Goal: Task Accomplishment & Management: Manage account settings

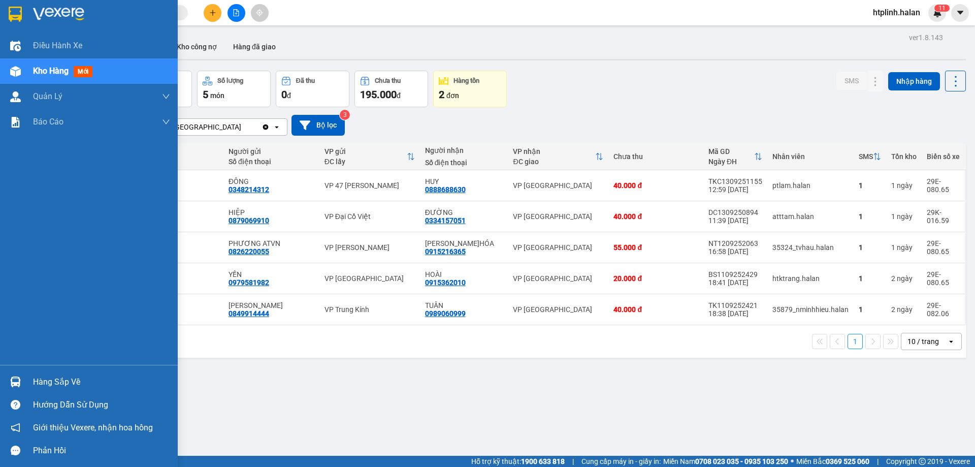
click at [0, 385] on div "Hàng sắp về" at bounding box center [89, 381] width 178 height 23
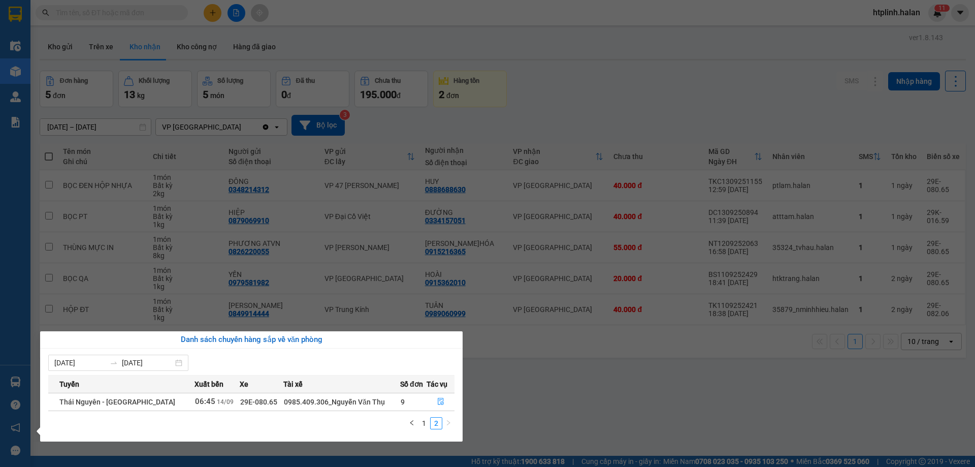
click at [426, 414] on div "Tuyến Xuất bến Xe Tài xế Số đơn Tác vụ Thái Nguyên - Định Hóa 06:45 14/09 29E-0…" at bounding box center [251, 405] width 406 height 60
click at [425, 425] on link "1" at bounding box center [423, 422] width 11 height 11
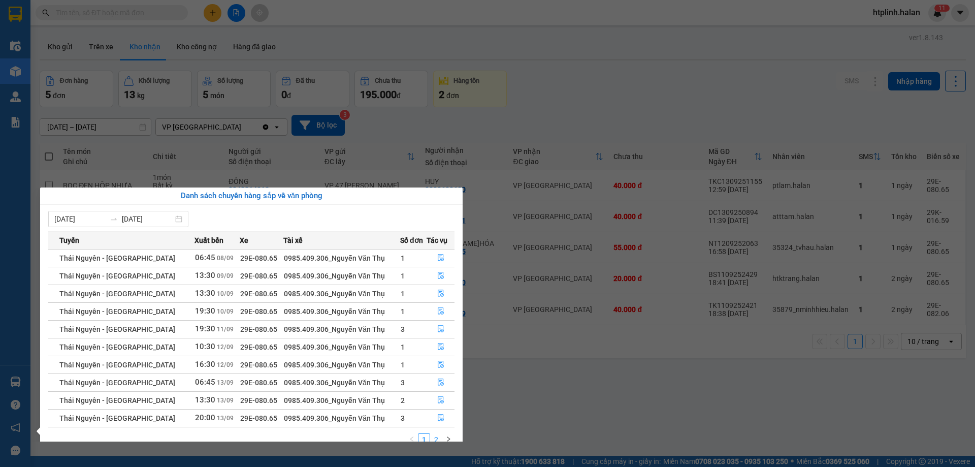
click at [435, 438] on link "2" at bounding box center [436, 439] width 11 height 11
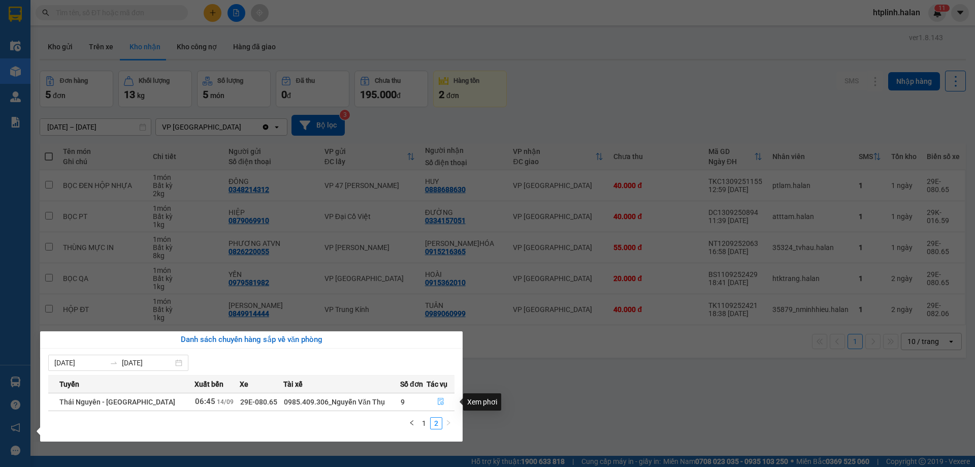
click at [444, 399] on button "button" at bounding box center [440, 401] width 27 height 16
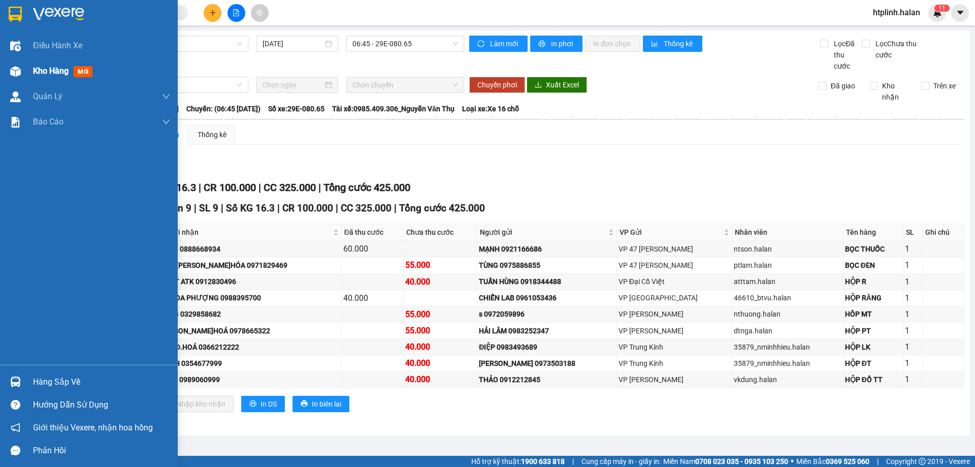
click at [45, 72] on span "Kho hàng" at bounding box center [51, 71] width 36 height 10
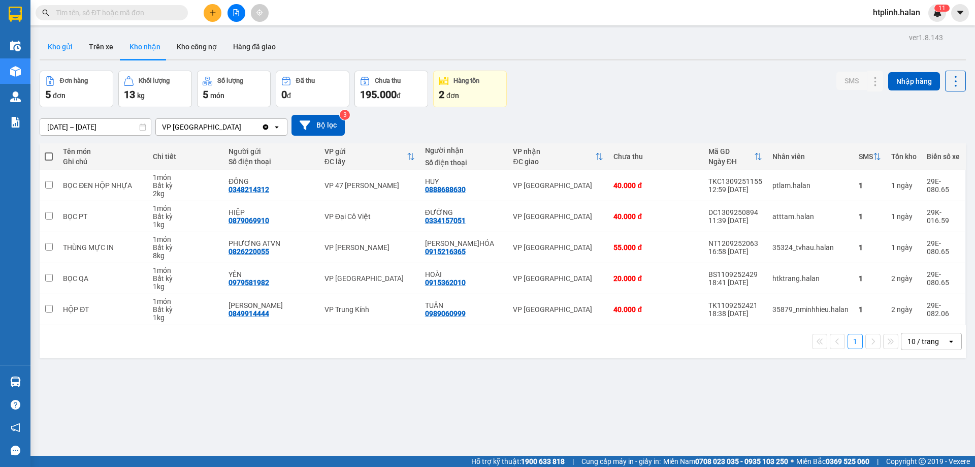
click at [60, 42] on button "Kho gửi" at bounding box center [60, 47] width 41 height 24
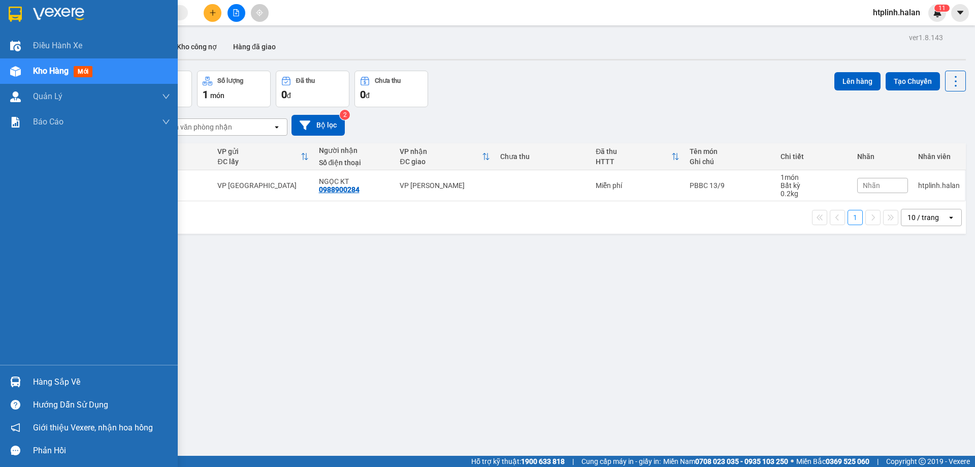
click at [5, 387] on div "Hàng sắp về" at bounding box center [89, 381] width 178 height 23
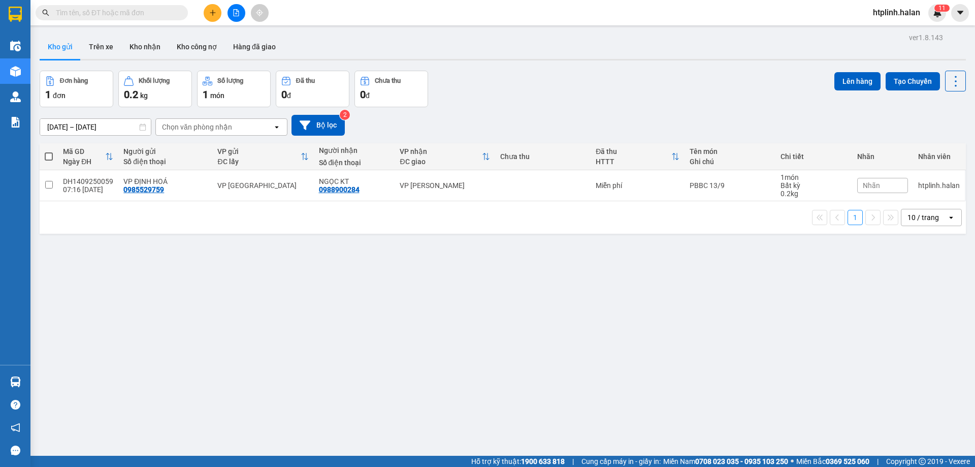
click at [522, 432] on section "Kết quả tìm kiếm ( 0 ) Bộ lọc No Data htplinh.halan 1 1 Điều hành xe Kho hàng m…" at bounding box center [487, 233] width 975 height 467
click at [154, 48] on button "Kho nhận" at bounding box center [144, 47] width 47 height 24
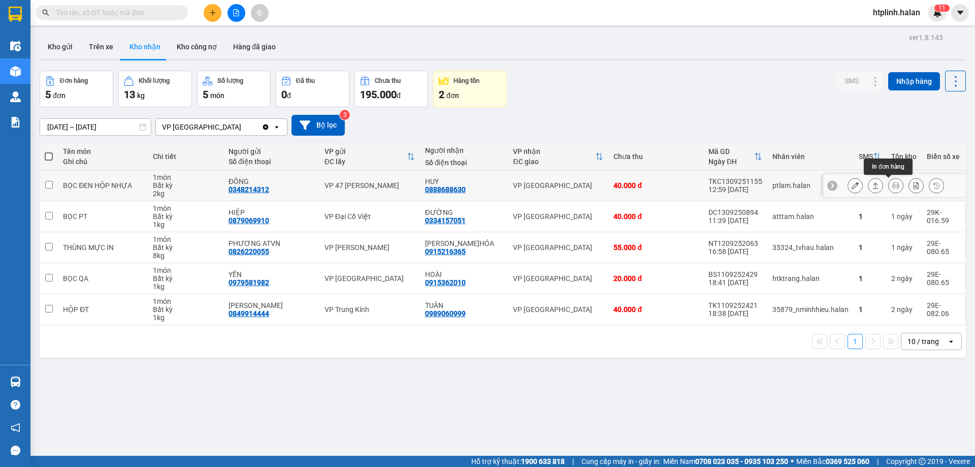
click at [868, 179] on div at bounding box center [875, 185] width 15 height 15
click at [868, 187] on button at bounding box center [875, 186] width 14 height 18
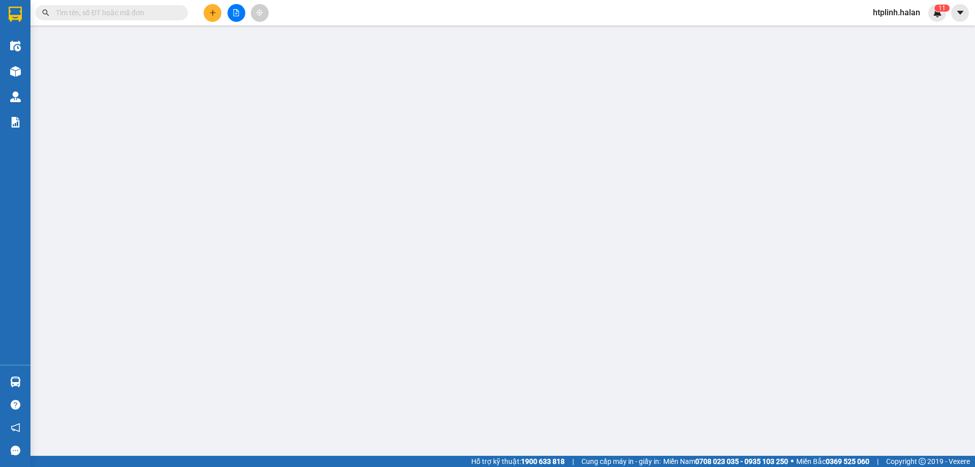
type input "0348214312"
type input "ĐÔNG"
type input "0888688630"
type input "HUY"
type input "40.000"
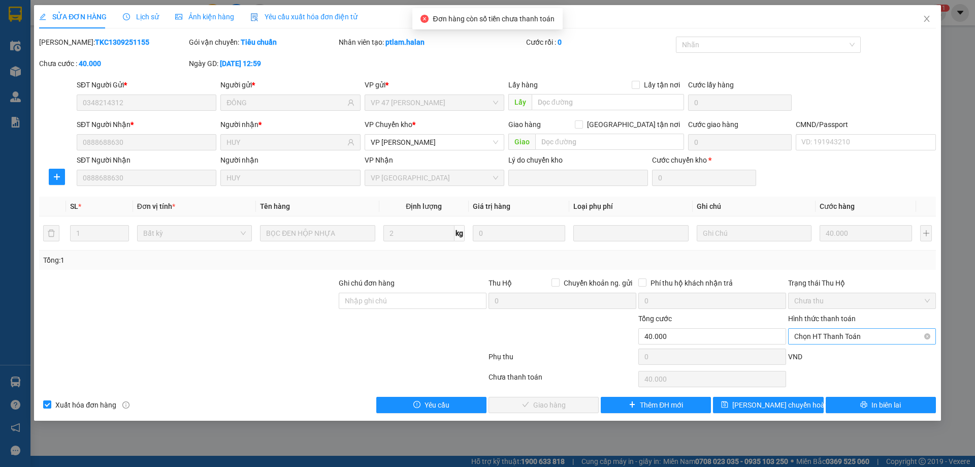
click at [853, 336] on span "Chọn HT Thanh Toán" at bounding box center [862, 335] width 136 height 15
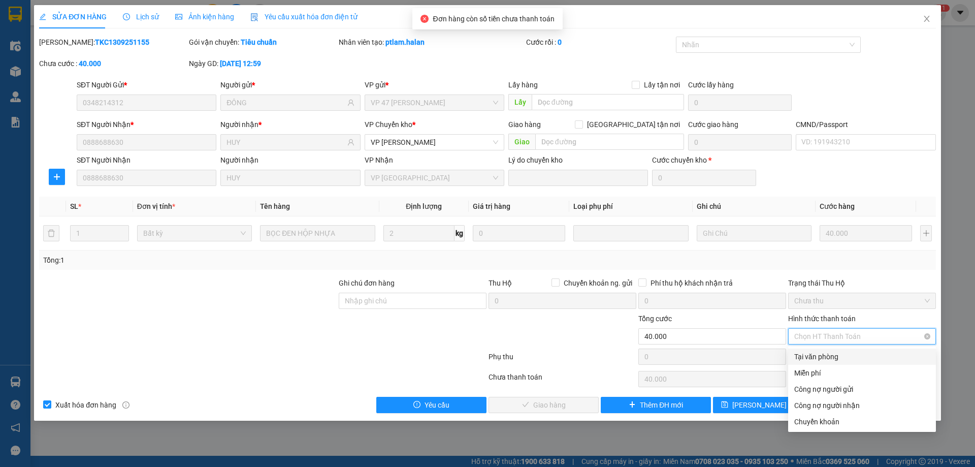
click at [843, 355] on div "Tại văn phòng" at bounding box center [862, 356] width 136 height 11
type input "0"
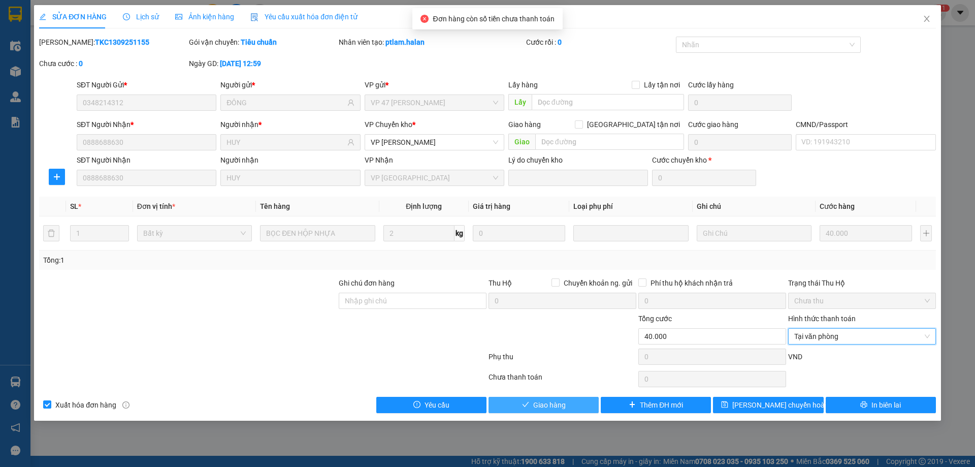
click at [582, 399] on button "Giao hàng" at bounding box center [543, 404] width 110 height 16
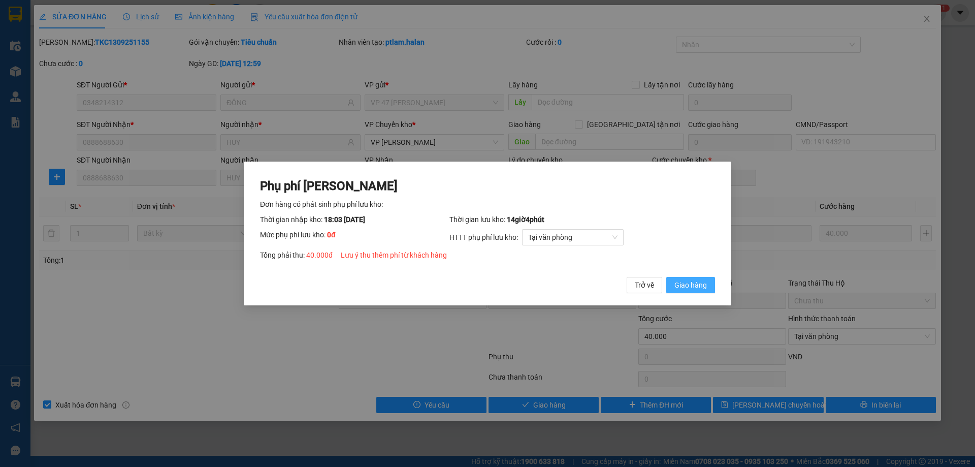
click at [683, 285] on span "Giao hàng" at bounding box center [690, 284] width 32 height 11
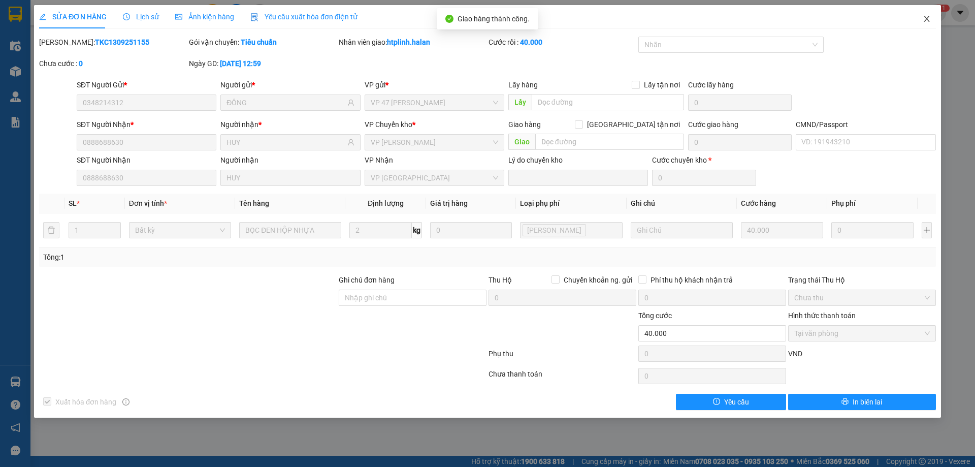
click at [920, 16] on span "Close" at bounding box center [926, 19] width 28 height 28
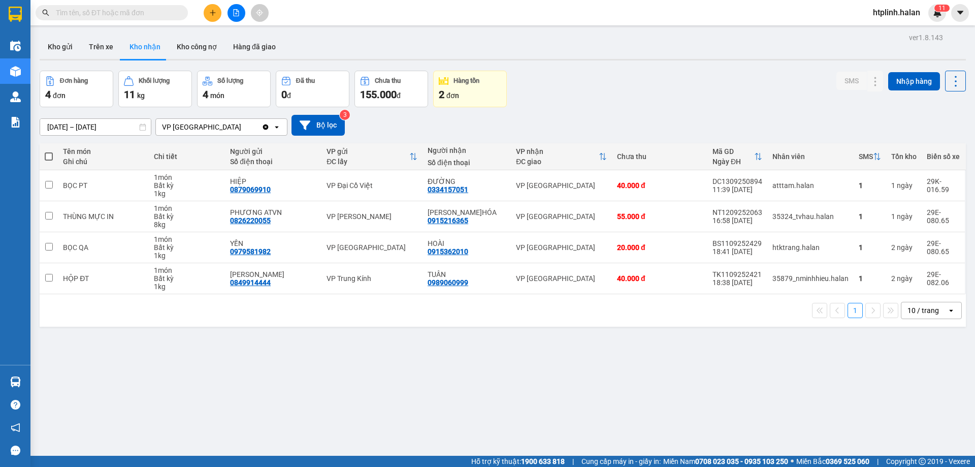
click at [226, 11] on div at bounding box center [236, 13] width 76 height 18
click at [217, 11] on button at bounding box center [213, 13] width 18 height 18
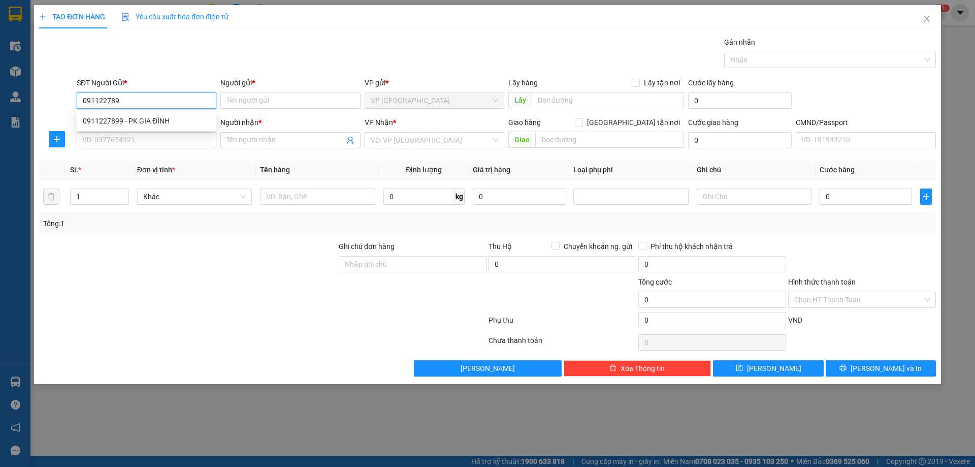
type input "0911227899"
click at [169, 125] on div "0911227899 - PK GIA ĐÌNH" at bounding box center [146, 120] width 127 height 11
type input "PK GIA ĐÌNH"
type input "0911227899"
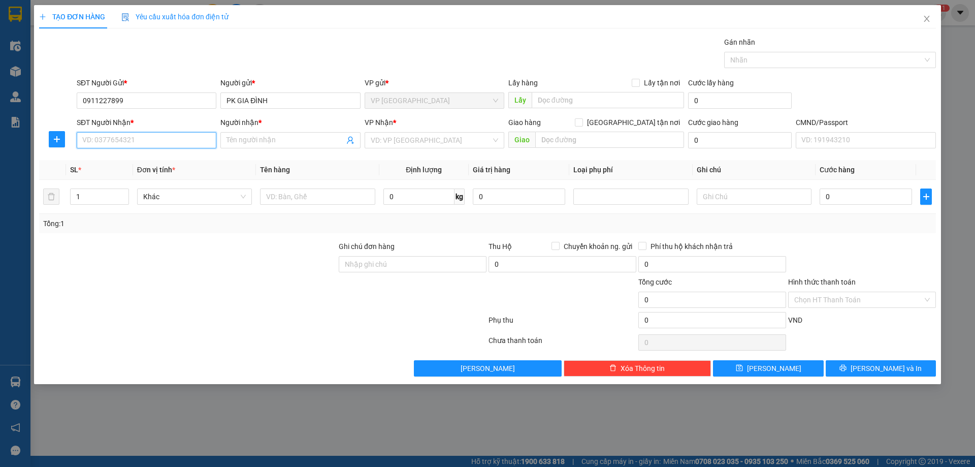
click at [170, 143] on input "SĐT Người Nhận *" at bounding box center [147, 140] width 140 height 16
click at [149, 165] on div "0397457584 - ĐƯỢC" at bounding box center [146, 160] width 127 height 11
type input "0397457584"
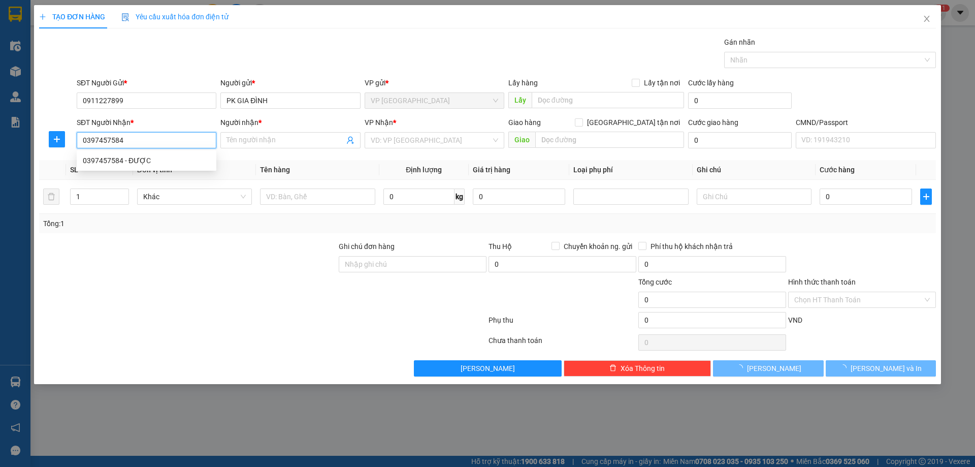
type input "ĐƯỢC"
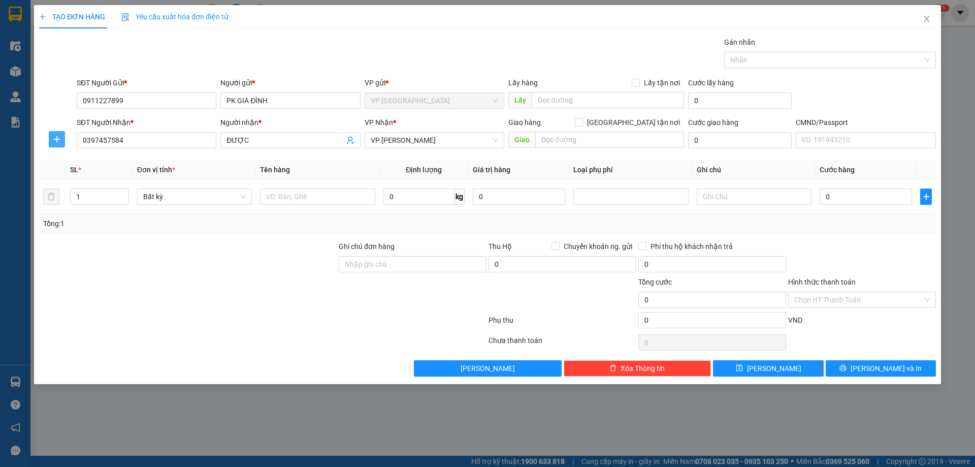
click at [59, 136] on icon "plus" at bounding box center [57, 139] width 8 height 8
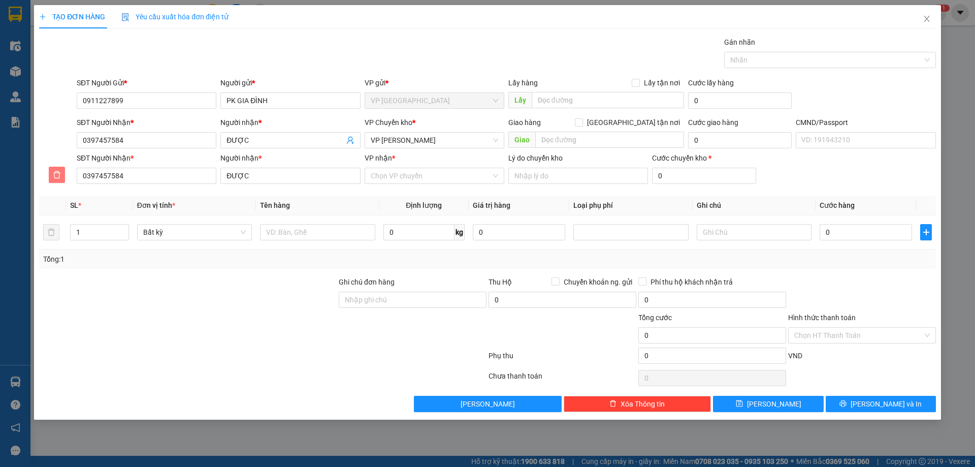
click at [57, 173] on icon "delete" at bounding box center [57, 175] width 8 height 8
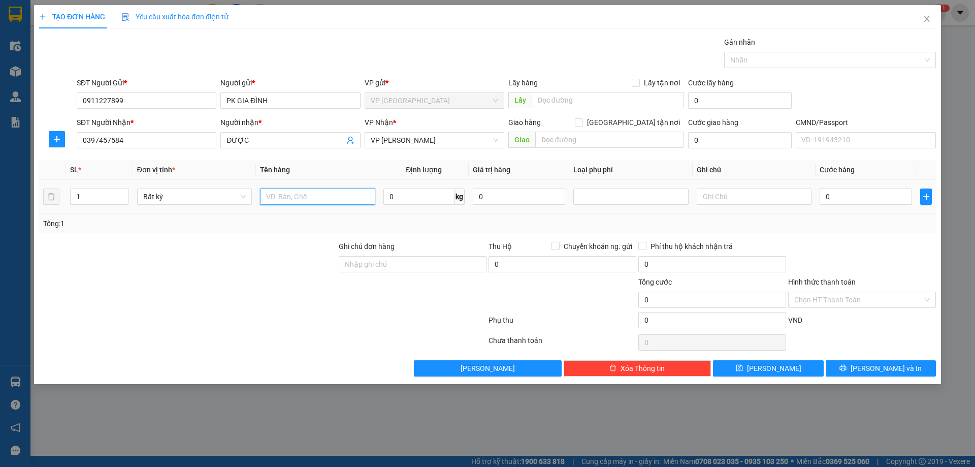
click at [275, 193] on input "text" at bounding box center [317, 196] width 115 height 16
type input "PB MẪU"
click at [403, 195] on input "0" at bounding box center [418, 196] width 71 height 16
type input "0.2"
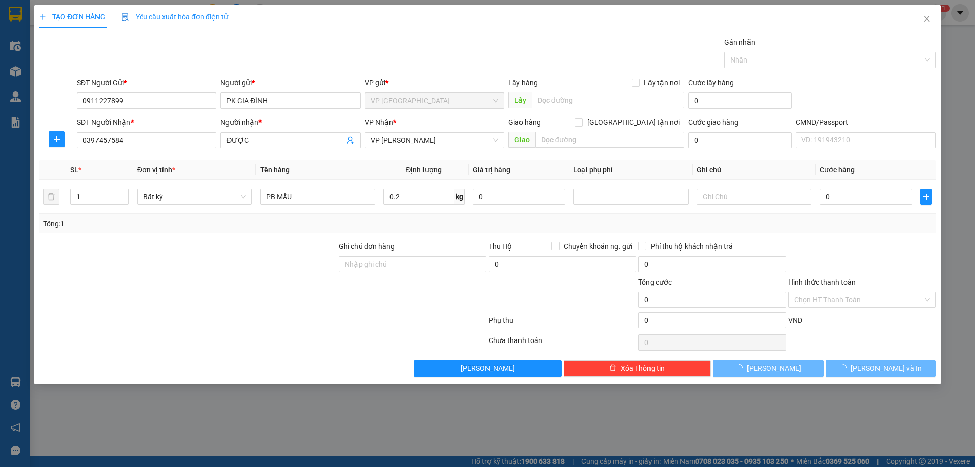
click at [434, 220] on div "Tổng: 1" at bounding box center [487, 223] width 888 height 11
type input "35.000"
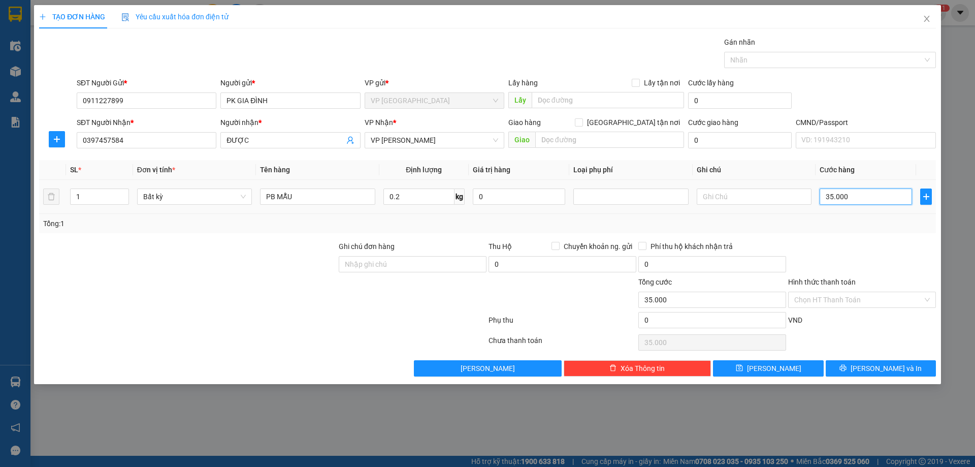
click at [846, 195] on input "35.000" at bounding box center [865, 196] width 92 height 16
type input "0"
type input "02"
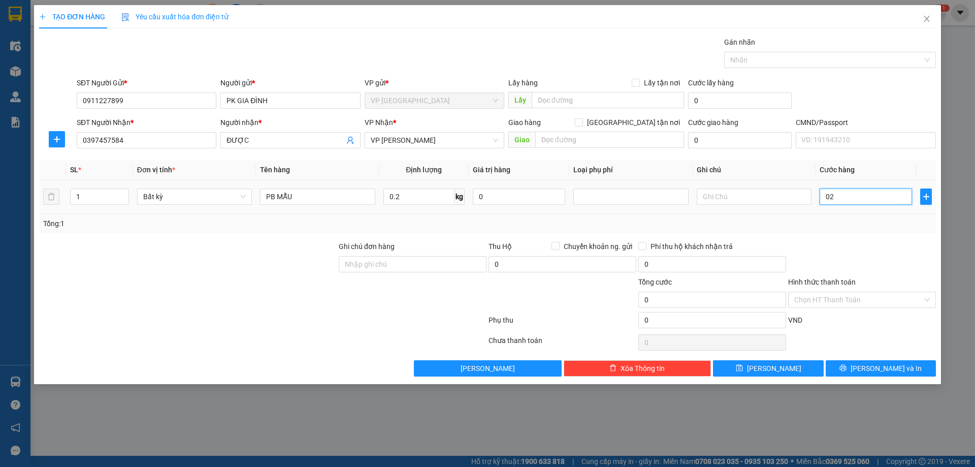
type input "2"
type input "020"
type input "20"
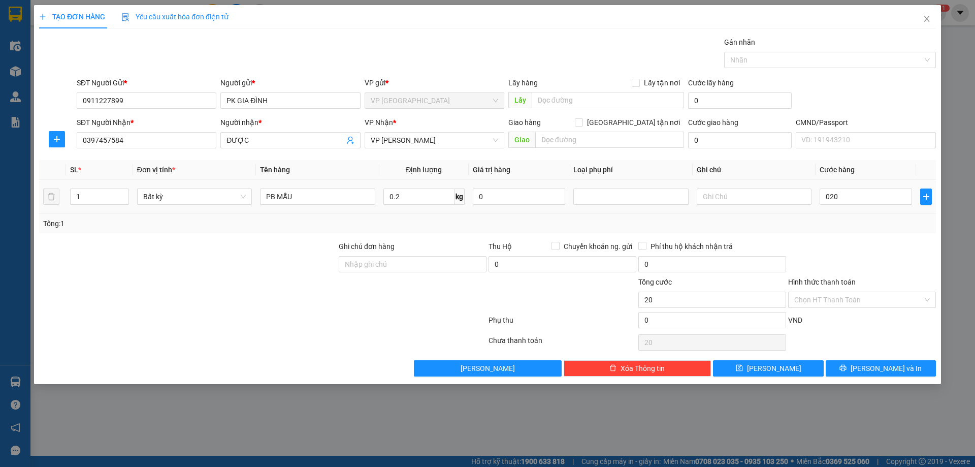
type input "20.000"
click at [850, 215] on div "Tổng: 1" at bounding box center [487, 223] width 897 height 19
click at [844, 300] on input "Hình thức thanh toán" at bounding box center [858, 299] width 128 height 15
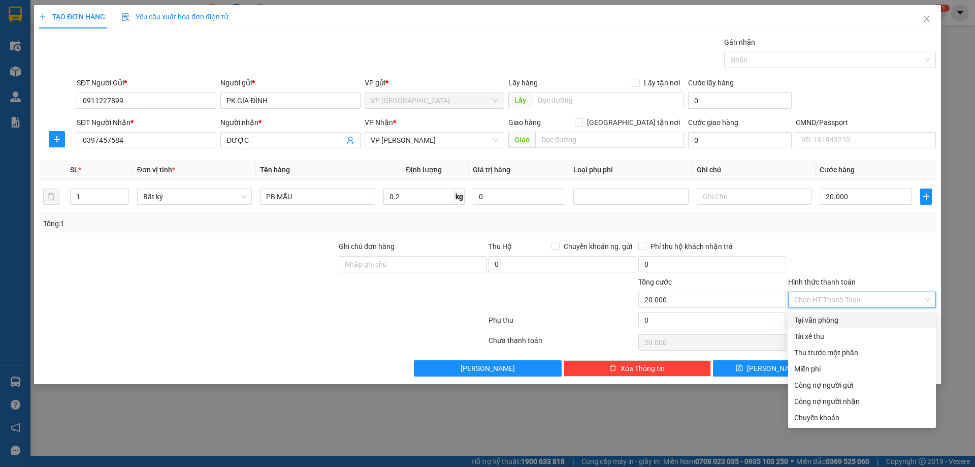
click at [858, 237] on div "Transit Pickup Surcharge Ids Transit Deliver Surcharge Ids Transit Deliver Surc…" at bounding box center [487, 207] width 897 height 340
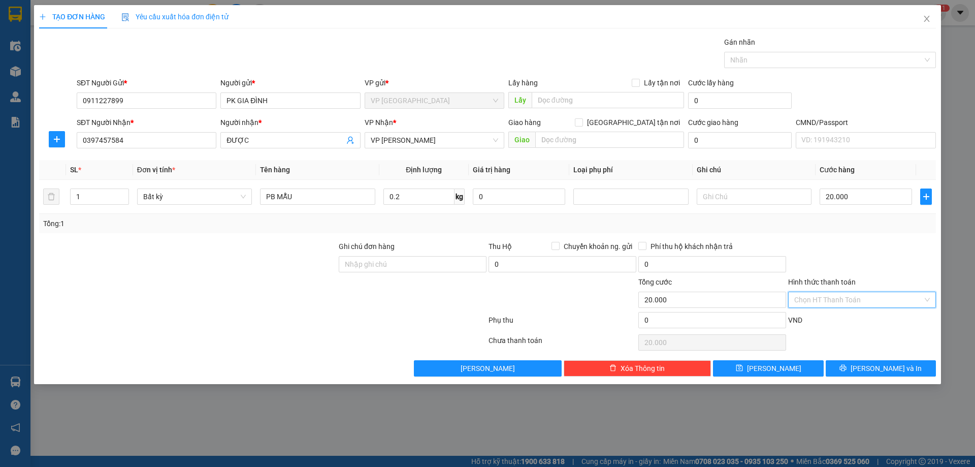
click at [846, 293] on input "Hình thức thanh toán" at bounding box center [858, 299] width 128 height 15
click at [875, 256] on div at bounding box center [862, 259] width 150 height 36
click at [893, 375] on button "Lưu và In" at bounding box center [880, 368] width 110 height 16
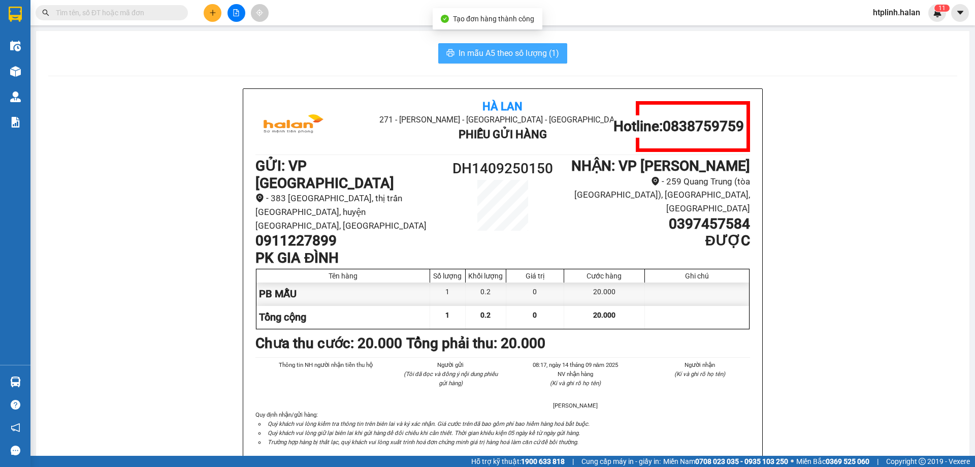
click at [535, 46] on button "In mẫu A5 theo số lượng (1)" at bounding box center [502, 53] width 129 height 20
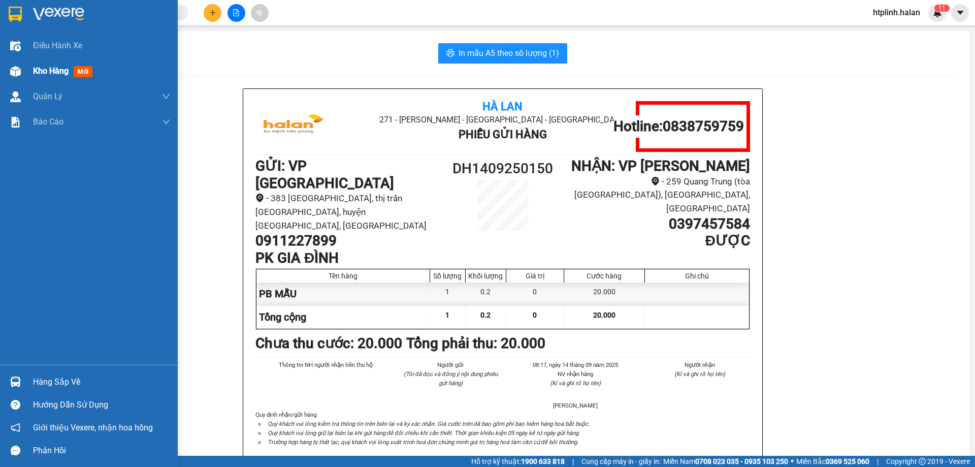
click at [18, 79] on div at bounding box center [16, 71] width 18 height 18
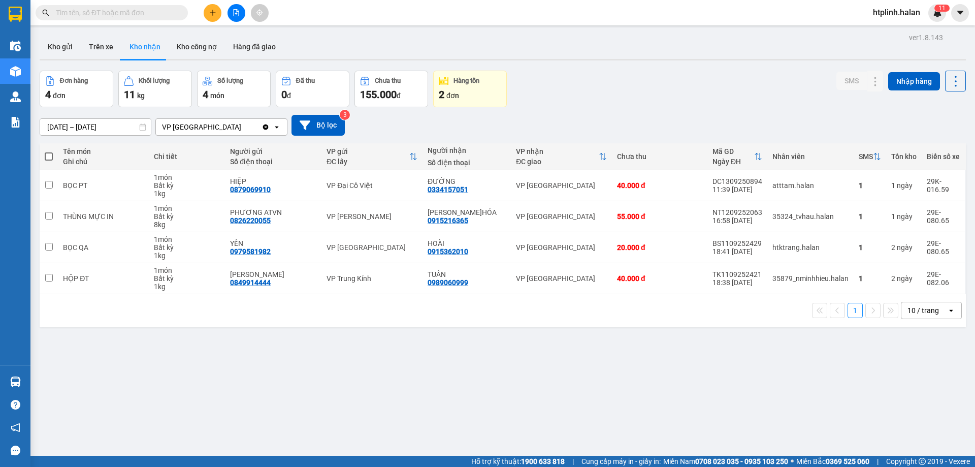
click at [57, 63] on div "ver 1.8.143 Kho gửi Trên xe Kho nhận Kho công nợ Hàng đã giao Đơn hàng 4 đơn Kh…" at bounding box center [503, 263] width 934 height 467
click at [62, 41] on button "Kho gửi" at bounding box center [60, 47] width 41 height 24
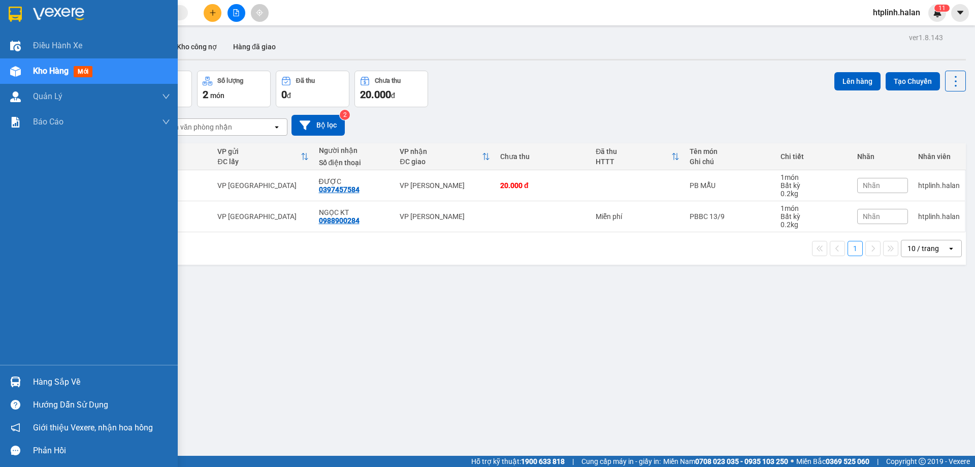
click at [8, 389] on div at bounding box center [16, 382] width 18 height 18
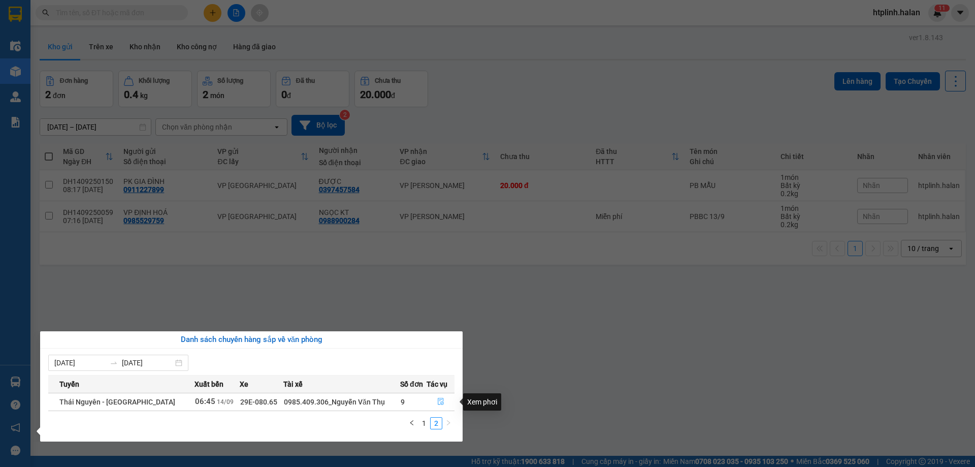
click at [442, 395] on button "button" at bounding box center [440, 401] width 27 height 16
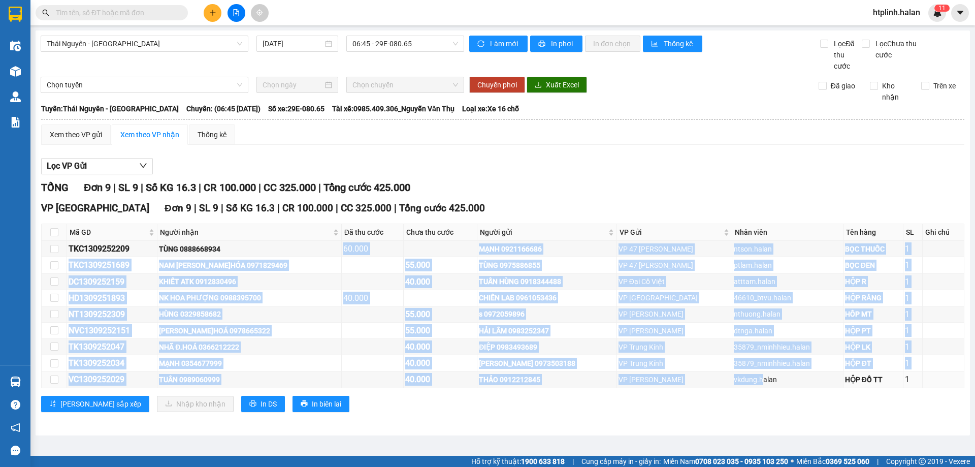
drag, startPoint x: 277, startPoint y: 256, endPoint x: 703, endPoint y: 399, distance: 448.5
click at [748, 386] on tbody "TKC1309252209 TÙNG 0888668934 60.000 MẠNH 0921166686 VP 47 Trần Khát Chân ntson…" at bounding box center [503, 314] width 922 height 147
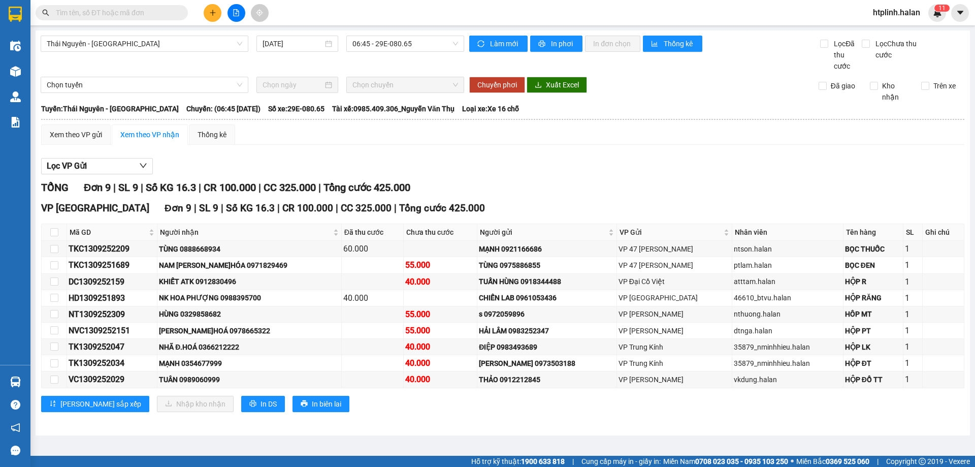
click at [534, 424] on td "Xem theo VP gửi Xem theo VP nhận Thống kê Lọc VP Gửi TỔNG Đơn 9 | SL 9 | Số KG…" at bounding box center [503, 274] width 924 height 301
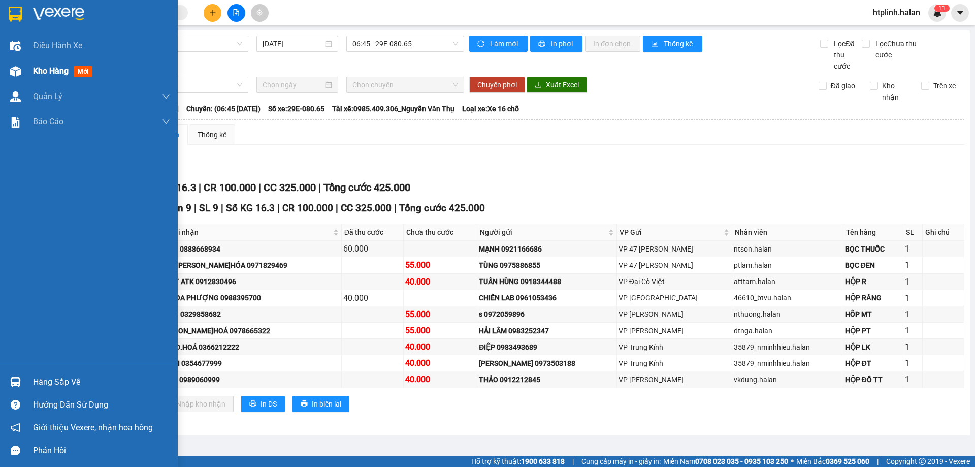
click at [50, 64] on div "Kho hàng mới" at bounding box center [101, 70] width 137 height 25
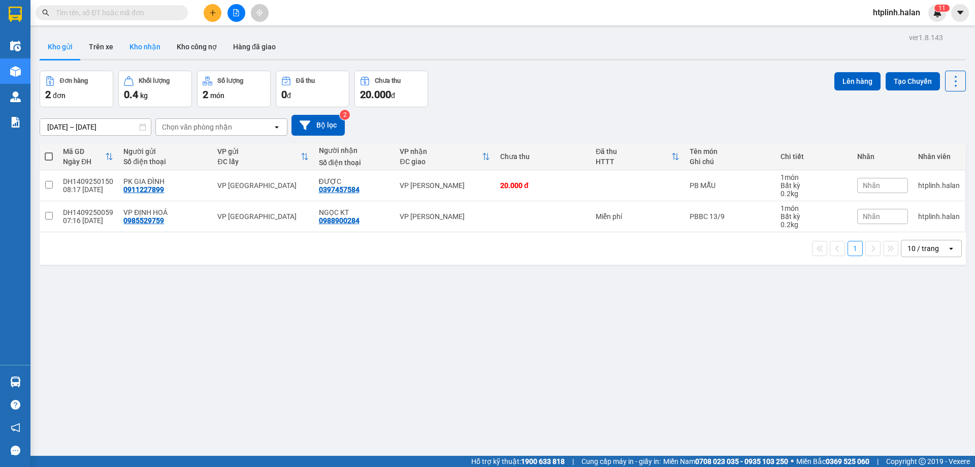
click at [146, 43] on button "Kho nhận" at bounding box center [144, 47] width 47 height 24
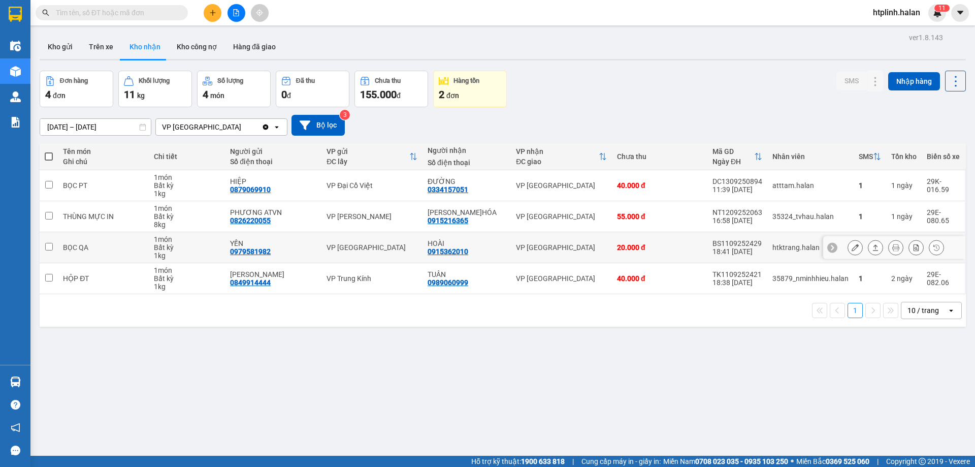
click at [447, 243] on div "HOÀI" at bounding box center [466, 243] width 78 height 8
checkbox input "true"
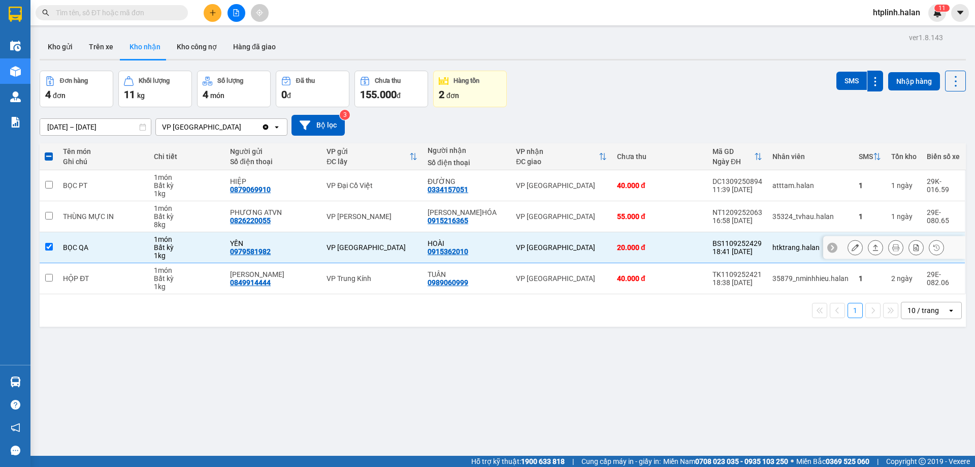
click at [454, 250] on div "0915362010" at bounding box center [447, 251] width 41 height 8
copy div "0915362010"
click at [114, 6] on span at bounding box center [112, 12] width 152 height 15
click at [122, 12] on input "text" at bounding box center [116, 12] width 120 height 11
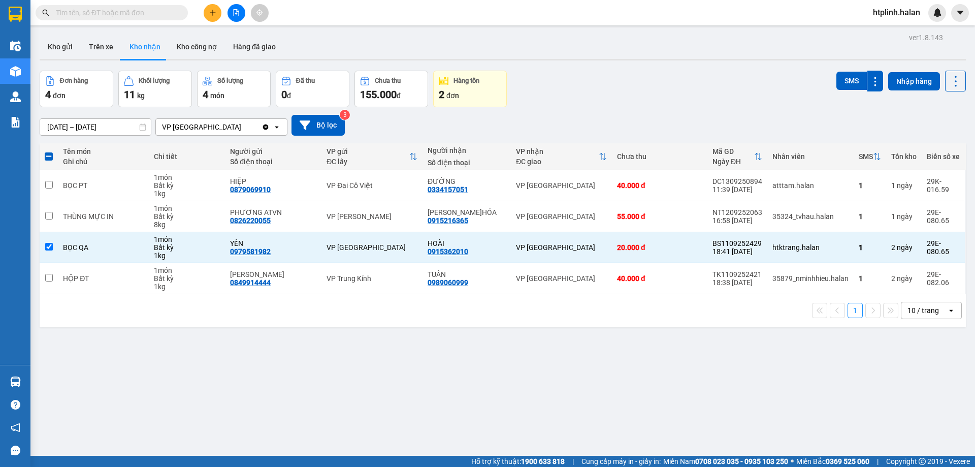
paste input "0915362010"
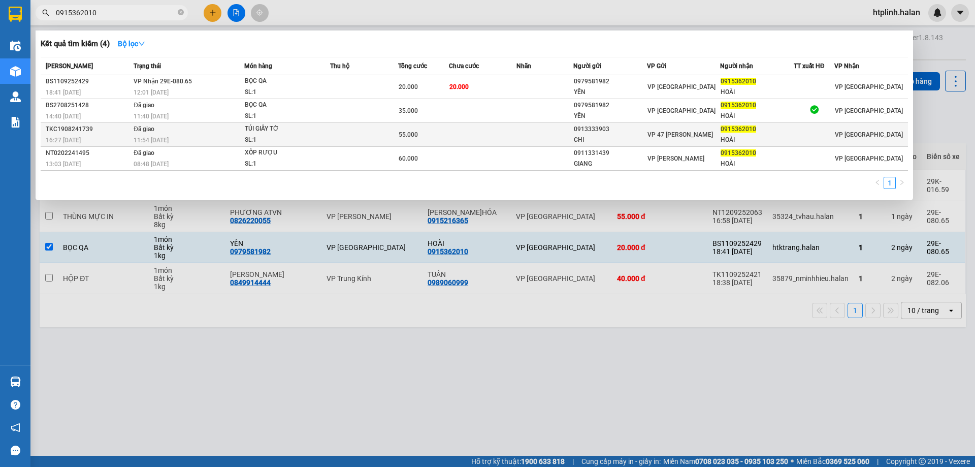
type input "0915362010"
click at [273, 135] on div "SL: 1" at bounding box center [283, 140] width 76 height 11
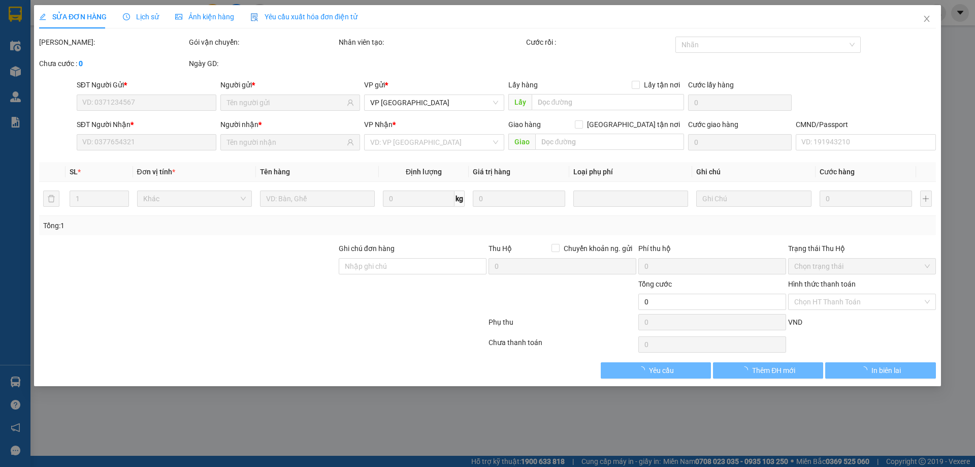
type input "0913333903"
type input "CHI"
type input "0915362010"
type input "HOÀI"
type input "55.000"
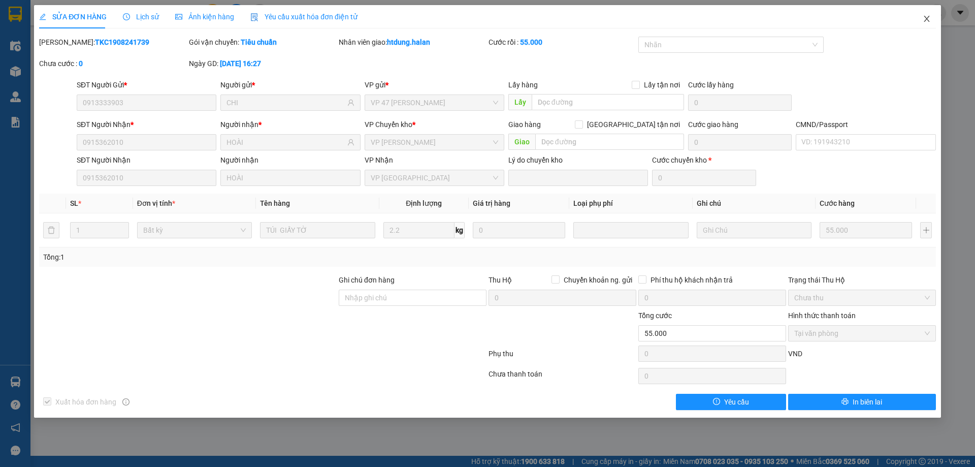
click at [921, 17] on span "Close" at bounding box center [926, 19] width 28 height 28
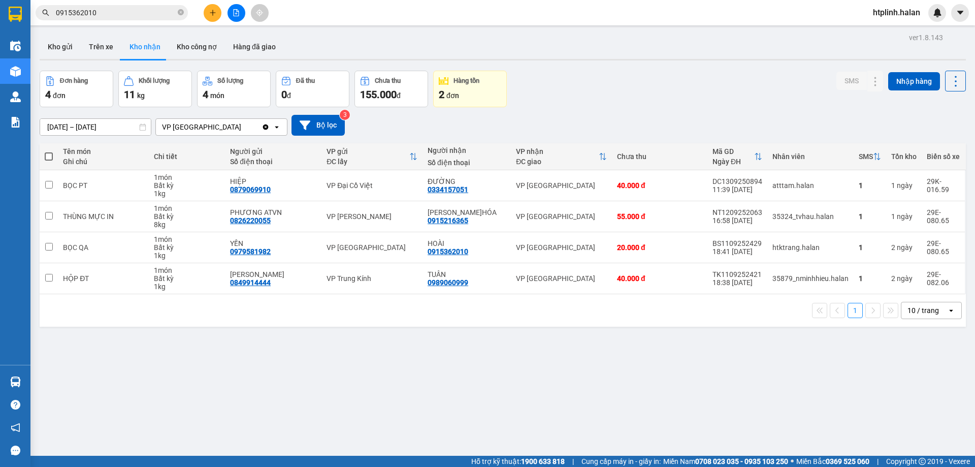
click at [131, 14] on input "0915362010" at bounding box center [116, 12] width 120 height 11
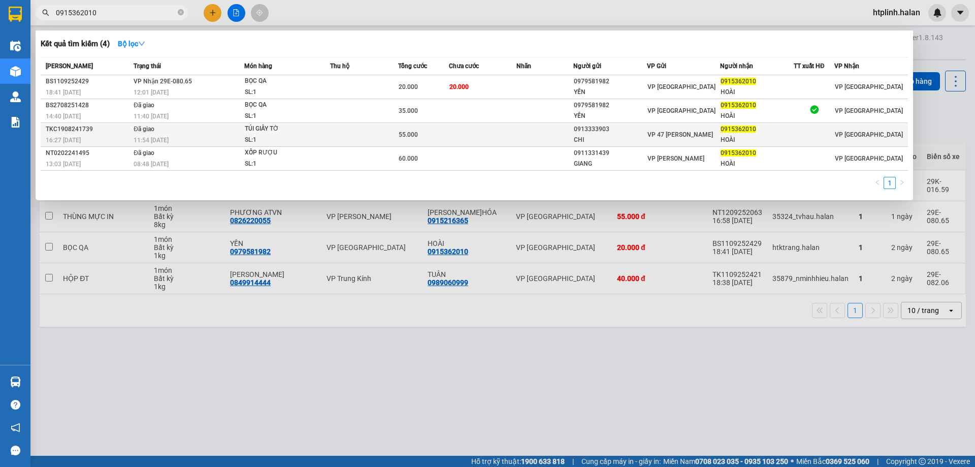
click at [240, 126] on td "Đã giao 11:54 - 20/08" at bounding box center [187, 135] width 113 height 24
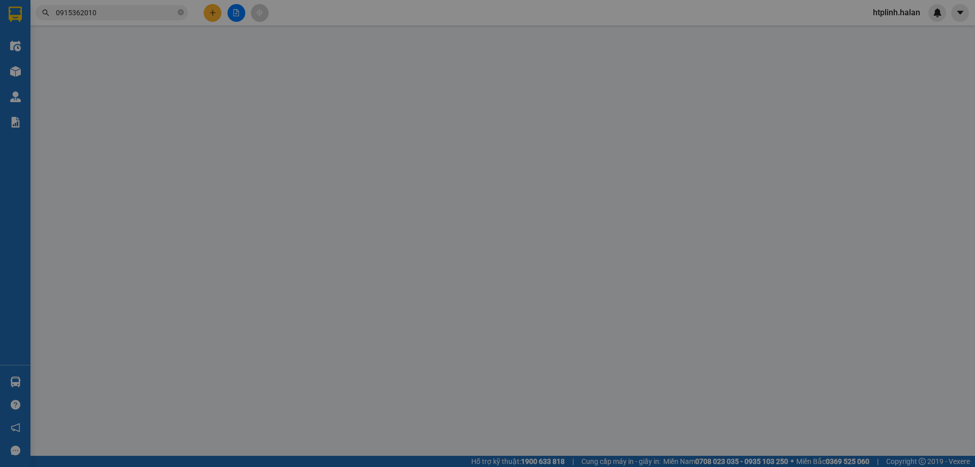
type input "0913333903"
type input "CHI"
type input "0915362010"
type input "HOÀI"
type input "55.000"
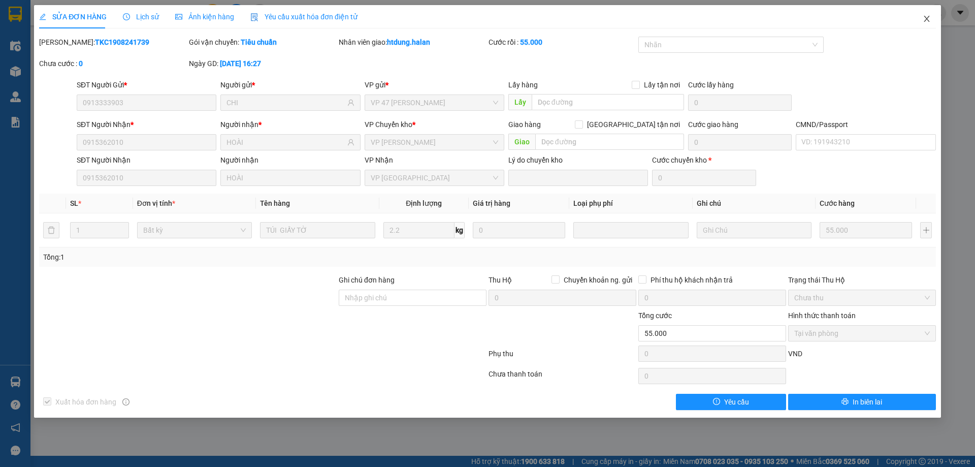
click at [926, 16] on icon "close" at bounding box center [926, 19] width 8 height 8
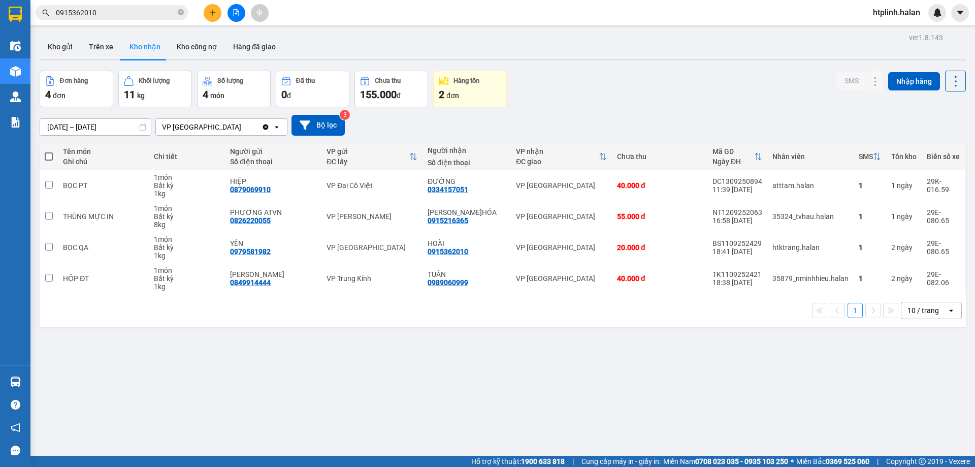
click at [153, 8] on input "0915362010" at bounding box center [116, 12] width 120 height 11
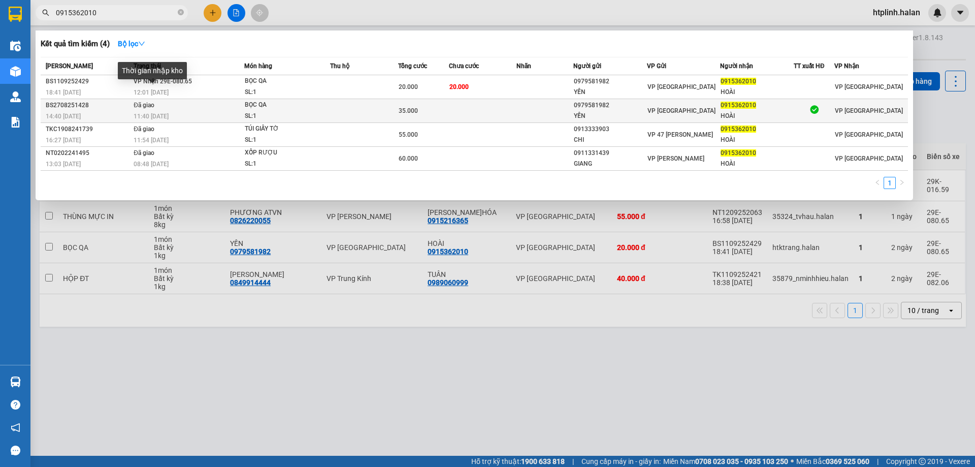
click at [168, 105] on td "Đã giao 11:40 - 02/09" at bounding box center [187, 111] width 113 height 24
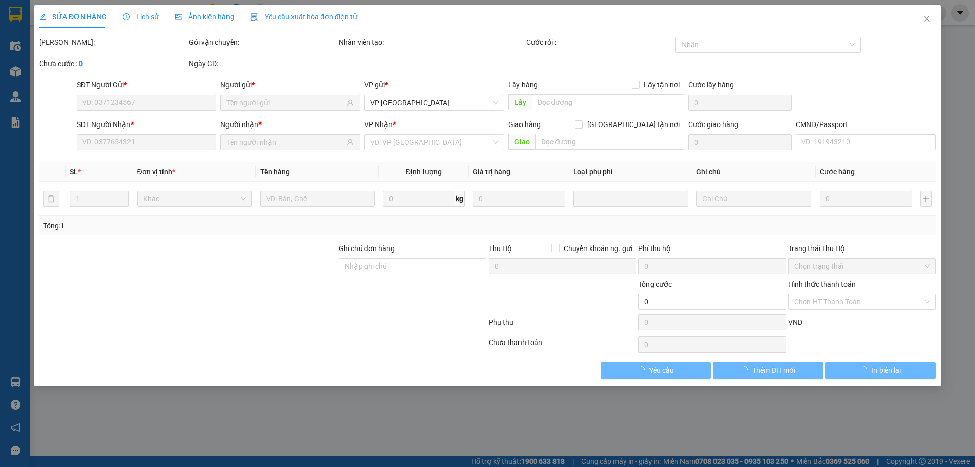
type input "0979581982"
type input "YẾN"
type input "0915362010"
type input "HOÀI"
type input "35.000"
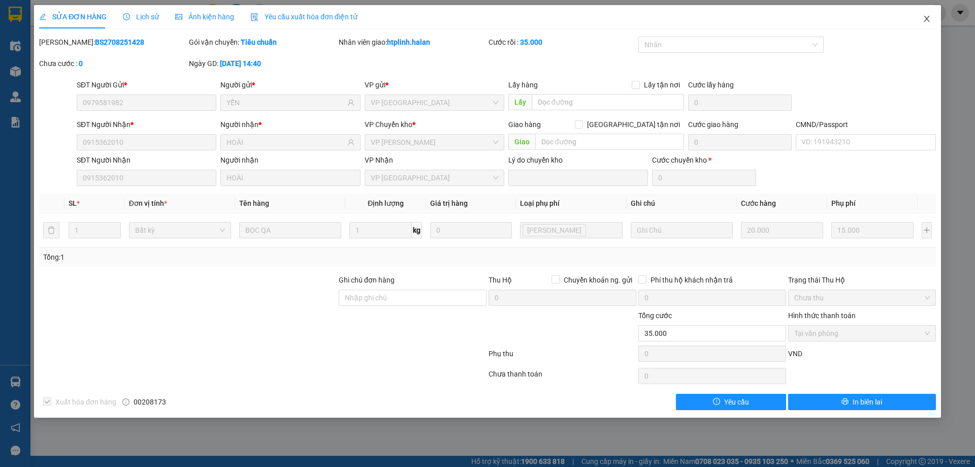
click at [919, 11] on span "Close" at bounding box center [926, 19] width 28 height 28
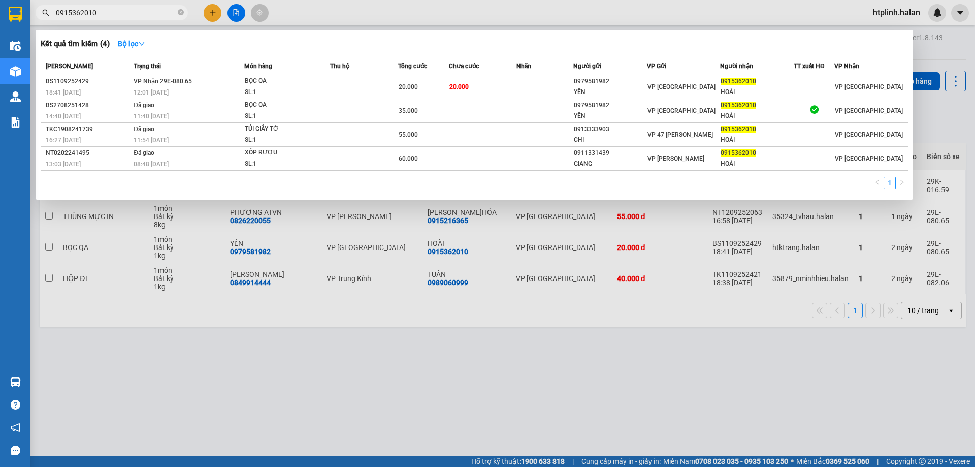
click at [95, 13] on input "0915362010" at bounding box center [116, 12] width 120 height 11
click at [98, 13] on input "0915362010" at bounding box center [116, 12] width 120 height 11
paste input "3753282676"
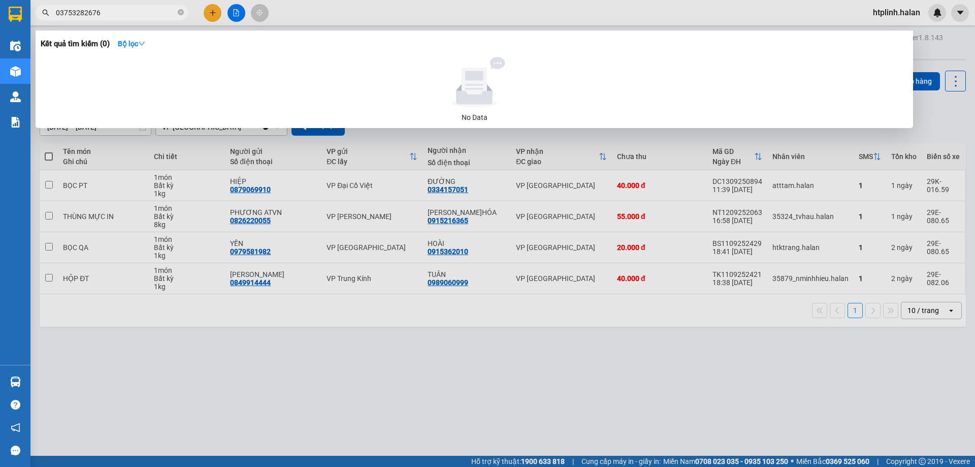
type input "03753282676"
drag, startPoint x: 32, startPoint y: 372, endPoint x: 25, endPoint y: 373, distance: 7.8
click at [27, 373] on section "Kết quả tìm kiếm ( 0 ) Bộ lọc No Data 03753282676 htplinh.halan Điều hành xe Kh…" at bounding box center [487, 233] width 975 height 467
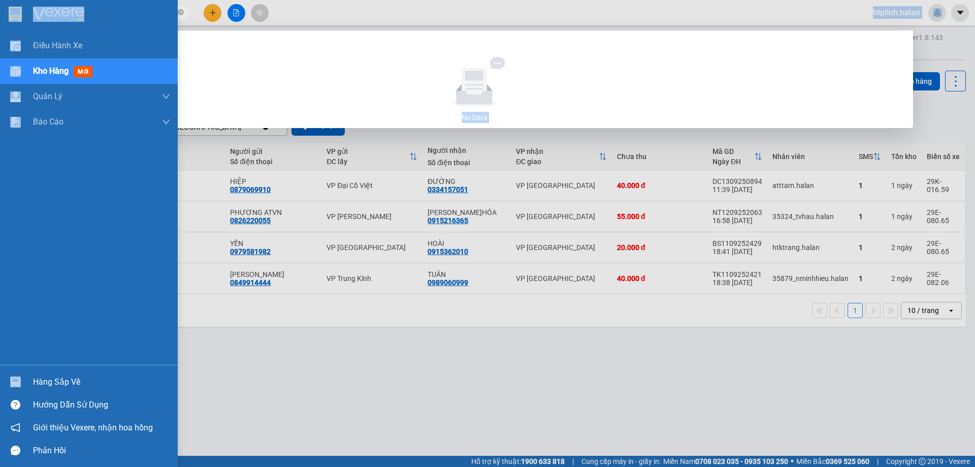
click at [18, 374] on div at bounding box center [16, 382] width 18 height 18
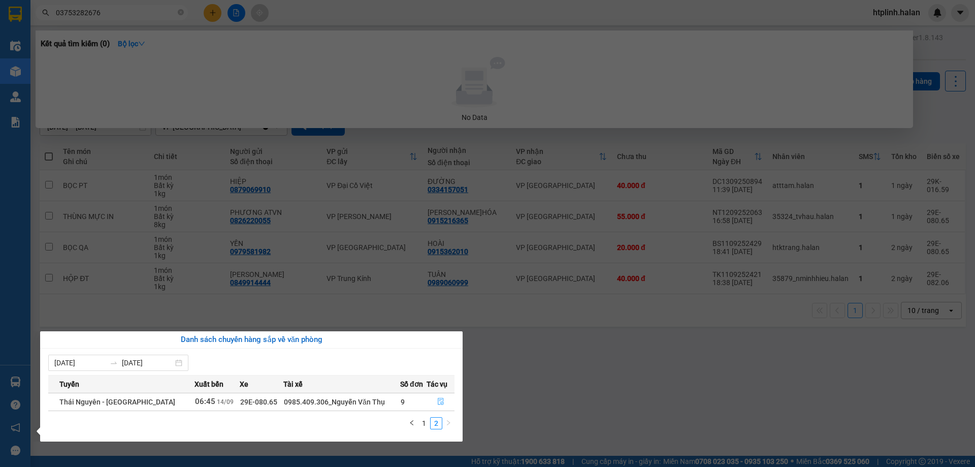
click at [437, 400] on icon "file-done" at bounding box center [440, 401] width 7 height 7
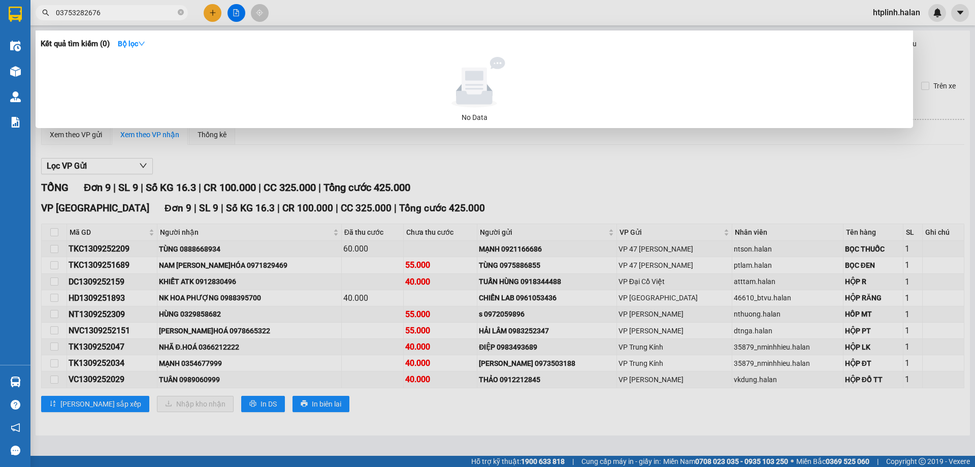
click at [414, 413] on div at bounding box center [487, 233] width 975 height 467
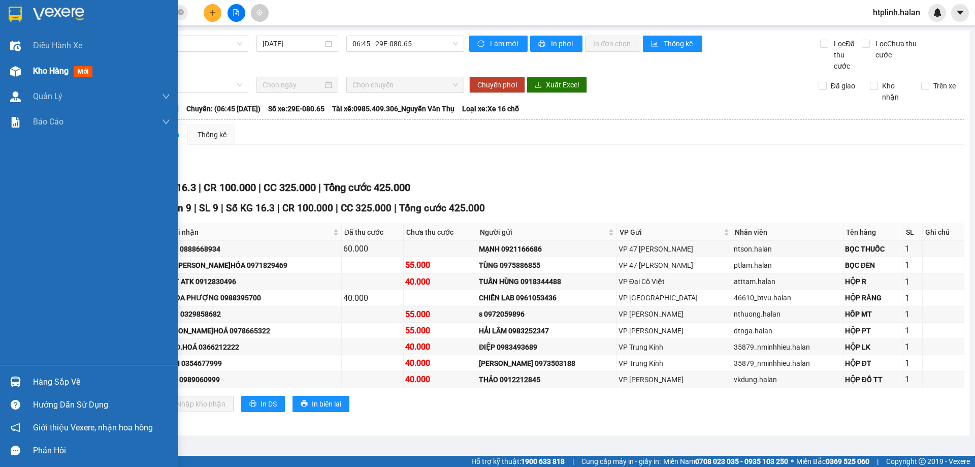
click at [61, 69] on span "Kho hàng" at bounding box center [51, 71] width 36 height 10
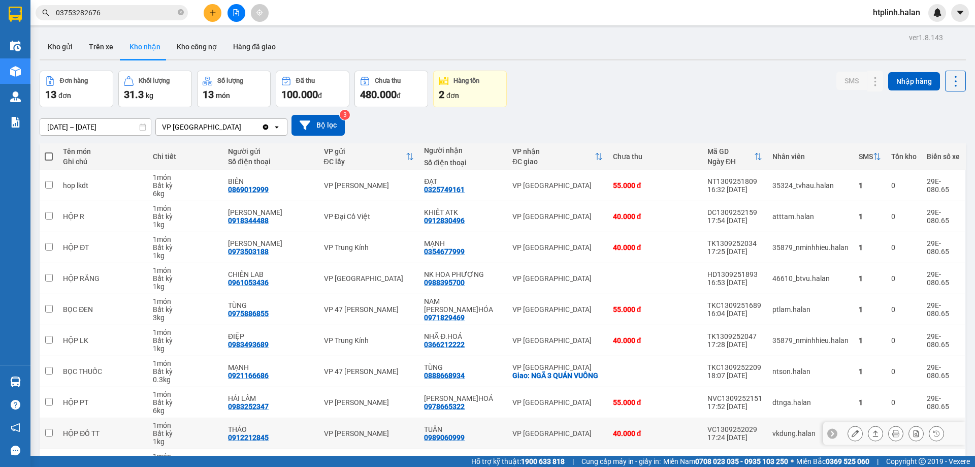
scroll to position [66, 0]
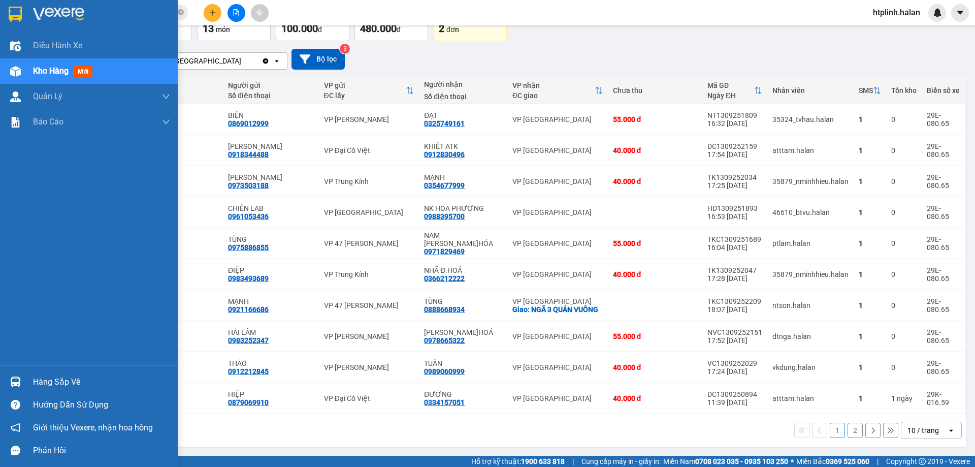
click at [9, 384] on div at bounding box center [16, 382] width 18 height 18
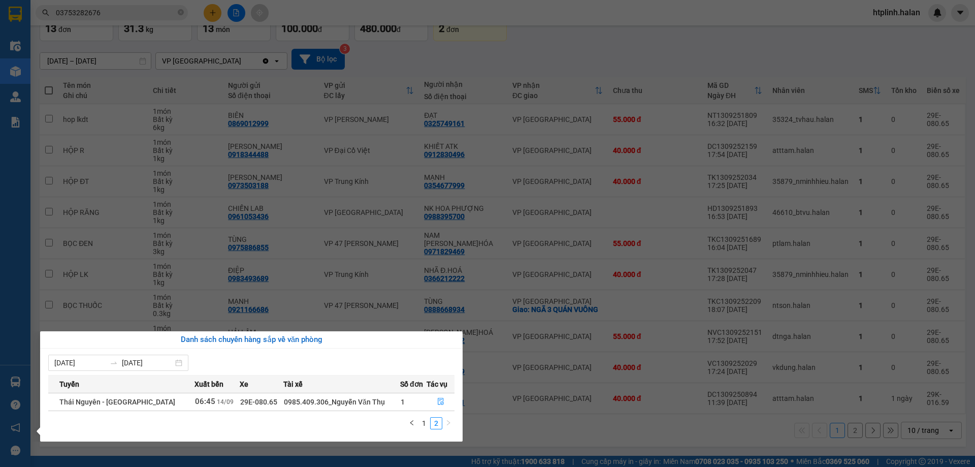
click at [833, 136] on section "Kết quả tìm kiếm ( 0 ) Bộ lọc No Data 03753282676 htplinh.halan Điều hành xe Kh…" at bounding box center [487, 233] width 975 height 467
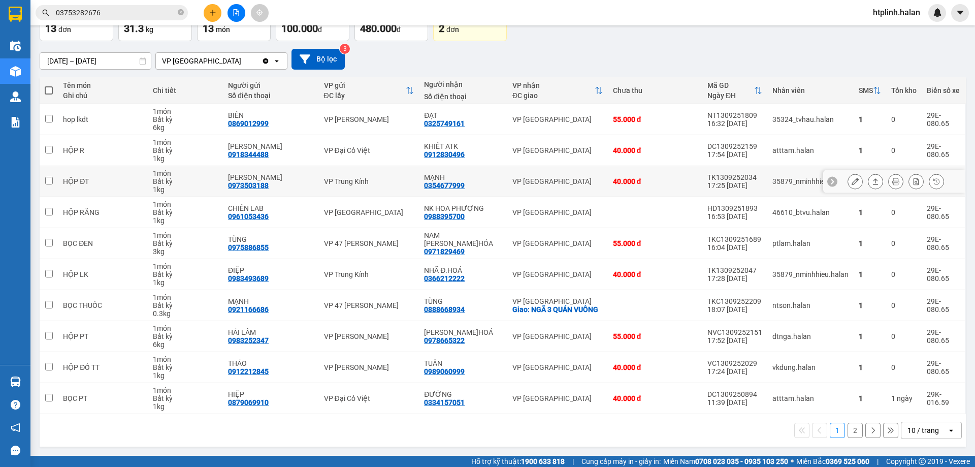
click at [868, 177] on button at bounding box center [875, 182] width 14 height 18
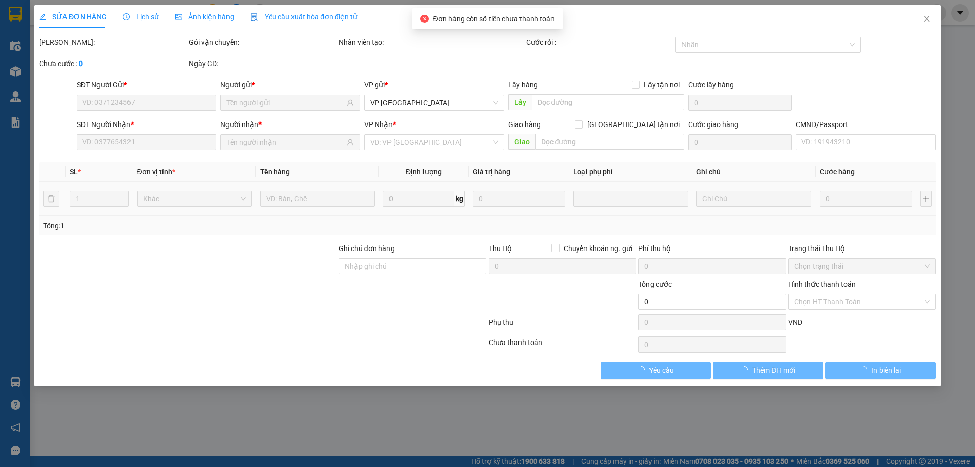
type input "0973503188"
type input "[PERSON_NAME]"
type input "0354677999"
type input "MẠNH"
type input "40.000"
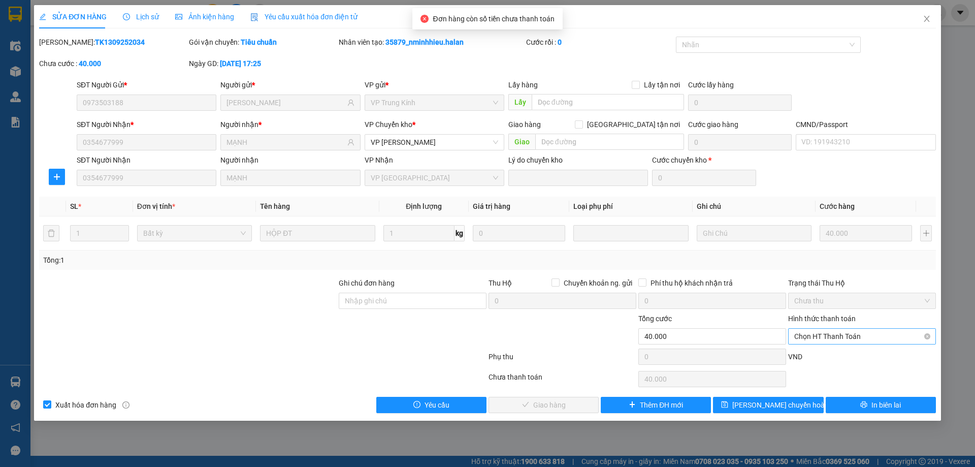
click at [811, 330] on span "Chọn HT Thanh Toán" at bounding box center [862, 335] width 136 height 15
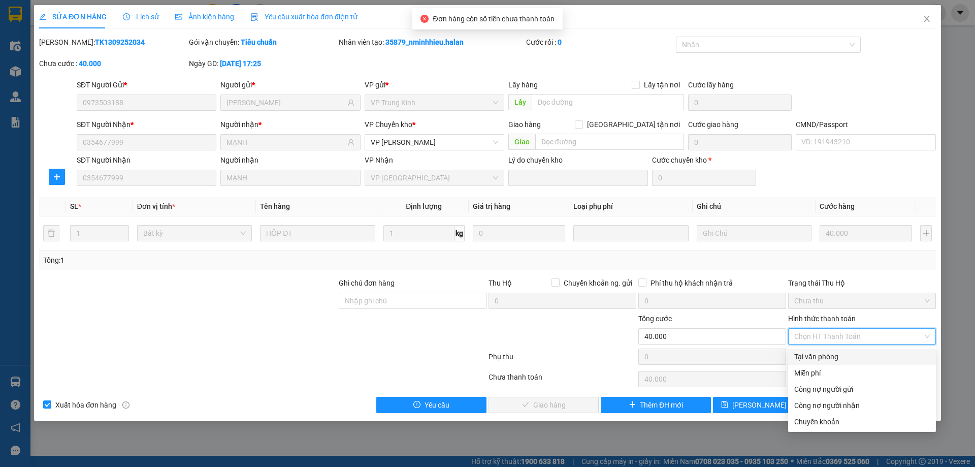
click at [817, 353] on div "Tại văn phòng" at bounding box center [862, 356] width 136 height 11
type input "0"
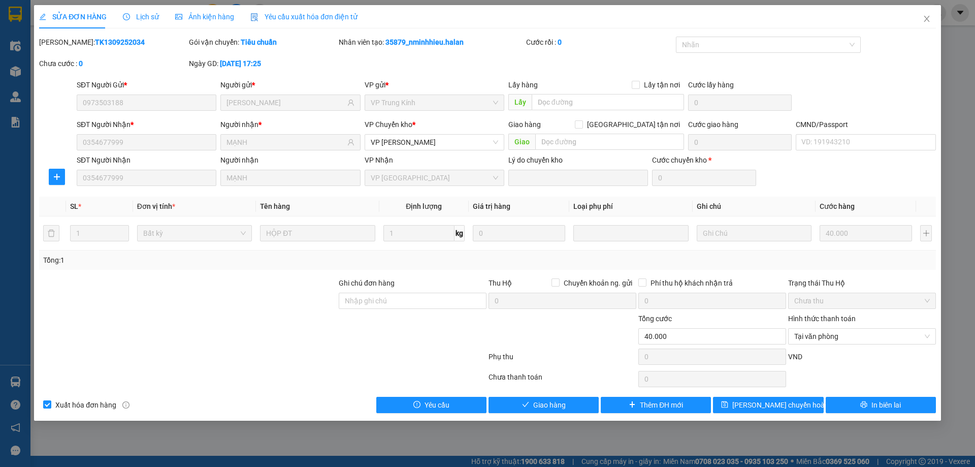
click at [581, 387] on div "Chưa thanh toán" at bounding box center [562, 380] width 150 height 18
click at [581, 400] on button "Giao hàng" at bounding box center [543, 404] width 110 height 16
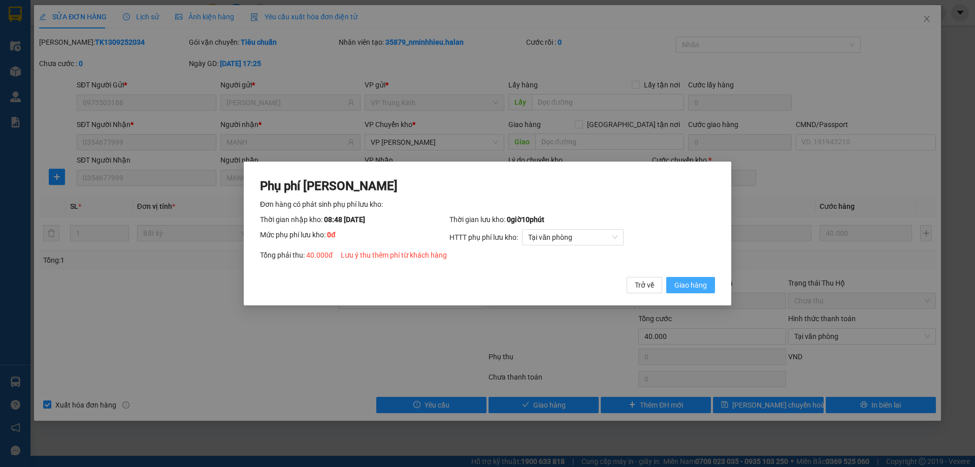
click at [680, 282] on span "Giao hàng" at bounding box center [690, 284] width 32 height 11
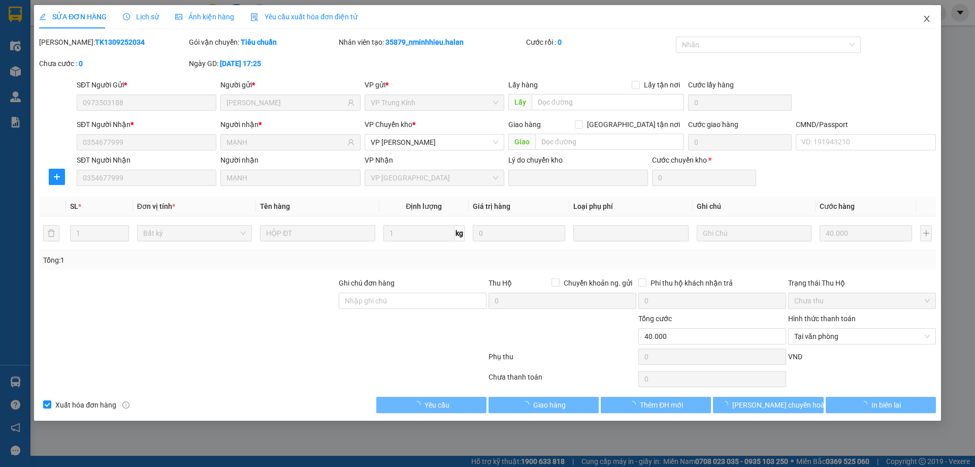
click at [929, 16] on icon "close" at bounding box center [926, 19] width 8 height 8
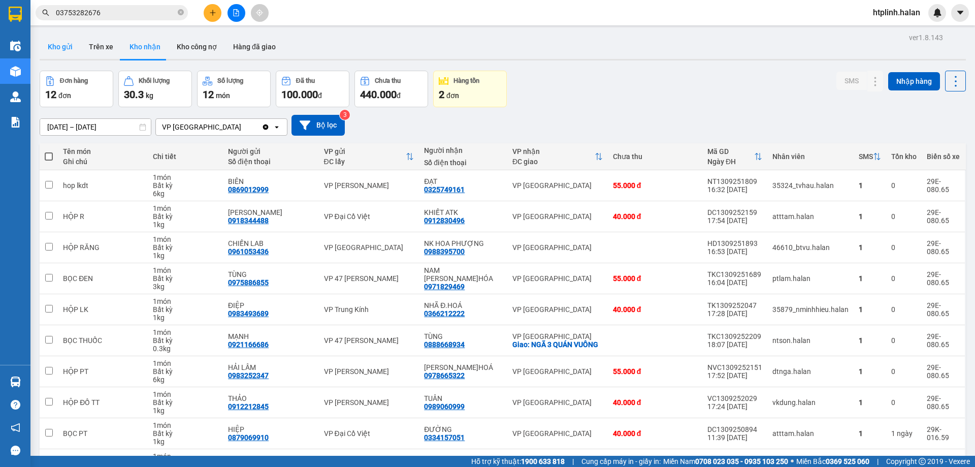
click at [51, 55] on button "Kho gửi" at bounding box center [60, 47] width 41 height 24
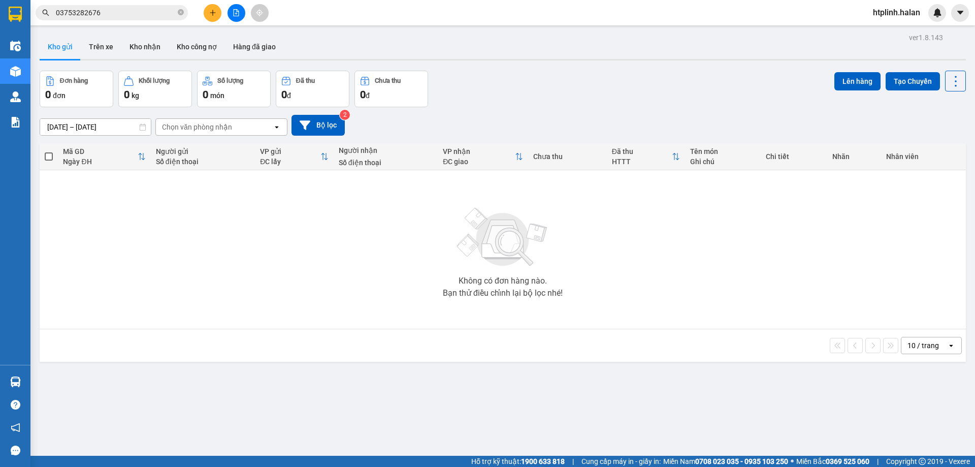
click at [178, 225] on div "Không có đơn hàng nào. Bạn thử điều chỉnh lại bộ lọc nhé!" at bounding box center [503, 249] width 916 height 152
click at [127, 53] on button "Kho nhận" at bounding box center [144, 47] width 47 height 24
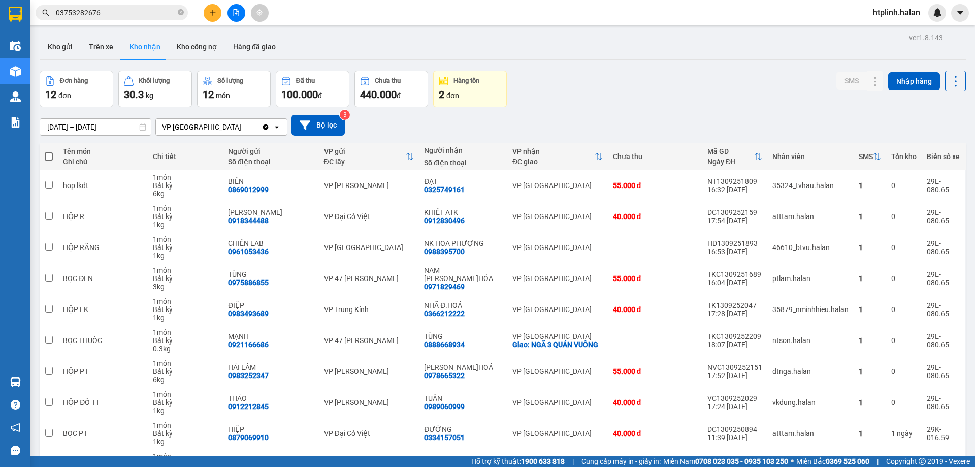
click at [216, 20] on button at bounding box center [213, 13] width 18 height 18
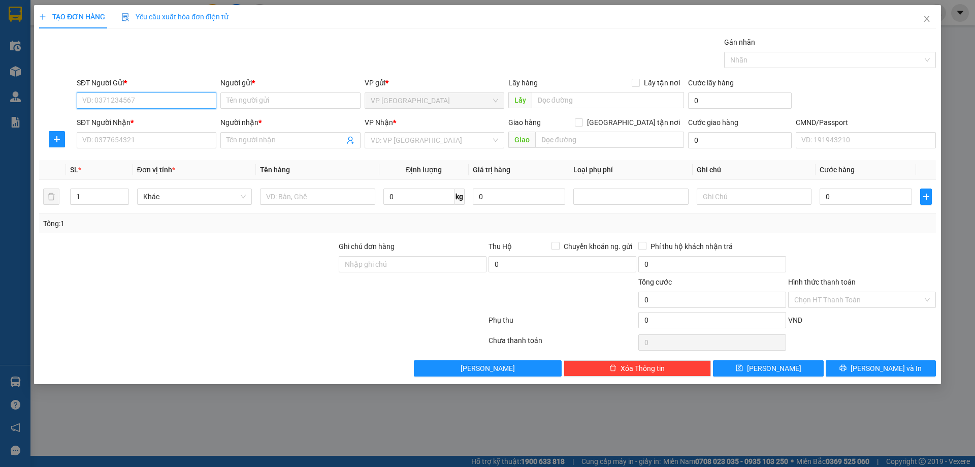
click at [127, 101] on input "SĐT Người Gửi *" at bounding box center [147, 100] width 140 height 16
paste input "0981981232"
type input "0981981232"
click at [138, 121] on div "0981981232 - CẢNH" at bounding box center [146, 120] width 127 height 11
type input "CẢNH"
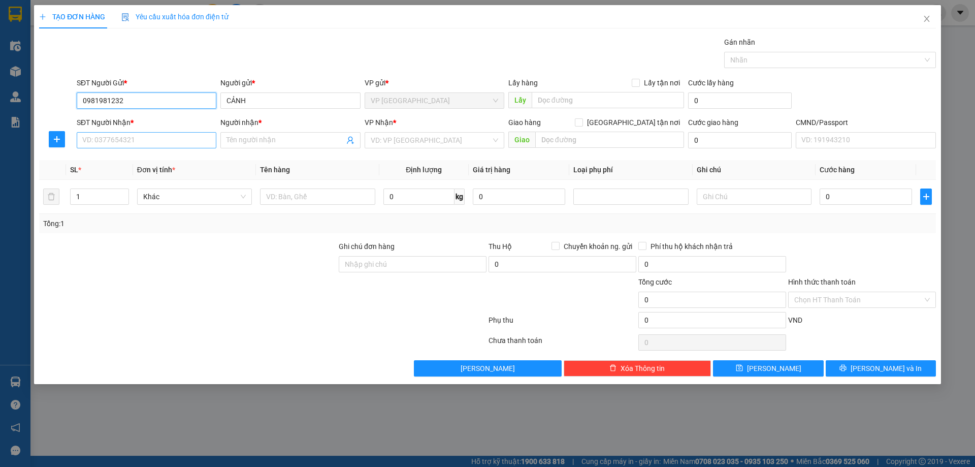
type input "0981981232"
click at [142, 135] on input "SĐT Người Nhận *" at bounding box center [147, 140] width 140 height 16
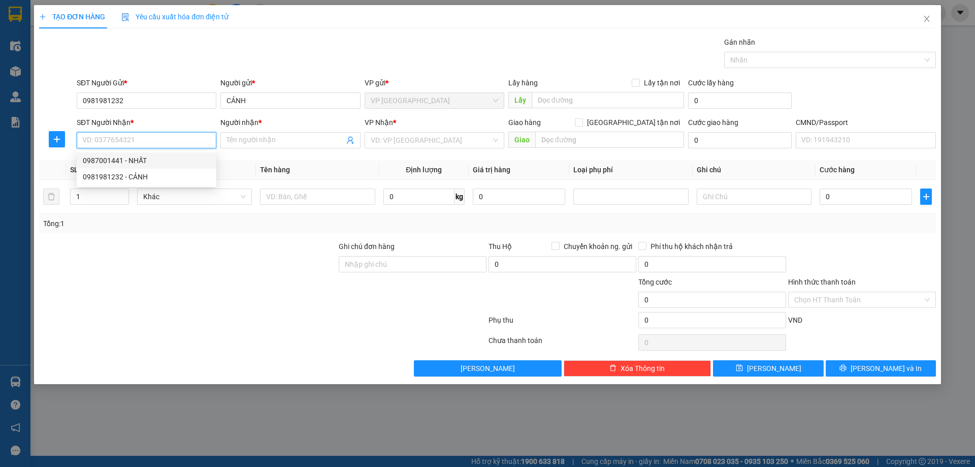
click at [155, 156] on div "0987001441 - NHẤT" at bounding box center [146, 160] width 127 height 11
type input "0987001441"
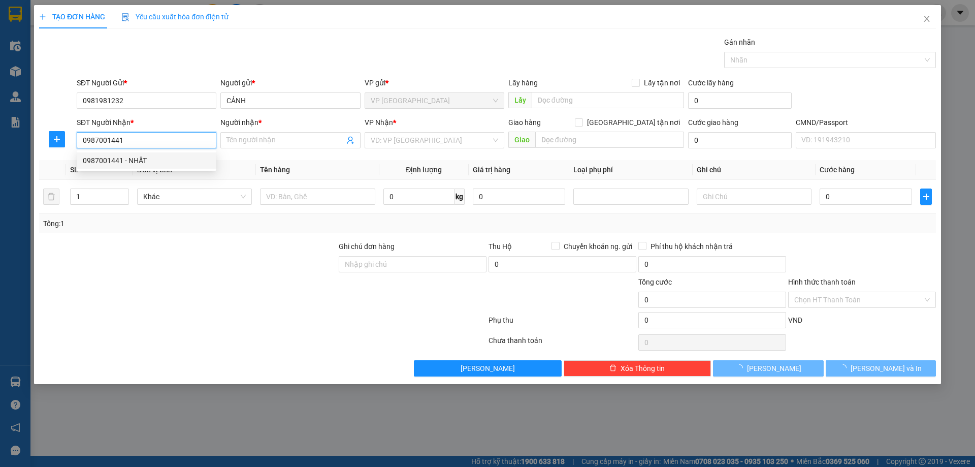
type input "NHẤT"
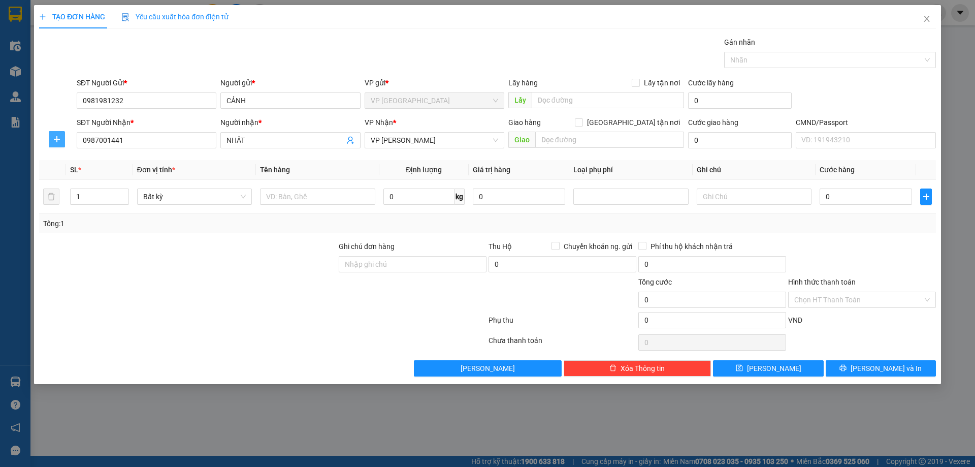
click at [58, 136] on icon "plus" at bounding box center [57, 139] width 8 height 8
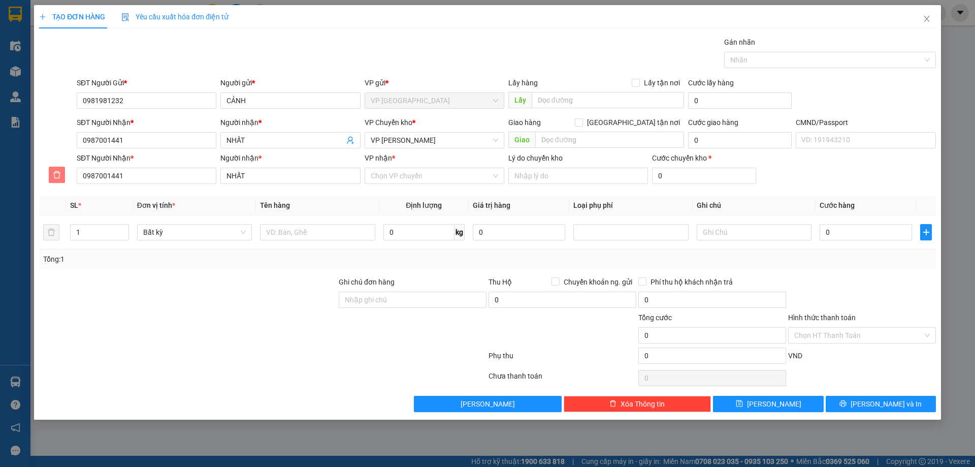
click at [55, 169] on button "button" at bounding box center [57, 175] width 16 height 16
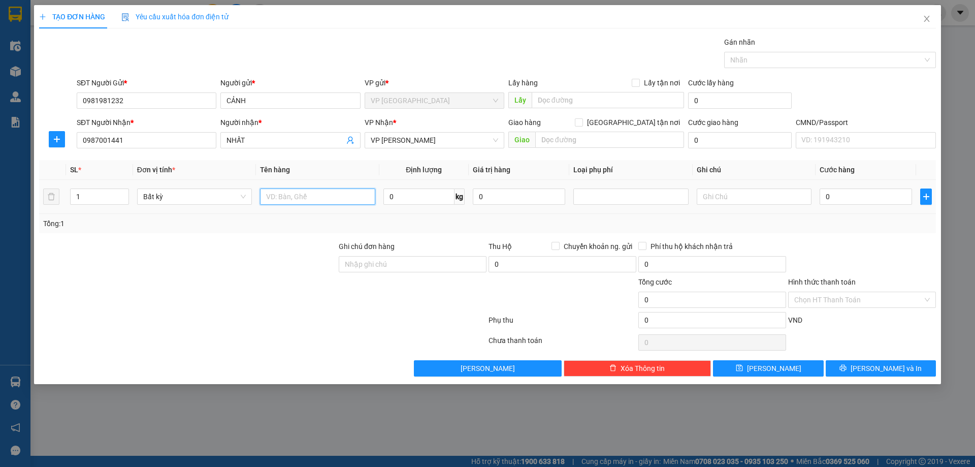
click at [284, 198] on input "text" at bounding box center [317, 196] width 115 height 16
type input "TẢI GIÀY"
click at [401, 194] on input "0" at bounding box center [418, 196] width 71 height 16
type input "15"
click at [683, 167] on th "Loại phụ phí" at bounding box center [630, 170] width 123 height 20
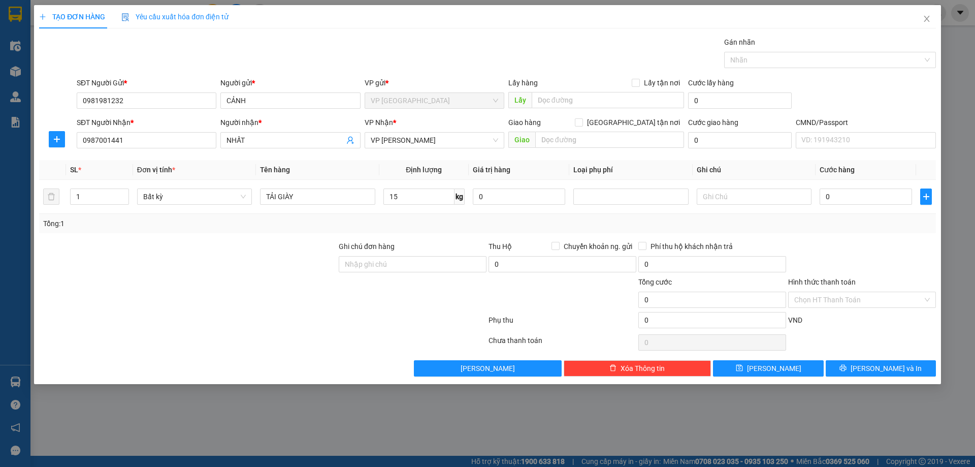
type input "50.000"
click at [834, 299] on input "Hình thức thanh toán" at bounding box center [858, 299] width 128 height 15
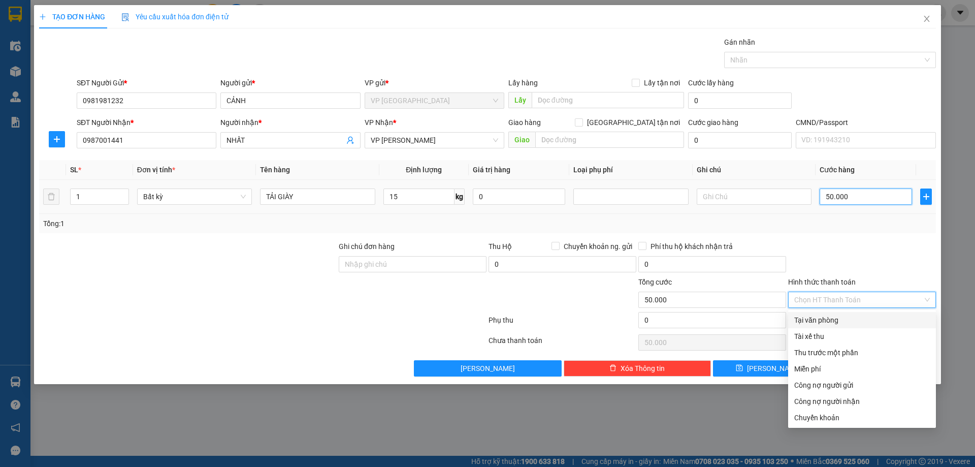
click at [855, 192] on input "50.000" at bounding box center [865, 196] width 92 height 16
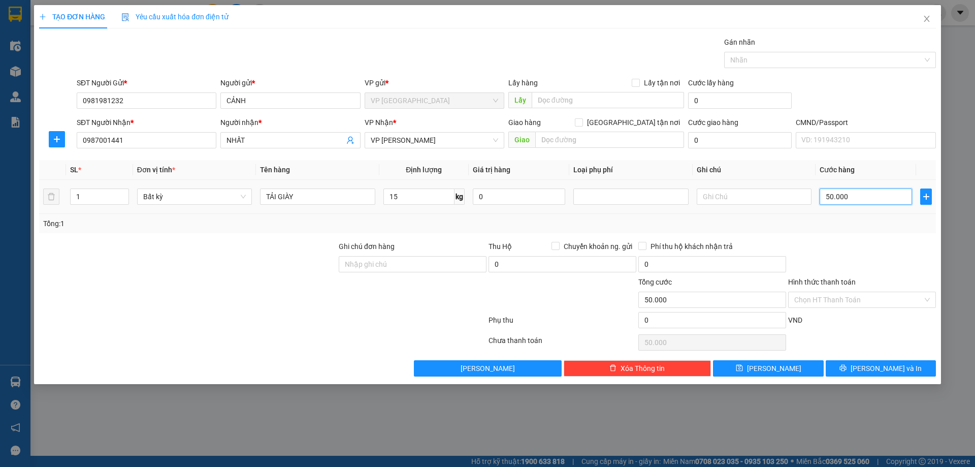
type input "0"
type input "03"
type input "3"
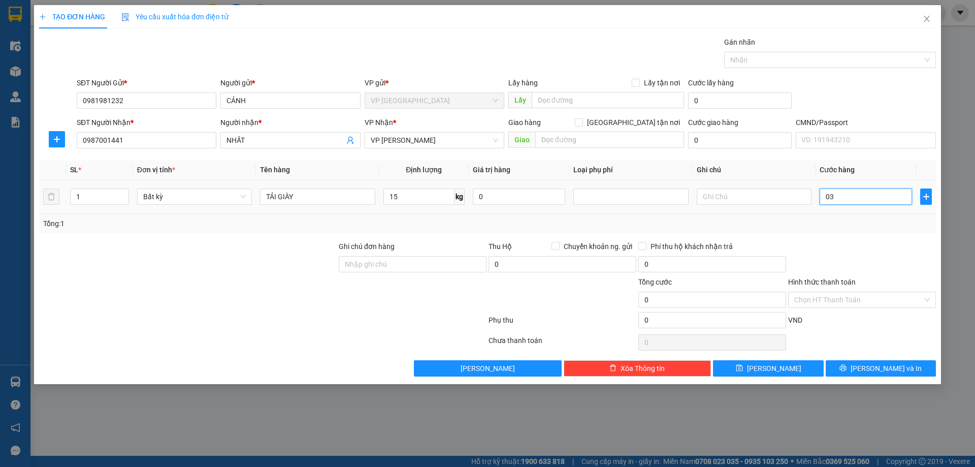
type input "3"
type input "030"
type input "30"
type input "30.000"
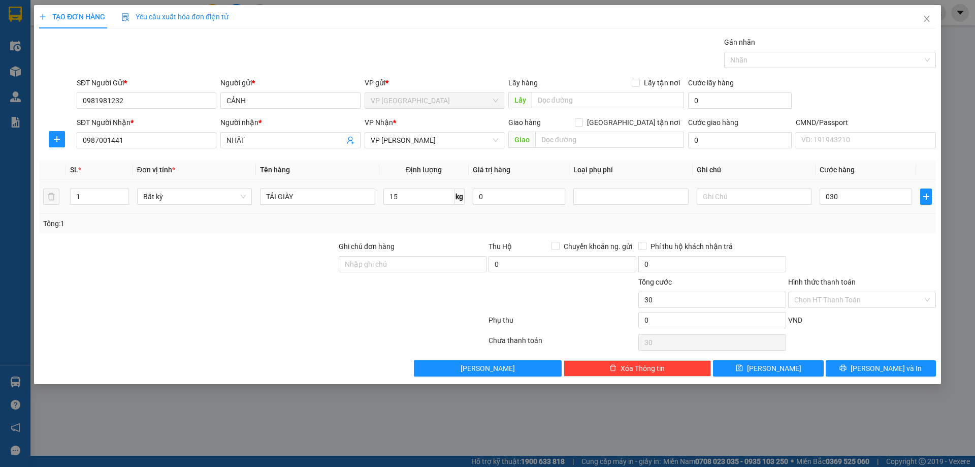
type input "30.000"
click at [843, 227] on div "Tổng: 1" at bounding box center [487, 223] width 888 height 11
click at [846, 300] on input "Hình thức thanh toán" at bounding box center [858, 299] width 128 height 15
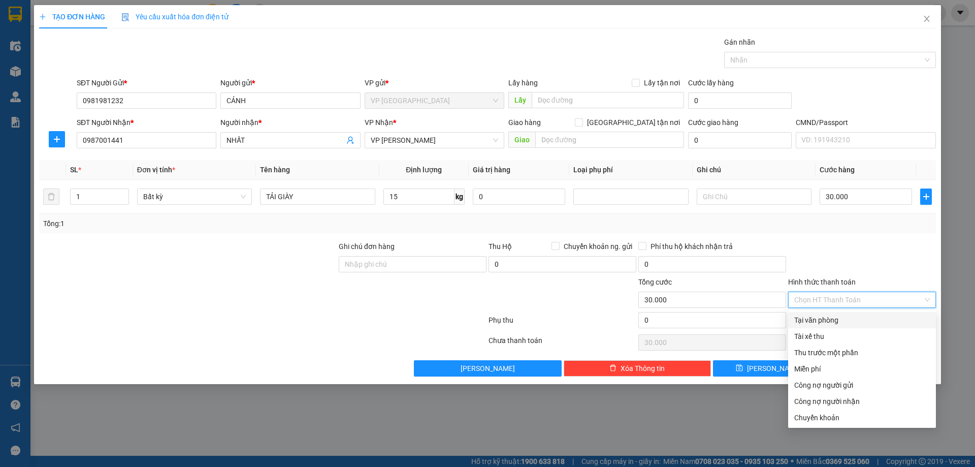
click at [846, 327] on div "Tại văn phòng" at bounding box center [862, 320] width 148 height 16
type input "0"
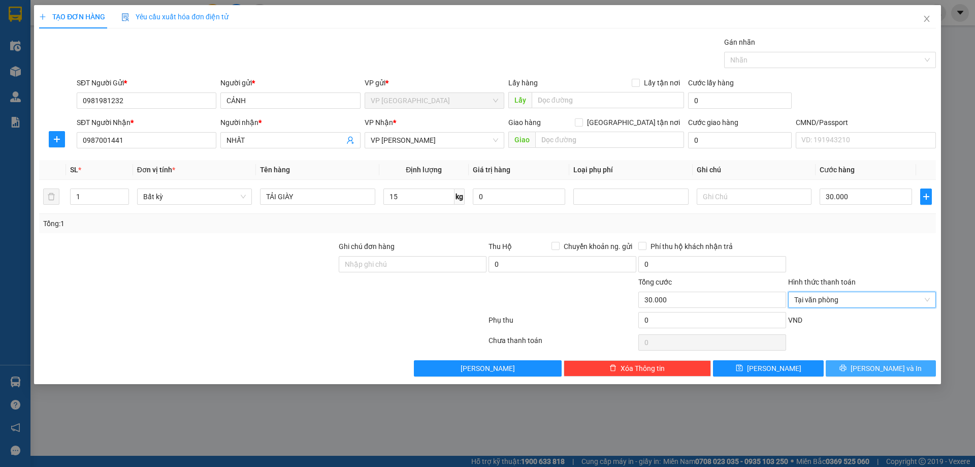
click at [854, 368] on button "Lưu và In" at bounding box center [880, 368] width 110 height 16
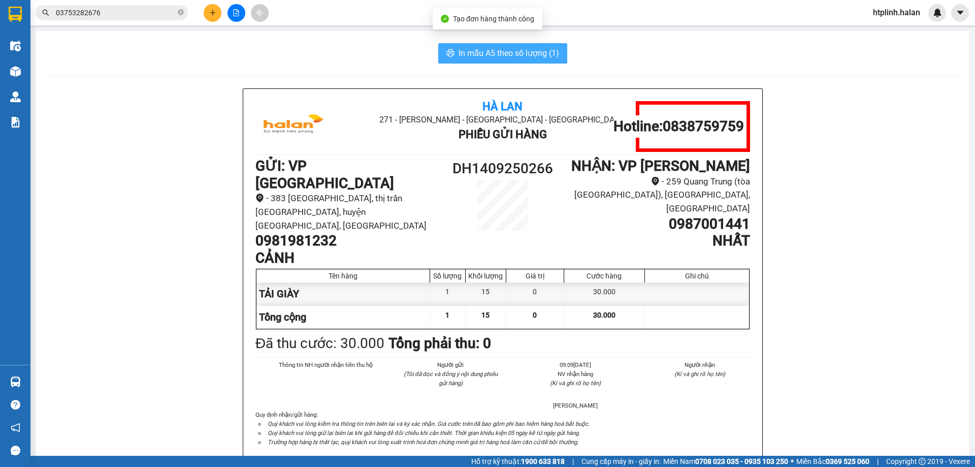
click at [486, 55] on span "In mẫu A5 theo số lượng (1)" at bounding box center [508, 53] width 101 height 13
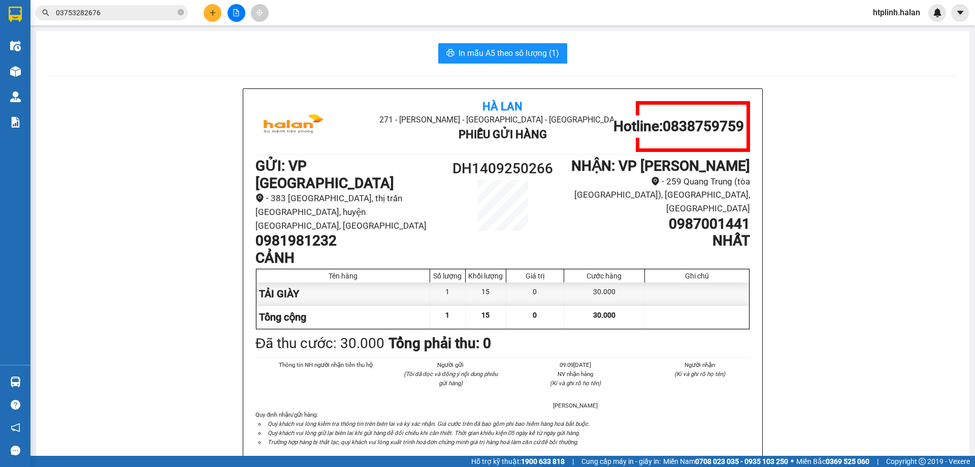
click at [208, 33] on div "In mẫu A5 theo số lượng (1) Hà Lan 271 - Dương Tự Minh - Phường Tân Long - Thái…" at bounding box center [502, 467] width 933 height 872
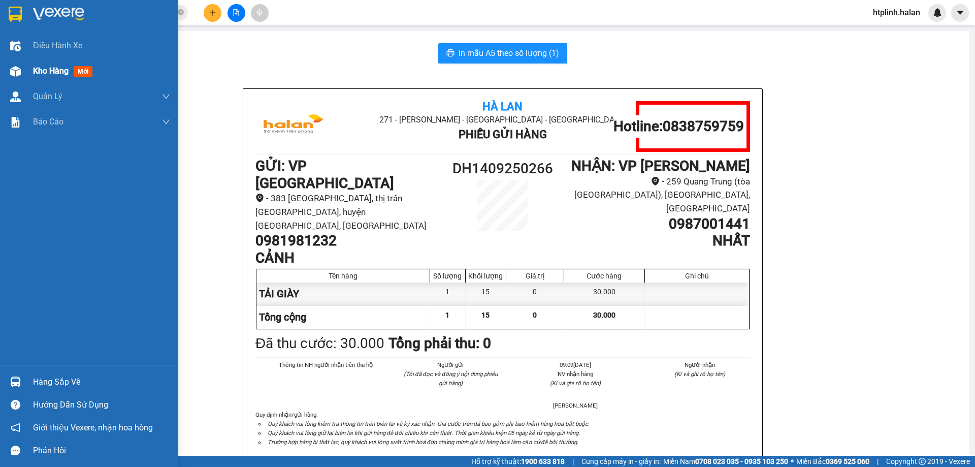
click at [0, 63] on div "Kho hàng mới" at bounding box center [89, 70] width 178 height 25
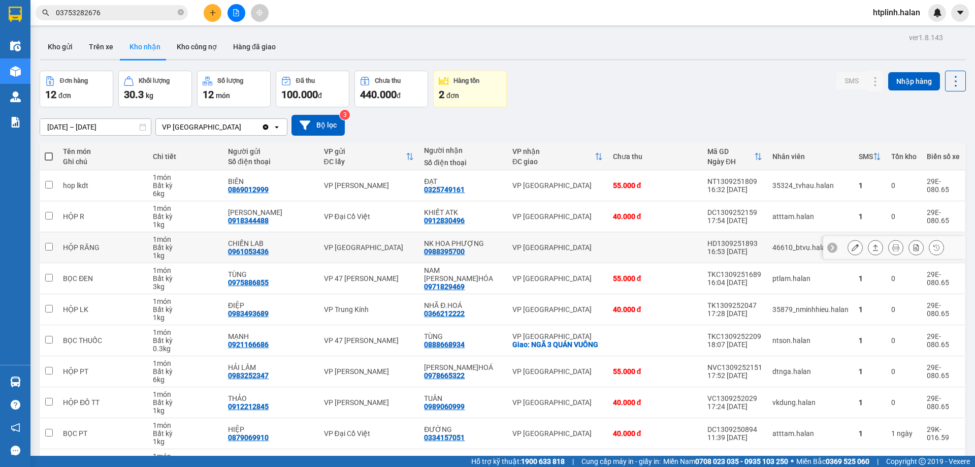
scroll to position [66, 0]
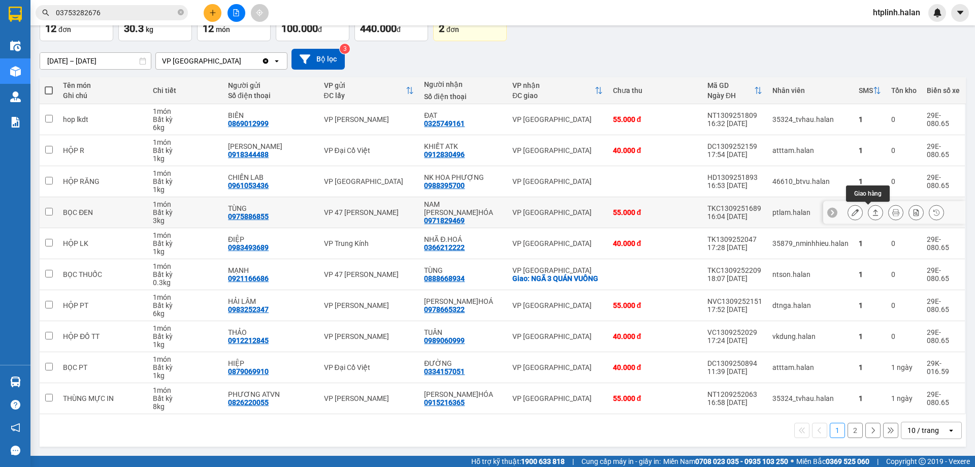
click at [872, 214] on icon at bounding box center [875, 212] width 7 height 7
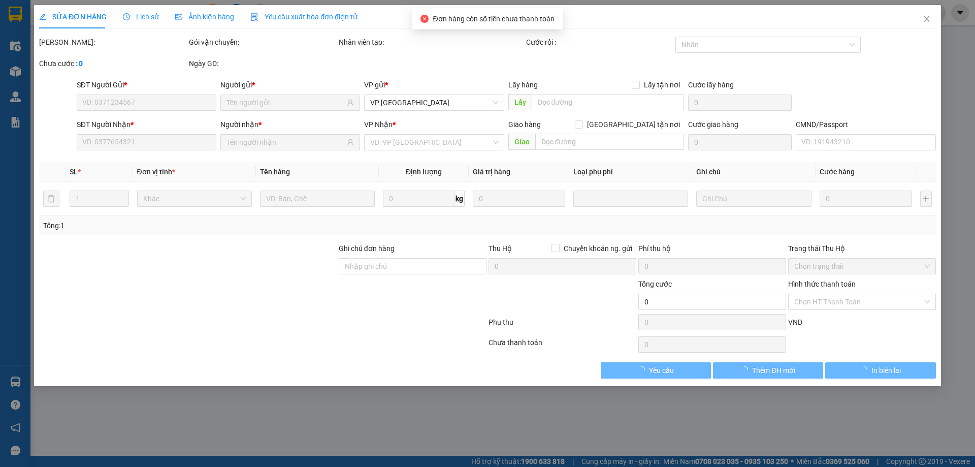
type input "0975886855"
type input "TÙNG"
type input "0971829469"
type input "NAM [PERSON_NAME]HÓA"
type input "55.000"
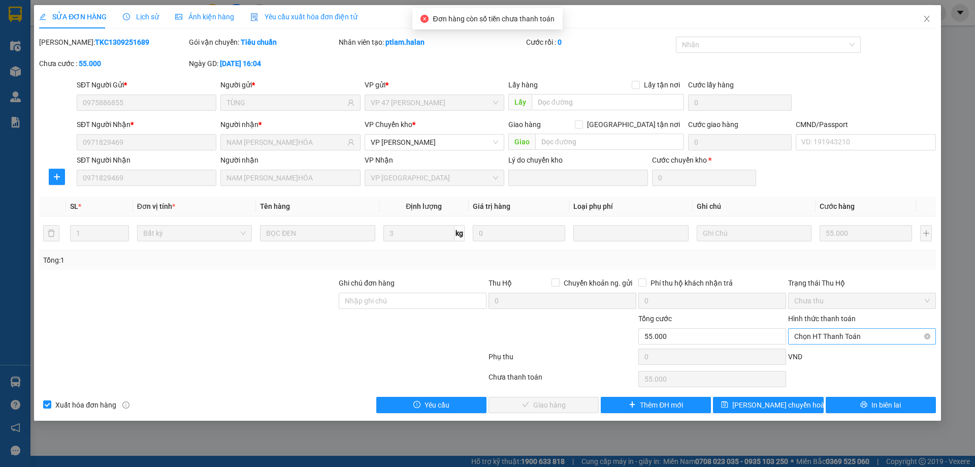
click at [809, 341] on span "Chọn HT Thanh Toán" at bounding box center [862, 335] width 136 height 15
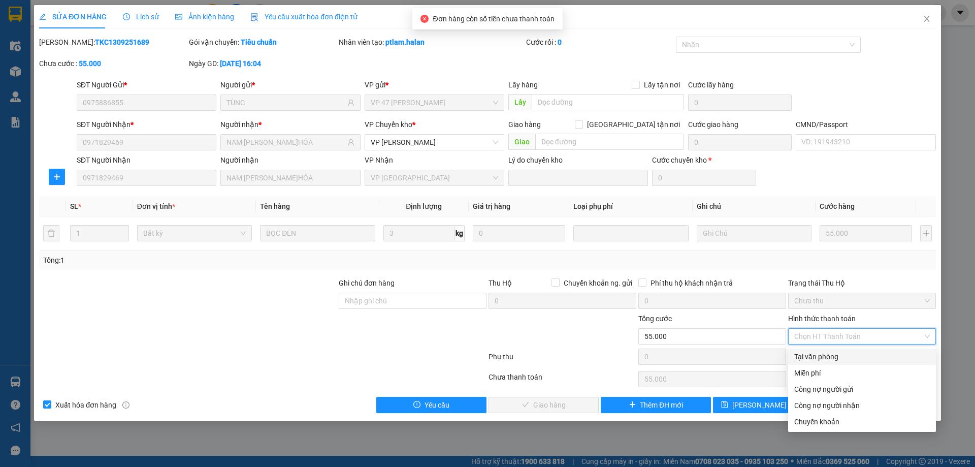
click at [809, 348] on div "Total Paid Fee 0 Total UnPaid Fee 55.000 Cash Collection Total Fee Mã ĐH: TKC13…" at bounding box center [487, 225] width 897 height 376
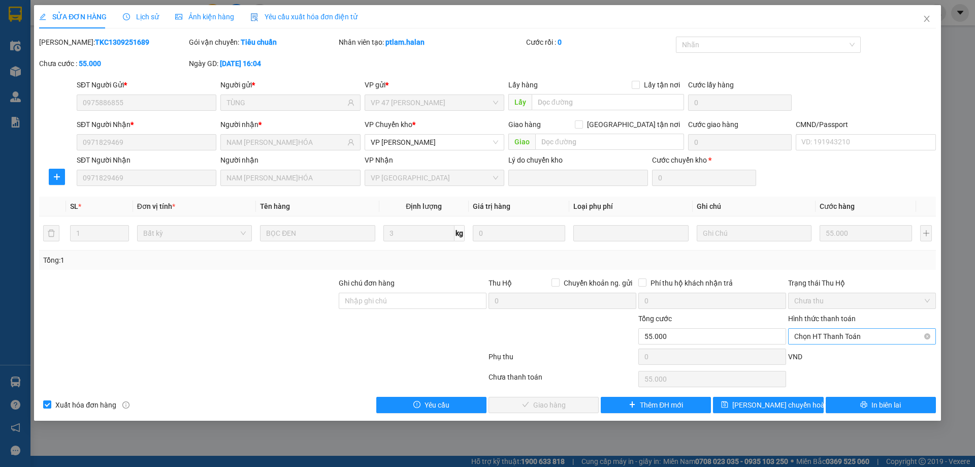
click at [816, 330] on span "Chọn HT Thanh Toán" at bounding box center [862, 335] width 136 height 15
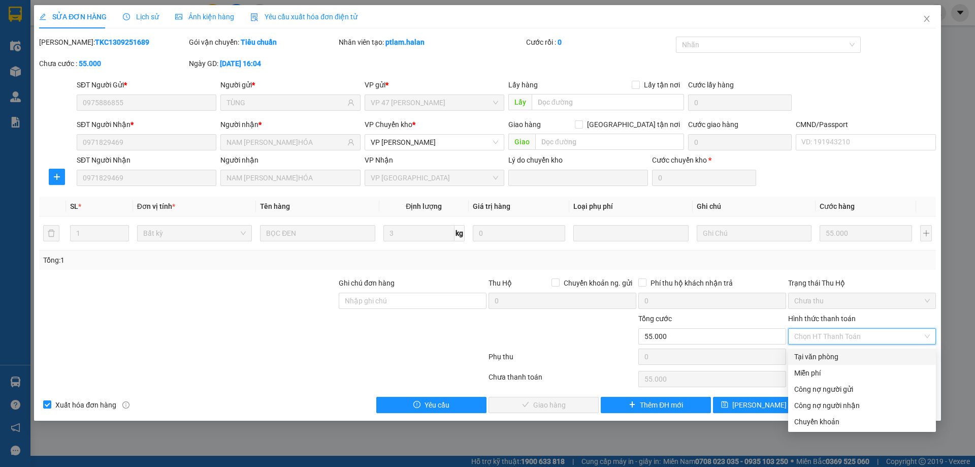
click at [810, 352] on div "Tại văn phòng" at bounding box center [862, 356] width 136 height 11
type input "0"
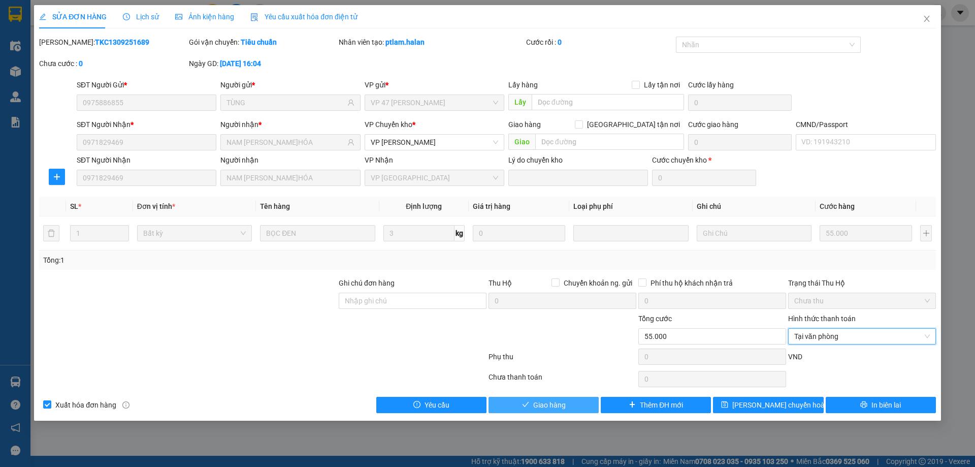
click at [553, 401] on span "Giao hàng" at bounding box center [549, 404] width 32 height 11
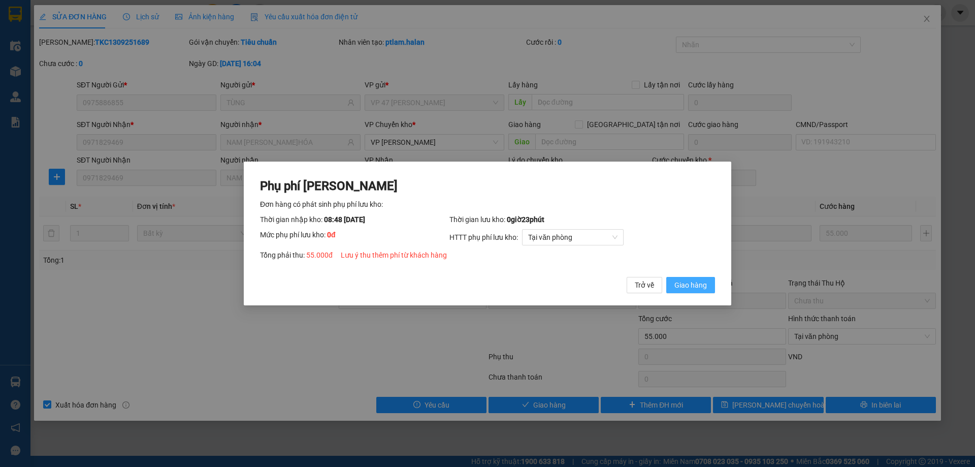
click at [682, 288] on span "Giao hàng" at bounding box center [690, 284] width 32 height 11
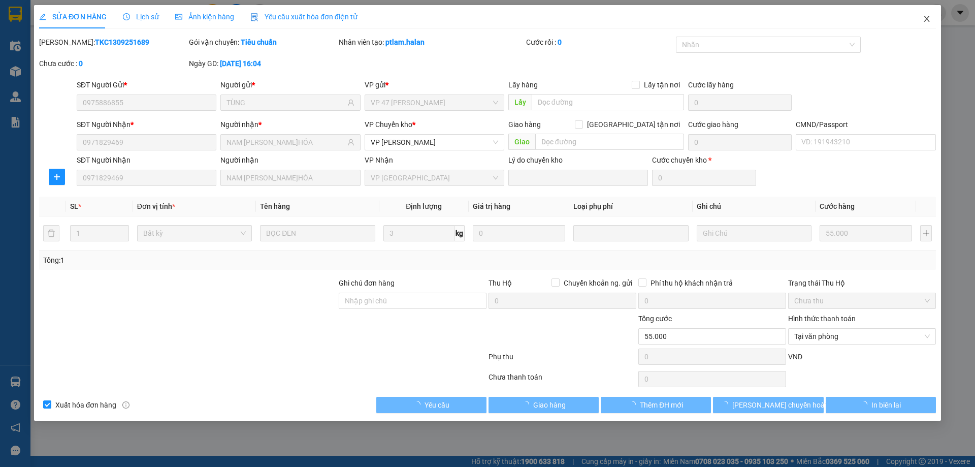
click at [919, 18] on span "Close" at bounding box center [926, 19] width 28 height 28
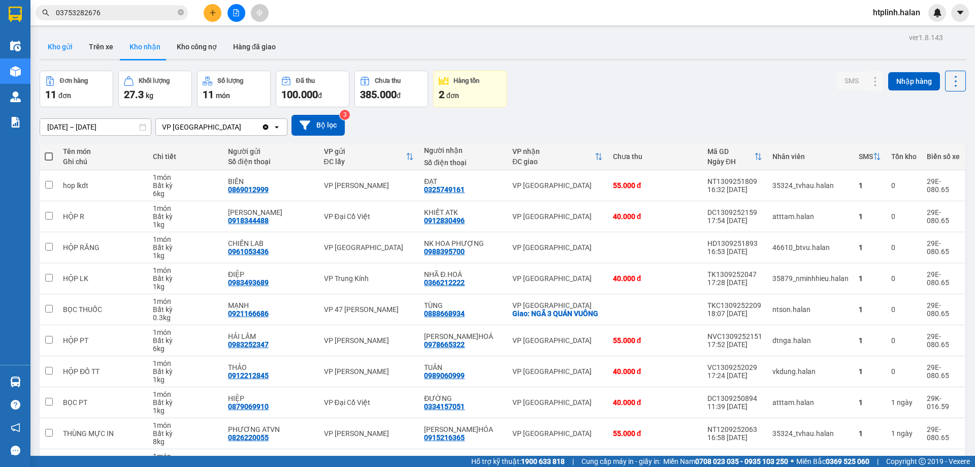
click at [57, 42] on button "Kho gửi" at bounding box center [60, 47] width 41 height 24
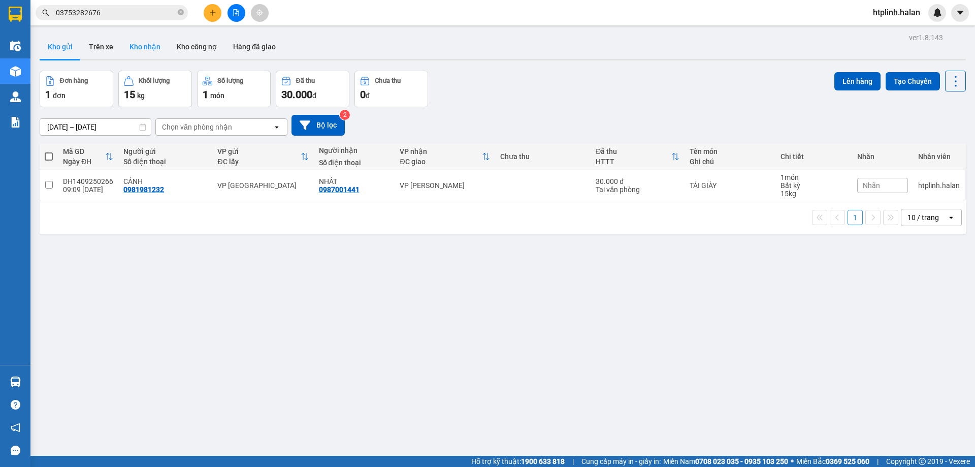
click at [134, 51] on button "Kho nhận" at bounding box center [144, 47] width 47 height 24
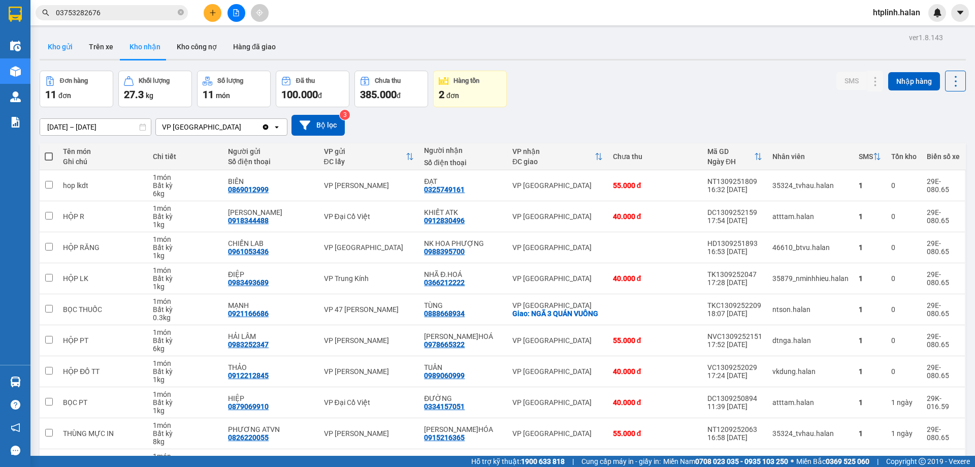
click at [59, 47] on button "Kho gửi" at bounding box center [60, 47] width 41 height 24
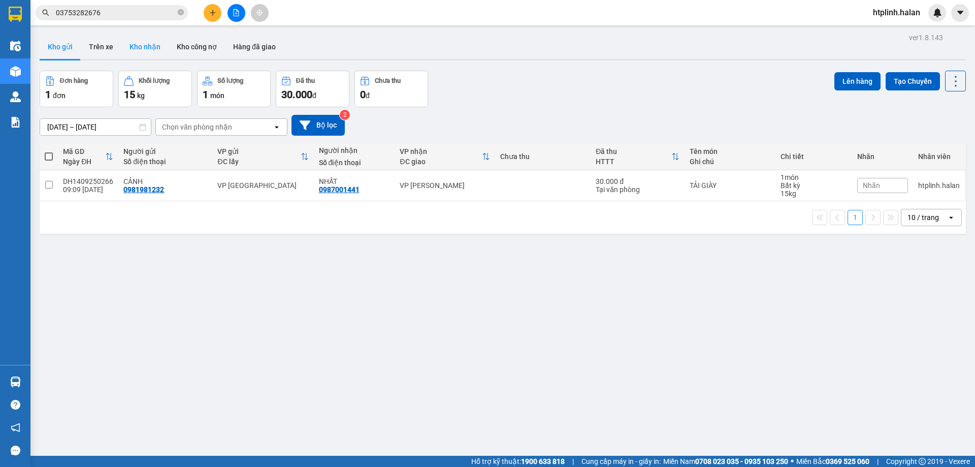
click at [146, 37] on button "Kho nhận" at bounding box center [144, 47] width 47 height 24
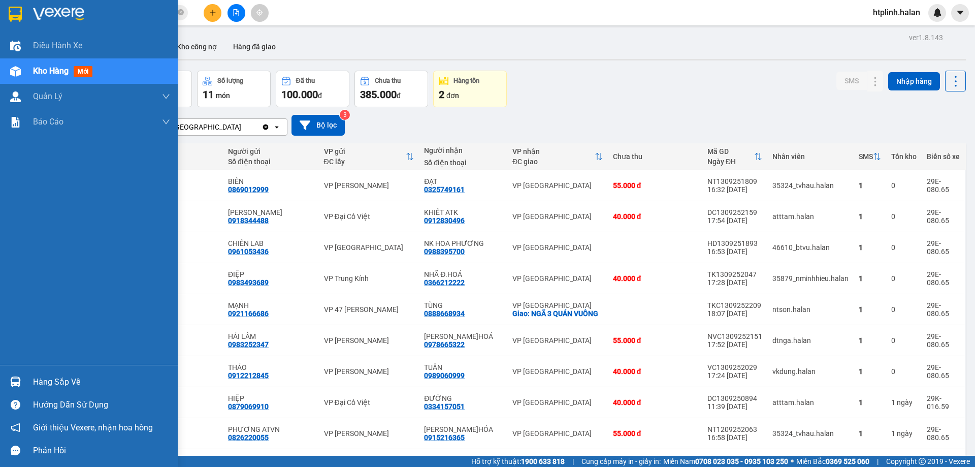
click at [26, 377] on div "Hàng sắp về" at bounding box center [89, 381] width 178 height 23
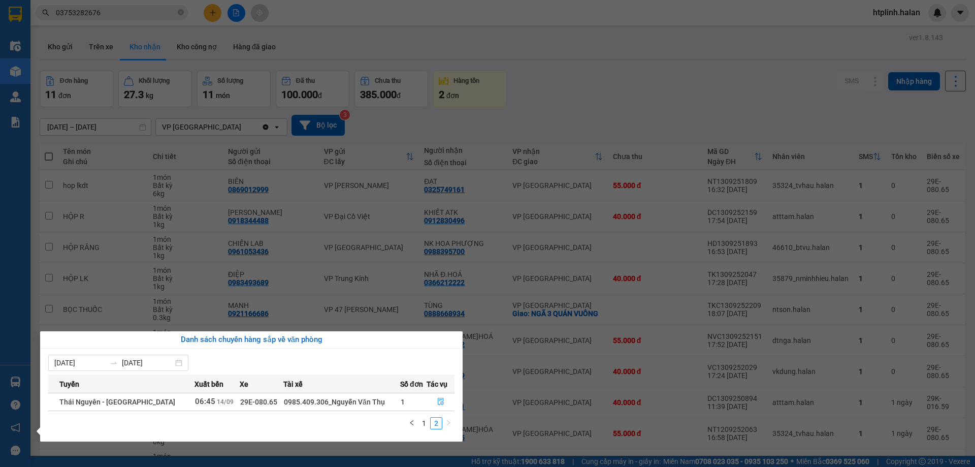
click at [527, 320] on section "Kết quả tìm kiếm ( 0 ) Bộ lọc No Data 03753282676 htplinh.halan Điều hành xe Kh…" at bounding box center [487, 233] width 975 height 467
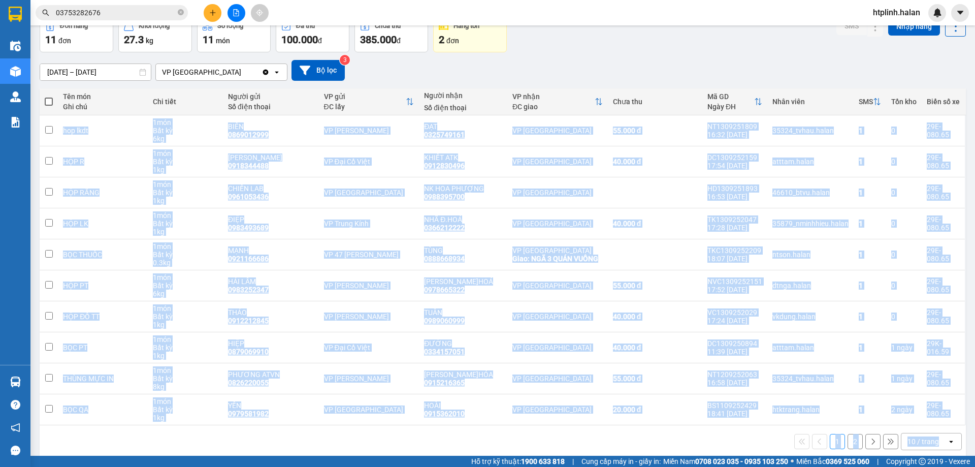
scroll to position [66, 0]
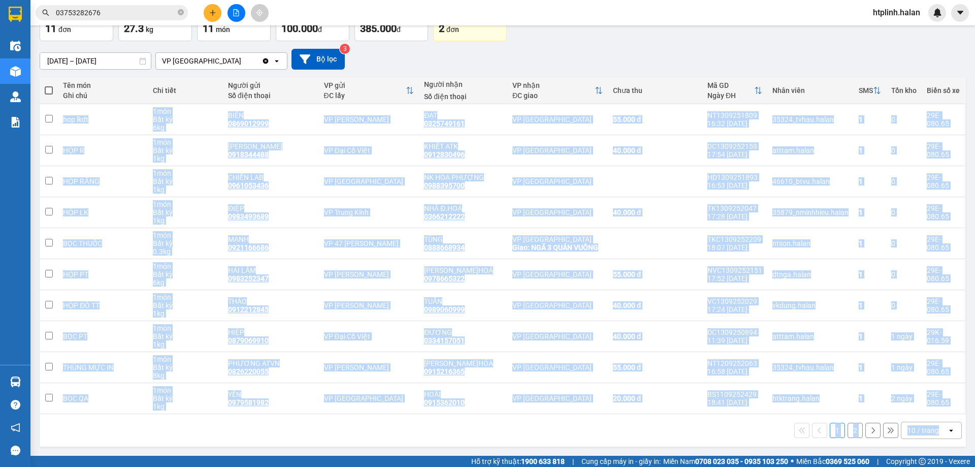
drag, startPoint x: 58, startPoint y: 171, endPoint x: 974, endPoint y: 441, distance: 954.7
click at [974, 441] on main "ver 1.8.143 Kho gửi Trên xe Kho nhận Kho công nợ Hàng đã giao Đơn hàng 11 đơn K…" at bounding box center [487, 227] width 975 height 455
click at [651, 445] on div "1 2 10 / trang open" at bounding box center [503, 430] width 926 height 32
click at [647, 436] on div "1 2 10 / trang open" at bounding box center [503, 429] width 918 height 17
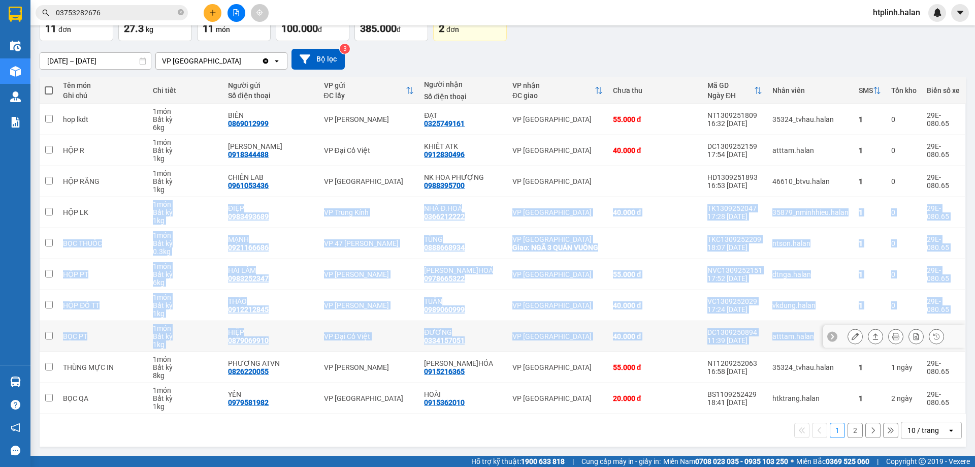
drag, startPoint x: 88, startPoint y: 196, endPoint x: 929, endPoint y: 321, distance: 849.9
click at [929, 321] on tbody "hop lkdt 1 món Bất kỳ 6 kg BIÊN 0869012999 VP Nguyễn Trãi ĐẠT 0325749161 VP Địn…" at bounding box center [503, 259] width 926 height 310
click at [117, 204] on td "HỘP LK" at bounding box center [102, 212] width 89 height 31
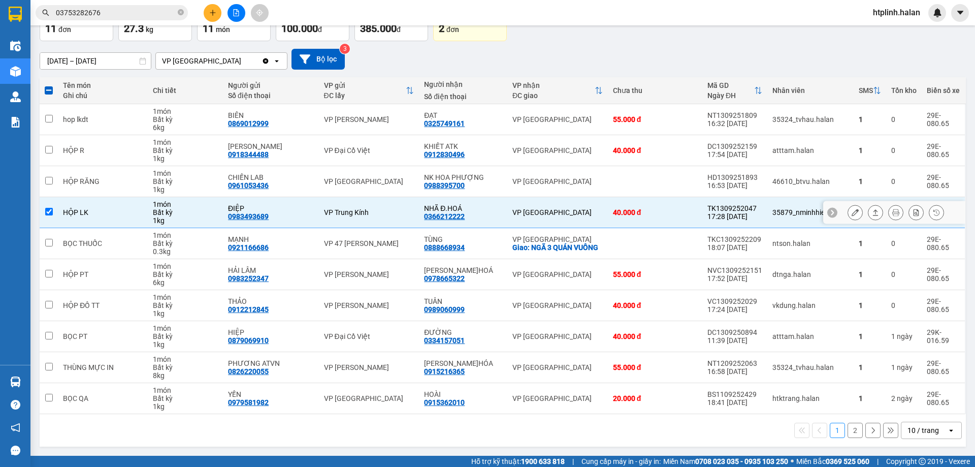
click at [117, 204] on td "HỘP LK" at bounding box center [102, 212] width 89 height 31
checkbox input "false"
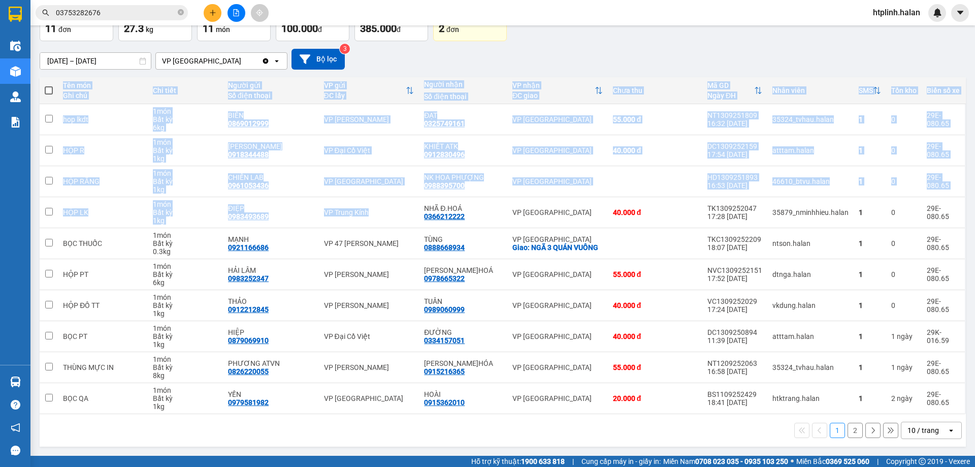
drag, startPoint x: 440, startPoint y: 265, endPoint x: 974, endPoint y: 405, distance: 552.1
click at [974, 405] on main "ver 1.8.143 Kho gửi Trên xe Kho nhận Kho công nợ Hàng đã giao Đơn hàng 11 đơn K…" at bounding box center [487, 227] width 975 height 455
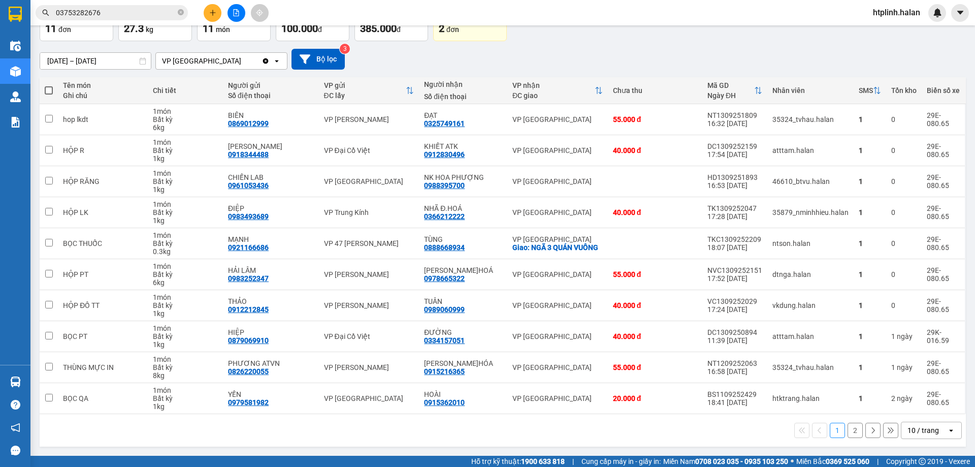
click at [582, 81] on div "VP nhận" at bounding box center [553, 85] width 82 height 8
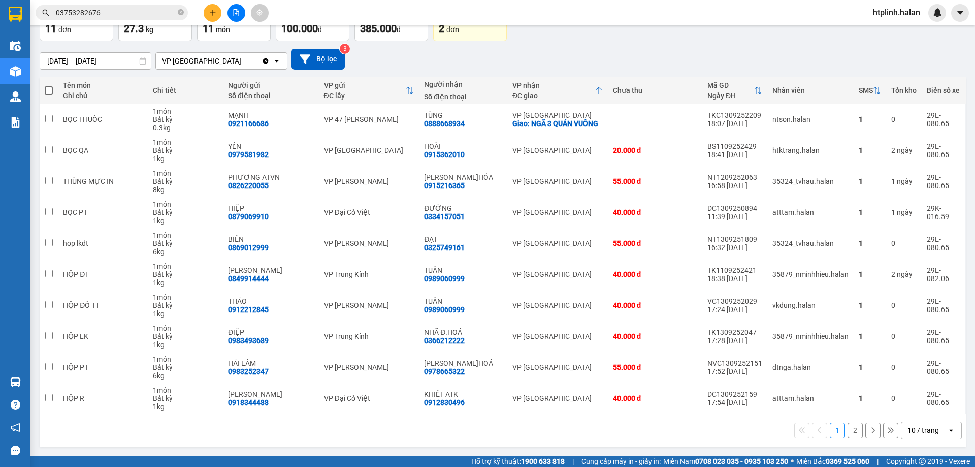
click at [594, 87] on icon at bounding box center [598, 90] width 8 height 8
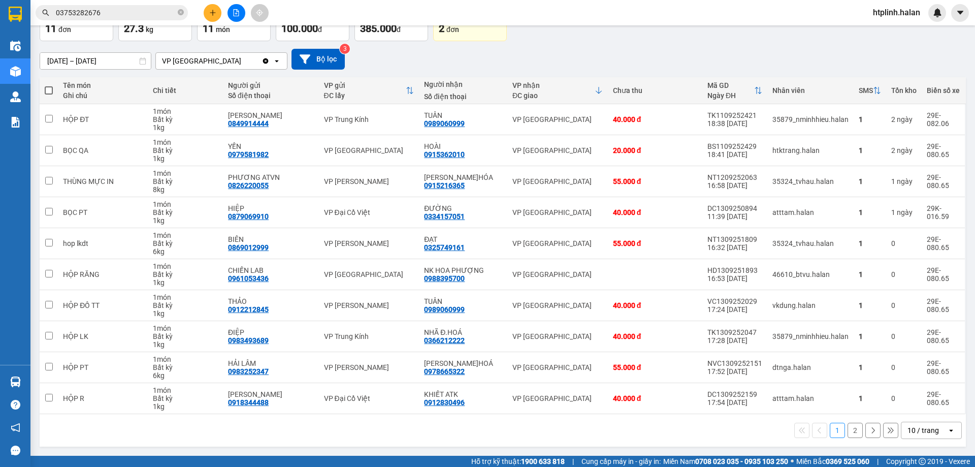
click at [595, 92] on icon at bounding box center [598, 90] width 6 height 7
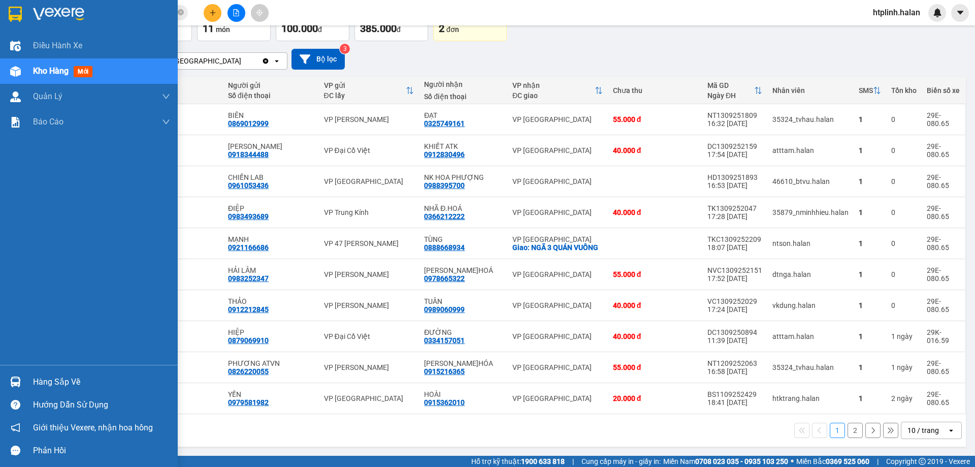
click at [22, 368] on div "Hàng sắp về Hướng dẫn sử dụng Giới thiệu Vexere, nhận hoa hồng Phản hồi" at bounding box center [89, 413] width 178 height 97
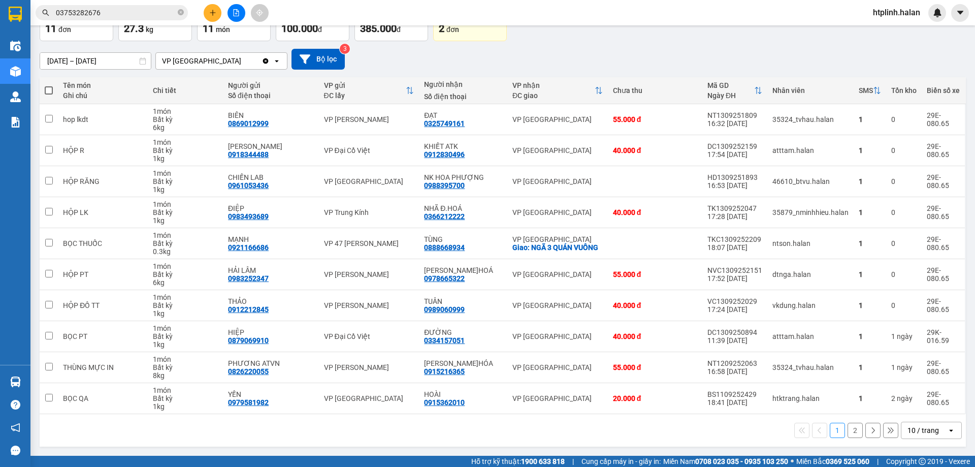
click at [849, 426] on button "2" at bounding box center [854, 429] width 15 height 15
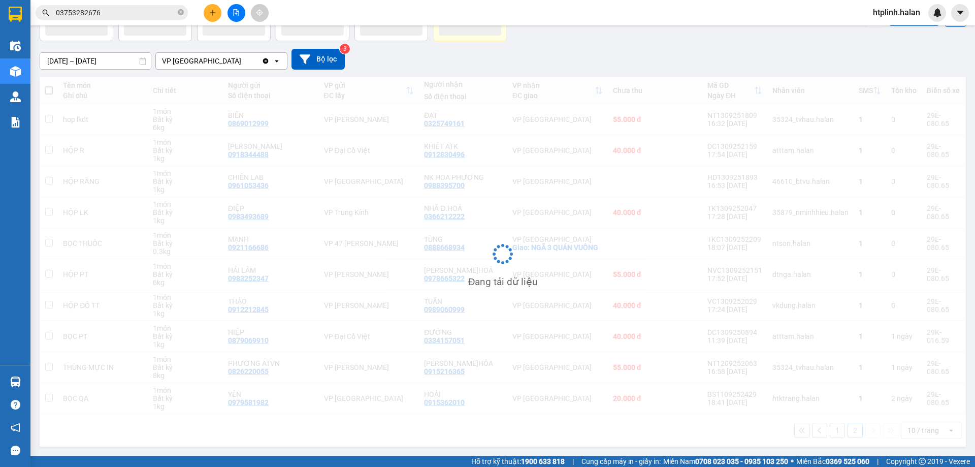
scroll to position [47, 0]
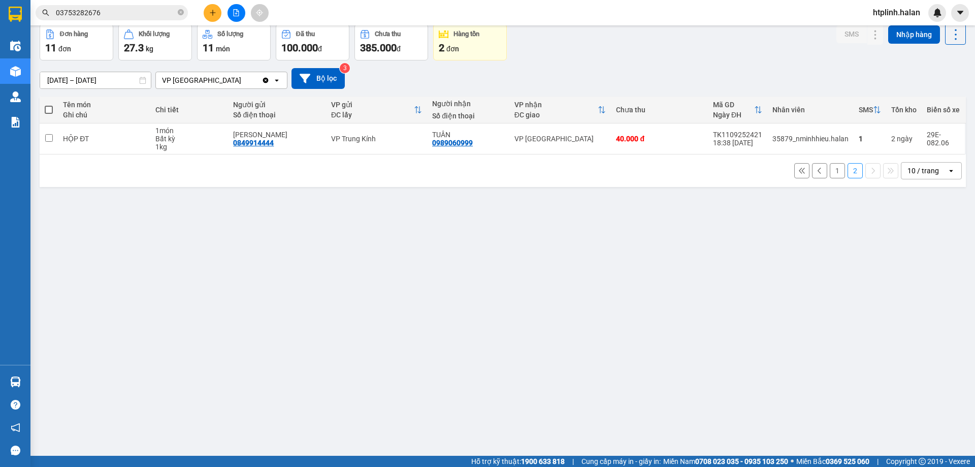
click at [830, 170] on button "1" at bounding box center [837, 170] width 15 height 15
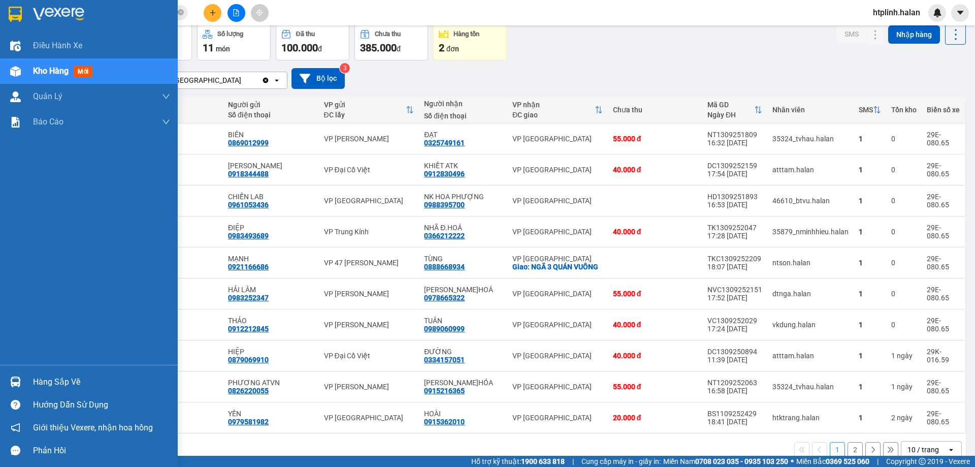
click at [84, 377] on div "Hàng sắp về" at bounding box center [101, 381] width 137 height 15
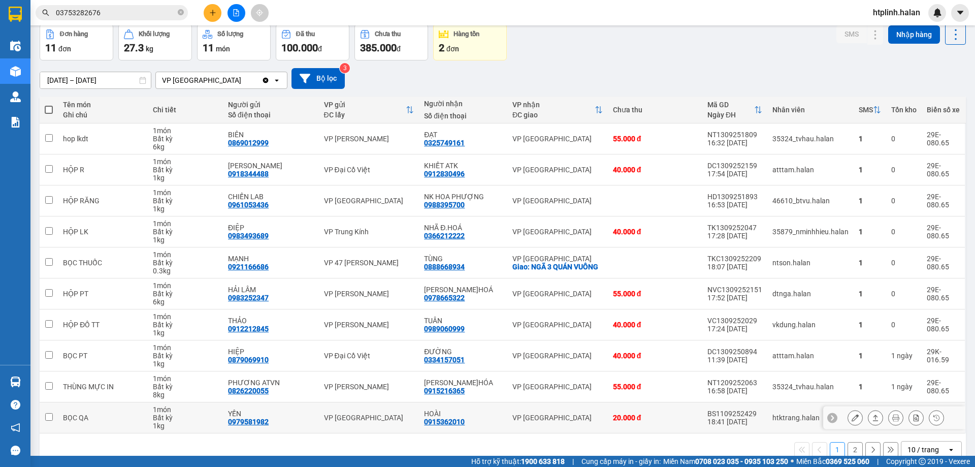
click at [592, 410] on section "Kết quả tìm kiếm ( 0 ) Bộ lọc No Data 03753282676 htplinh.halan Điều hành xe Kh…" at bounding box center [487, 233] width 975 height 467
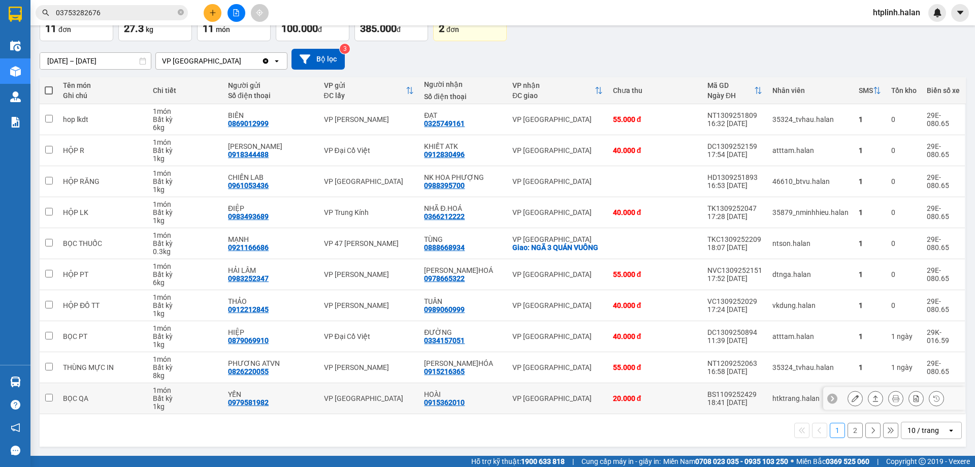
click at [328, 402] on div "VP [GEOGRAPHIC_DATA]" at bounding box center [369, 398] width 90 height 8
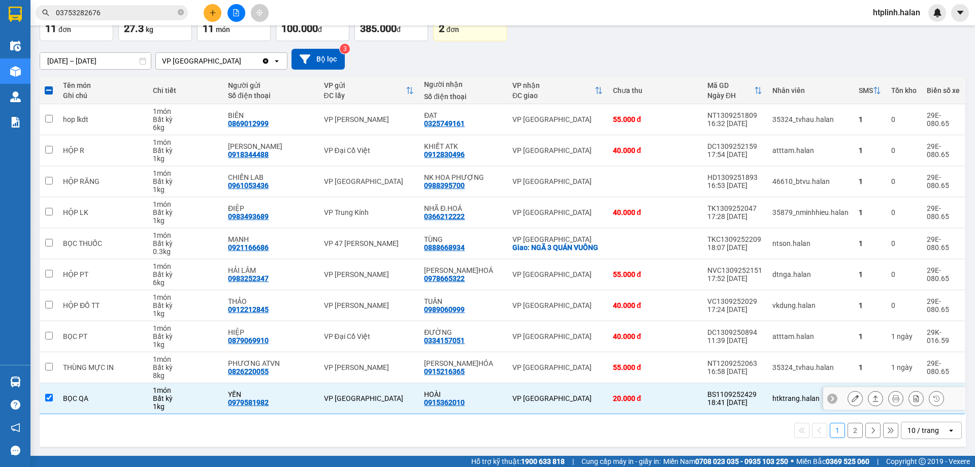
click at [328, 402] on div "VP [GEOGRAPHIC_DATA]" at bounding box center [369, 398] width 90 height 8
checkbox input "false"
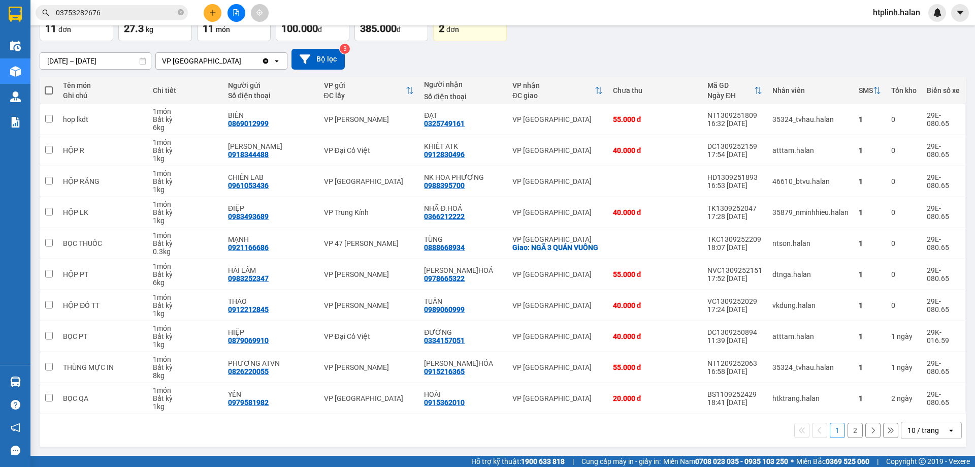
scroll to position [0, 0]
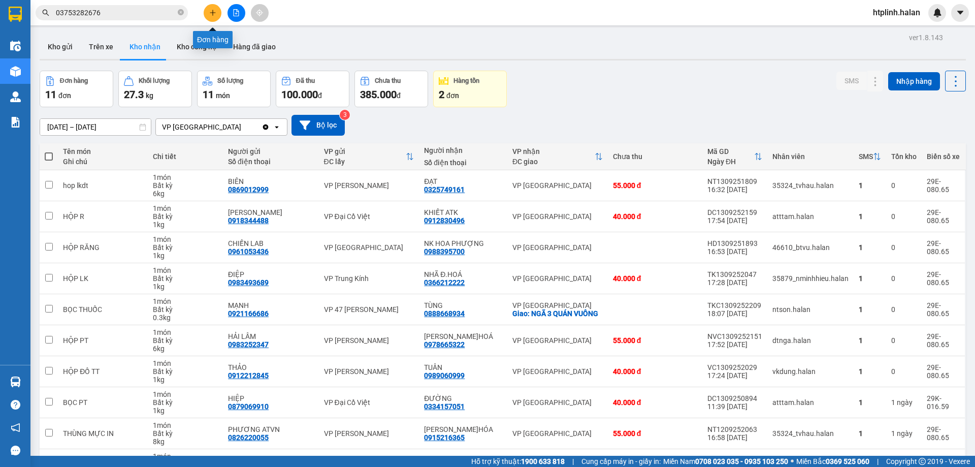
click at [207, 9] on button at bounding box center [213, 13] width 18 height 18
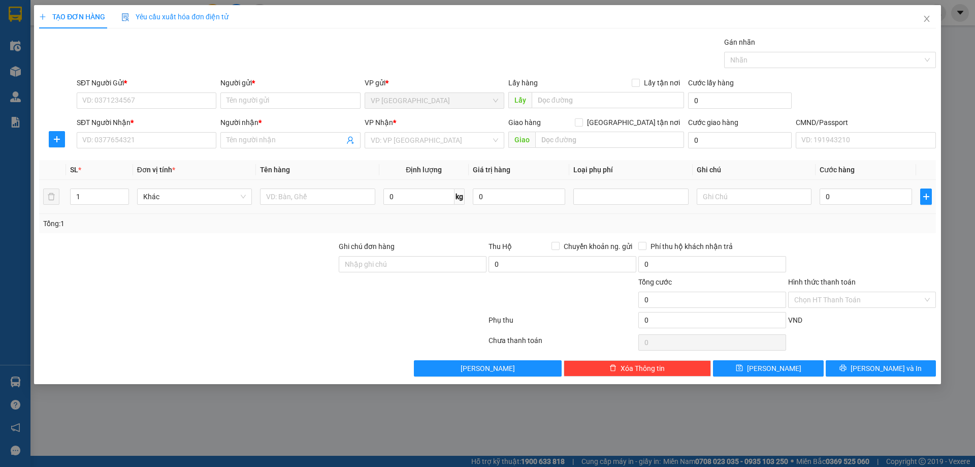
drag, startPoint x: 433, startPoint y: 192, endPoint x: 142, endPoint y: 111, distance: 302.5
click at [143, 118] on div "SĐT Người Nhận *" at bounding box center [147, 122] width 140 height 11
click at [143, 132] on input "SĐT Người Nhận *" at bounding box center [147, 140] width 140 height 16
click at [139, 103] on input "SĐT Người Gửi *" at bounding box center [147, 100] width 140 height 16
click at [181, 116] on div "0839087288 - CHI" at bounding box center [146, 120] width 127 height 11
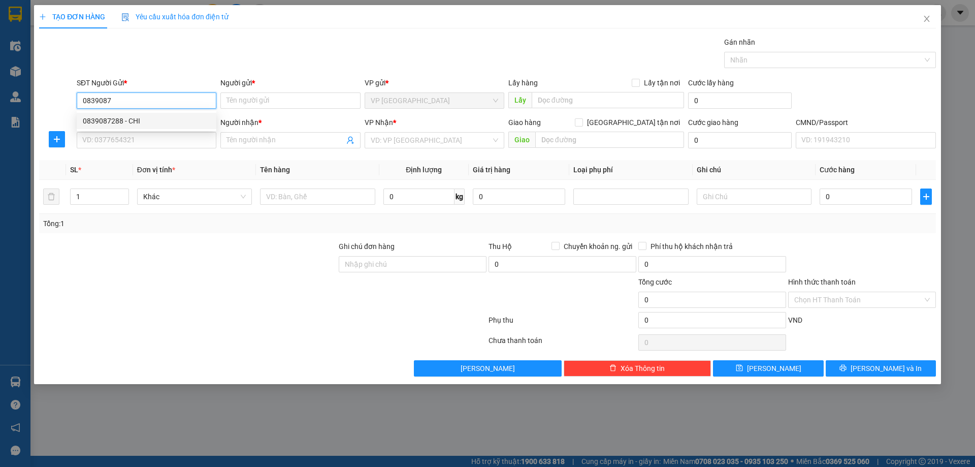
type input "0839087288"
type input "CHI"
type input "0839087288"
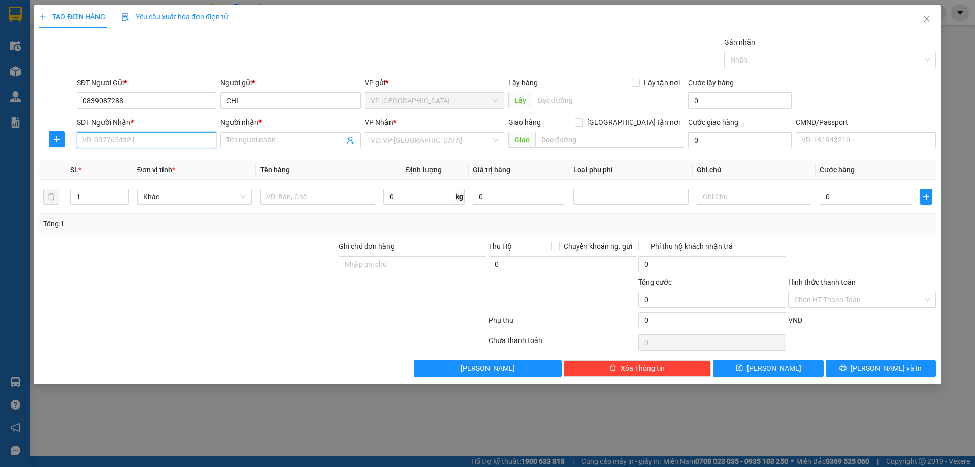
click at [169, 148] on input "SĐT Người Nhận *" at bounding box center [147, 140] width 140 height 16
click at [182, 168] on div "0962648993 - ĐÀO" at bounding box center [147, 160] width 140 height 16
type input "0962648993"
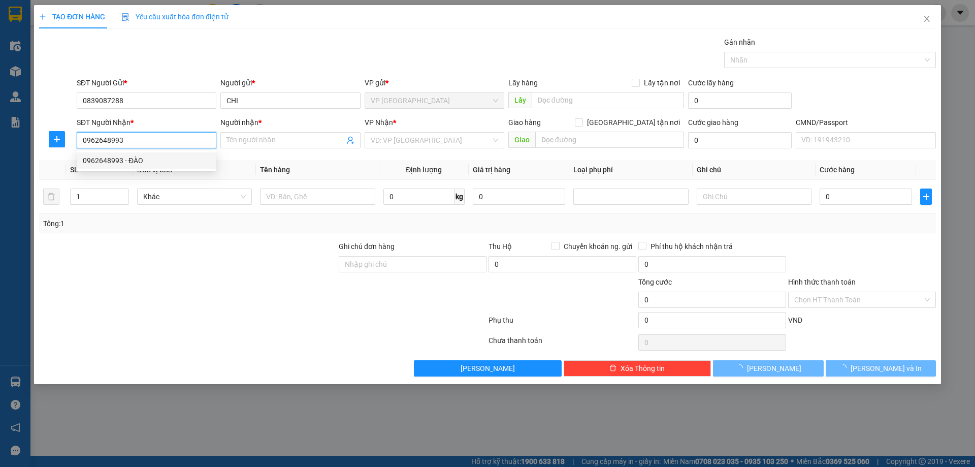
type input "ĐÀO"
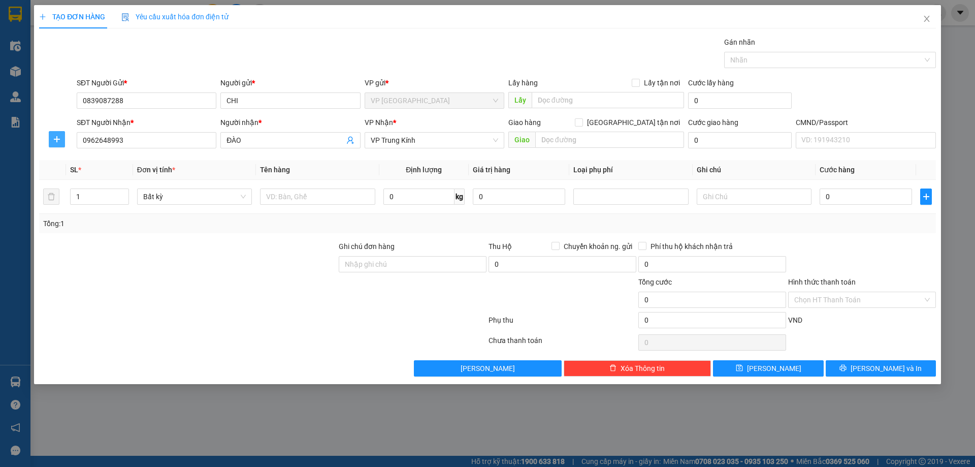
click at [49, 142] on span "plus" at bounding box center [56, 139] width 15 height 8
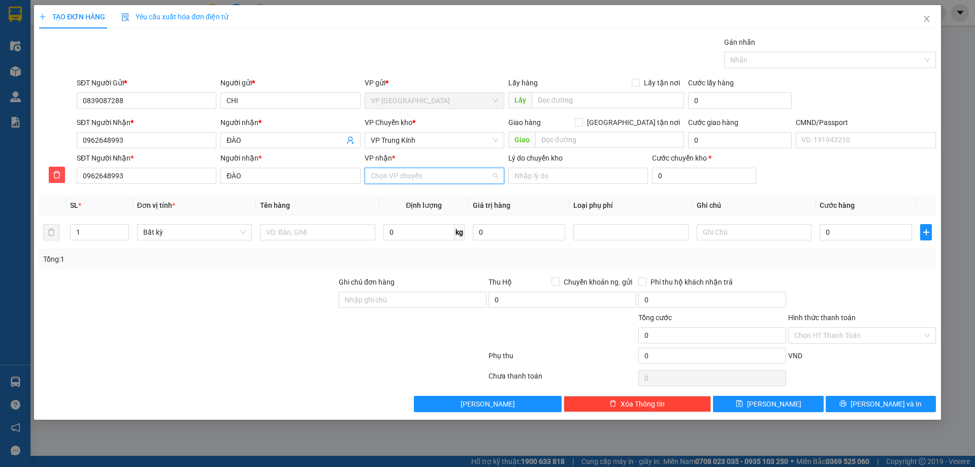
click at [434, 183] on input "VP nhận *" at bounding box center [431, 175] width 120 height 15
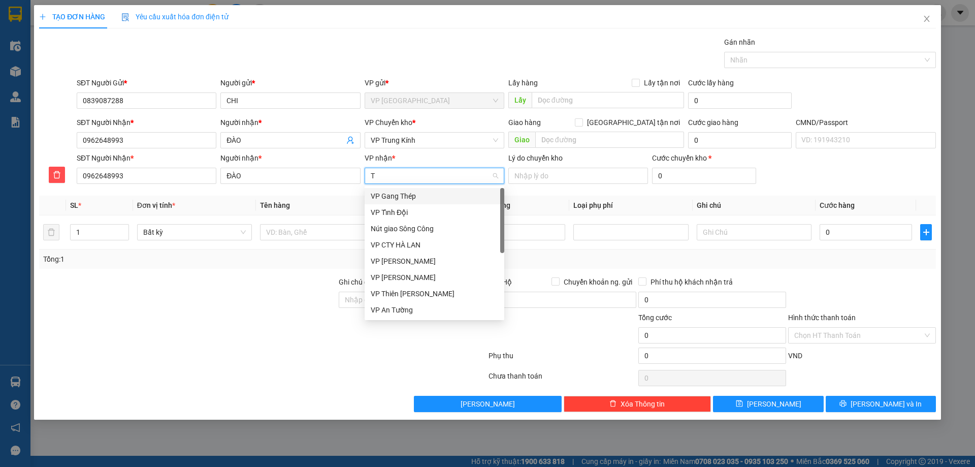
type input "TK"
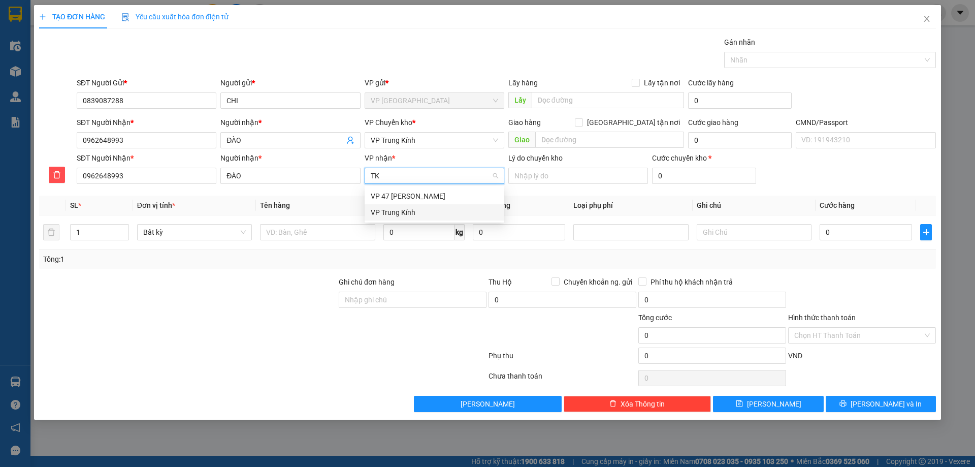
click at [441, 207] on div "VP Trung Kính" at bounding box center [434, 212] width 127 height 11
click at [436, 147] on span "VP Trung Kính" at bounding box center [434, 140] width 127 height 15
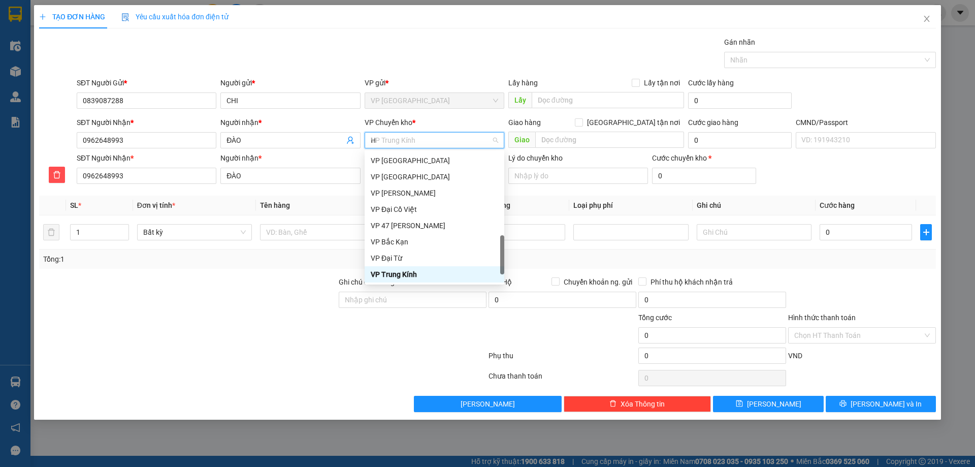
scroll to position [158, 0]
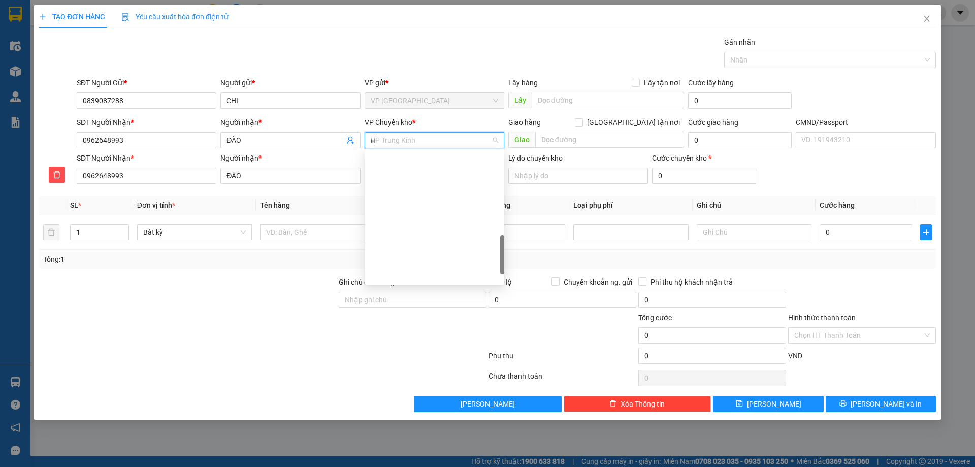
type input "HG"
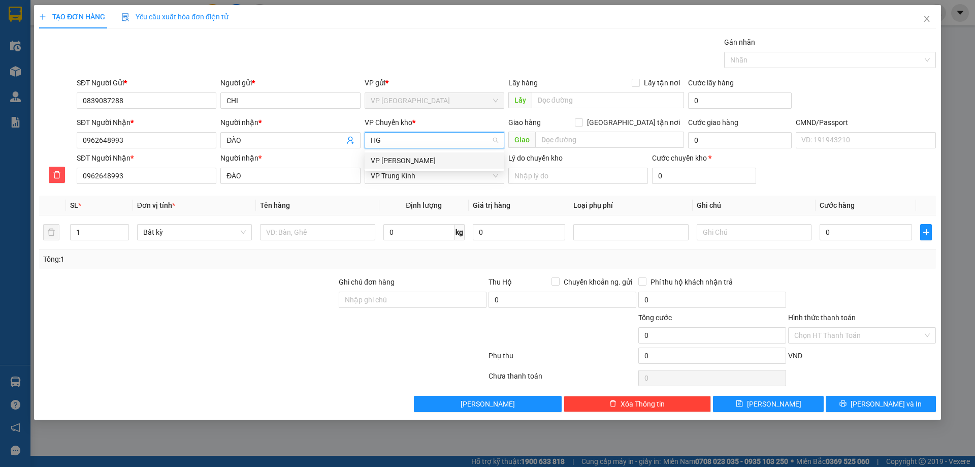
scroll to position [0, 0]
click at [386, 158] on div "VP [PERSON_NAME]" at bounding box center [434, 160] width 127 height 11
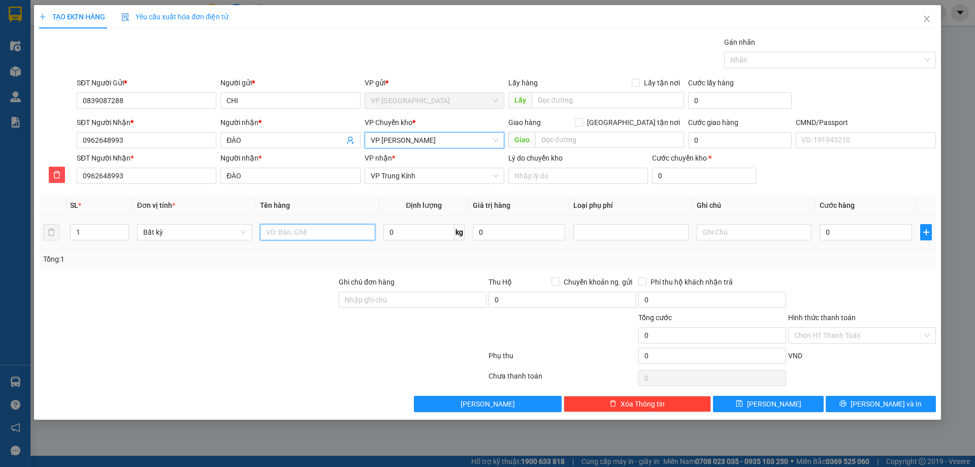
click at [332, 224] on input "text" at bounding box center [317, 232] width 115 height 16
type input "HỘP ĐỒ ĂN"
click at [410, 237] on input "0" at bounding box center [418, 232] width 71 height 16
type input "5"
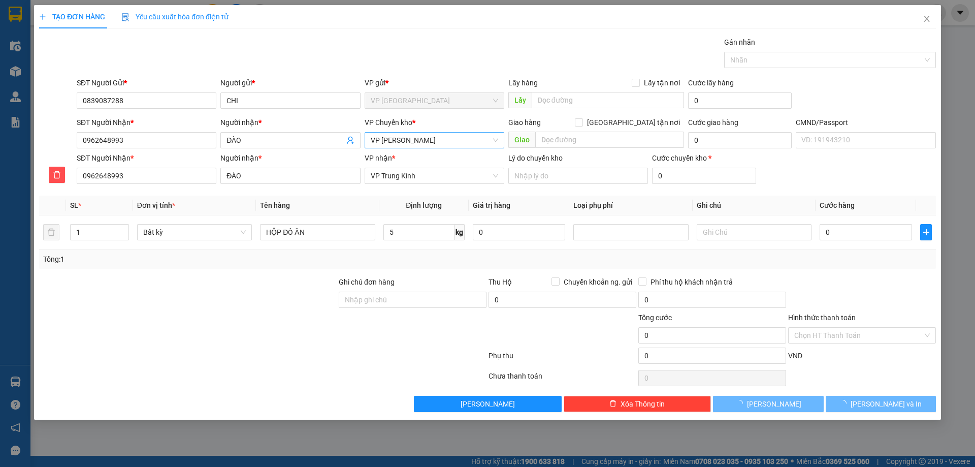
click at [439, 250] on div "Tổng: 1" at bounding box center [487, 258] width 897 height 19
type input "55.000"
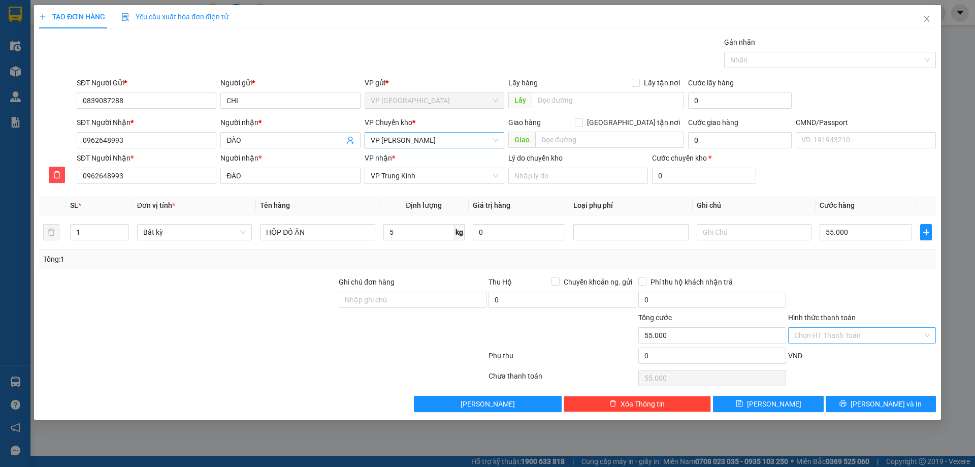
click at [874, 335] on input "Hình thức thanh toán" at bounding box center [858, 334] width 128 height 15
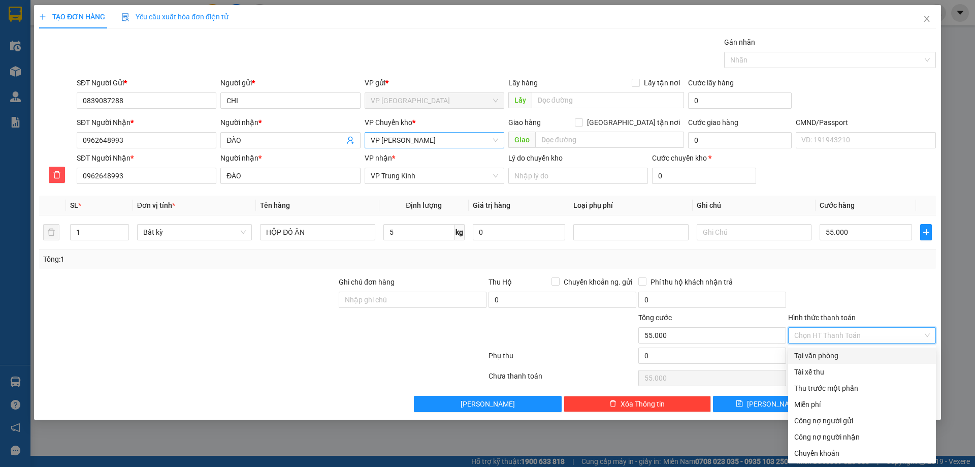
click at [873, 356] on div "Tại văn phòng" at bounding box center [862, 355] width 136 height 11
type input "0"
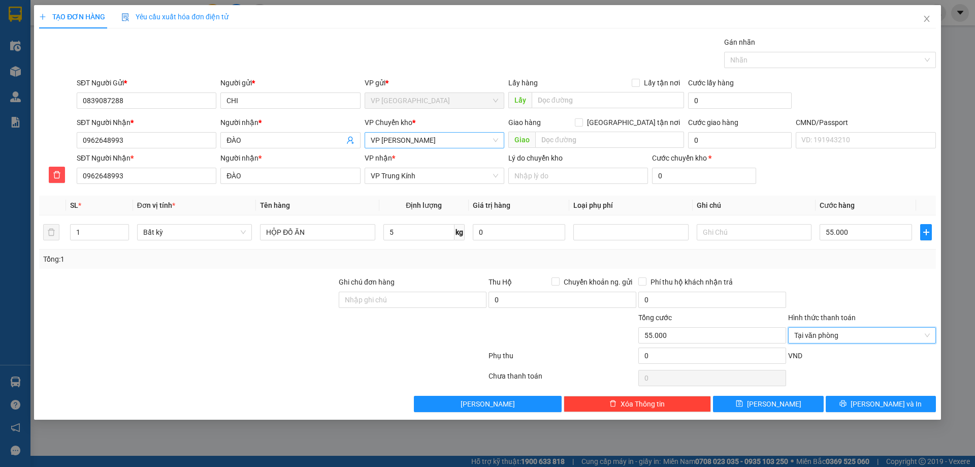
click at [854, 431] on div "TẠO ĐƠN HÀNG Yêu cầu xuất hóa đơn điện tử Transit Pickup Surcharge Ids Transit …" at bounding box center [487, 233] width 975 height 467
click at [854, 404] on button "Lưu và In" at bounding box center [880, 403] width 110 height 16
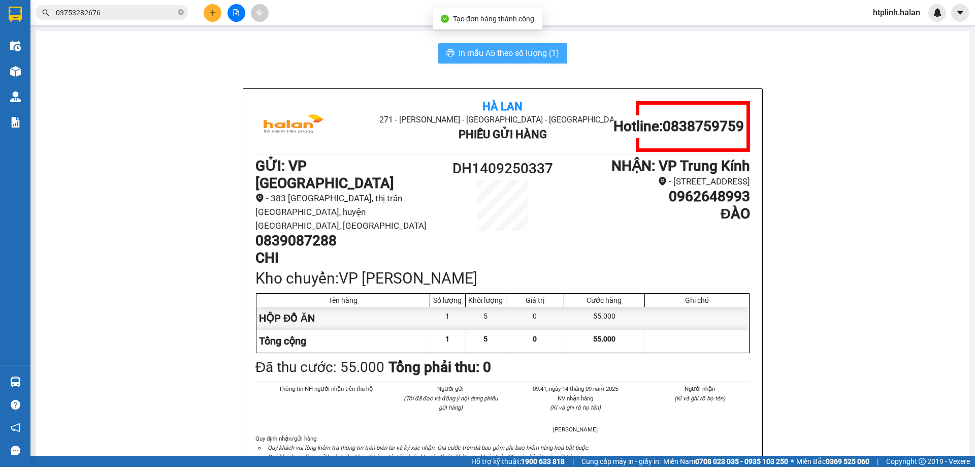
click at [534, 52] on span "In mẫu A5 theo số lượng (1)" at bounding box center [508, 53] width 101 height 13
drag, startPoint x: 534, startPoint y: 52, endPoint x: 525, endPoint y: 50, distance: 8.4
click at [529, 51] on span "In mẫu A5 theo số lượng (1)" at bounding box center [508, 53] width 101 height 13
click at [514, 50] on span "In mẫu A5 theo số lượng (1)" at bounding box center [508, 53] width 101 height 13
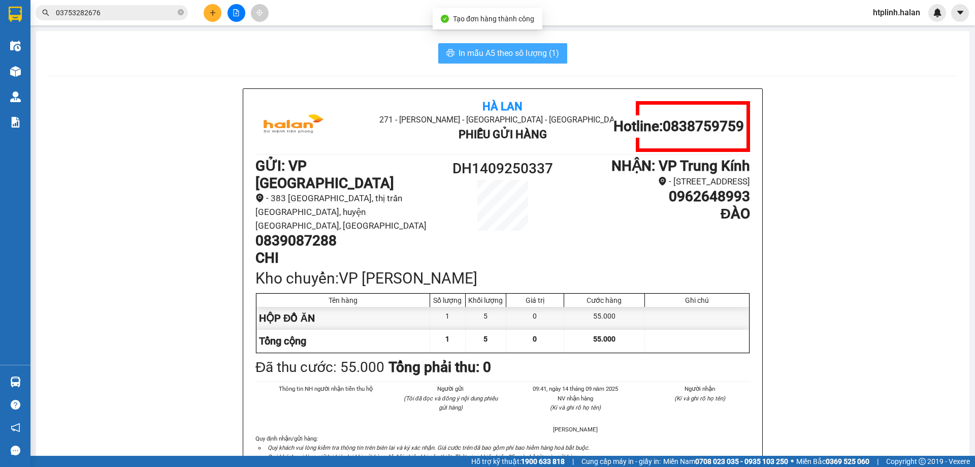
click at [514, 50] on span "In mẫu A5 theo số lượng (1)" at bounding box center [508, 53] width 101 height 13
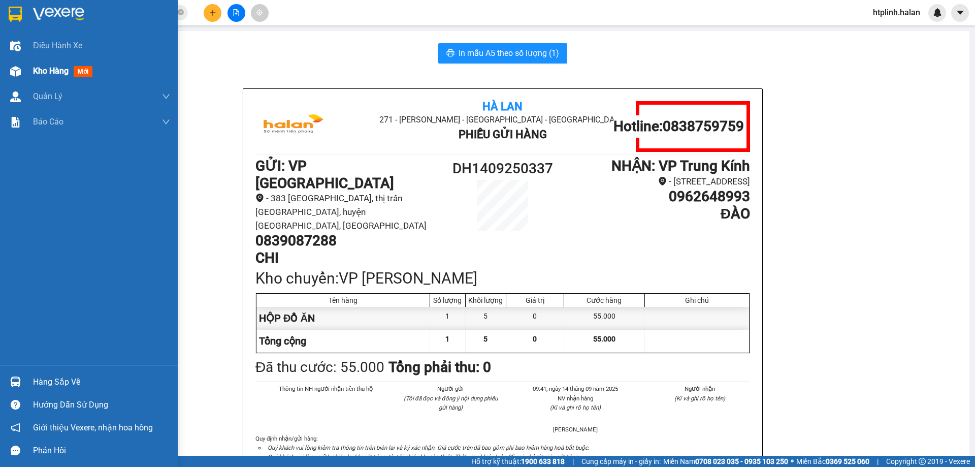
click at [22, 59] on div "Kho hàng mới" at bounding box center [89, 70] width 178 height 25
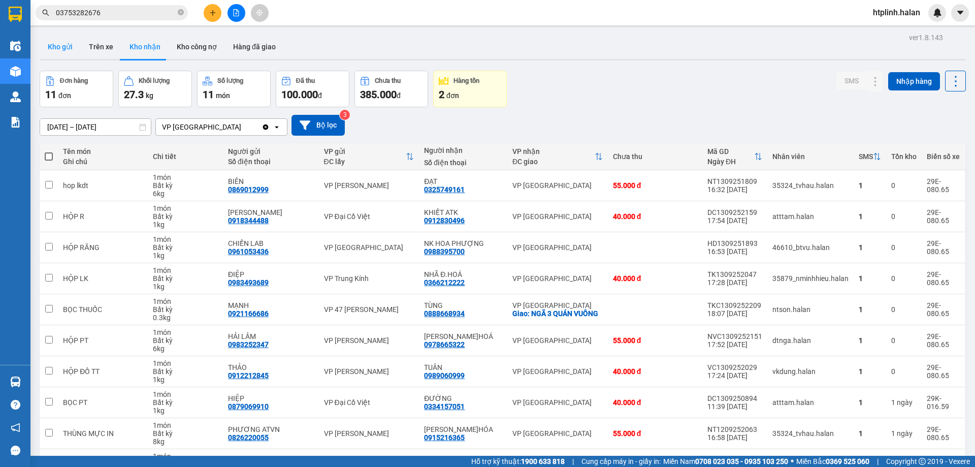
click at [66, 48] on button "Kho gửi" at bounding box center [60, 47] width 41 height 24
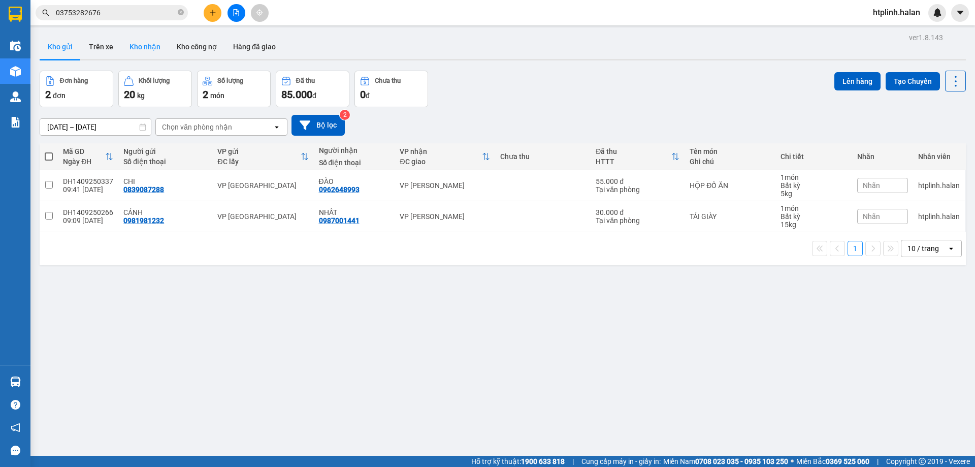
click at [126, 41] on button "Kho nhận" at bounding box center [144, 47] width 47 height 24
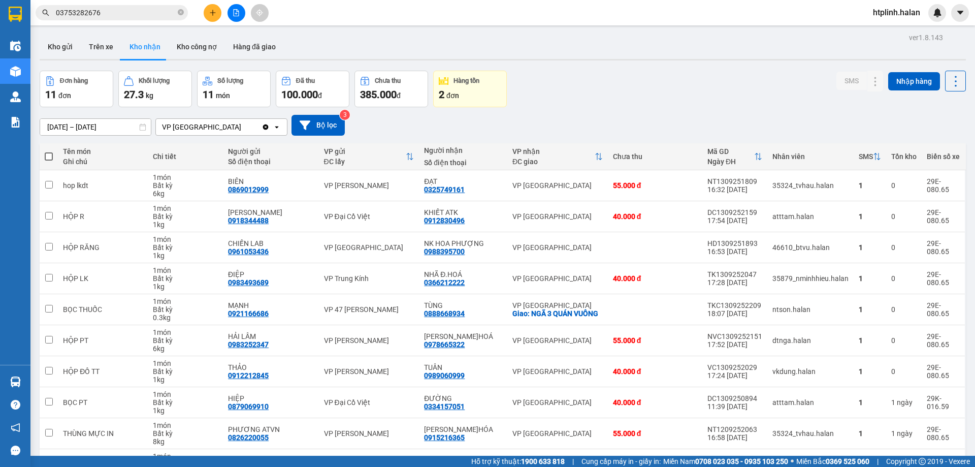
click at [913, 125] on div "17/07/2025 – 14/09/2025 Press the down arrow key to interact with the calendar …" at bounding box center [503, 125] width 926 height 21
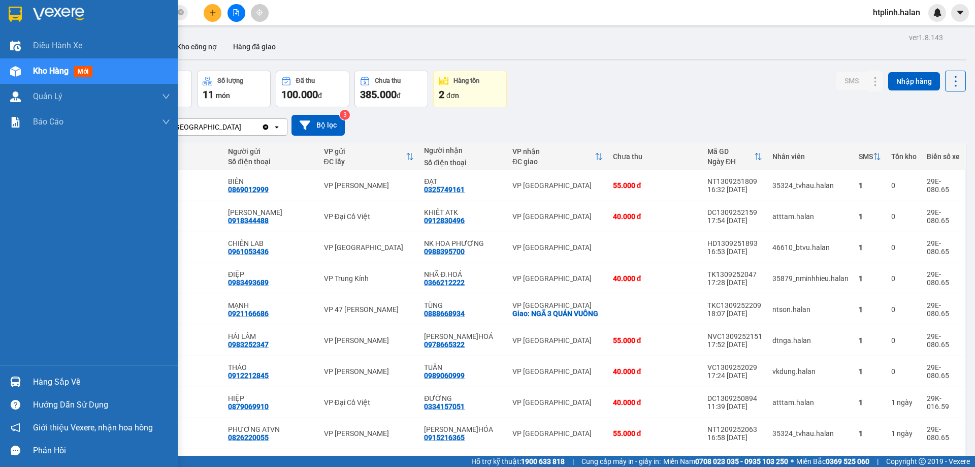
click at [53, 378] on div "Hàng sắp về" at bounding box center [101, 381] width 137 height 15
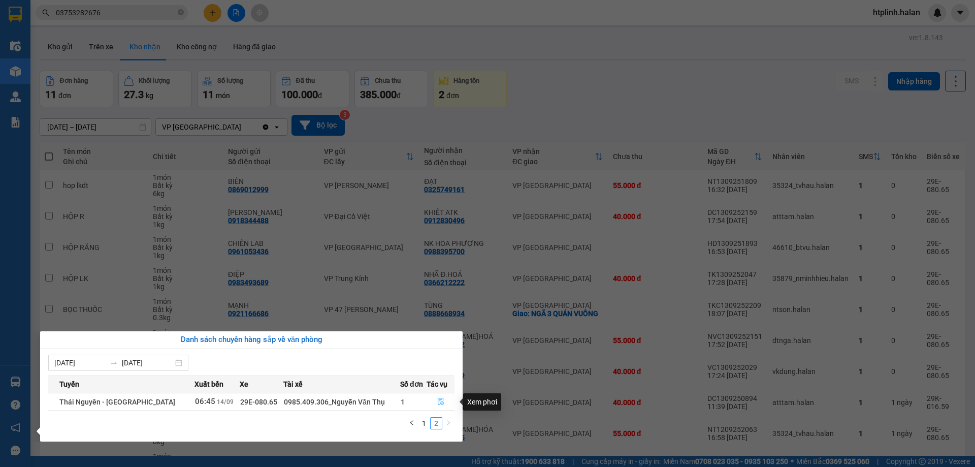
click at [440, 399] on icon "file-done" at bounding box center [440, 401] width 7 height 7
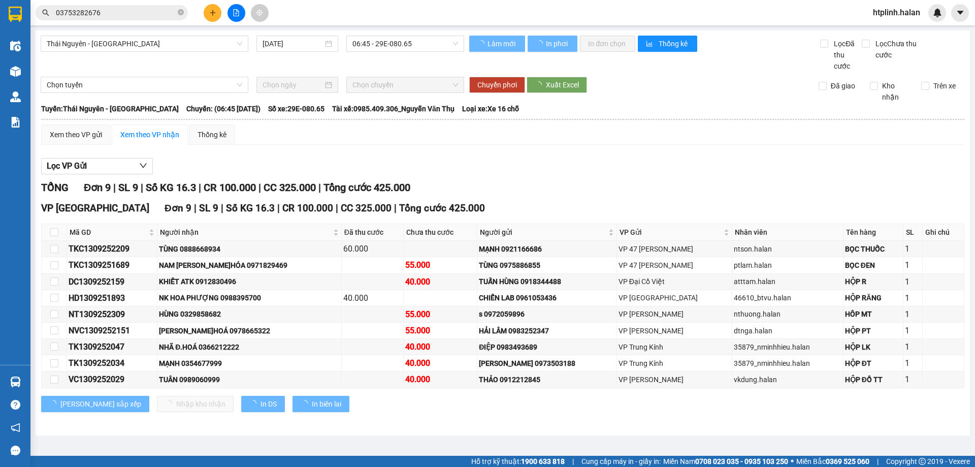
click at [944, 80] on div "Chuyển phơi Xuất Excel" at bounding box center [714, 85] width 501 height 16
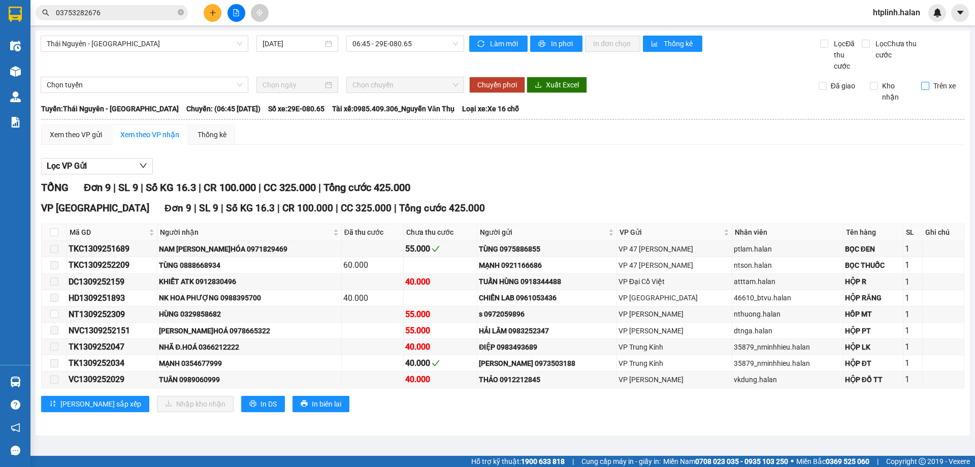
click at [945, 86] on span "Trên xe" at bounding box center [944, 85] width 30 height 11
click at [929, 86] on input "Trên xe" at bounding box center [925, 86] width 8 height 8
checkbox input "true"
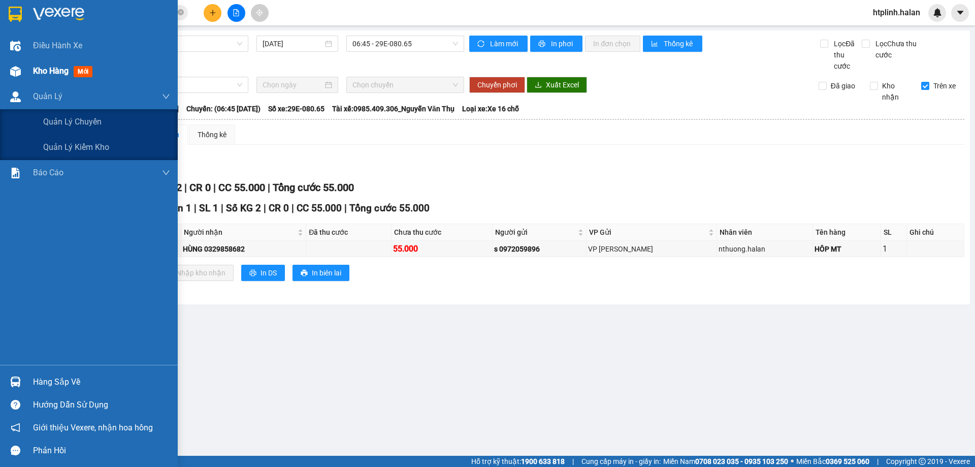
click at [27, 73] on div "Kho hàng mới" at bounding box center [89, 70] width 178 height 25
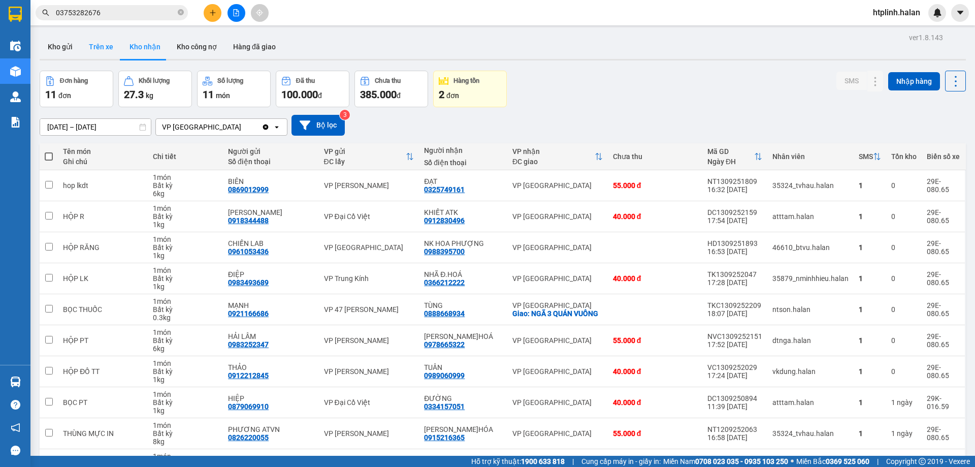
click at [102, 51] on button "Trên xe" at bounding box center [101, 47] width 41 height 24
type input "07/01/2012 – 14/09/2025"
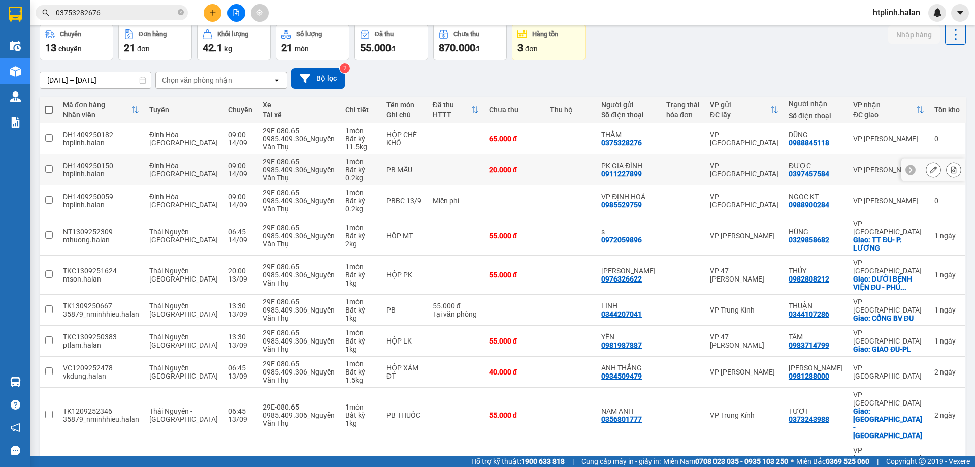
scroll to position [66, 0]
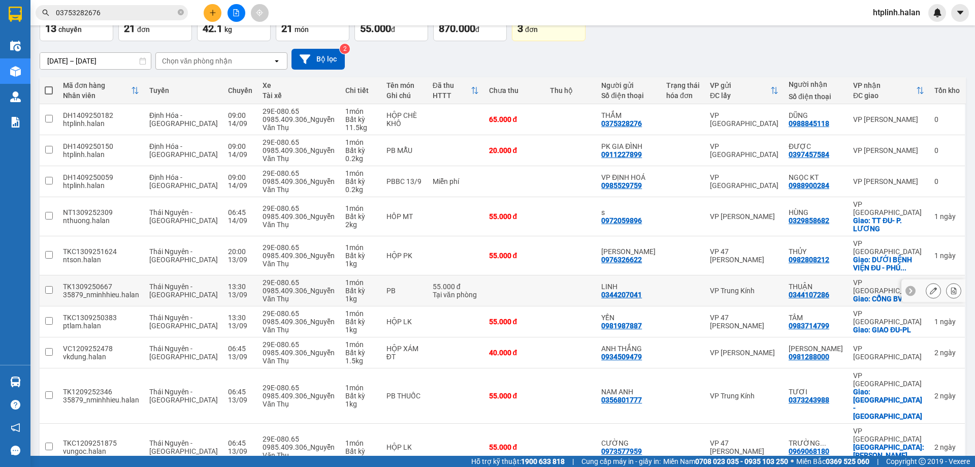
click at [588, 278] on td at bounding box center [570, 290] width 51 height 31
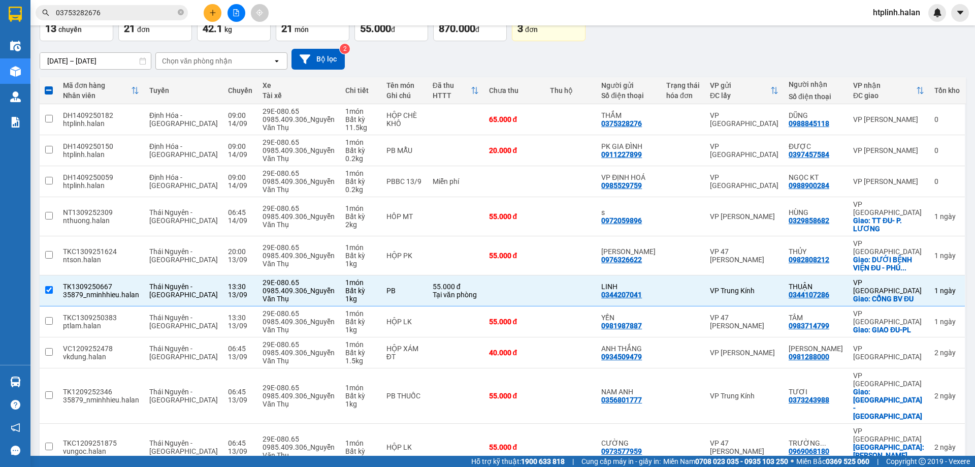
scroll to position [0, 0]
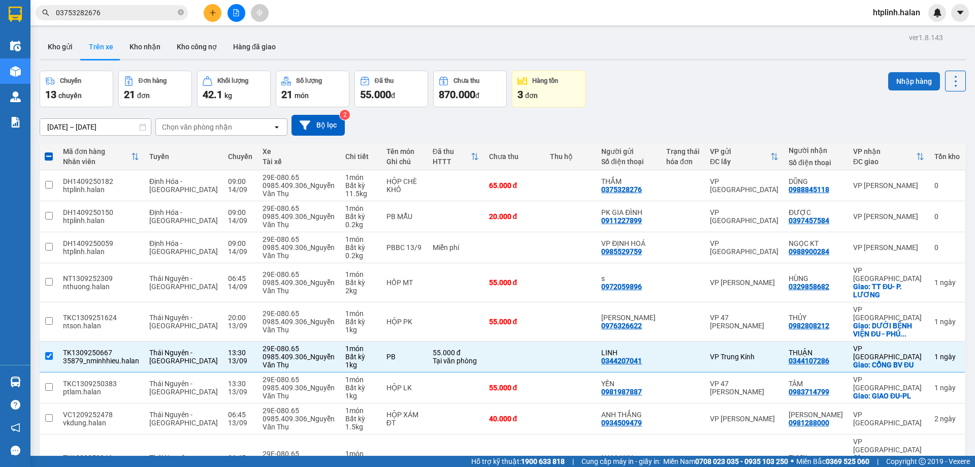
click at [903, 78] on button "Nhập hàng" at bounding box center [914, 81] width 52 height 18
checkbox input "false"
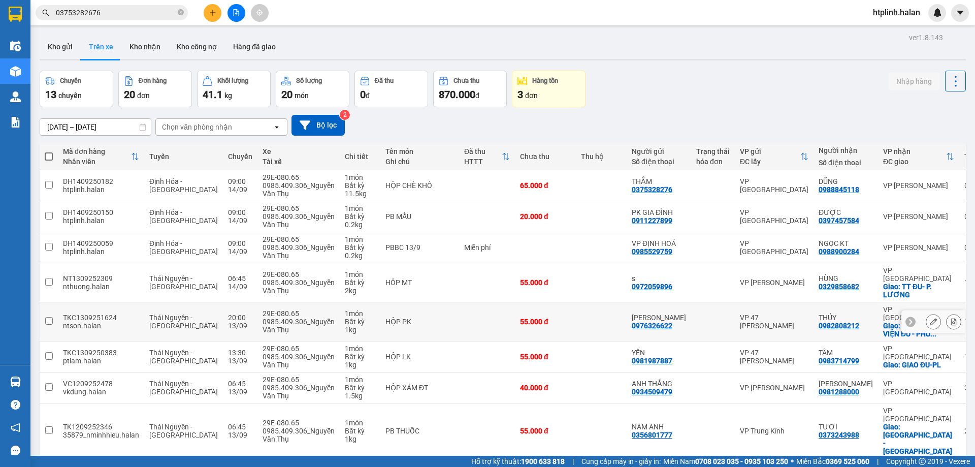
scroll to position [66, 0]
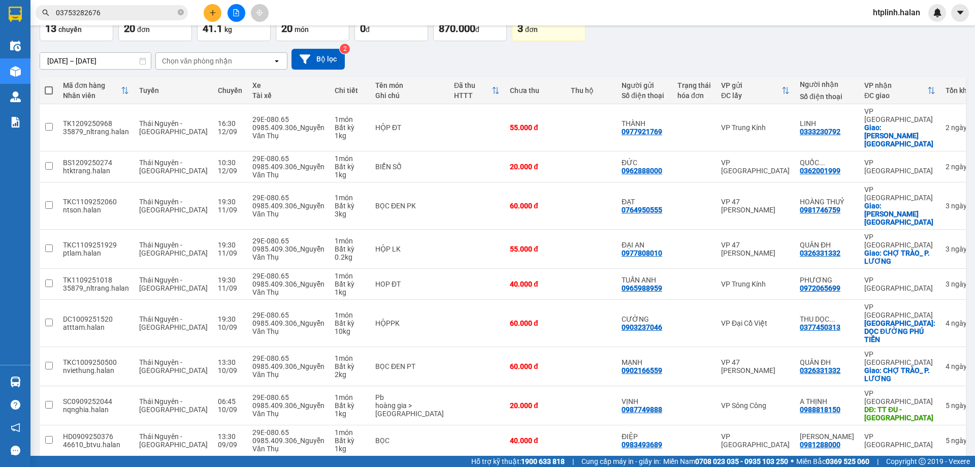
scroll to position [0, 0]
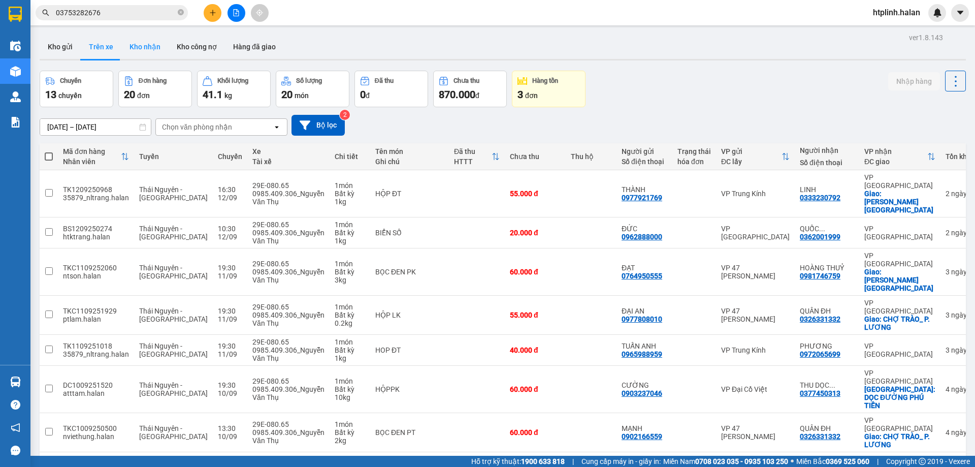
click at [148, 40] on button "Kho nhận" at bounding box center [144, 47] width 47 height 24
type input "[DATE] – [DATE]"
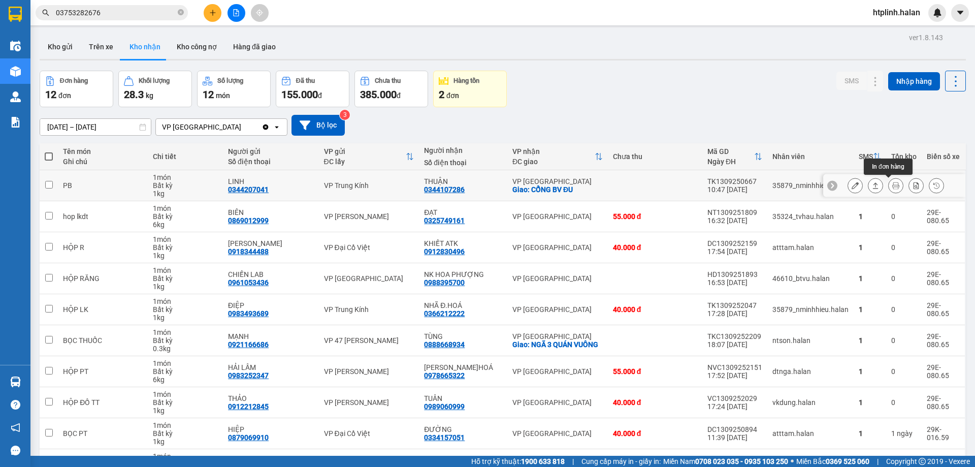
click at [892, 184] on icon at bounding box center [895, 185] width 7 height 7
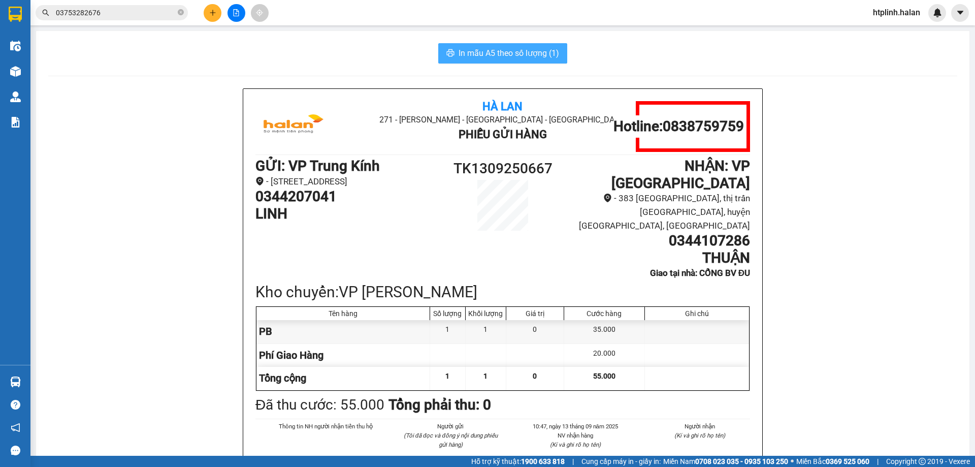
click at [449, 54] on icon "printer" at bounding box center [450, 53] width 8 height 8
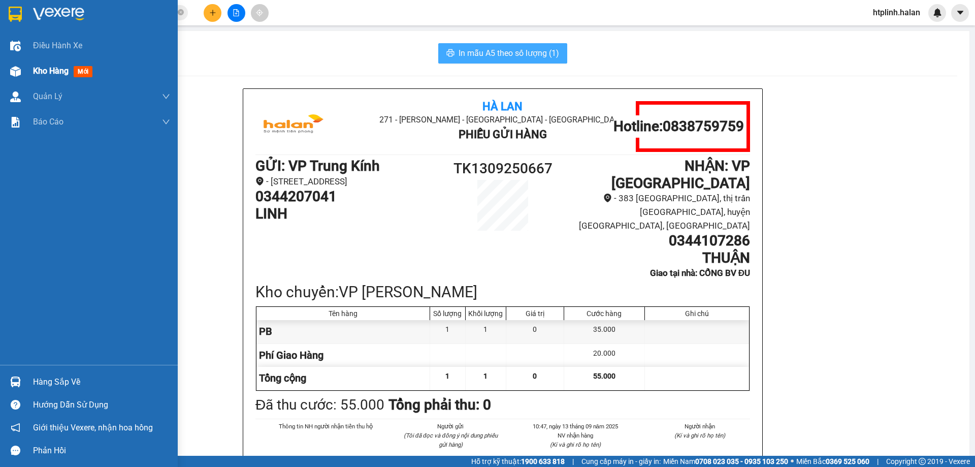
click at [16, 78] on div at bounding box center [16, 71] width 18 height 18
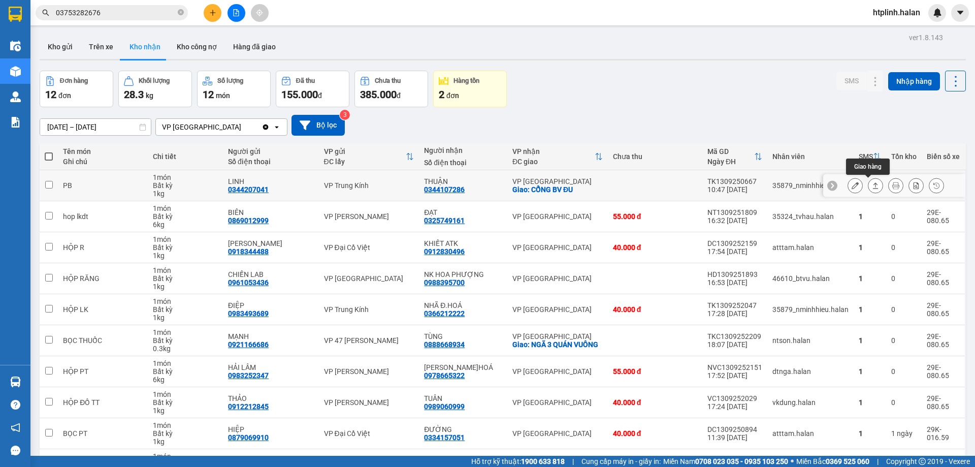
click at [872, 182] on icon at bounding box center [875, 185] width 7 height 7
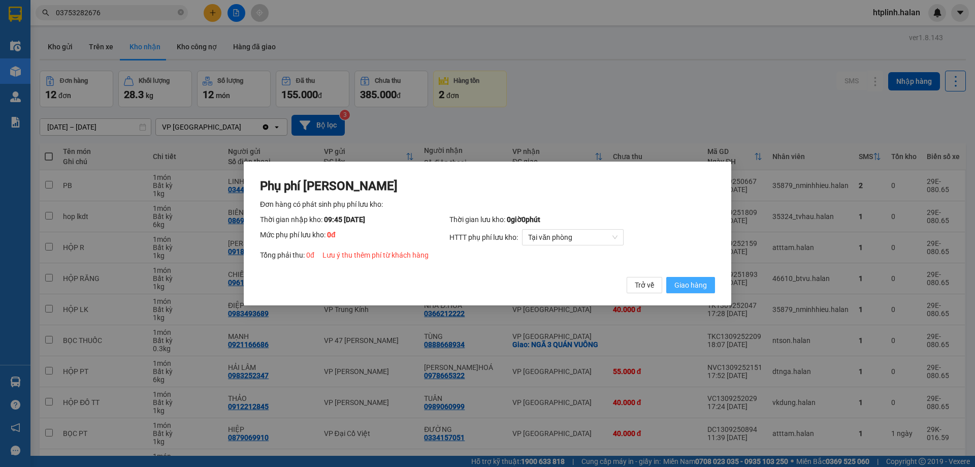
click at [697, 286] on span "Giao hàng" at bounding box center [690, 284] width 32 height 11
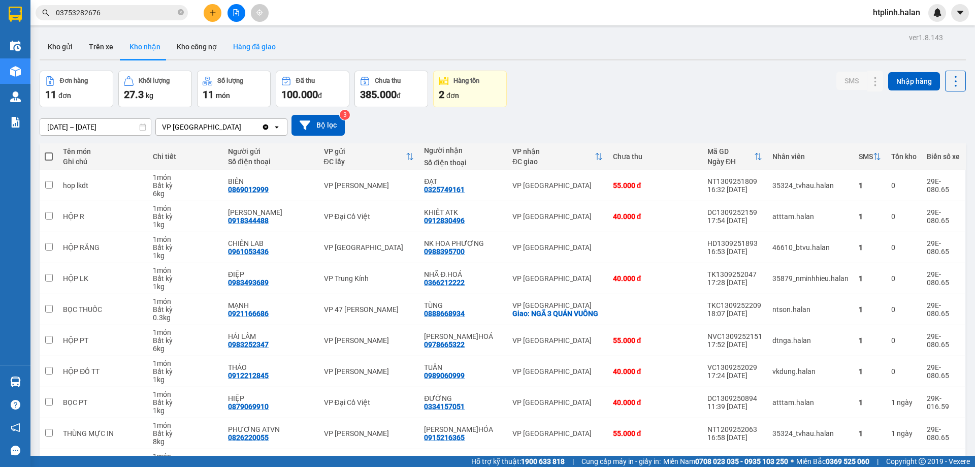
click at [232, 57] on button "Hàng đã giao" at bounding box center [254, 47] width 59 height 24
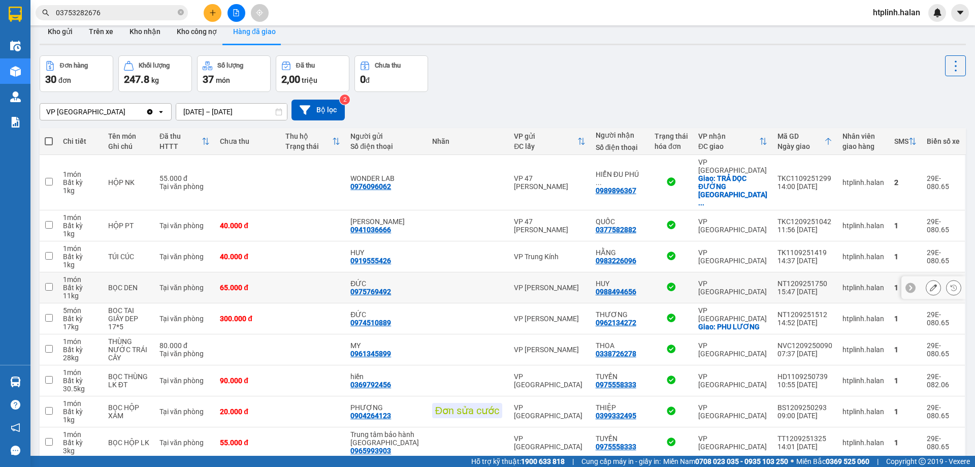
scroll to position [66, 0]
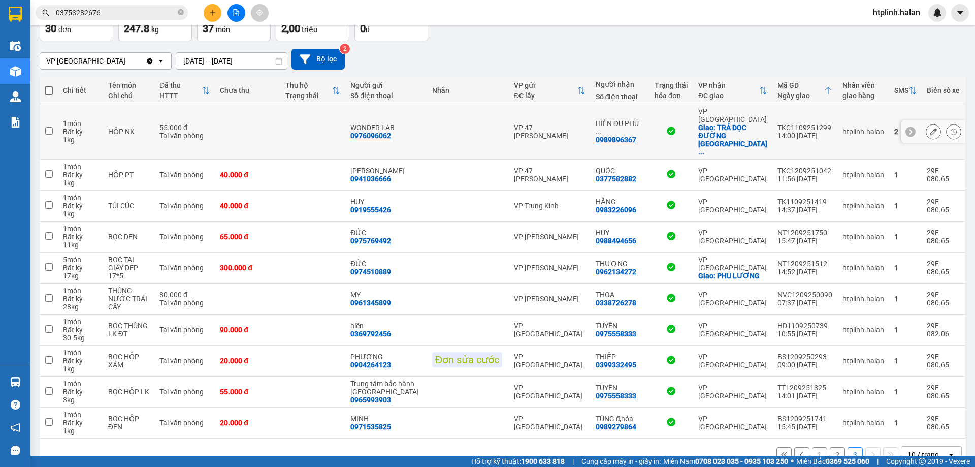
click at [616, 136] on div "0989896367" at bounding box center [615, 140] width 41 height 8
click at [424, 112] on td "WONDER LAB 0976096062" at bounding box center [385, 131] width 81 height 55
checkbox input "true"
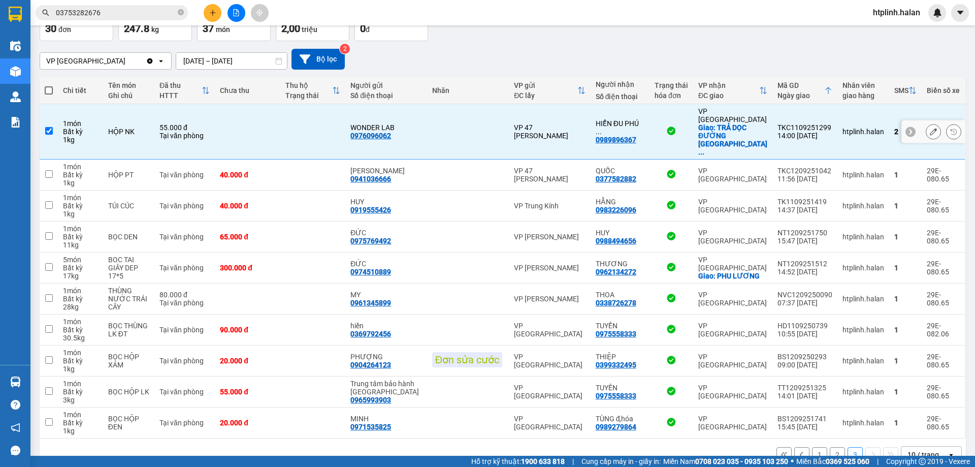
scroll to position [0, 0]
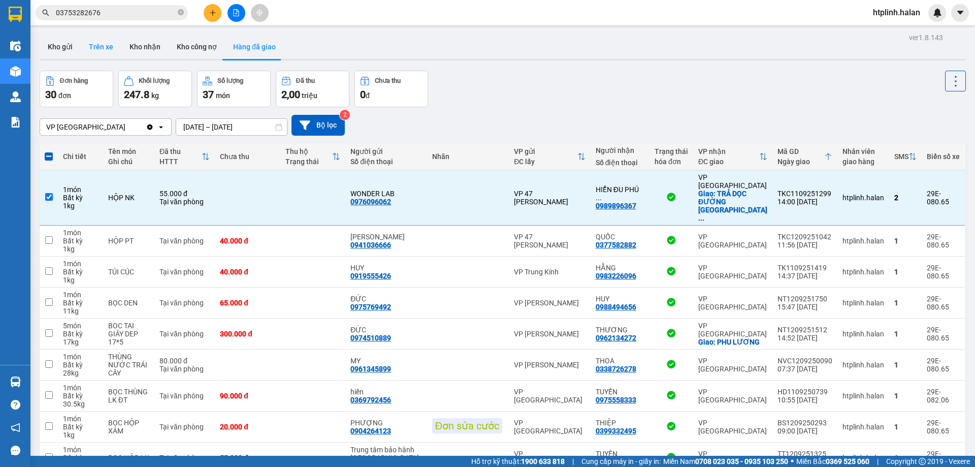
click at [93, 38] on button "Trên xe" at bounding box center [101, 47] width 41 height 24
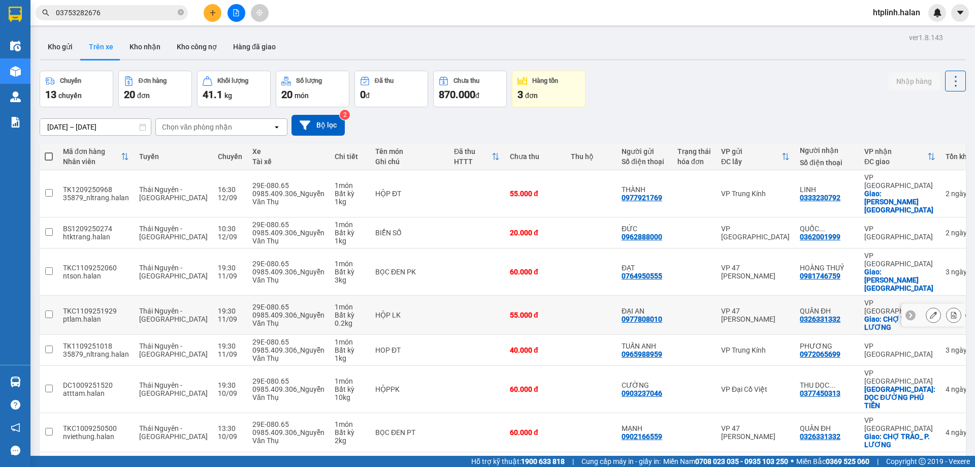
click at [81, 35] on button "Trên xe" at bounding box center [101, 47] width 41 height 24
click at [247, 366] on td "29E-080.65 0985.409.306_Nguyễn Văn Thụ" at bounding box center [288, 389] width 82 height 47
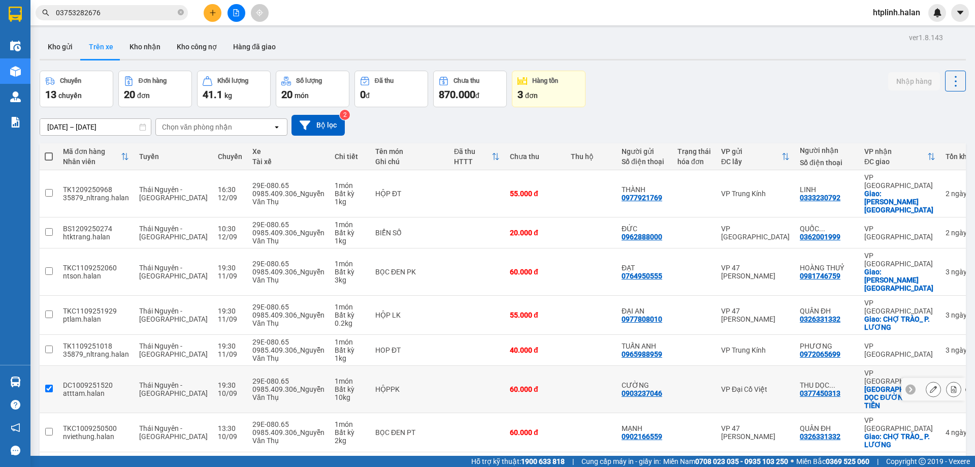
checkbox input "true"
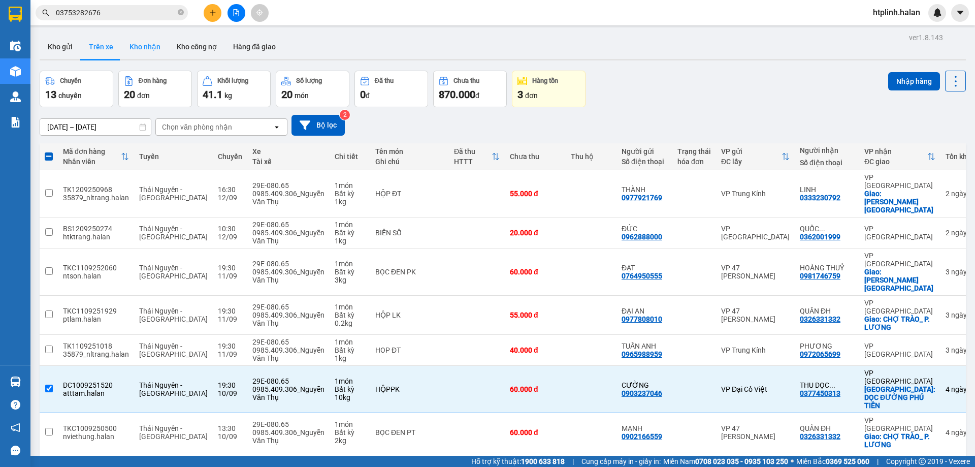
click at [142, 43] on button "Kho nhận" at bounding box center [144, 47] width 47 height 24
type input "[DATE] – [DATE]"
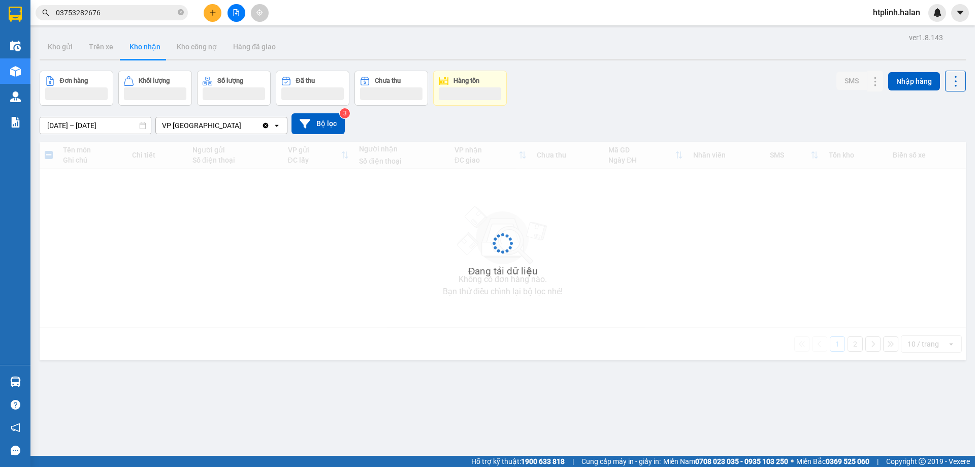
scroll to position [47, 0]
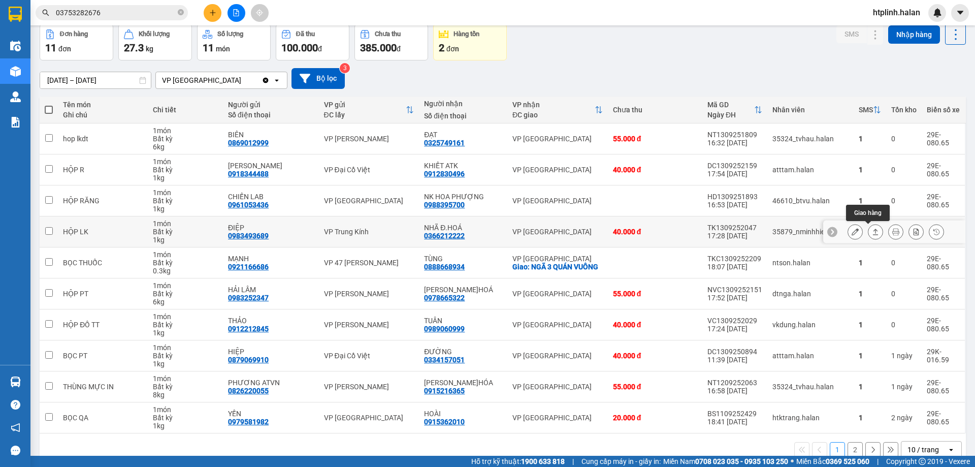
click at [872, 231] on icon at bounding box center [875, 231] width 7 height 7
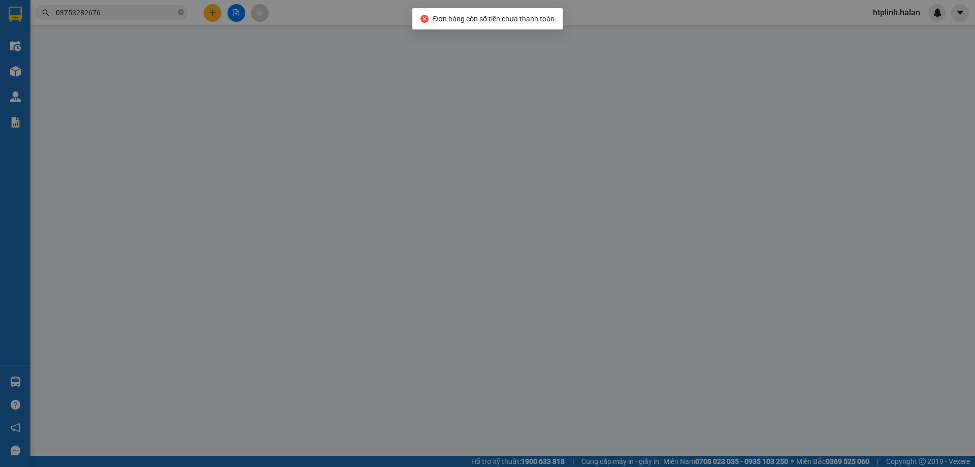
type input "0983493689"
type input "ĐIỆP"
type input "0366212222"
type input "NHÃ Đ.HOÁ"
type input "40.000"
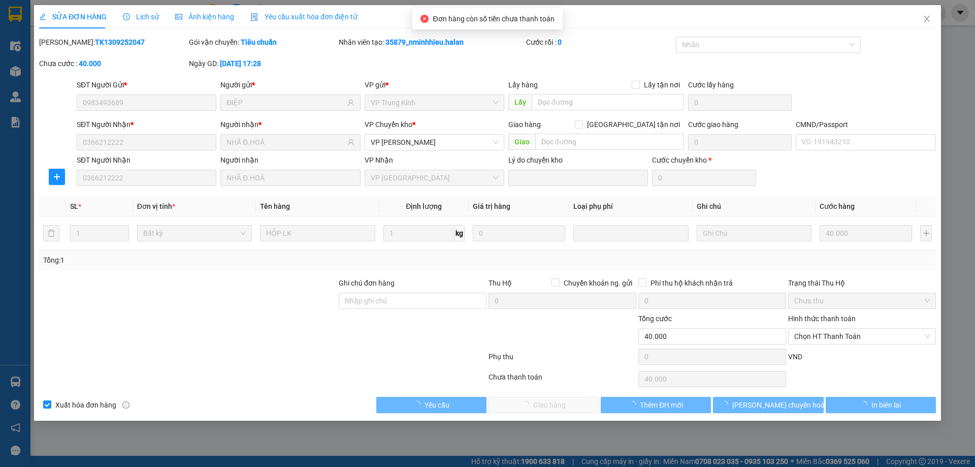
click at [807, 321] on label "Hình thức thanh toán" at bounding box center [822, 318] width 68 height 8
click at [807, 328] on input "Hình thức thanh toán" at bounding box center [858, 335] width 128 height 15
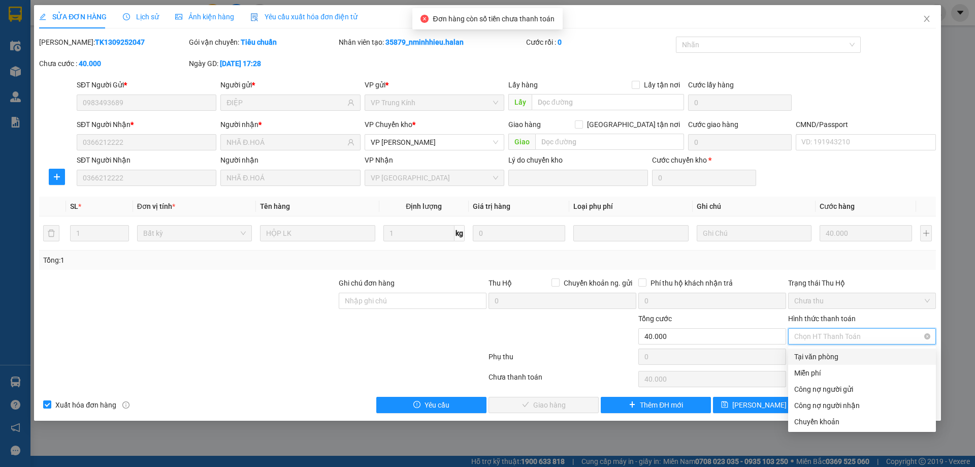
click at [809, 331] on span "Chọn HT Thanh Toán" at bounding box center [862, 335] width 136 height 15
click at [808, 351] on div "Tại văn phòng" at bounding box center [862, 356] width 136 height 11
type input "0"
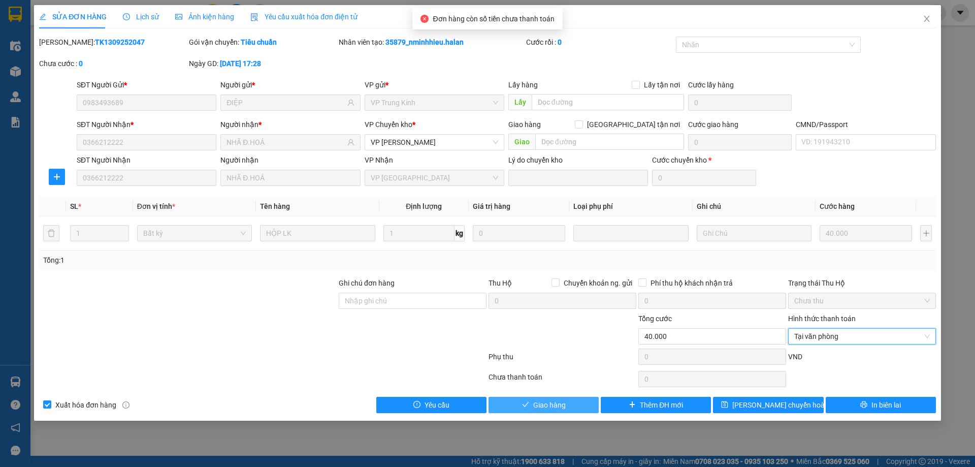
click at [574, 406] on button "Giao hàng" at bounding box center [543, 404] width 110 height 16
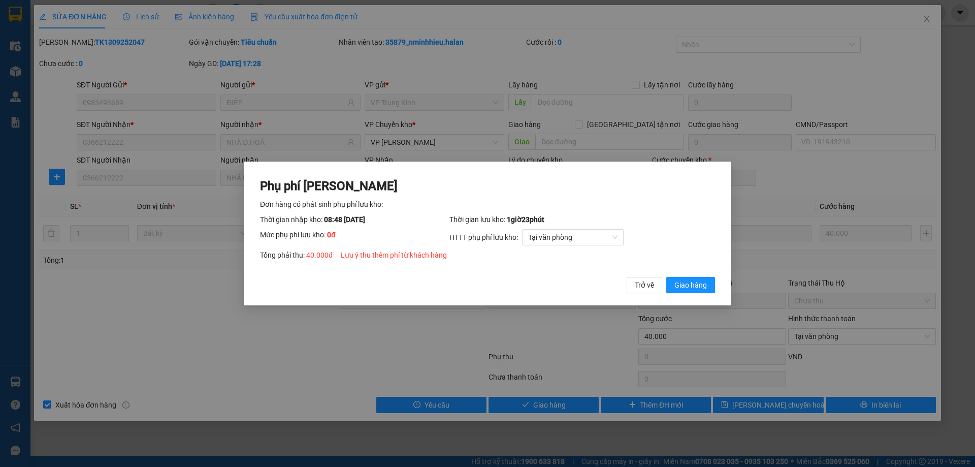
click at [699, 276] on div "Phụ phí Lưu kho Đơn hàng có phát sinh phụ phí lưu kho: Thời gian nhập kho: 08:4…" at bounding box center [487, 236] width 455 height 116
drag, startPoint x: 698, startPoint y: 278, endPoint x: 696, endPoint y: 283, distance: 5.9
click at [698, 281] on button "Giao hàng" at bounding box center [690, 285] width 49 height 16
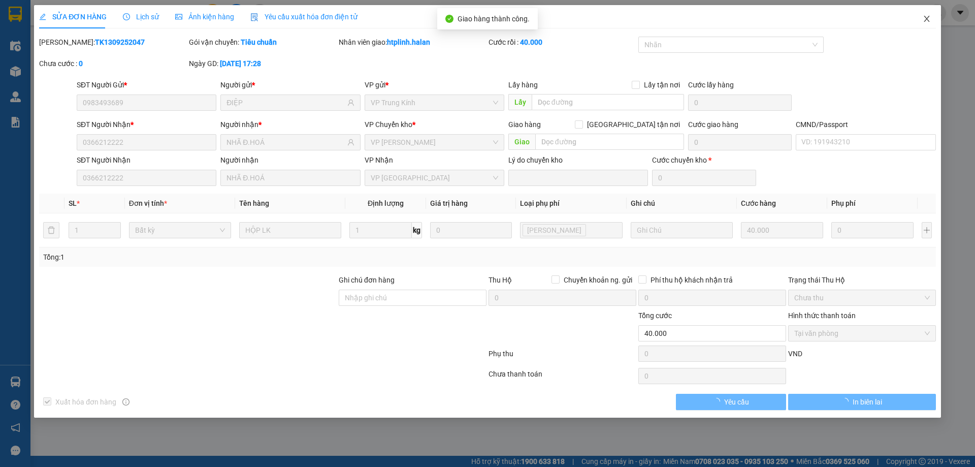
click at [928, 19] on icon "close" at bounding box center [926, 19] width 8 height 8
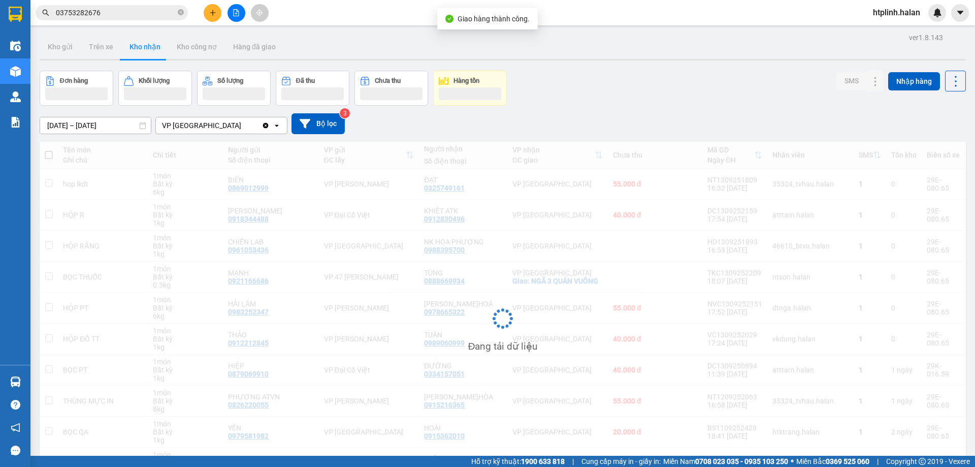
scroll to position [64, 0]
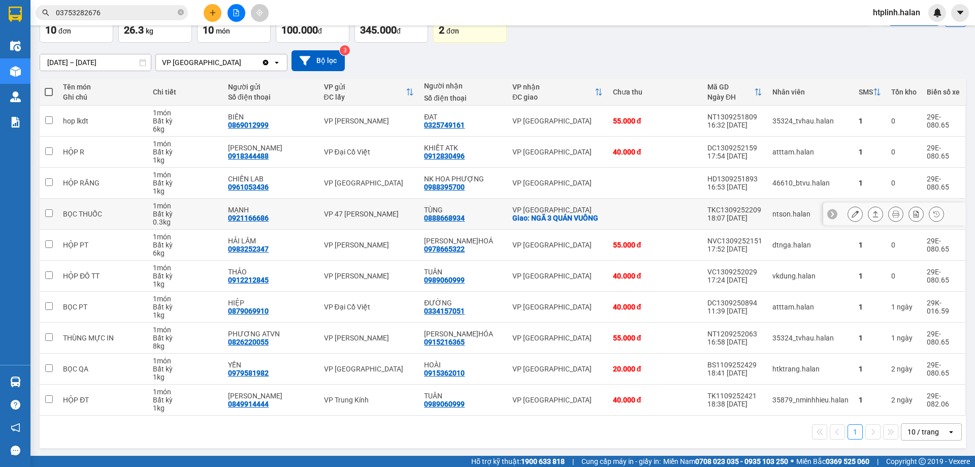
click at [171, 202] on div "1 món" at bounding box center [185, 206] width 65 height 8
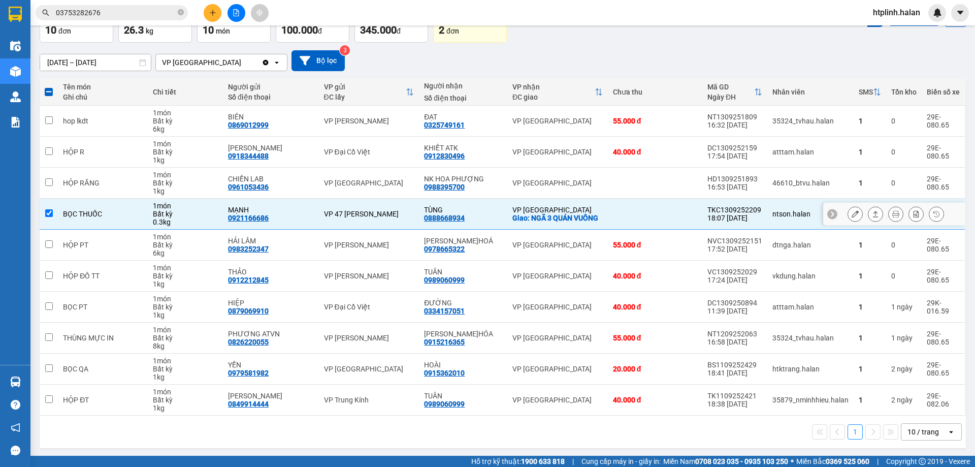
click at [184, 205] on div "1 món" at bounding box center [185, 206] width 65 height 8
checkbox input "false"
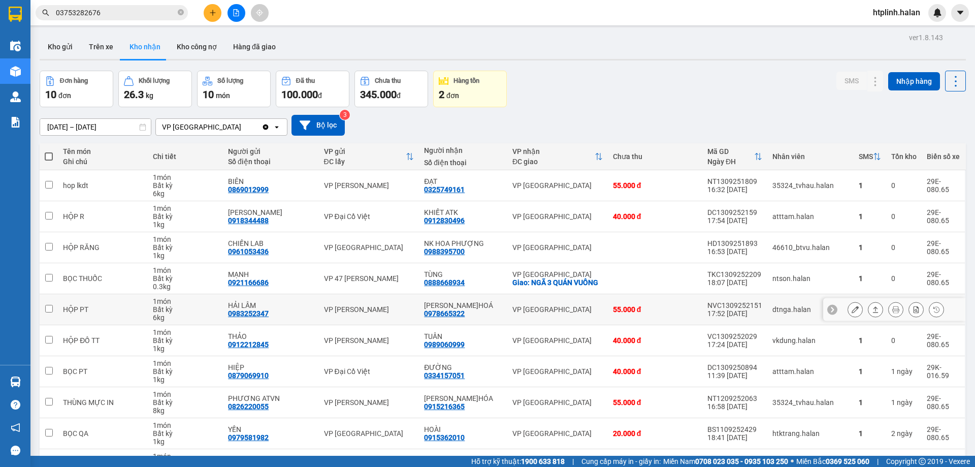
scroll to position [66, 0]
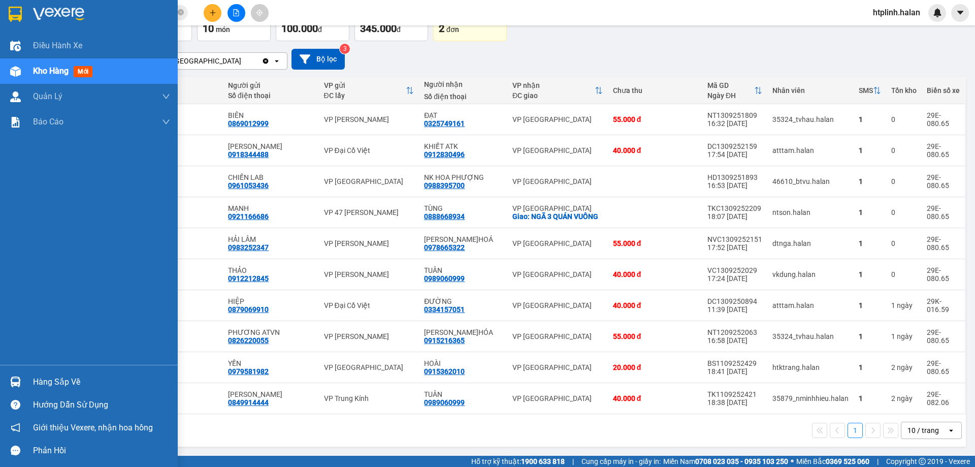
drag, startPoint x: 4, startPoint y: 375, endPoint x: 29, endPoint y: 390, distance: 28.9
click at [4, 376] on div "Hàng sắp về" at bounding box center [89, 381] width 178 height 23
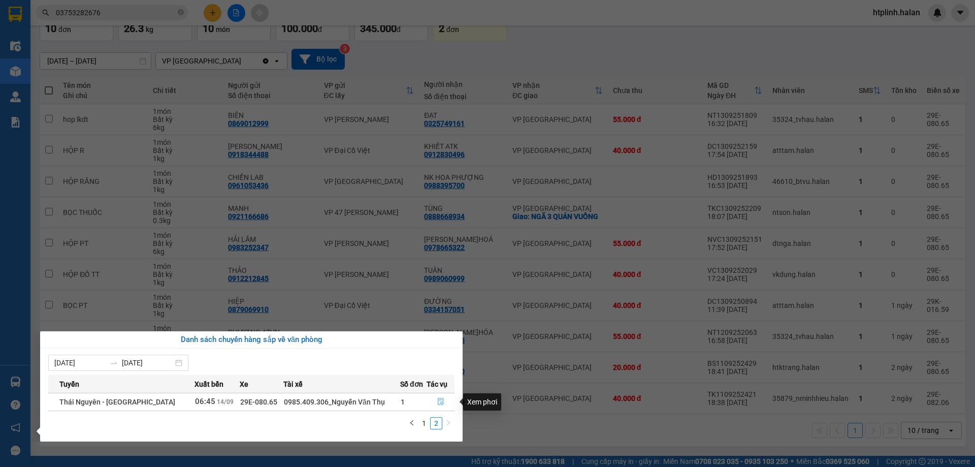
click at [439, 400] on icon "file-done" at bounding box center [440, 401] width 7 height 7
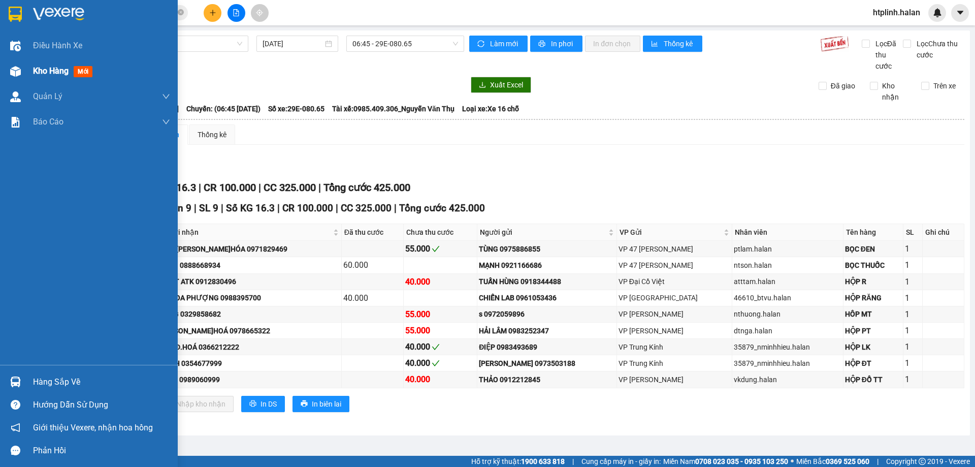
click at [14, 71] on img at bounding box center [15, 71] width 11 height 11
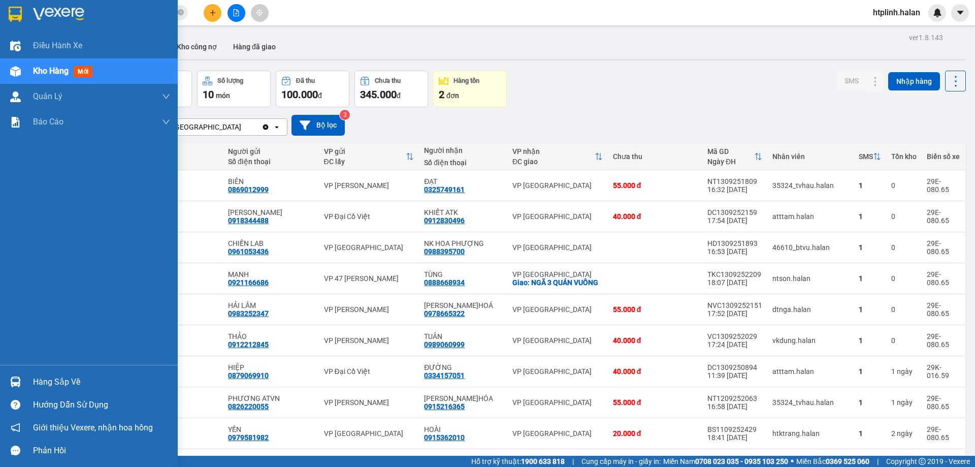
click at [78, 379] on div "Hàng sắp về" at bounding box center [101, 381] width 137 height 15
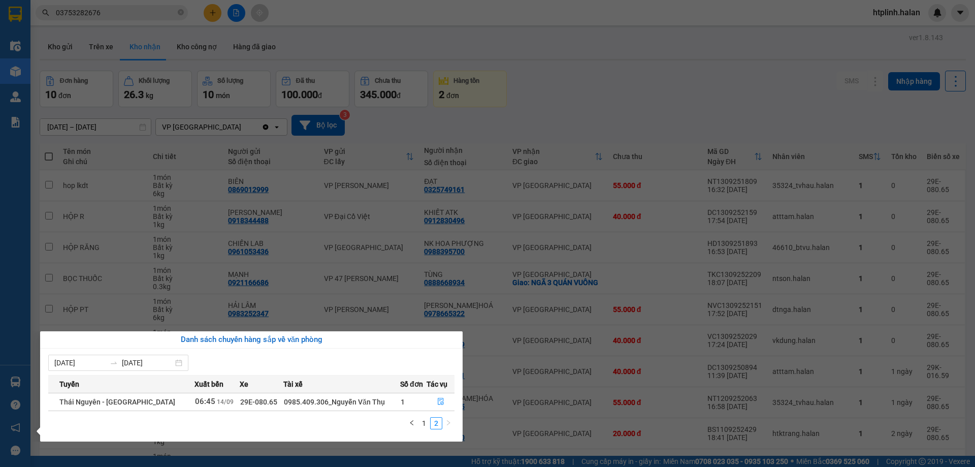
click at [713, 90] on section "Kết quả tìm kiếm ( 0 ) Bộ lọc No Data 03753282676 htplinh.halan Điều hành xe Kh…" at bounding box center [487, 233] width 975 height 467
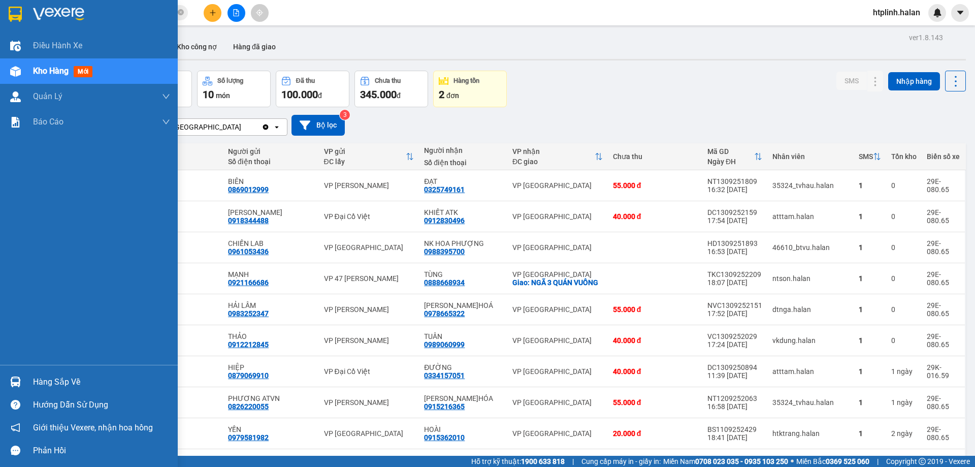
drag, startPoint x: 18, startPoint y: 385, endPoint x: 71, endPoint y: 374, distance: 53.9
click at [20, 384] on img at bounding box center [15, 381] width 11 height 11
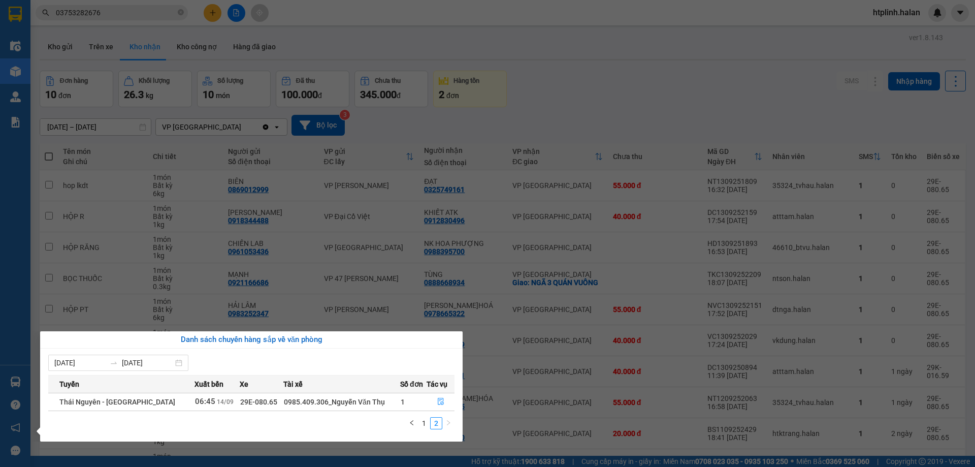
click at [273, 219] on section "Kết quả tìm kiếm ( 0 ) Bộ lọc No Data 03753282676 htplinh.halan Điều hành xe Kh…" at bounding box center [487, 233] width 975 height 467
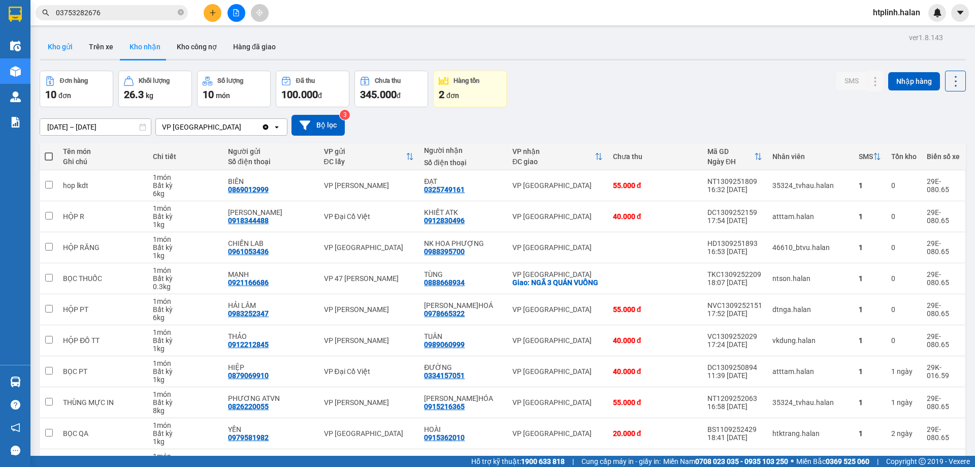
click at [58, 53] on button "Kho gửi" at bounding box center [60, 47] width 41 height 24
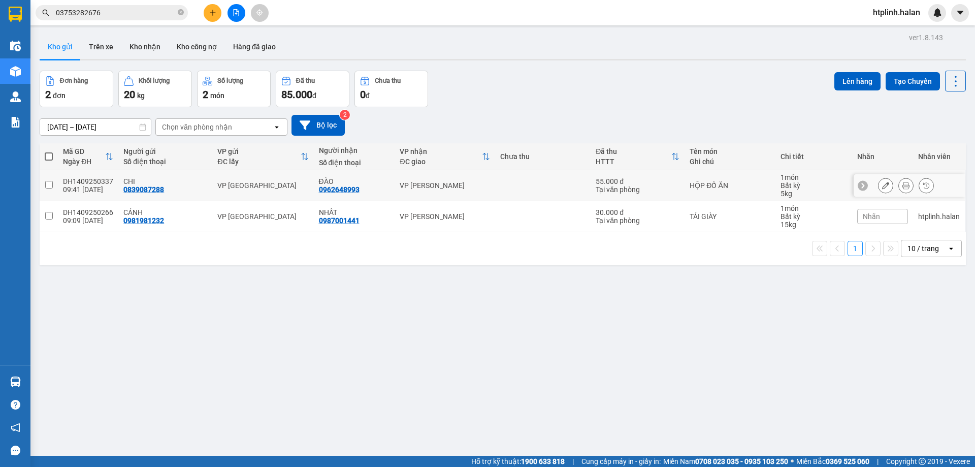
click at [209, 189] on td "CHI 0839087288" at bounding box center [165, 185] width 94 height 31
checkbox input "true"
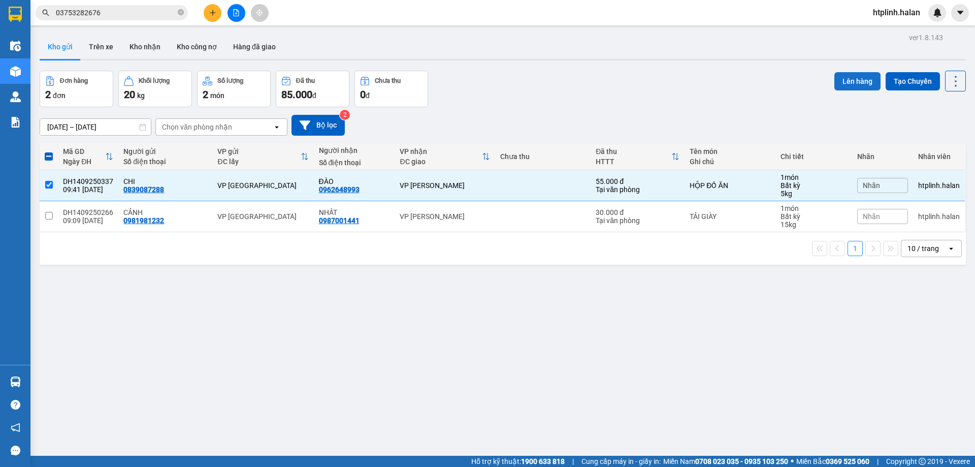
click at [838, 76] on button "Lên hàng" at bounding box center [857, 81] width 46 height 18
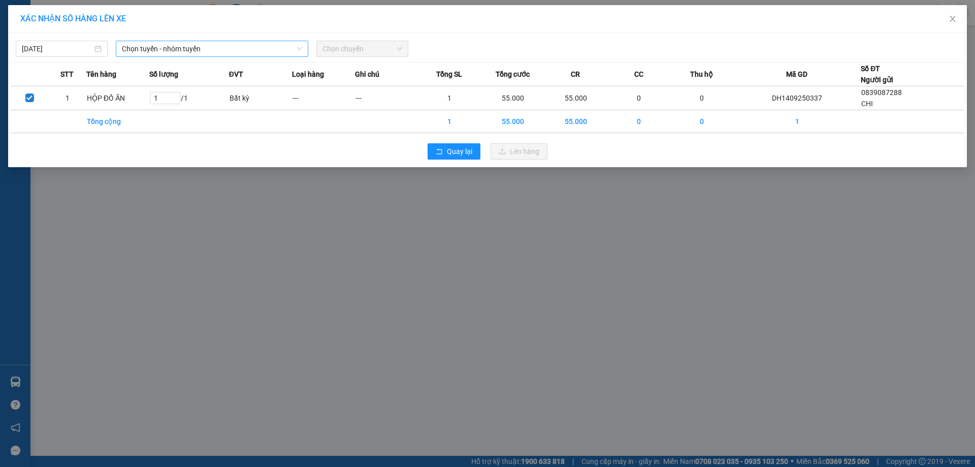
click at [212, 56] on div "Chọn tuyến - nhóm tuyến" at bounding box center [212, 49] width 192 height 16
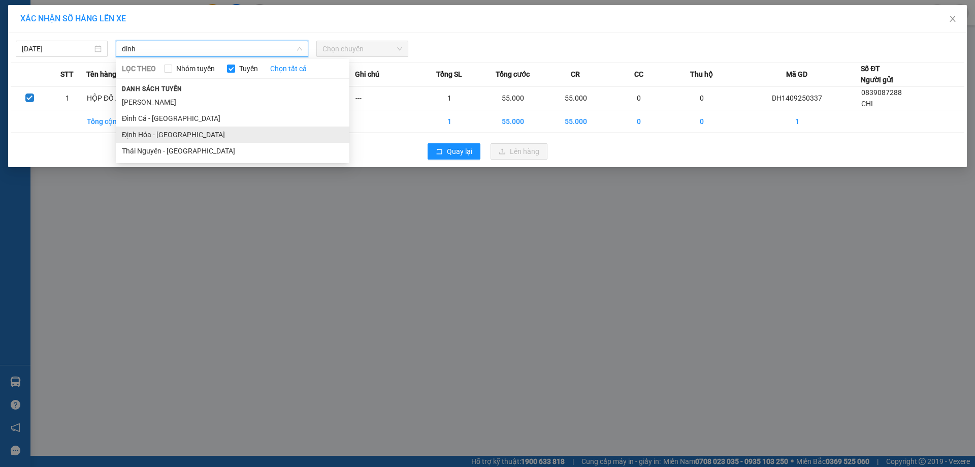
type input "dinh"
click at [193, 132] on li "Định Hóa - Thái Nguyên" at bounding box center [233, 134] width 234 height 16
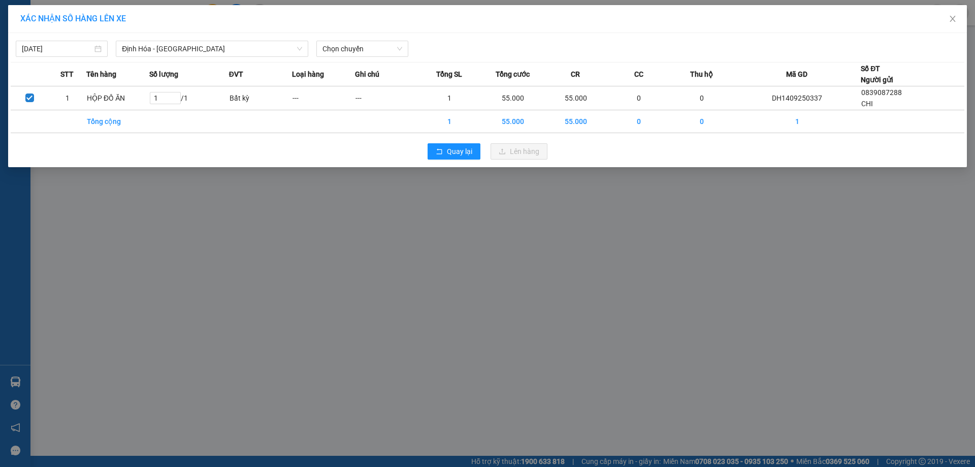
click at [354, 62] on th "Loại hàng" at bounding box center [323, 74] width 63 height 24
click at [339, 38] on div "14/09/2025 Định Hóa - Thái Nguyên LỌC THEO Nhóm tuyến Tuyến Chọn tất cả Danh sá…" at bounding box center [487, 46] width 953 height 21
click at [353, 47] on span "Chọn chuyến" at bounding box center [362, 48] width 80 height 15
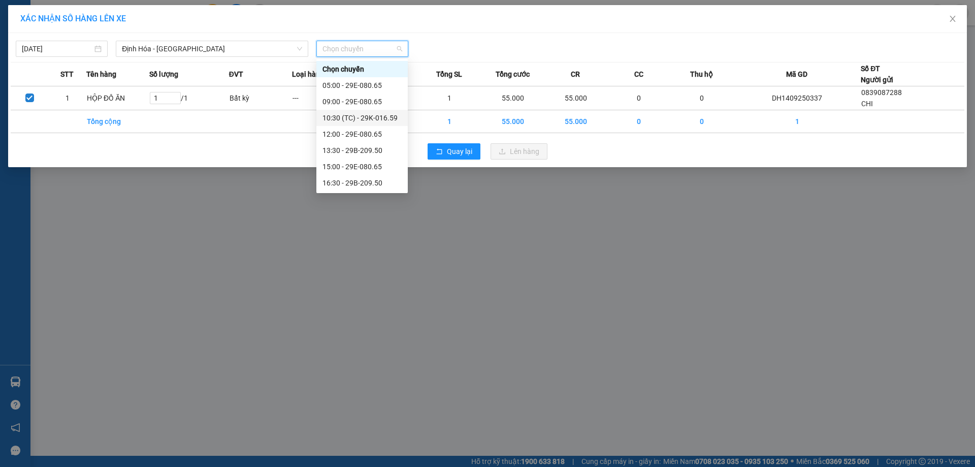
click at [360, 113] on div "10:30 (TC) - 29K-016.59" at bounding box center [361, 117] width 79 height 11
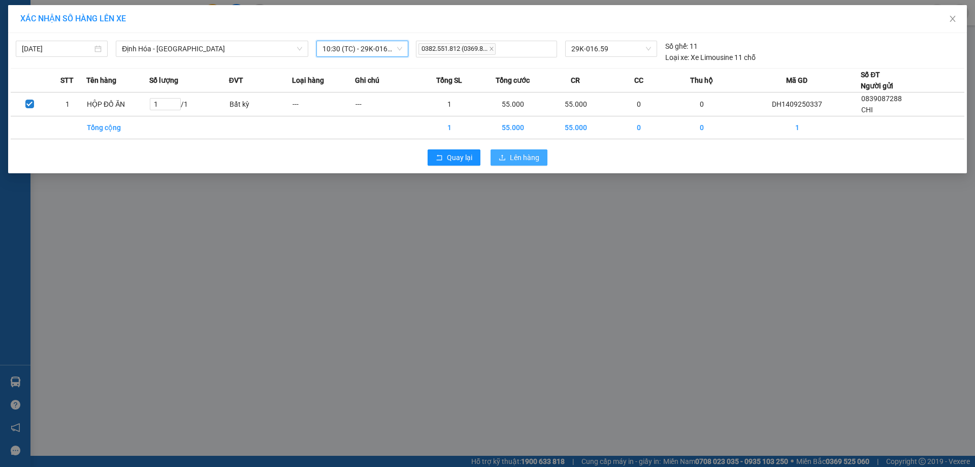
drag, startPoint x: 516, startPoint y: 146, endPoint x: 523, endPoint y: 163, distance: 18.7
click at [520, 157] on div "Quay lại Lên hàng" at bounding box center [487, 157] width 953 height 26
click at [523, 163] on button "Lên hàng" at bounding box center [518, 157] width 57 height 16
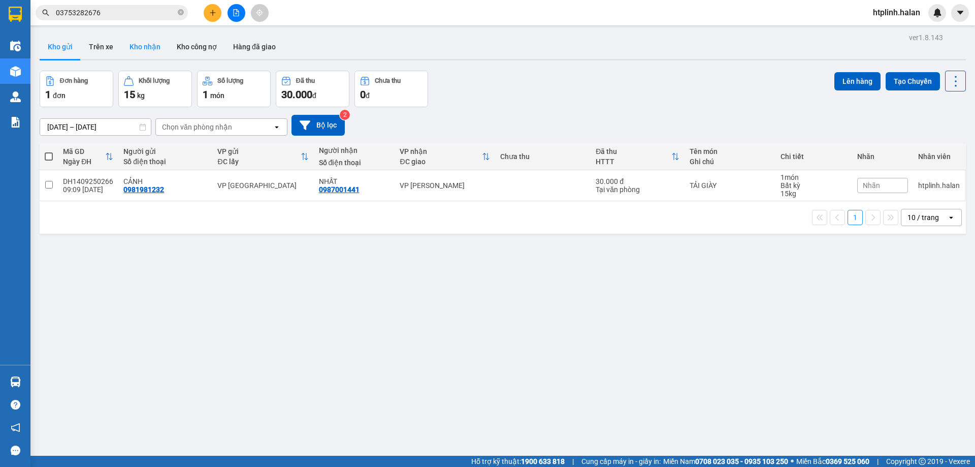
click at [149, 40] on button "Kho nhận" at bounding box center [144, 47] width 47 height 24
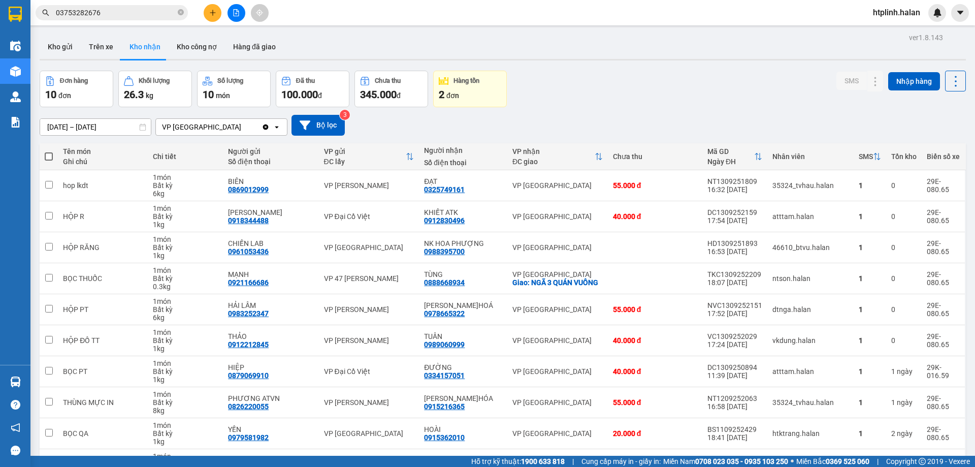
click at [791, 100] on div "Đơn hàng 10 đơn Khối lượng 26.3 kg Số lượng 10 món Đã thu 100.000 đ Chưa thu 34…" at bounding box center [503, 89] width 926 height 37
click at [60, 43] on button "Kho gửi" at bounding box center [60, 47] width 41 height 24
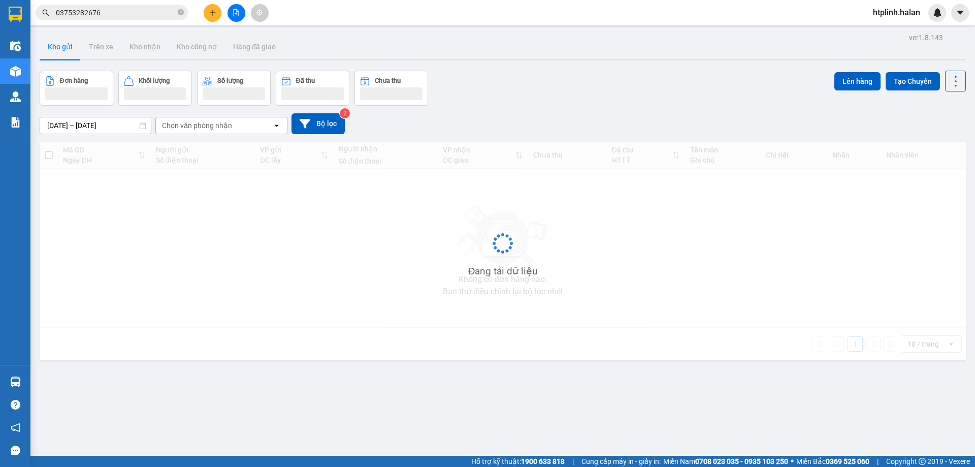
scroll to position [47, 0]
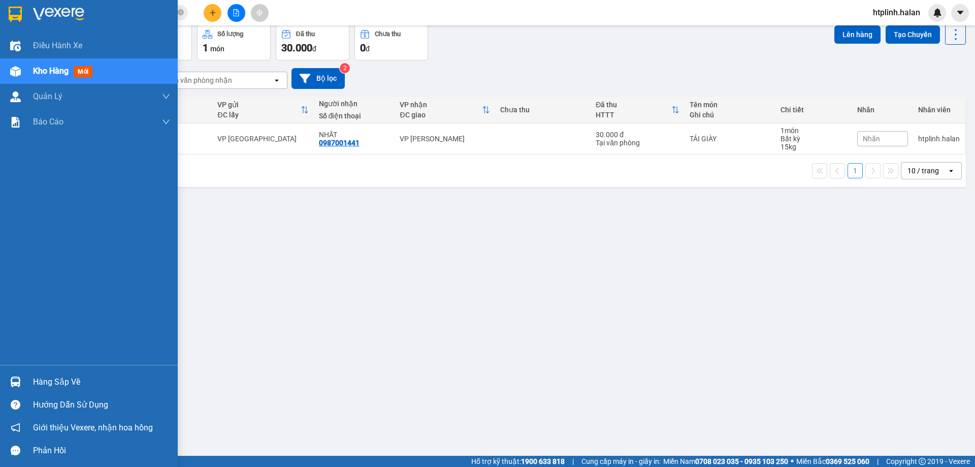
click at [12, 388] on div at bounding box center [16, 382] width 18 height 18
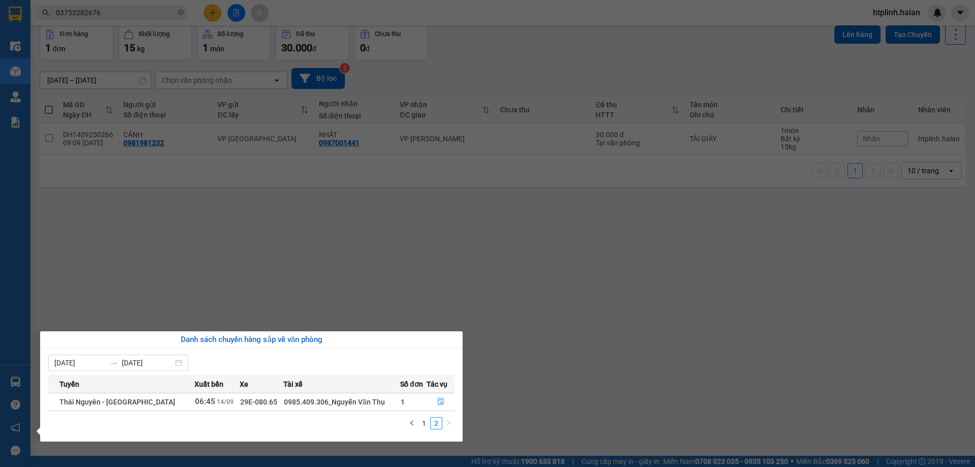
click at [269, 208] on section "Kết quả tìm kiếm ( 0 ) Bộ lọc No Data 03753282676 htplinh.halan Điều hành xe Kh…" at bounding box center [487, 233] width 975 height 467
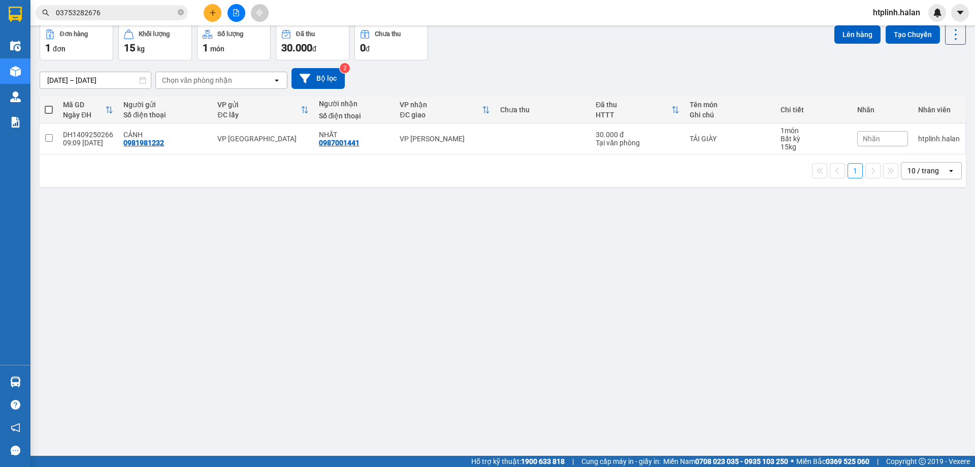
scroll to position [0, 0]
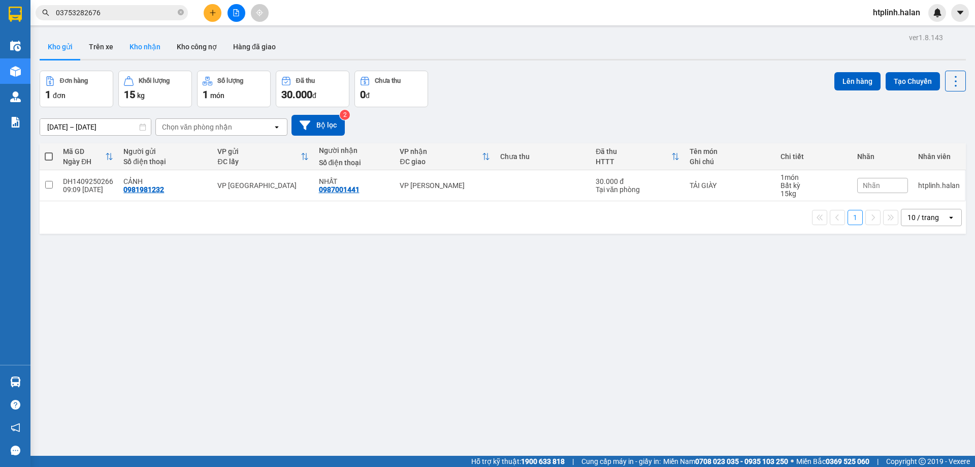
click at [146, 42] on button "Kho nhận" at bounding box center [144, 47] width 47 height 24
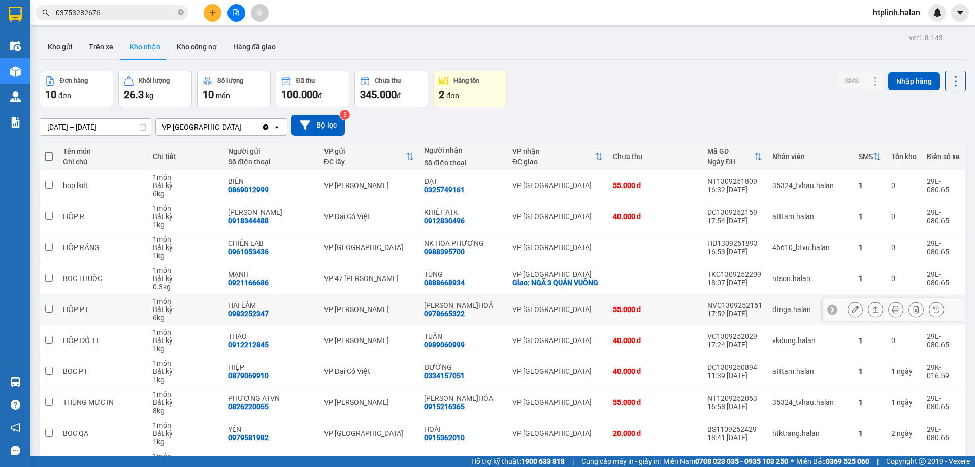
scroll to position [66, 0]
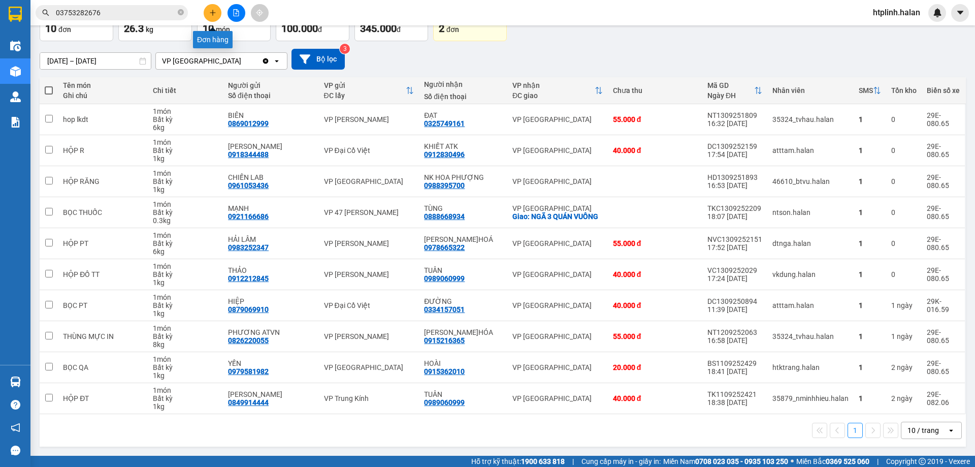
click at [210, 8] on button at bounding box center [213, 13] width 18 height 18
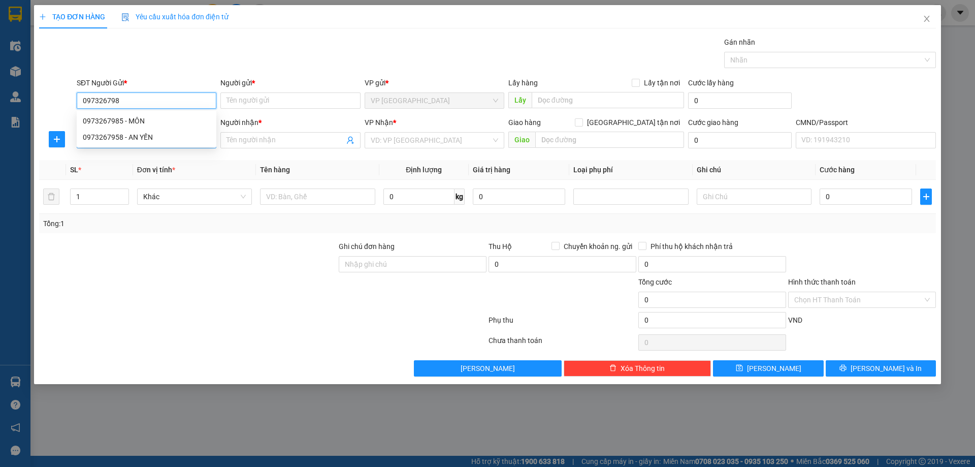
type input "0973267985"
click at [181, 119] on div "0973267985 - MÔN" at bounding box center [146, 120] width 127 height 11
type input "MÔN"
type input "0973267985"
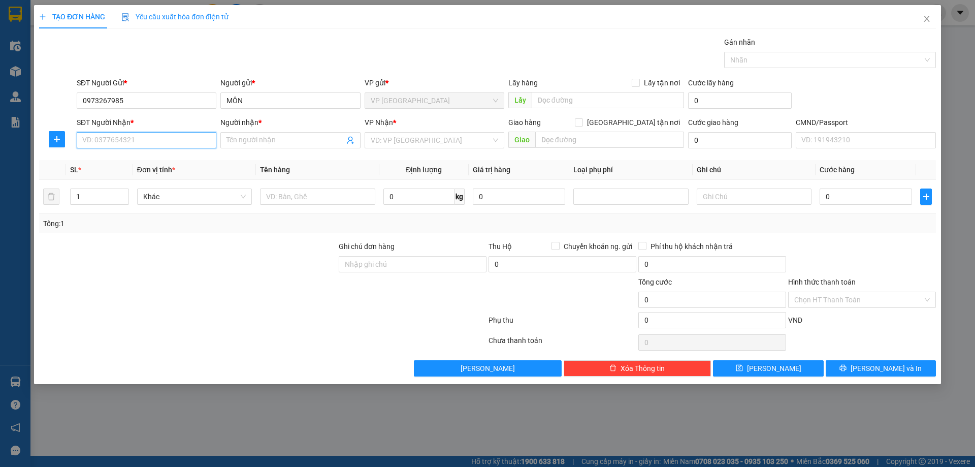
click at [187, 133] on input "SĐT Người Nhận *" at bounding box center [147, 140] width 140 height 16
click at [189, 150] on div "0982021999 0982021999 - TRANG 0973267985 - MÔN" at bounding box center [147, 168] width 140 height 37
click at [182, 139] on input "SĐT Người Nhận *" at bounding box center [147, 140] width 140 height 16
click at [191, 166] on div "0982021999 - TRANG" at bounding box center [147, 160] width 140 height 16
type input "0982021999"
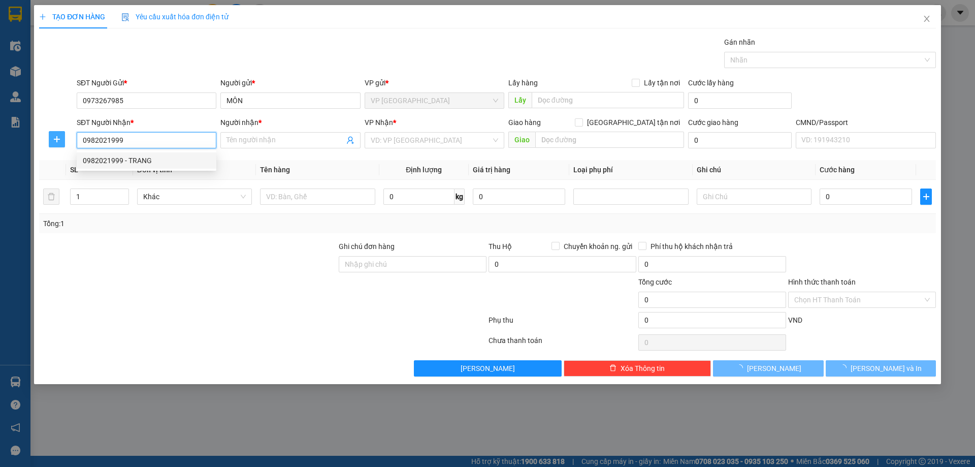
type input "TRANG"
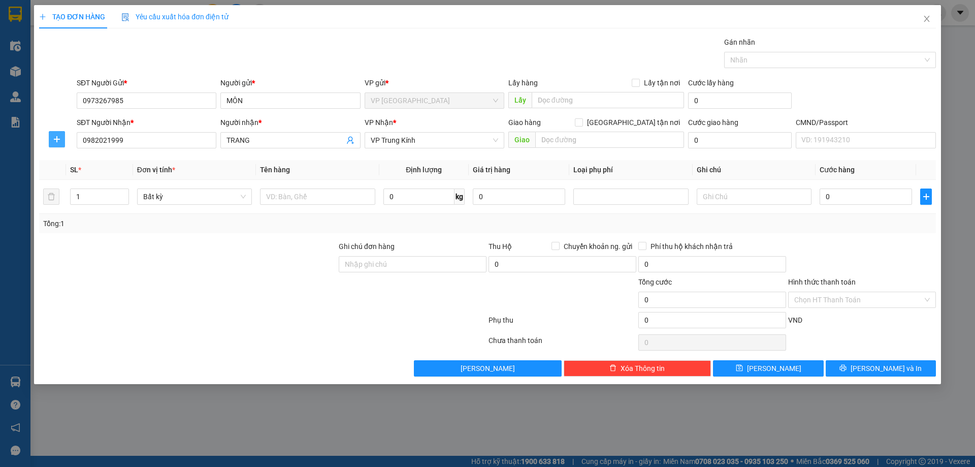
click at [49, 142] on span "plus" at bounding box center [56, 139] width 15 height 8
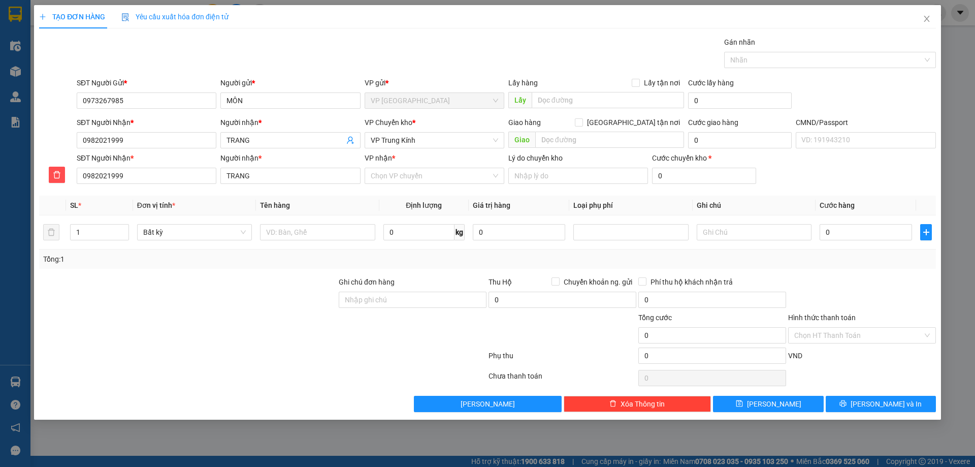
click at [415, 164] on div "VP nhận *" at bounding box center [435, 159] width 140 height 15
click at [416, 176] on input "VP nhận *" at bounding box center [431, 175] width 120 height 15
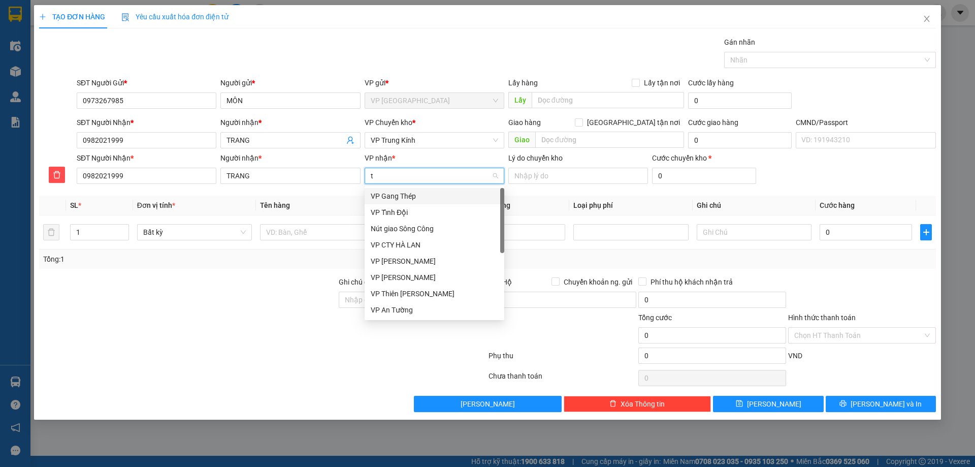
type input "tk"
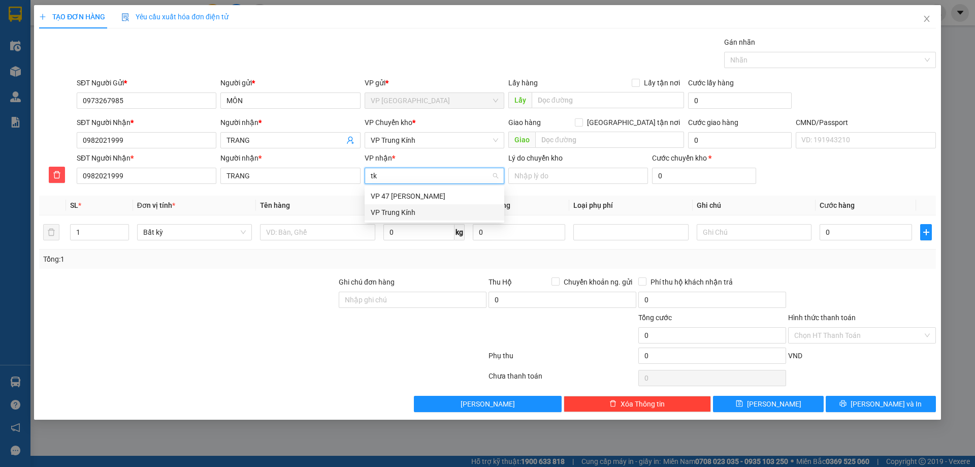
drag, startPoint x: 410, startPoint y: 213, endPoint x: 409, endPoint y: 198, distance: 15.3
click at [410, 213] on div "VP Trung Kính" at bounding box center [434, 212] width 127 height 11
click at [414, 136] on span "VP Trung Kính" at bounding box center [434, 140] width 127 height 15
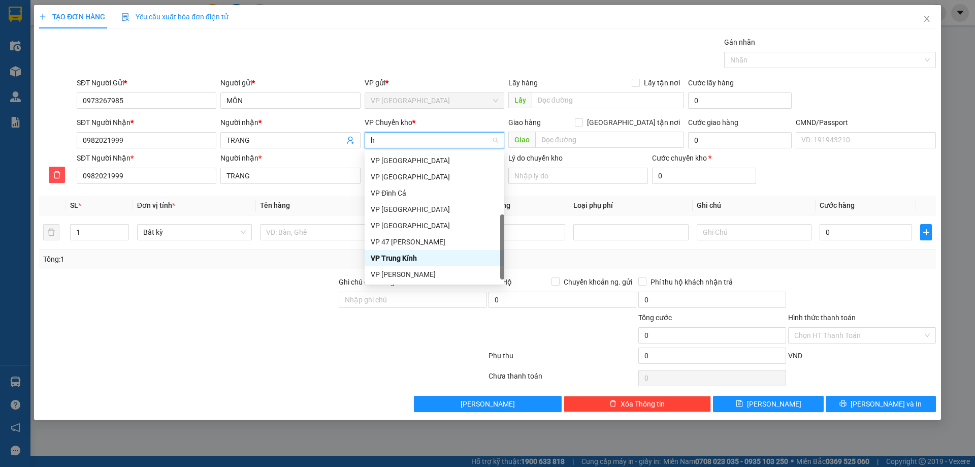
scroll to position [158, 0]
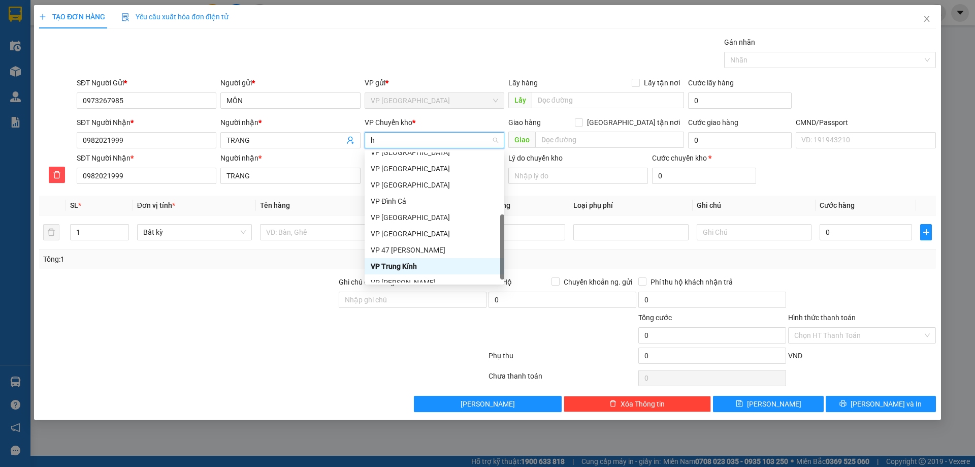
type input "hg"
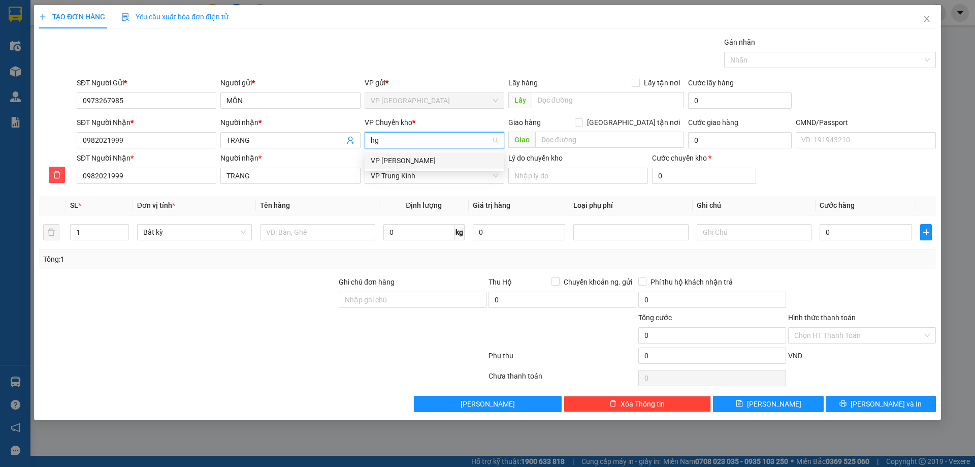
click at [394, 159] on div "VP [PERSON_NAME]" at bounding box center [434, 160] width 127 height 11
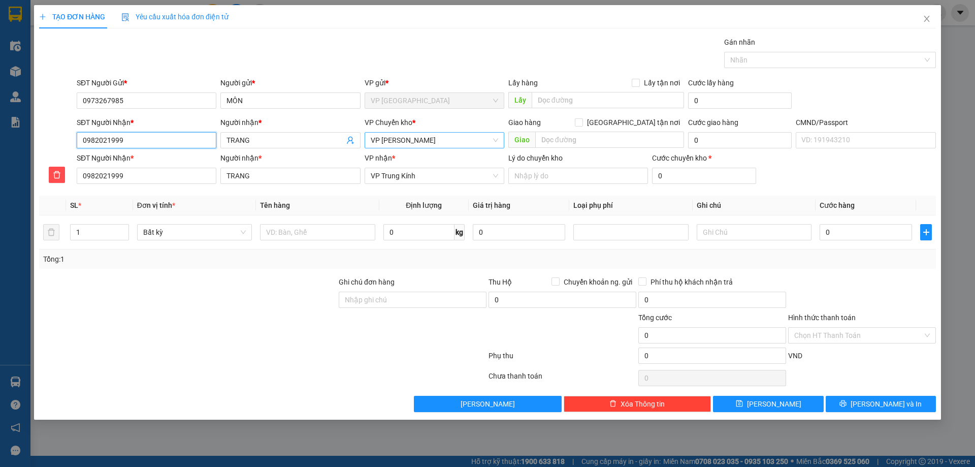
click at [172, 142] on input "0982021999" at bounding box center [147, 140] width 140 height 16
type input "0"
type input "03"
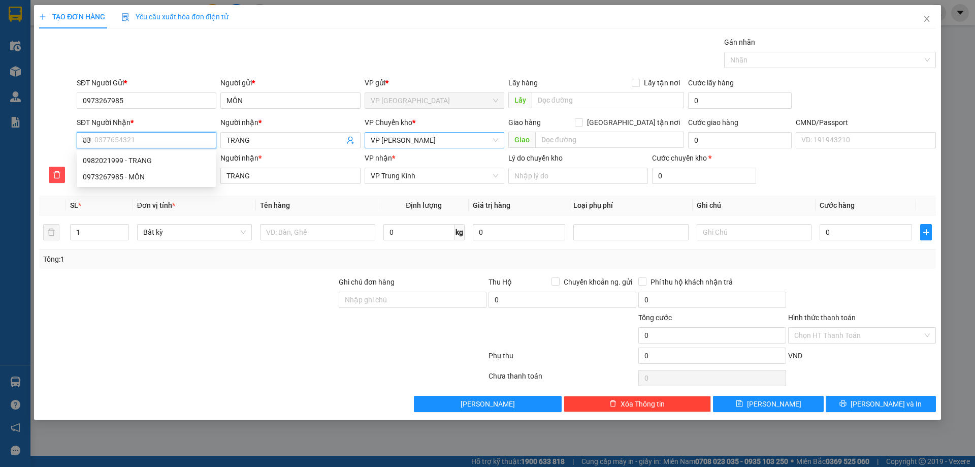
type input "03"
type input "039"
type input "0396"
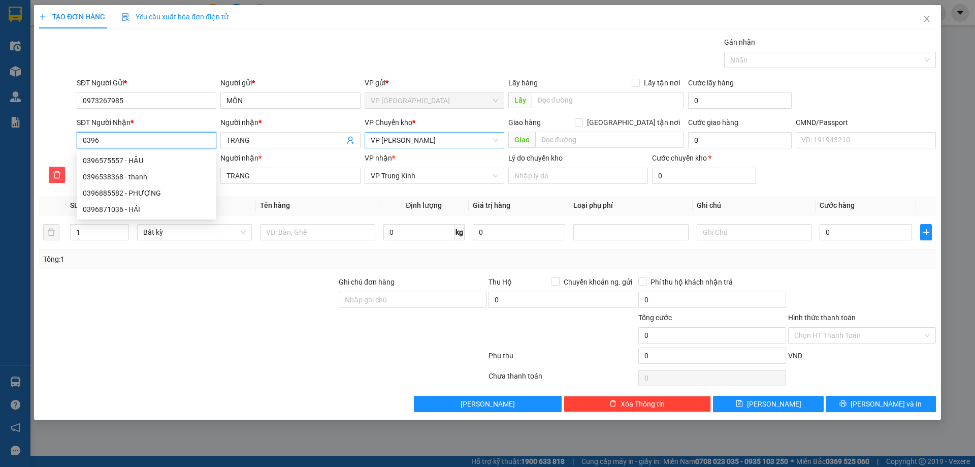
type input "03963"
type input "039638"
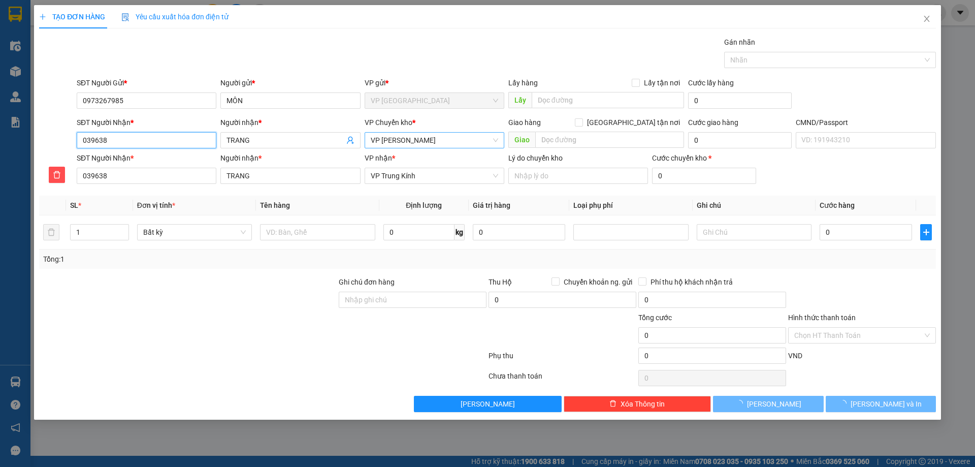
type input "03963"
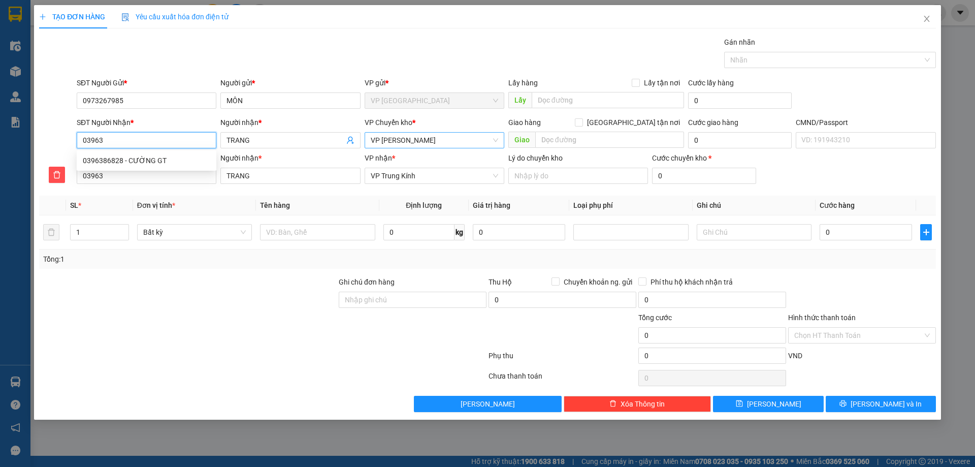
type input "039635"
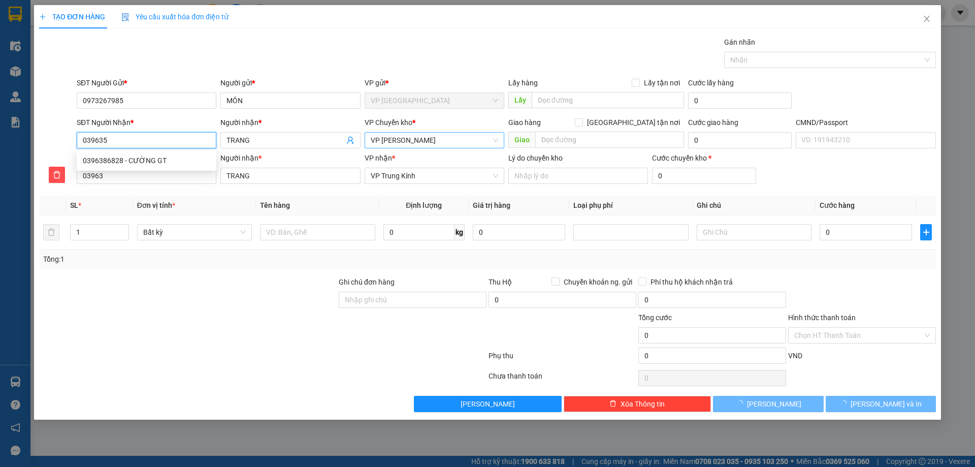
type input "039635"
type input "0396359"
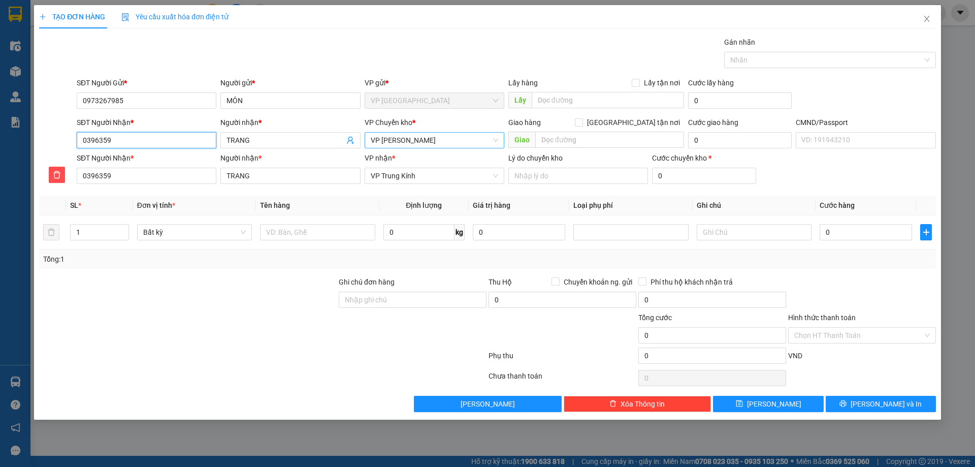
type input "03963599"
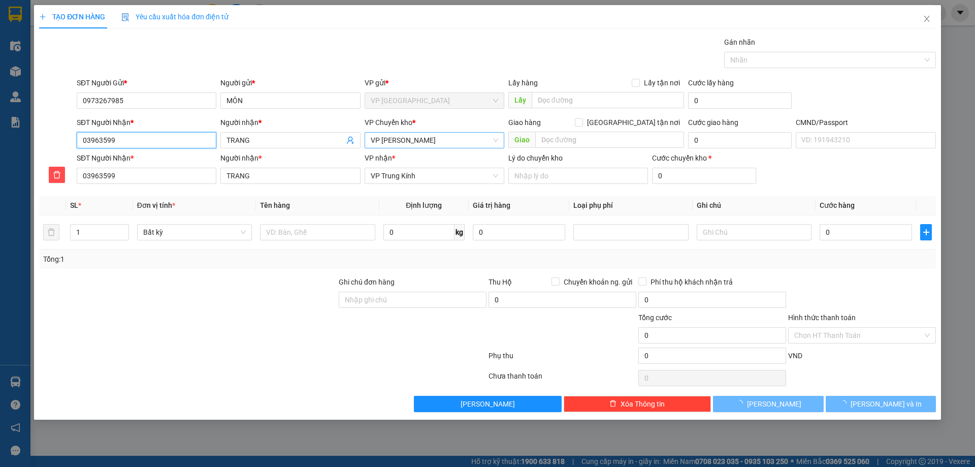
type input "039635995"
type input "0396359951"
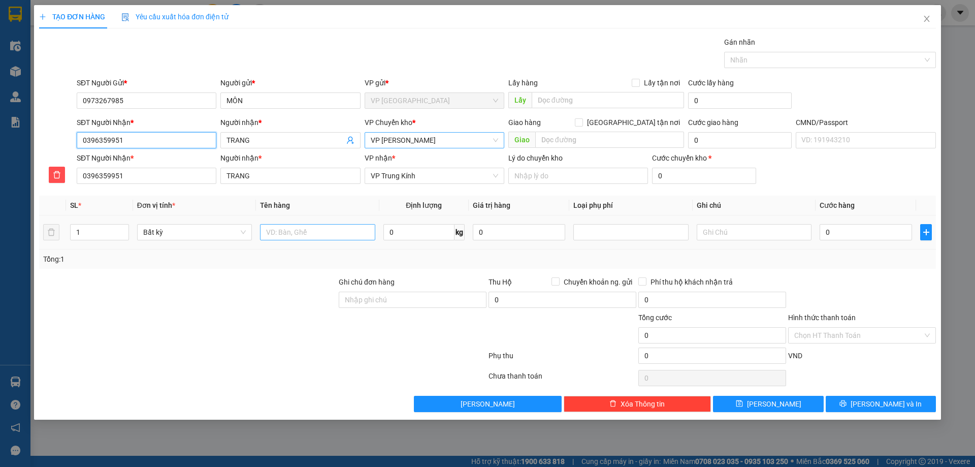
type input "0396359951"
click at [293, 234] on input "text" at bounding box center [317, 232] width 115 height 16
type input "x"
type input "XỐP ĐỒ ĂN"
click at [411, 230] on input "0" at bounding box center [418, 232] width 71 height 16
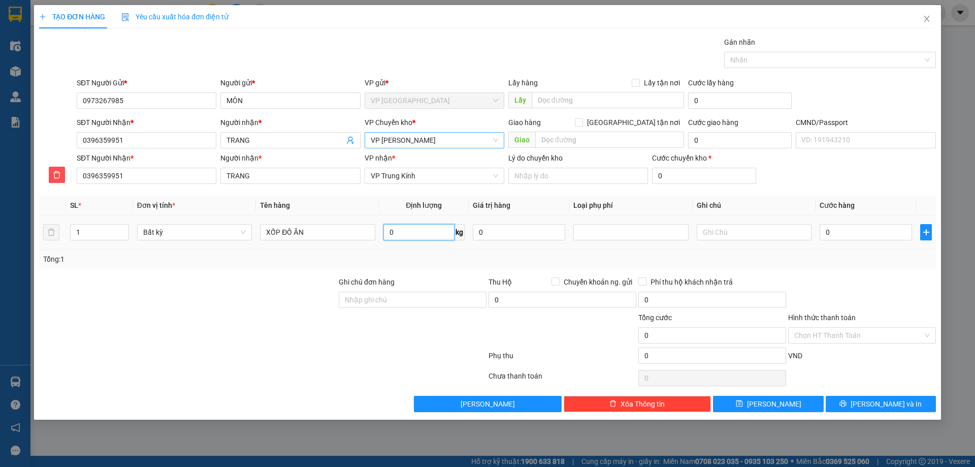
type input "2"
type input "."
type input "3.5"
click at [491, 274] on div "Transit Pickup Surcharge Ids Transit Deliver Surcharge Ids Transit Deliver Surc…" at bounding box center [487, 224] width 897 height 375
type input "55.000"
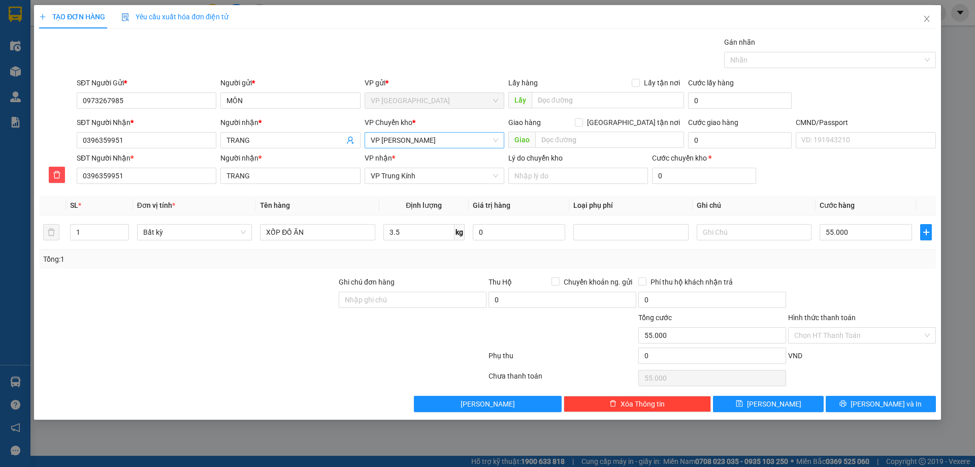
type input "55.000"
click at [882, 332] on input "Hình thức thanh toán" at bounding box center [858, 334] width 128 height 15
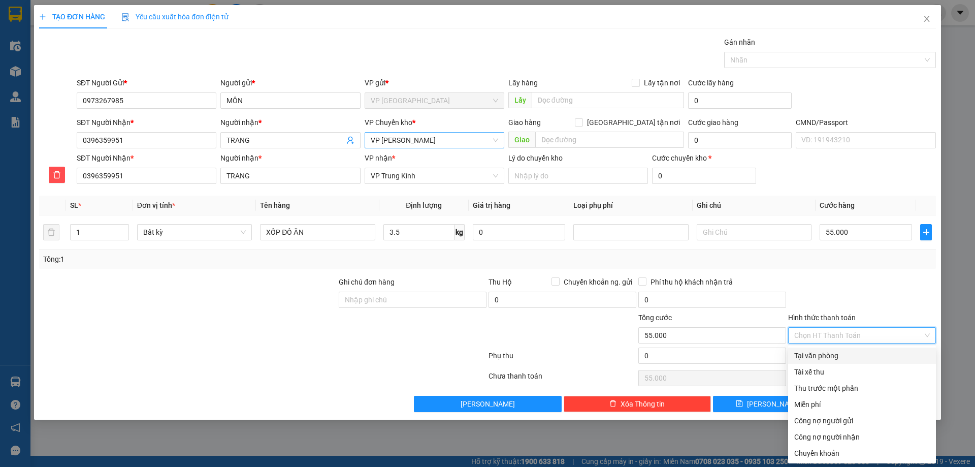
click at [869, 359] on div "Tại văn phòng" at bounding box center [862, 355] width 136 height 11
type input "0"
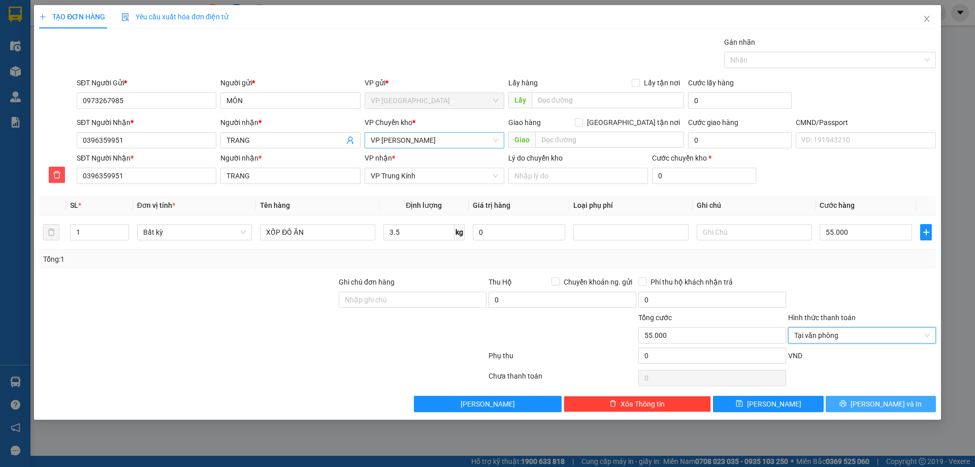
click at [877, 399] on span "Lưu và In" at bounding box center [885, 403] width 71 height 11
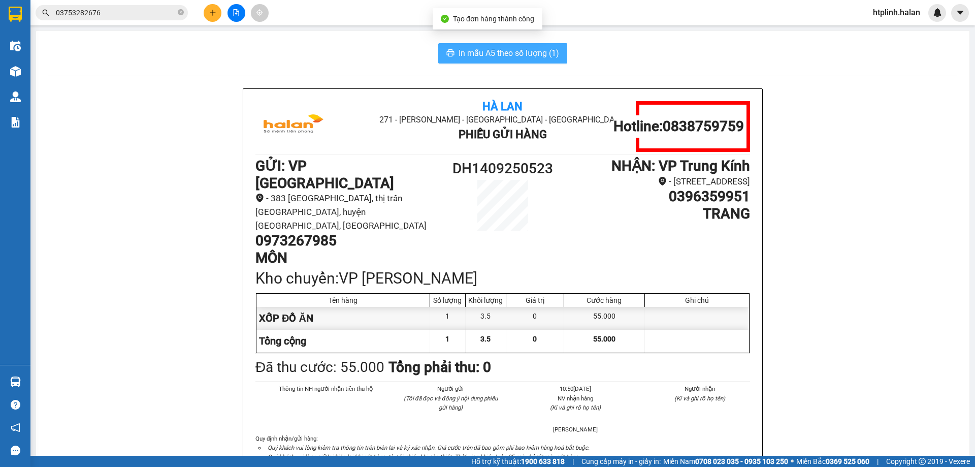
click at [472, 47] on span "In mẫu A5 theo số lượng (1)" at bounding box center [508, 53] width 101 height 13
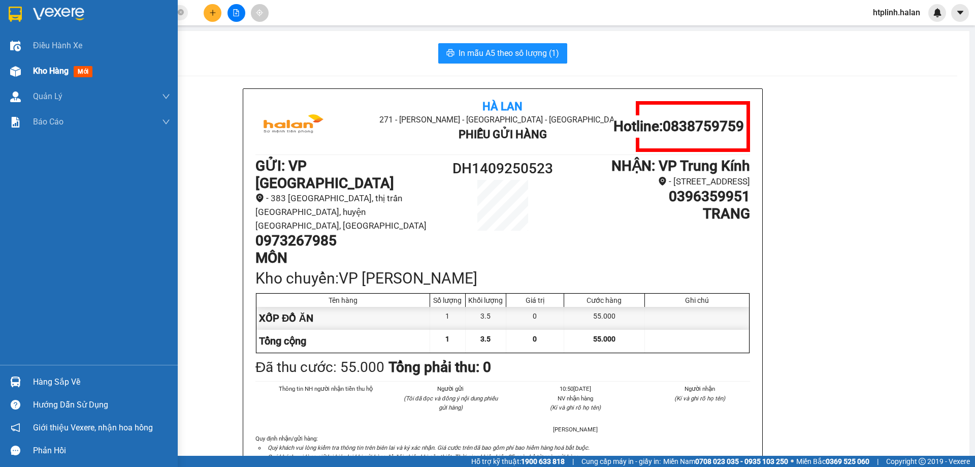
click at [0, 63] on div "Kho hàng mới" at bounding box center [89, 70] width 178 height 25
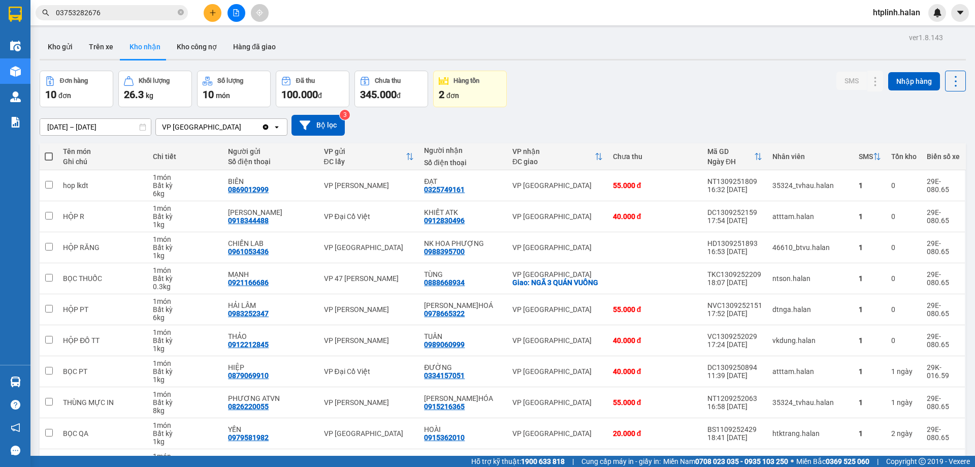
click at [38, 44] on div "ver 1.8.143 Kho gửi Trên xe Kho nhận Kho công nợ Hàng đã giao Đơn hàng 10 đơn K…" at bounding box center [503, 273] width 934 height 486
click at [51, 49] on button "Kho gửi" at bounding box center [60, 47] width 41 height 24
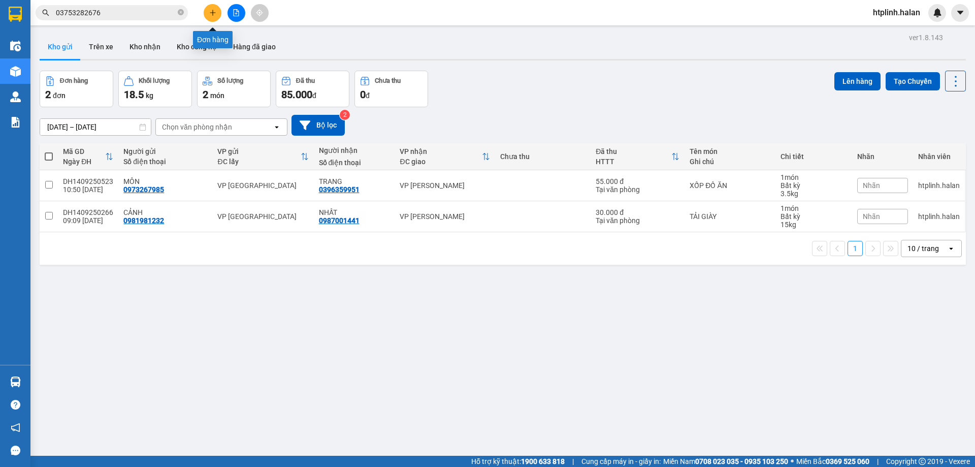
click at [210, 8] on button at bounding box center [213, 13] width 18 height 18
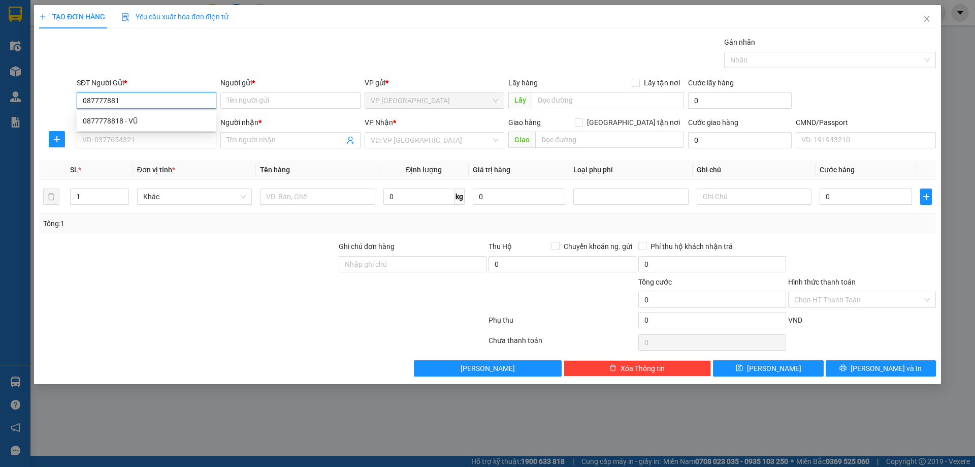
type input "0877778818"
click at [181, 116] on div "0877778818 - VŨ" at bounding box center [146, 120] width 127 height 11
type input "VŨ"
type input "0877778818"
click at [188, 133] on input "SĐT Người Nhận *" at bounding box center [147, 140] width 140 height 16
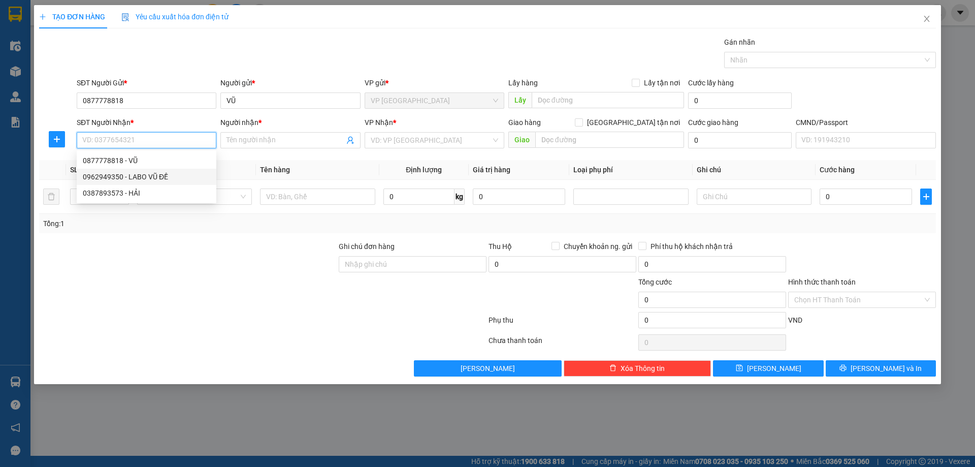
drag, startPoint x: 160, startPoint y: 169, endPoint x: 167, endPoint y: 169, distance: 6.1
click at [161, 169] on div "0962949350 - LABO VŨ ĐỀ" at bounding box center [147, 177] width 140 height 16
type input "0962949350"
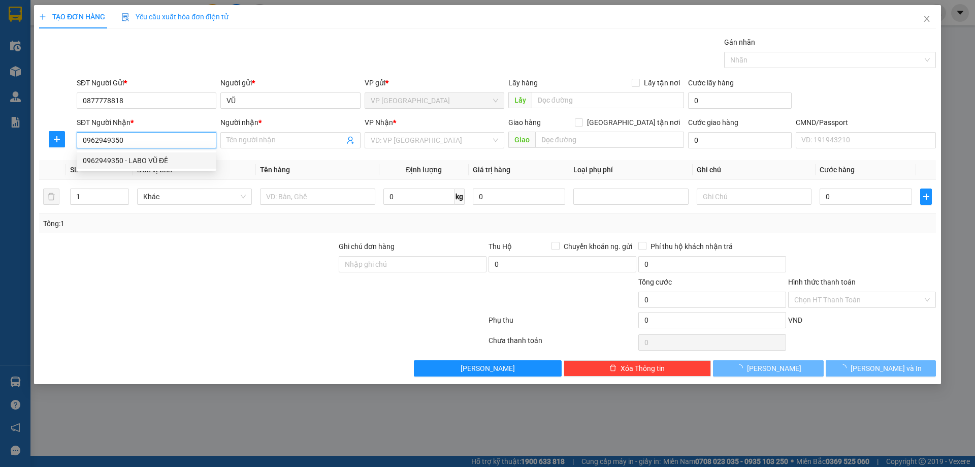
type input "LABO VŨ ĐỀ"
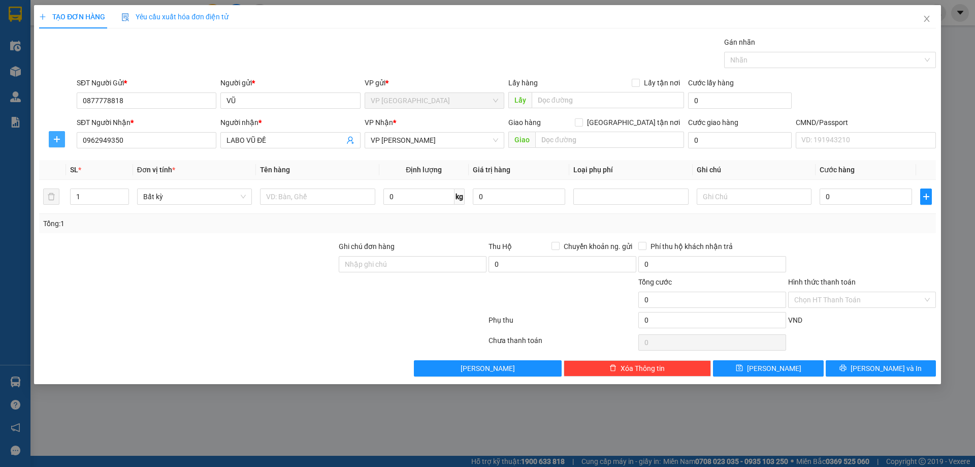
click at [54, 135] on icon "plus" at bounding box center [57, 139] width 8 height 8
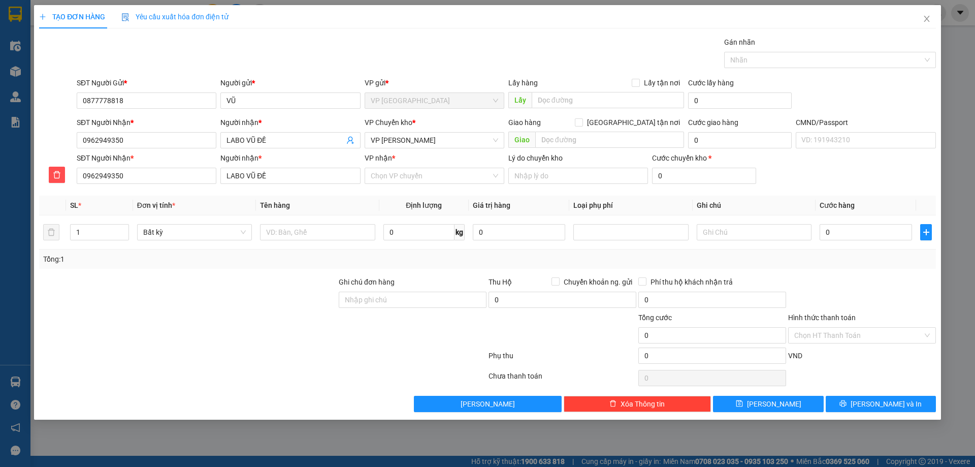
click at [407, 185] on div "VP nhận * Chọn VP chuyển" at bounding box center [435, 170] width 140 height 36
click at [415, 175] on input "VP nhận *" at bounding box center [431, 175] width 120 height 15
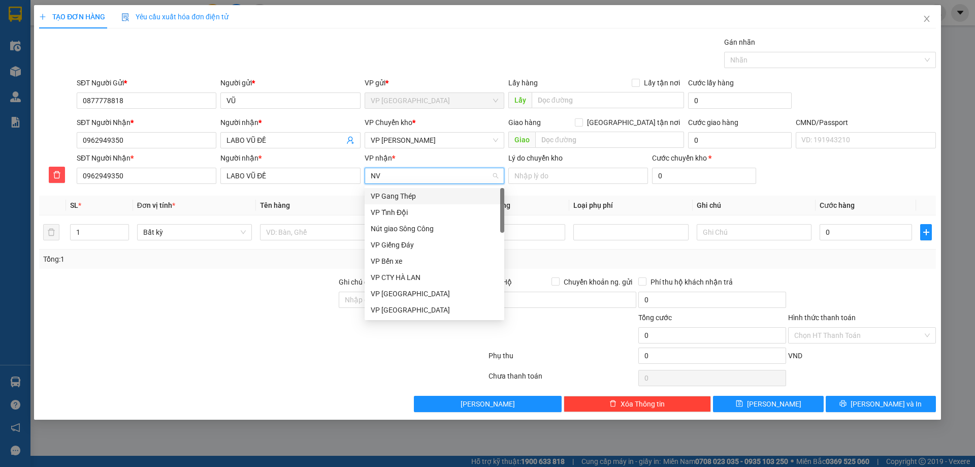
type input "NVC"
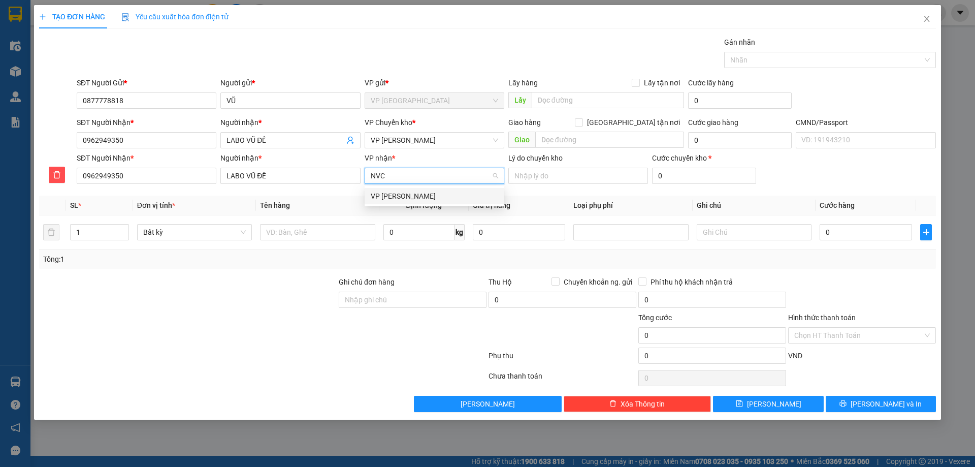
click at [436, 194] on div "VP [PERSON_NAME]" at bounding box center [434, 195] width 127 height 11
click at [437, 139] on span "VP [PERSON_NAME]" at bounding box center [434, 140] width 127 height 15
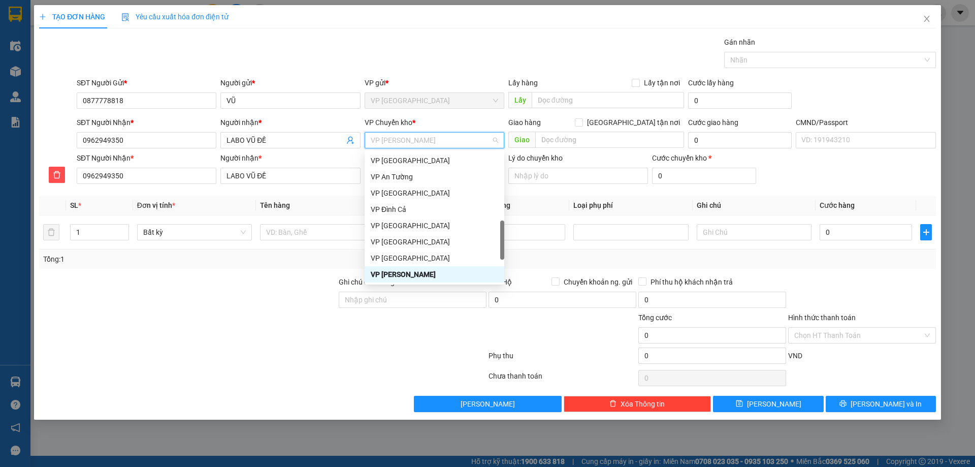
type input "G"
type input "HG"
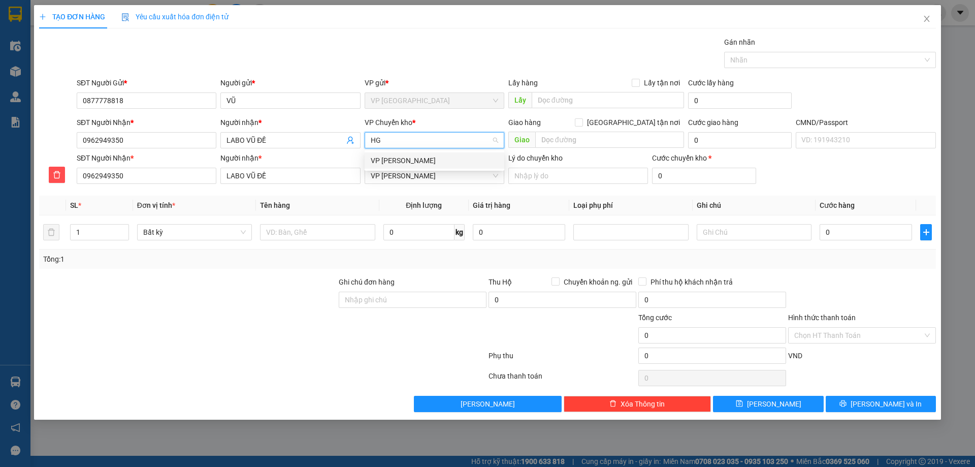
click at [442, 164] on div "VP [PERSON_NAME]" at bounding box center [434, 160] width 127 height 11
drag, startPoint x: 315, startPoint y: 200, endPoint x: 318, endPoint y: 220, distance: 20.0
click at [315, 211] on th "Tên hàng" at bounding box center [317, 205] width 123 height 20
drag, startPoint x: 318, startPoint y: 220, endPoint x: 321, endPoint y: 233, distance: 13.2
click at [319, 223] on td at bounding box center [317, 232] width 123 height 34
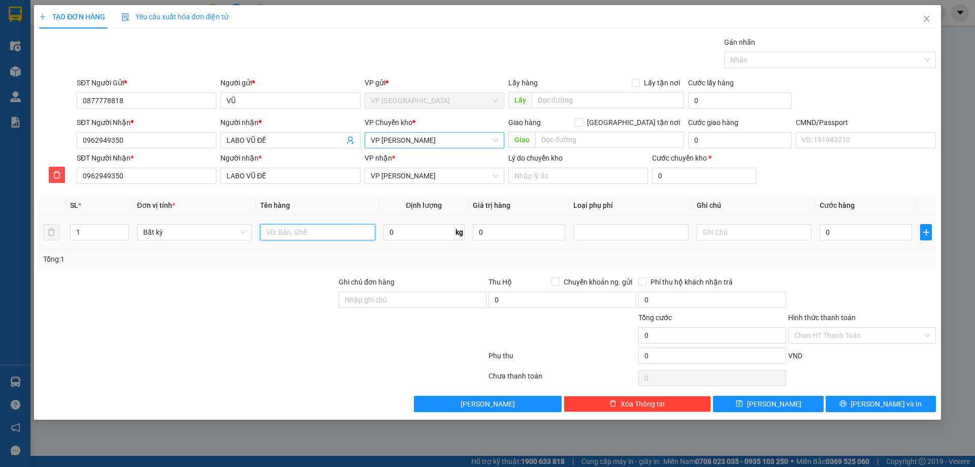
drag, startPoint x: 321, startPoint y: 233, endPoint x: 332, endPoint y: 233, distance: 10.2
click at [323, 233] on input "text" at bounding box center [317, 232] width 115 height 16
type input "HỘP R"
click at [411, 228] on input "0" at bounding box center [418, 232] width 71 height 16
type input "0.2"
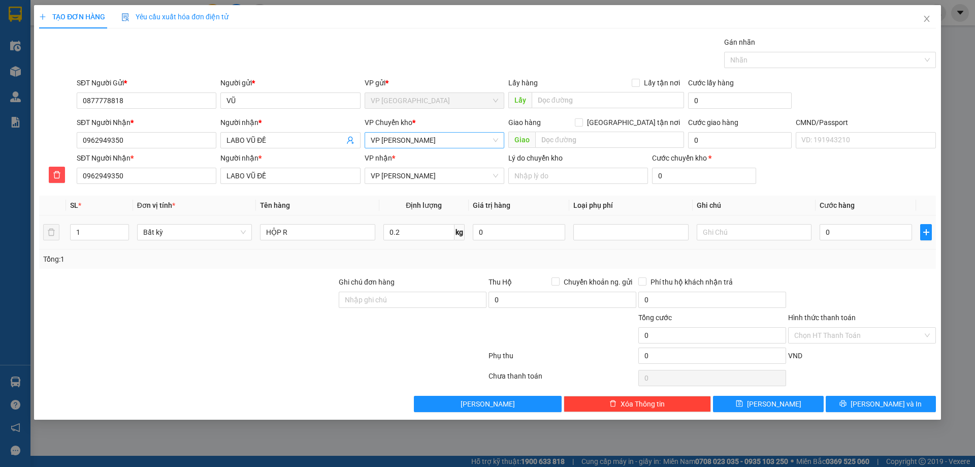
click at [442, 247] on td "0.2 kg" at bounding box center [423, 232] width 89 height 34
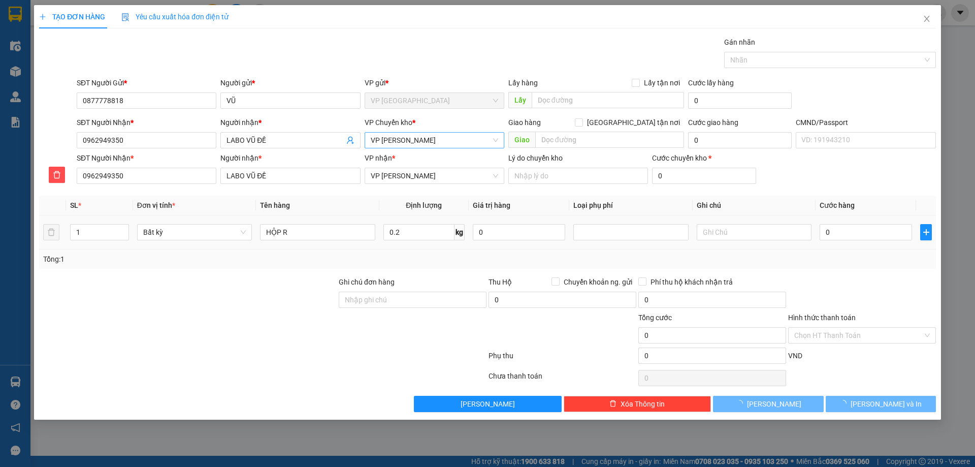
type input "40.000"
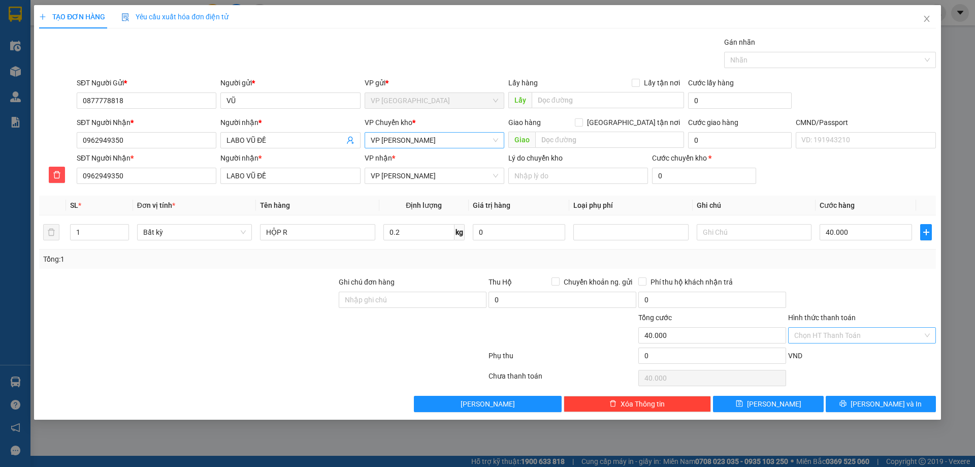
click at [860, 335] on input "Hình thức thanh toán" at bounding box center [858, 334] width 128 height 15
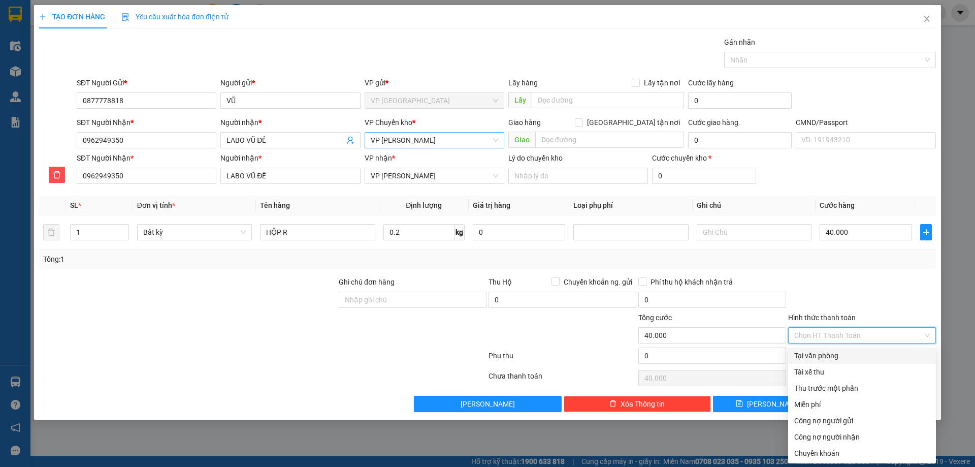
click at [865, 354] on div "Tại văn phòng" at bounding box center [862, 355] width 136 height 11
type input "0"
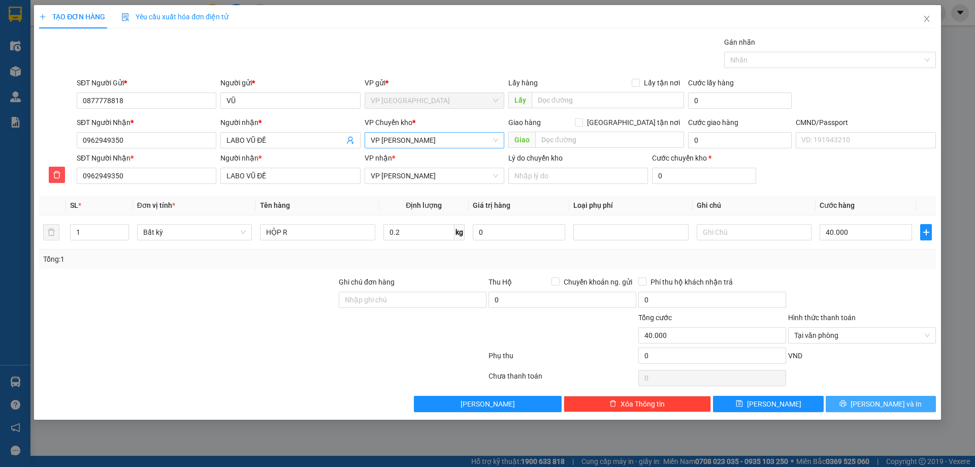
click at [872, 398] on span "Lưu và In" at bounding box center [885, 403] width 71 height 11
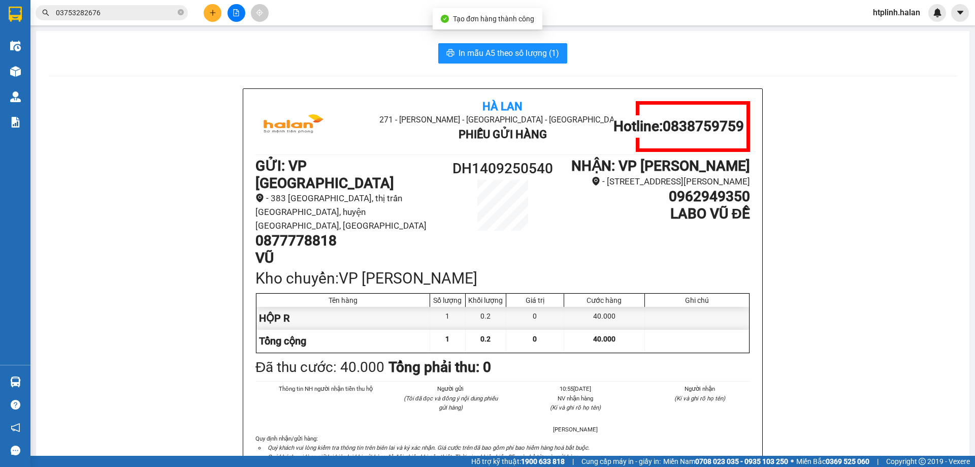
click at [484, 62] on button "In mẫu A5 theo số lượng (1)" at bounding box center [502, 53] width 129 height 20
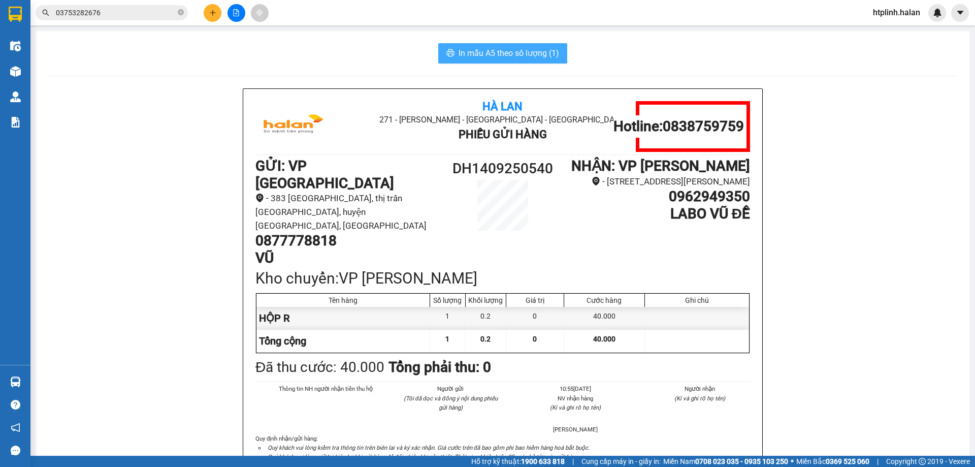
click at [491, 56] on span "In mẫu A5 theo số lượng (1)" at bounding box center [508, 53] width 101 height 13
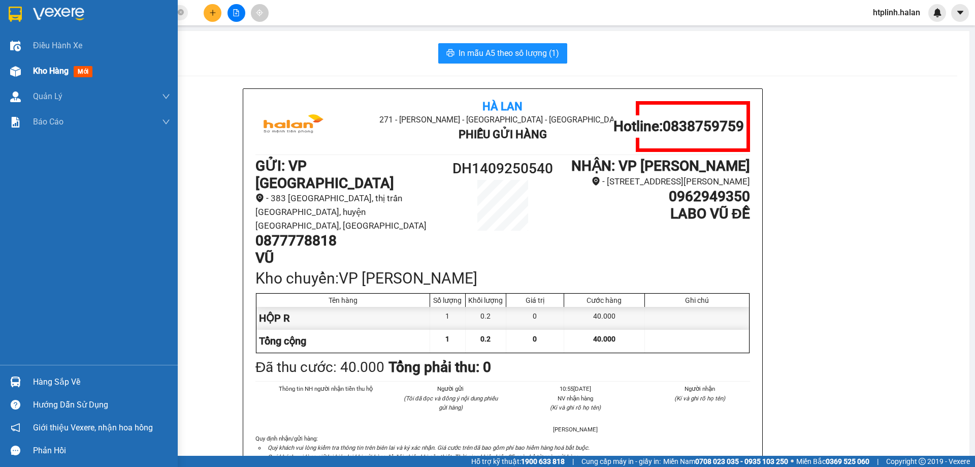
click at [160, 74] on div "Kho hàng mới" at bounding box center [101, 70] width 137 height 25
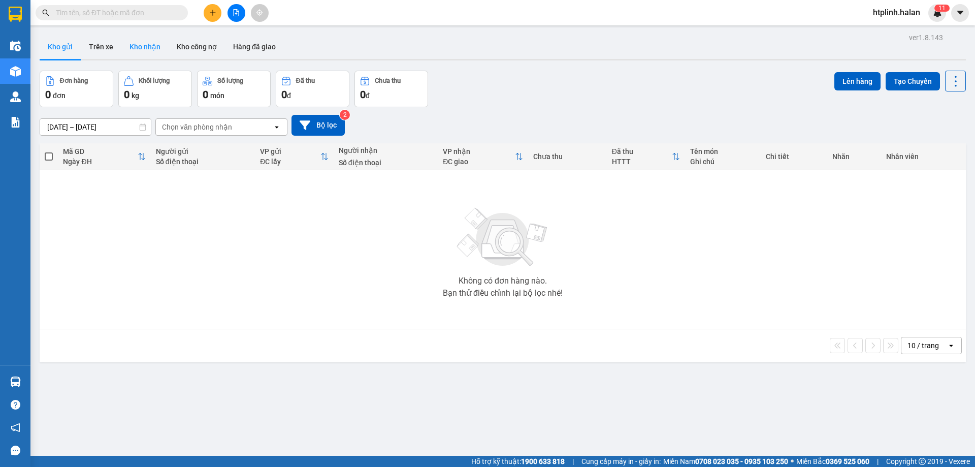
click at [149, 55] on button "Kho nhận" at bounding box center [144, 47] width 47 height 24
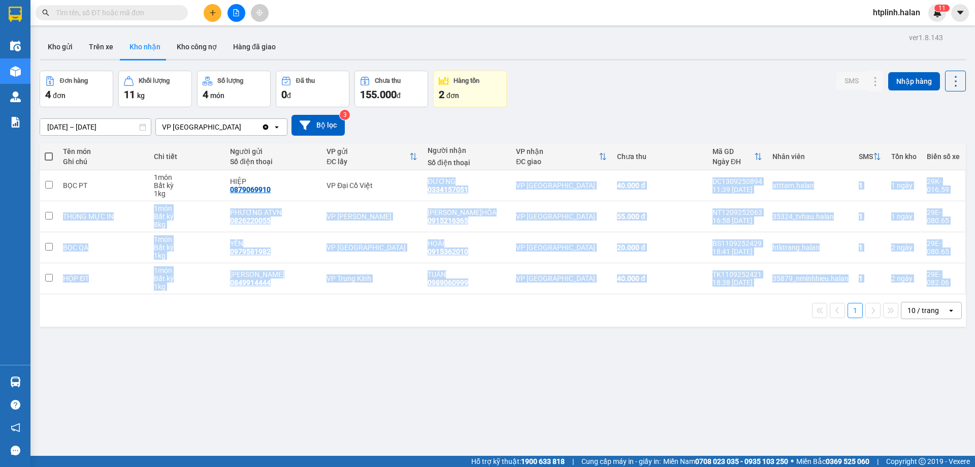
drag, startPoint x: 403, startPoint y: 171, endPoint x: 646, endPoint y: 300, distance: 275.5
click at [646, 300] on div "Tên món Ghi chú Chi tiết Người gửi Số điện thoại VP gửi ĐC lấy Người nhận Số đi…" at bounding box center [503, 234] width 926 height 183
click at [646, 300] on div "1 10 / trang open" at bounding box center [503, 310] width 926 height 32
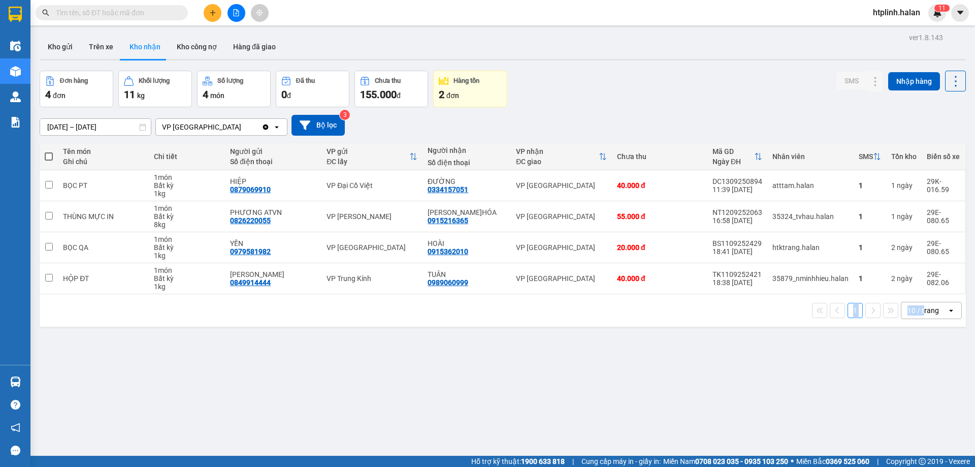
drag, startPoint x: 649, startPoint y: 301, endPoint x: 913, endPoint y: 330, distance: 266.2
click at [913, 330] on div "ver 1.8.143 Kho gửi Trên xe Kho nhận Kho công nợ Hàng đã giao Đơn hàng 4 đơn Kh…" at bounding box center [503, 263] width 934 height 467
drag, startPoint x: 820, startPoint y: 388, endPoint x: 801, endPoint y: 380, distance: 20.7
click at [805, 382] on div "ver 1.8.143 Kho gửi Trên xe Kho nhận Kho công nợ Hàng đã giao Đơn hàng 4 đơn Kh…" at bounding box center [503, 263] width 934 height 467
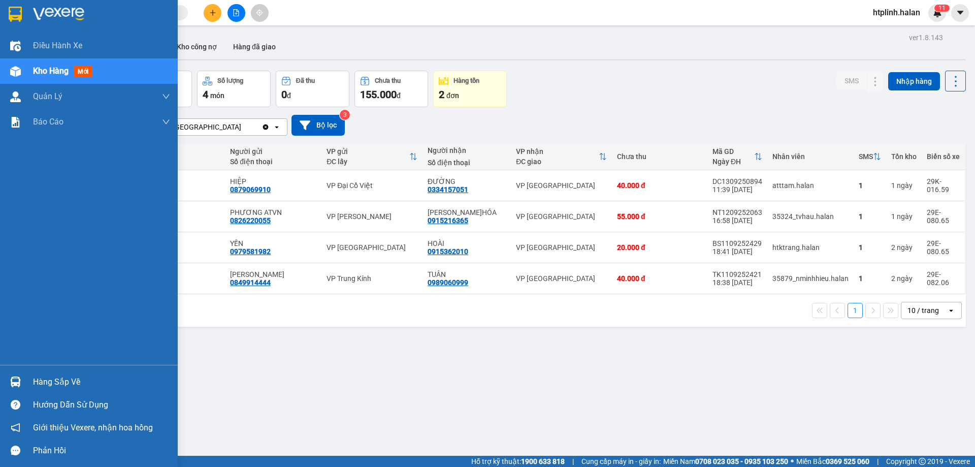
click at [15, 380] on img at bounding box center [15, 381] width 11 height 11
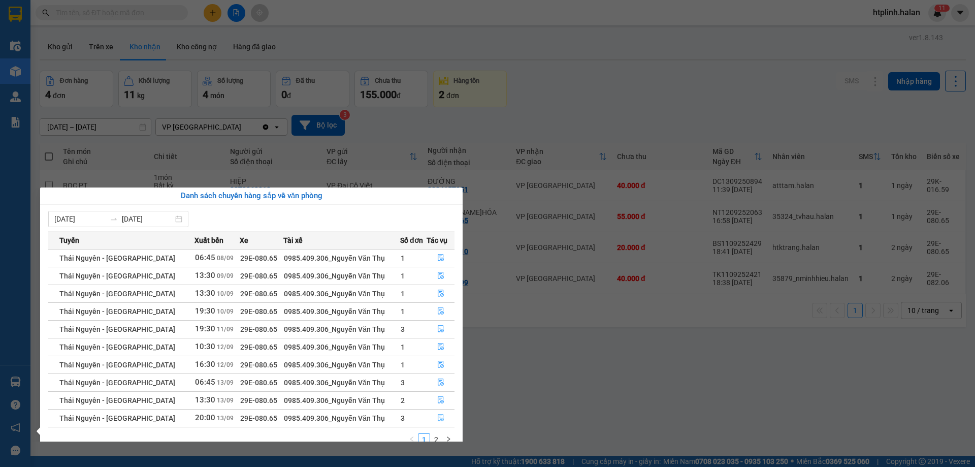
scroll to position [16, 0]
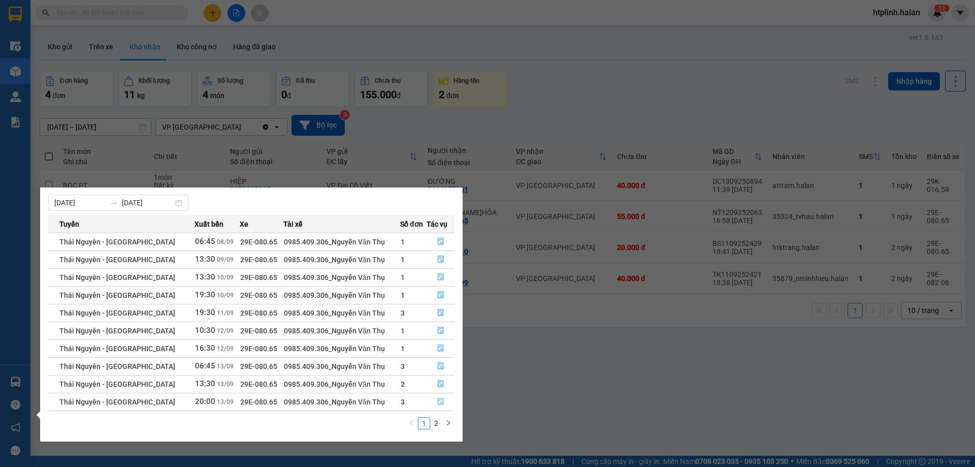
click at [436, 422] on link "2" at bounding box center [436, 422] width 11 height 11
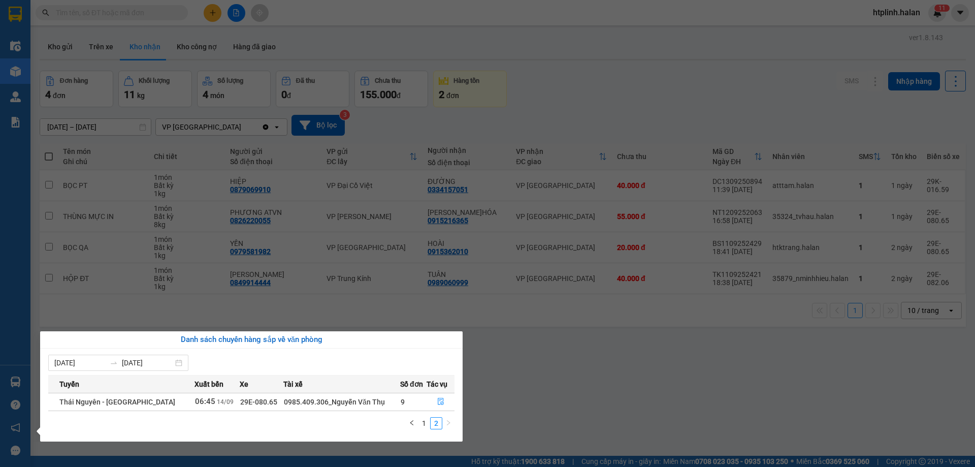
scroll to position [0, 0]
click at [438, 397] on button "button" at bounding box center [440, 401] width 27 height 16
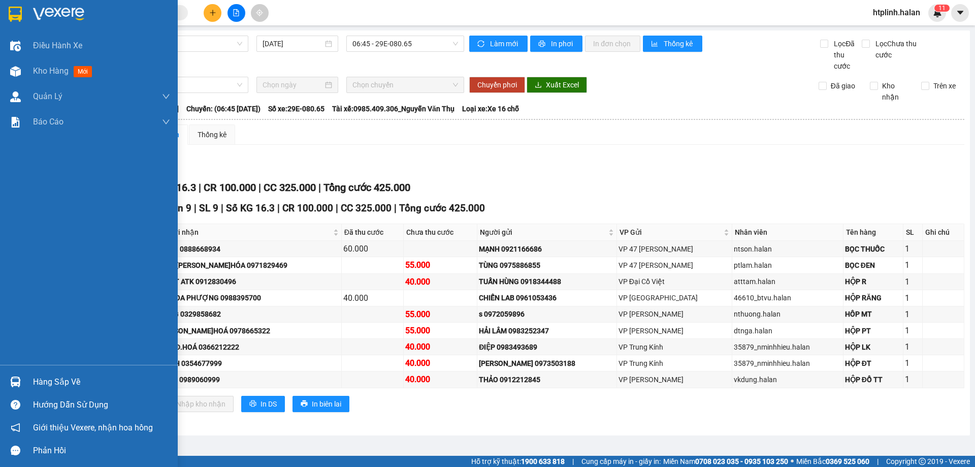
drag, startPoint x: 12, startPoint y: 375, endPoint x: 43, endPoint y: 385, distance: 32.8
click at [22, 376] on div at bounding box center [16, 382] width 18 height 18
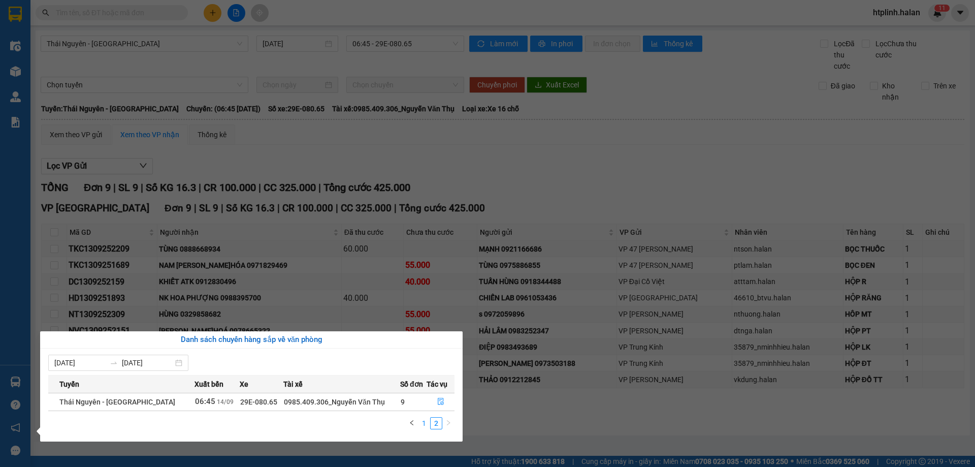
click at [425, 422] on link "1" at bounding box center [423, 422] width 11 height 11
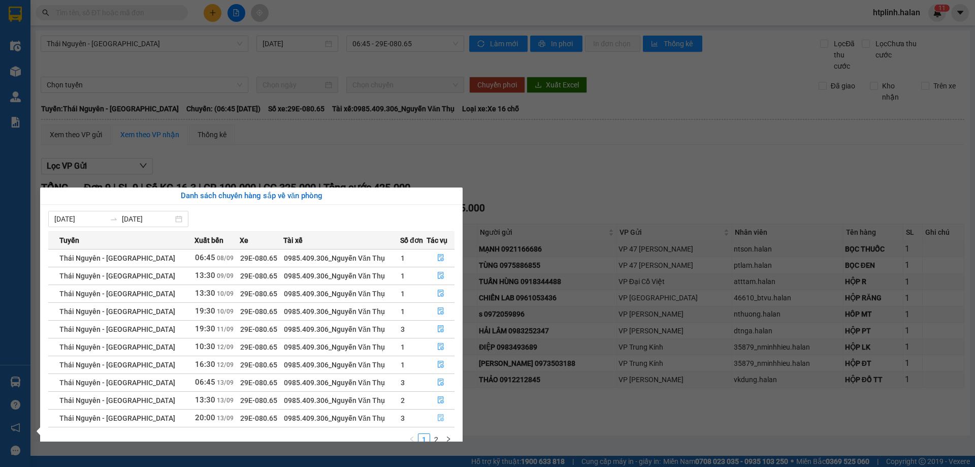
click at [440, 418] on icon "file-done" at bounding box center [441, 417] width 6 height 7
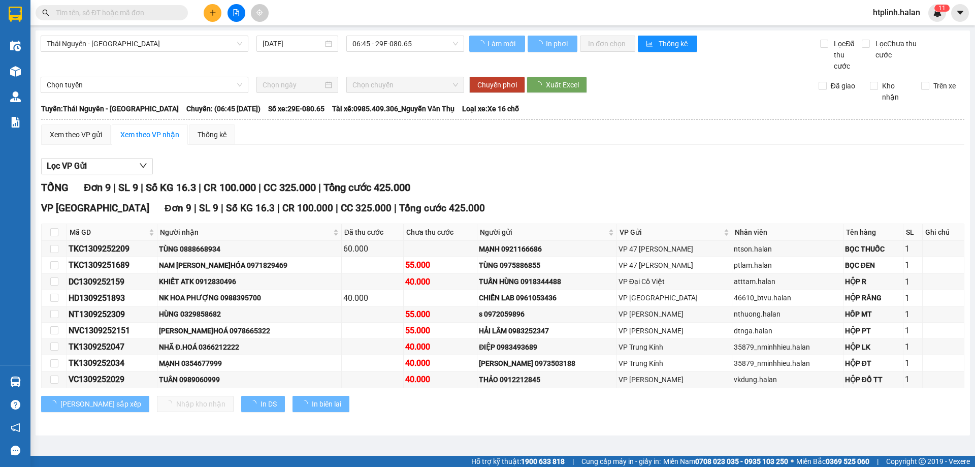
type input "13/09/2025"
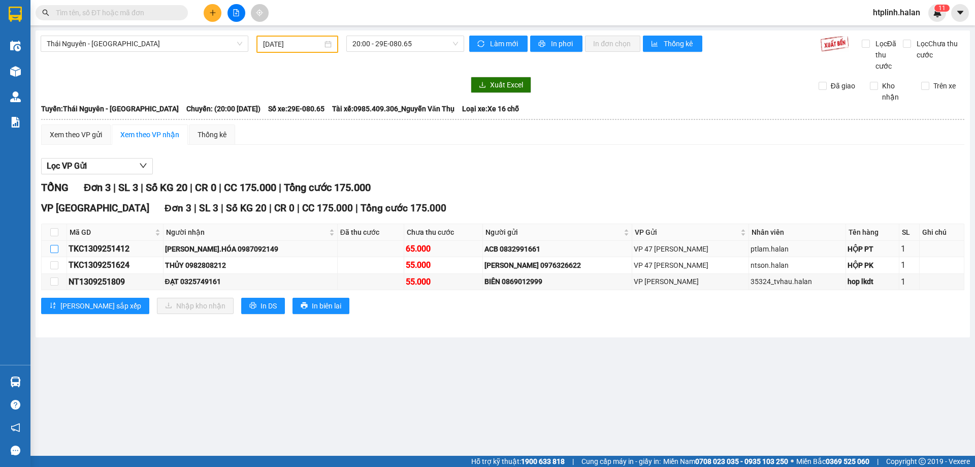
click at [53, 244] on label at bounding box center [54, 248] width 8 height 11
click at [53, 245] on input "checkbox" at bounding box center [54, 249] width 8 height 8
checkbox input "true"
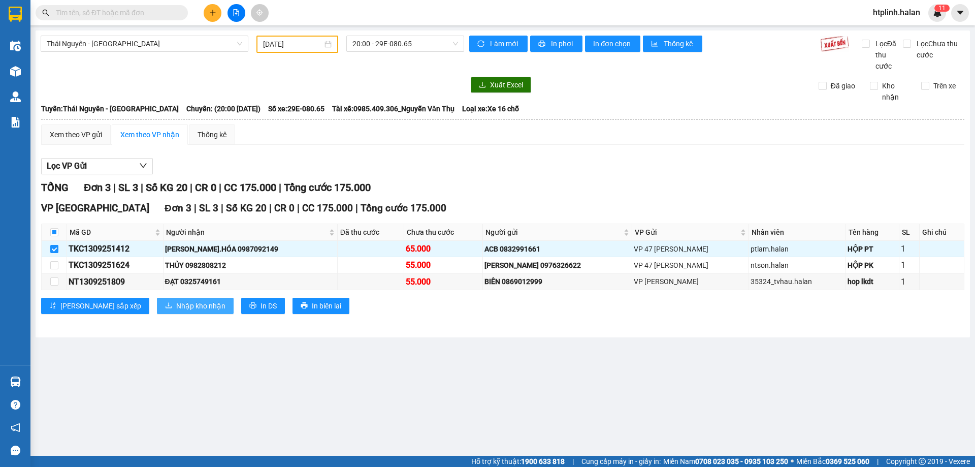
click at [157, 301] on button "Nhập kho nhận" at bounding box center [195, 305] width 77 height 16
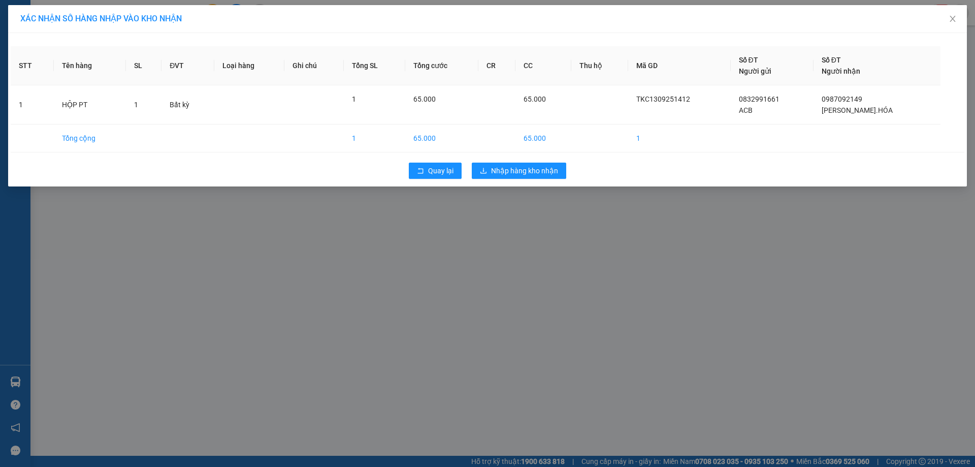
click at [485, 159] on div "Quay lại Nhập hàng kho nhận" at bounding box center [487, 170] width 953 height 26
click at [494, 163] on button "Nhập hàng kho nhận" at bounding box center [519, 170] width 94 height 16
click at [588, 201] on div "XÁC NHẬN SỐ HÀNG NHẬP VÀO KHO NHẬN STT Tên hàng SL ĐVT Loại hàng Ghi chú Tổng S…" at bounding box center [487, 233] width 975 height 467
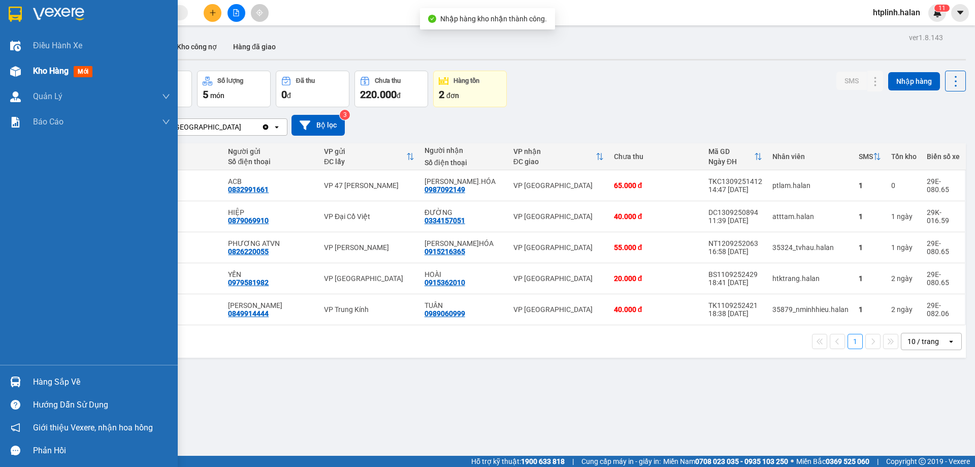
click at [50, 78] on div "Kho hàng mới" at bounding box center [101, 70] width 137 height 25
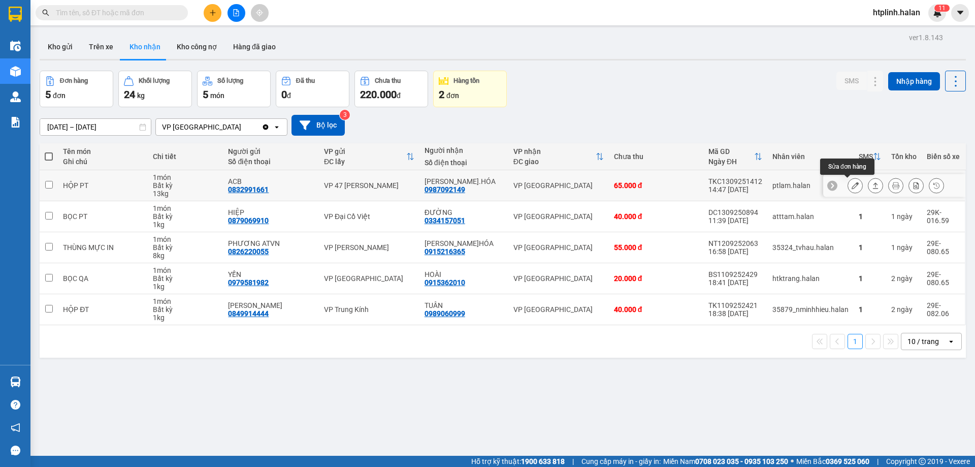
click at [851, 189] on icon at bounding box center [854, 185] width 7 height 7
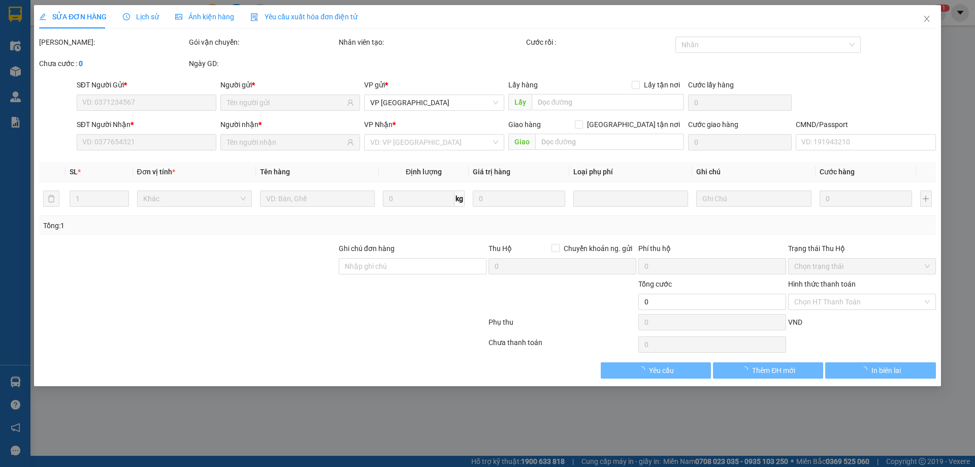
type input "0832991661"
type input "ACB"
type input "0987092149"
type input "LÊ VIỆT Đ.HÓA"
type input "65.000"
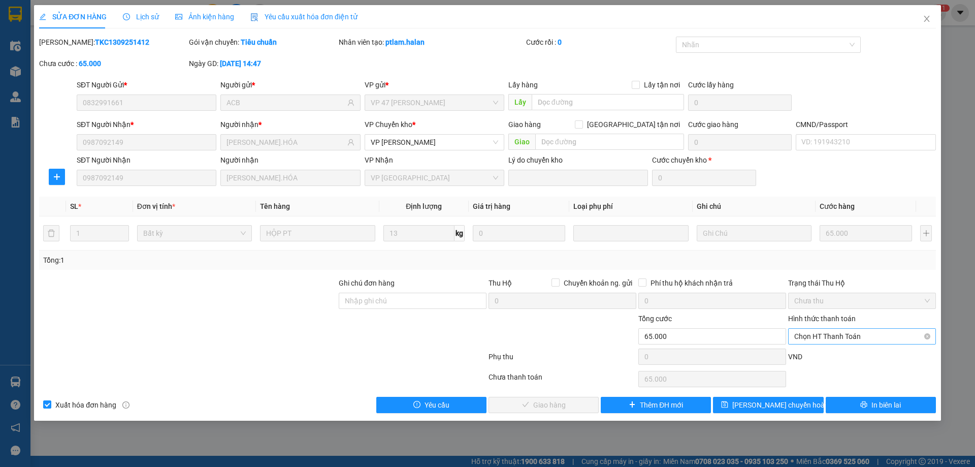
click at [801, 335] on span "Chọn HT Thanh Toán" at bounding box center [862, 335] width 136 height 15
click at [802, 351] on div "Tại văn phòng" at bounding box center [862, 356] width 136 height 11
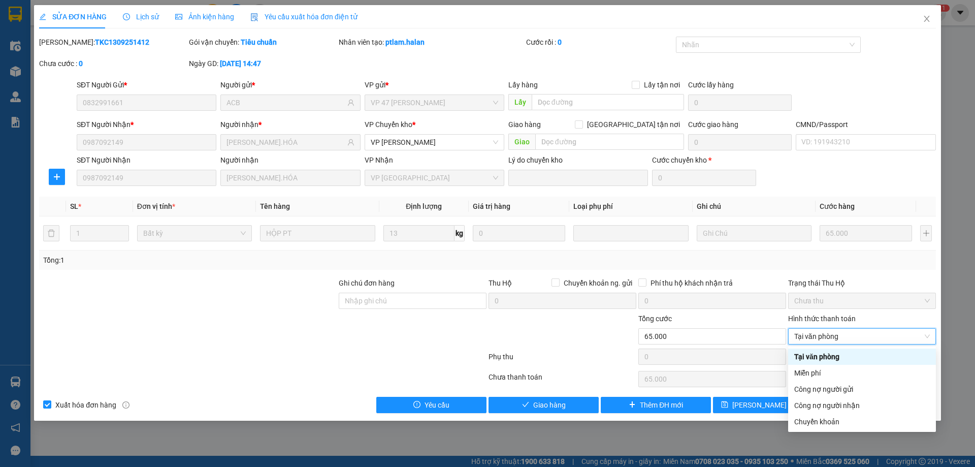
type input "0"
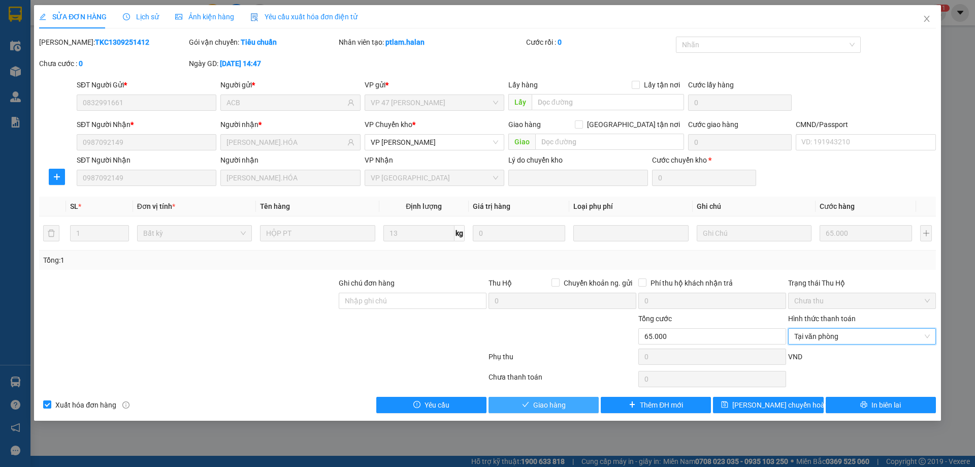
click at [572, 403] on button "Giao hàng" at bounding box center [543, 404] width 110 height 16
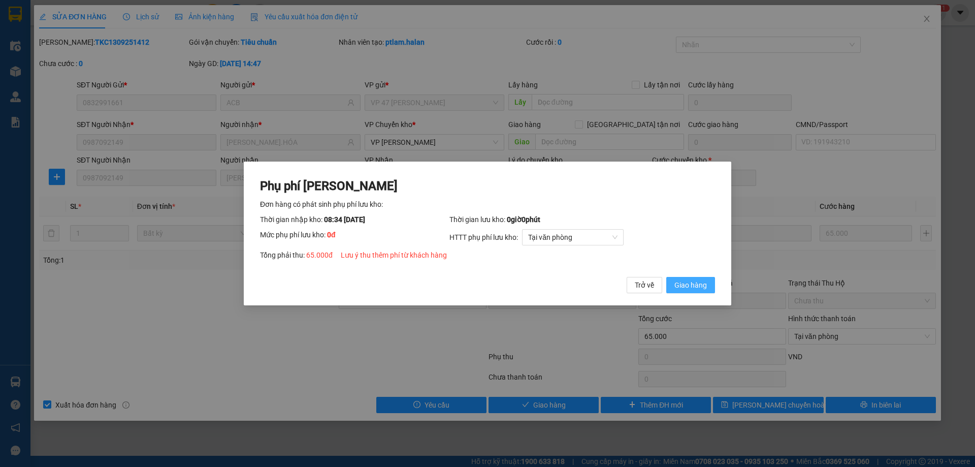
click at [691, 293] on button "Giao hàng" at bounding box center [690, 285] width 49 height 16
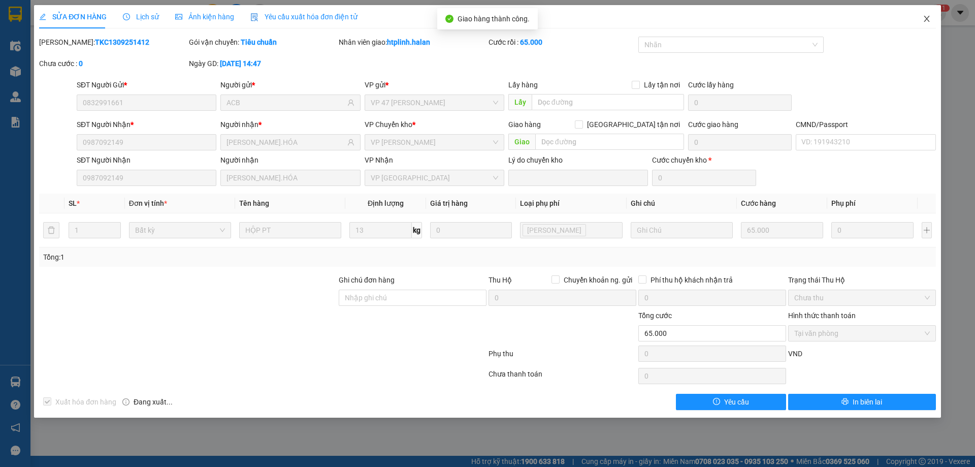
click at [912, 22] on span "Close" at bounding box center [926, 19] width 28 height 28
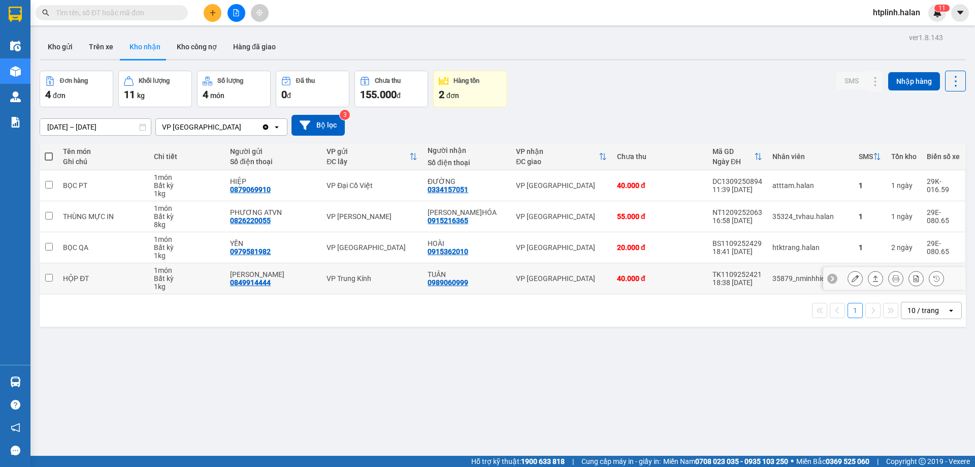
scroll to position [47, 0]
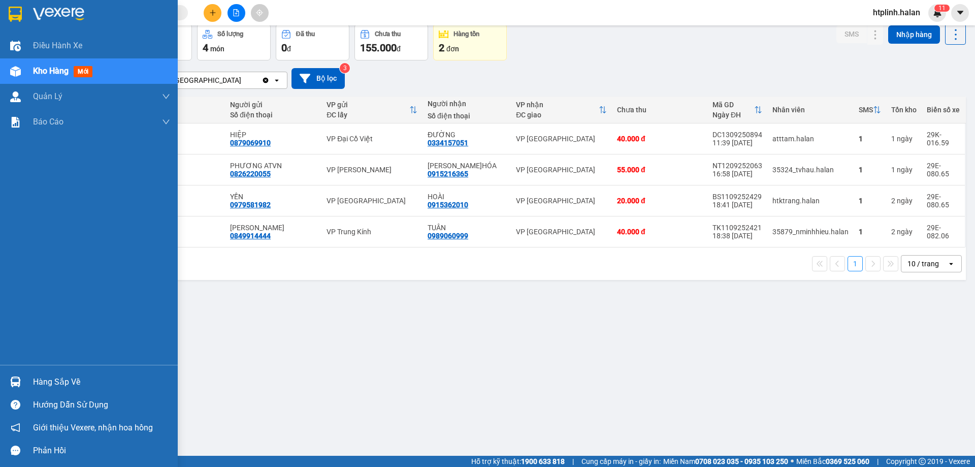
click at [11, 381] on img at bounding box center [15, 381] width 11 height 11
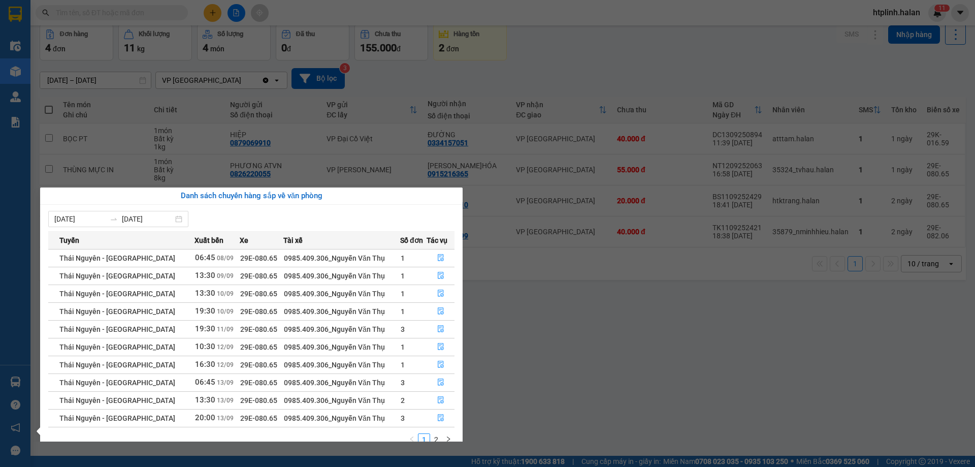
click at [574, 369] on section "Kết quả tìm kiếm ( 0 ) Bộ lọc No Data htplinh.halan 1 1 Điều hành xe Kho hàng m…" at bounding box center [487, 233] width 975 height 467
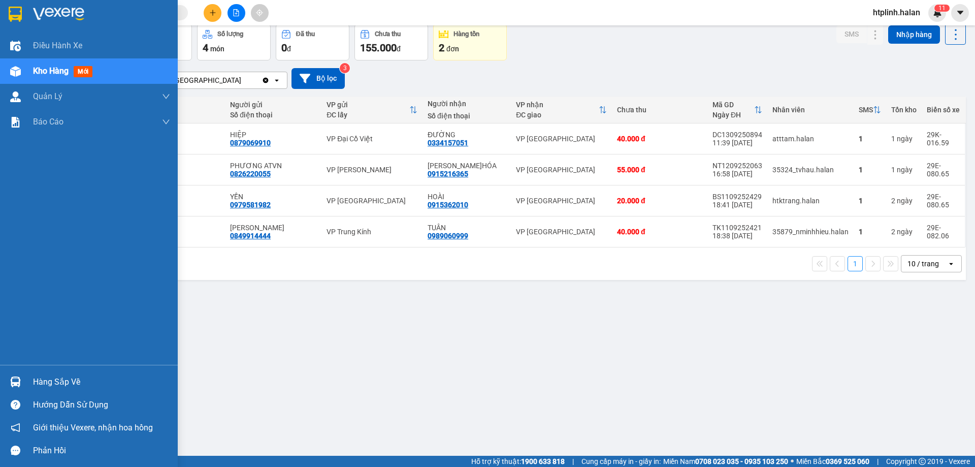
click at [60, 361] on div "Điều hành xe Kho hàng mới Quản Lý Quản lý chuyến Quản lý kiểm kho Báo cáo 12. T…" at bounding box center [89, 199] width 178 height 332
click at [98, 377] on div "Hàng sắp về" at bounding box center [101, 381] width 137 height 15
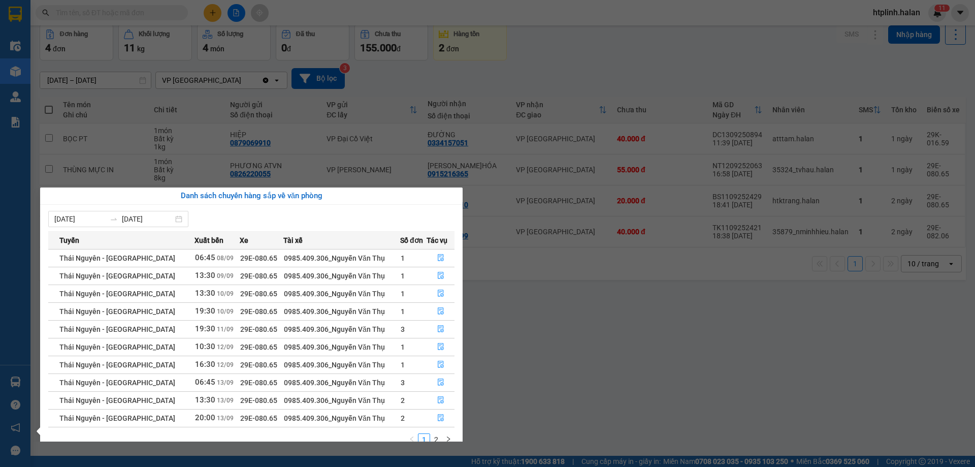
click at [485, 378] on section "Kết quả tìm kiếm ( 0 ) Bộ lọc No Data htplinh.halan 1 1 Điều hành xe Kho hàng m…" at bounding box center [487, 233] width 975 height 467
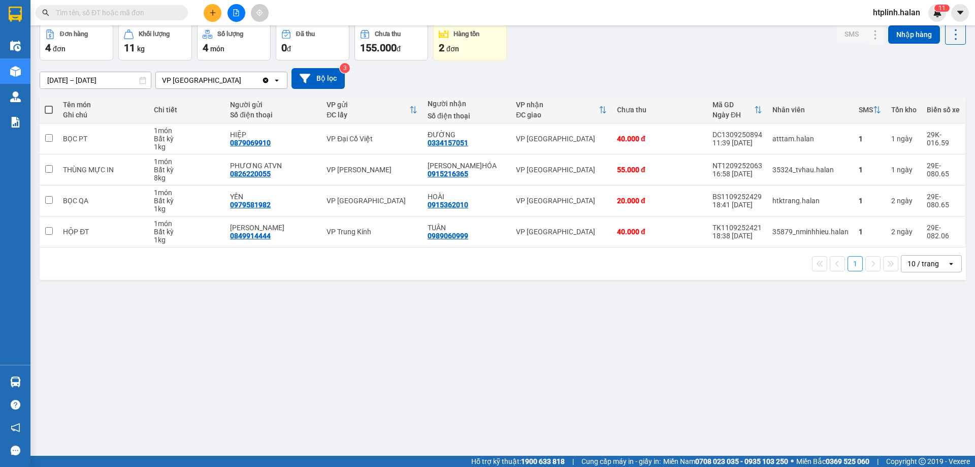
click at [209, 16] on icon "plus" at bounding box center [212, 12] width 7 height 7
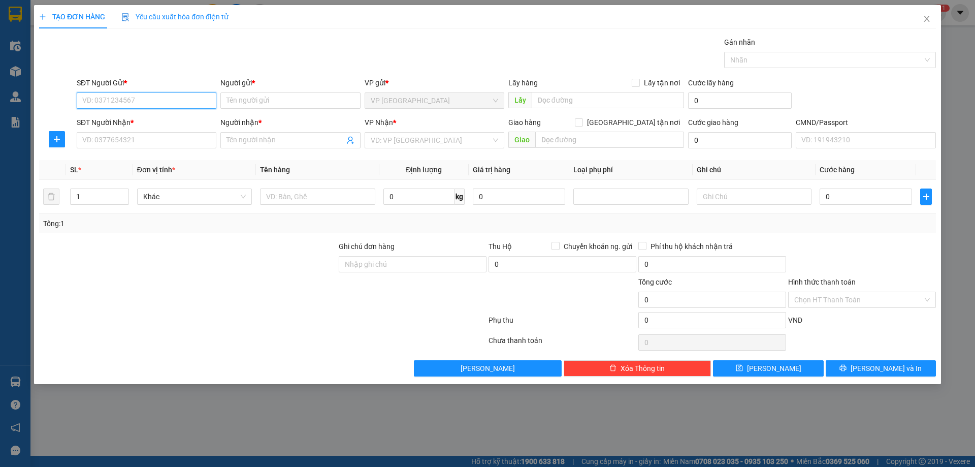
click at [142, 104] on input "SĐT Người Gửi *" at bounding box center [147, 100] width 140 height 16
click at [143, 102] on input "03753282676" at bounding box center [147, 100] width 140 height 16
click at [150, 93] on input "03753282676" at bounding box center [147, 100] width 140 height 16
click at [115, 100] on input "03753282676" at bounding box center [147, 100] width 140 height 16
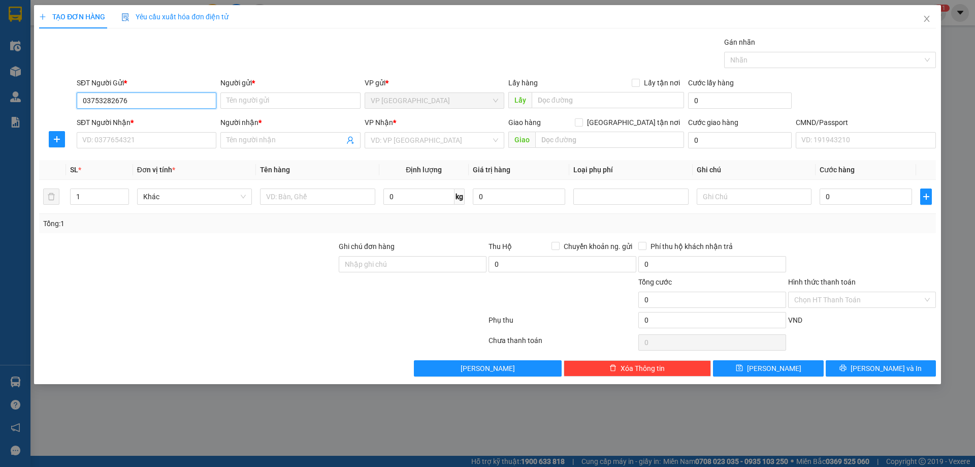
click at [119, 100] on input "03753282676" at bounding box center [147, 100] width 140 height 16
click at [115, 97] on input "03753282676" at bounding box center [147, 100] width 140 height 16
click at [118, 103] on input "03753282676" at bounding box center [147, 100] width 140 height 16
type input "0375328276"
click at [146, 119] on div "0375328276 - THẮM" at bounding box center [146, 120] width 127 height 11
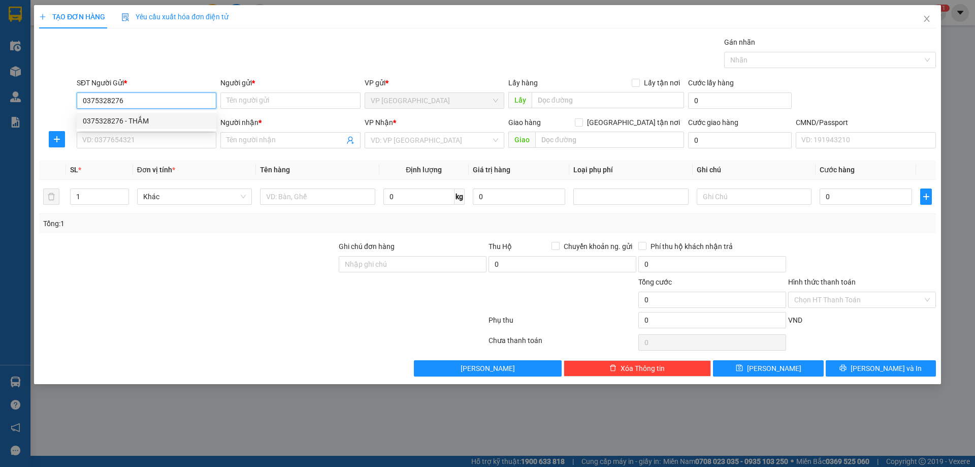
type input "THẮM"
type input "0375328276"
click at [141, 134] on input "SĐT Người Nhận *" at bounding box center [147, 140] width 140 height 16
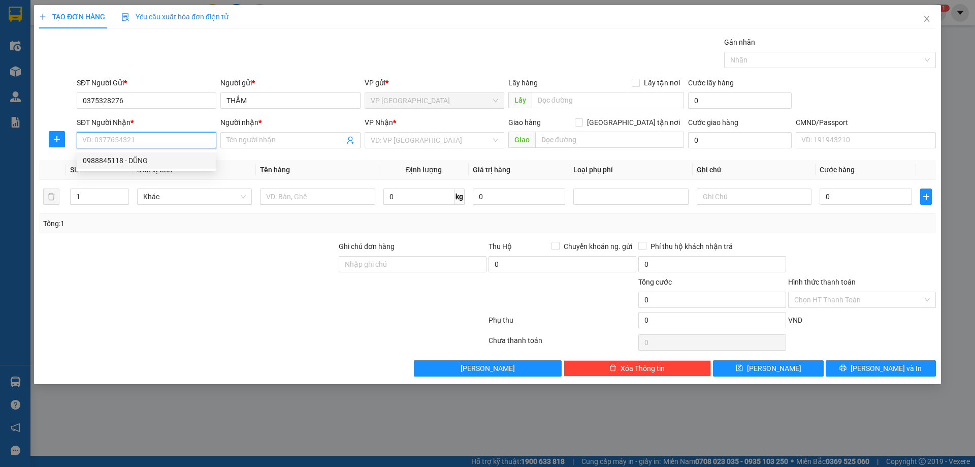
click at [153, 160] on div "0988845118 - DŨNG" at bounding box center [146, 160] width 127 height 11
type input "0988845118"
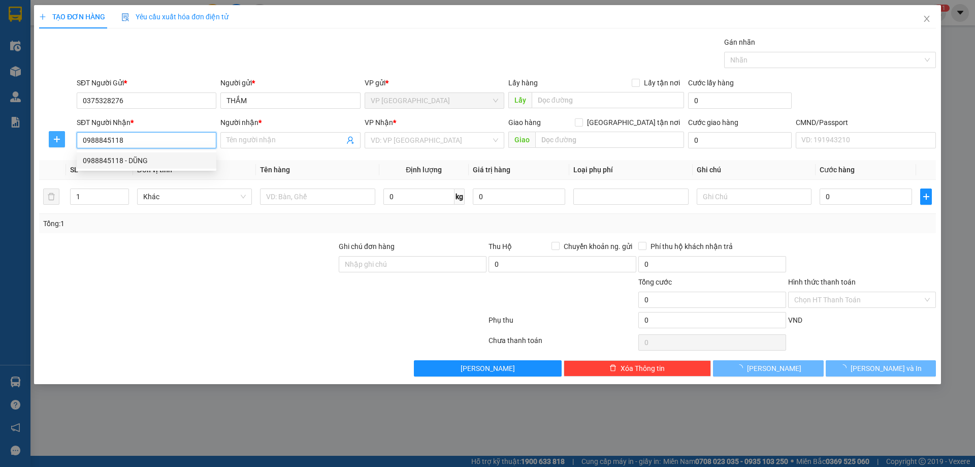
type input "DŨNG"
click at [52, 136] on span "plus" at bounding box center [56, 139] width 15 height 8
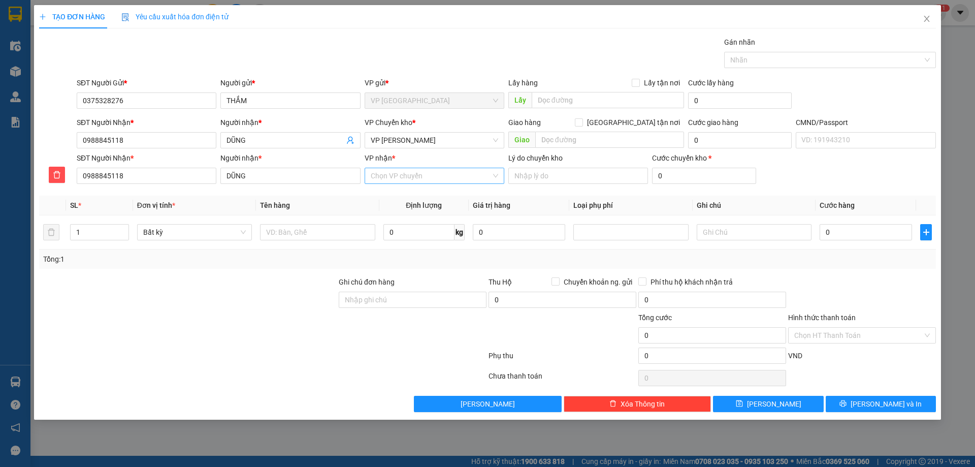
click at [428, 181] on input "VP nhận *" at bounding box center [431, 175] width 120 height 15
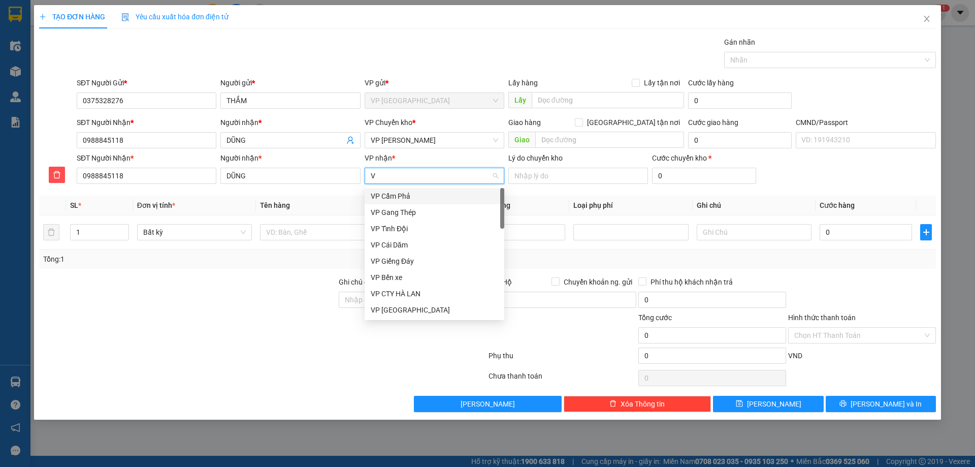
type input "VC"
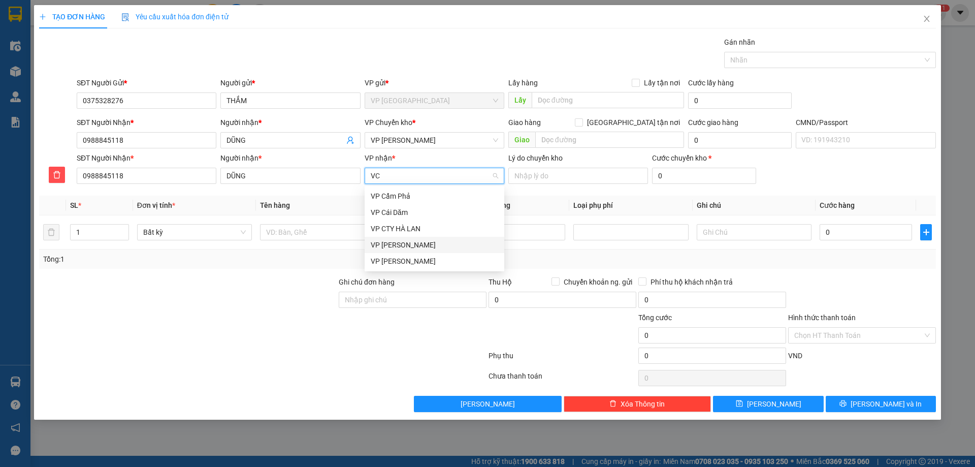
click at [423, 241] on div "VP [PERSON_NAME]" at bounding box center [434, 244] width 127 height 11
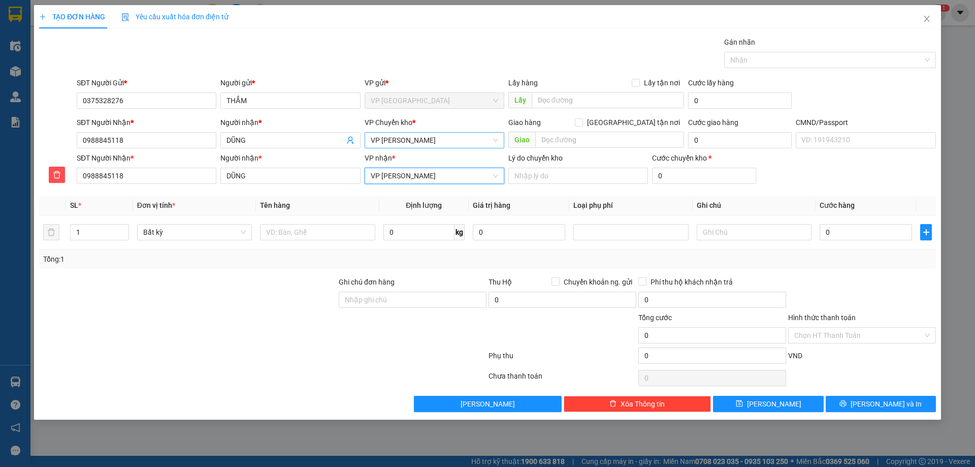
click at [431, 145] on span "VP [PERSON_NAME]" at bounding box center [434, 140] width 127 height 15
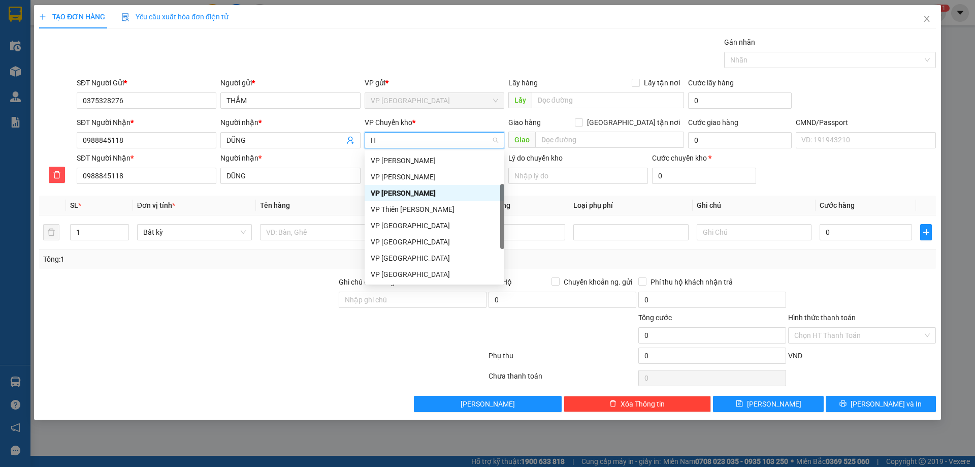
type input "HG"
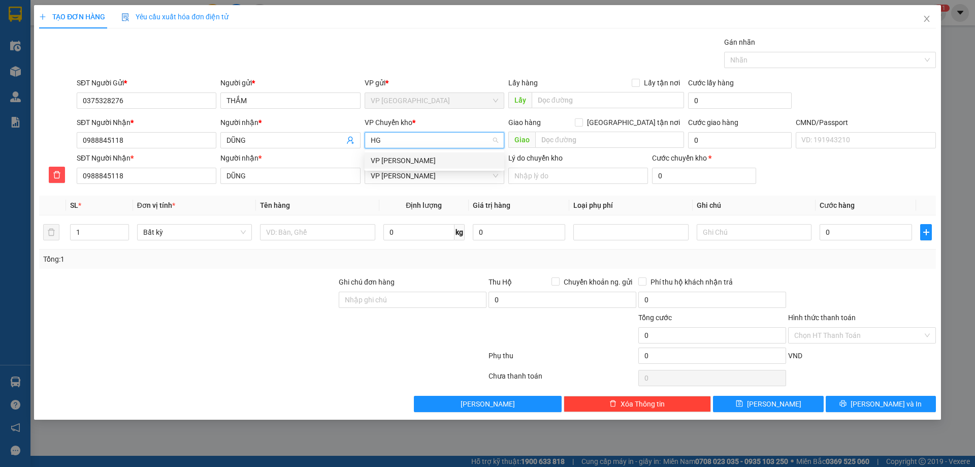
scroll to position [0, 0]
click at [408, 157] on div "VP [PERSON_NAME]" at bounding box center [434, 160] width 127 height 11
click at [317, 247] on td at bounding box center [317, 232] width 123 height 34
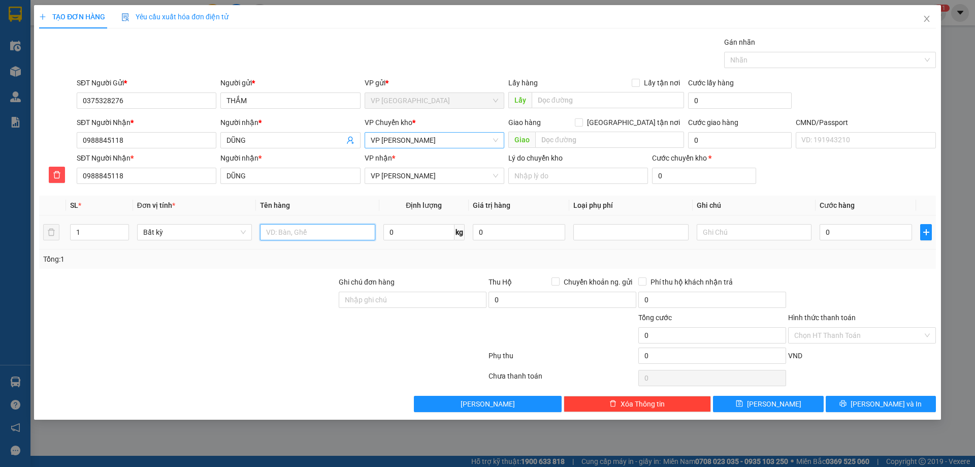
click at [323, 227] on input "text" at bounding box center [317, 232] width 115 height 16
type input "H"
type input "HỘP CHÈ KHÔ"
click at [395, 234] on input "0" at bounding box center [418, 232] width 71 height 16
type input "11.5"
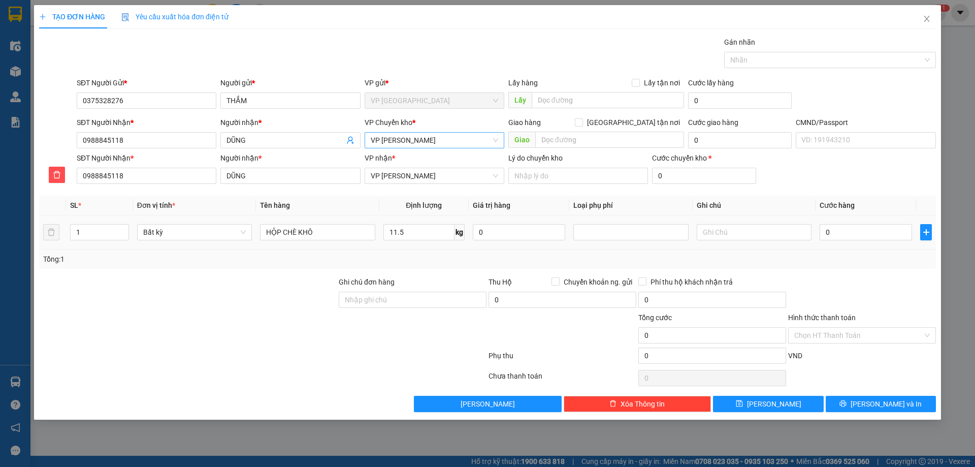
click at [431, 257] on div "Tổng: 1" at bounding box center [487, 258] width 897 height 19
type input "65.000"
click at [859, 405] on button "Lưu và In" at bounding box center [880, 403] width 110 height 16
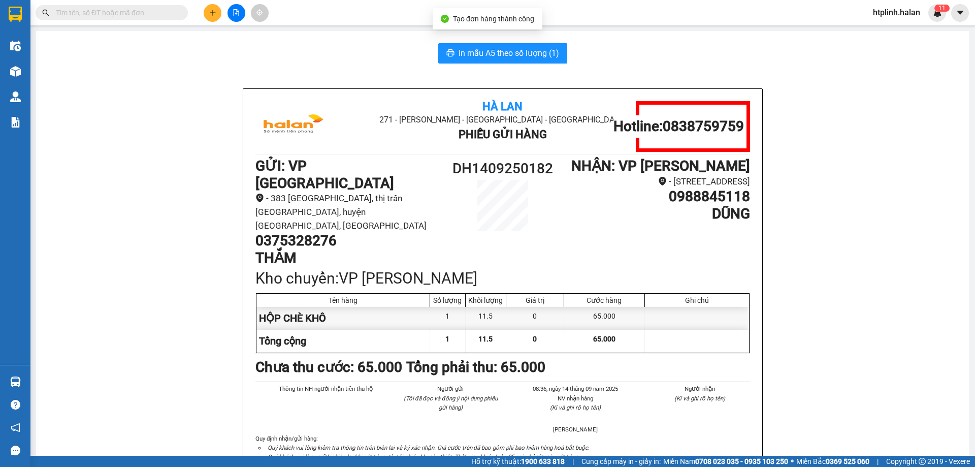
click at [576, 45] on div "In mẫu A5 theo số lượng (1)" at bounding box center [502, 53] width 909 height 20
click at [534, 54] on span "In mẫu A5 theo số lượng (1)" at bounding box center [508, 53] width 101 height 13
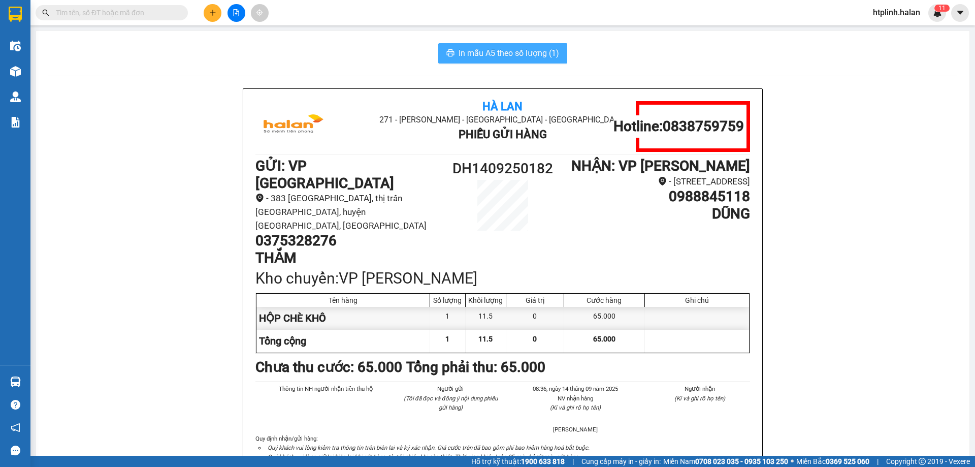
click at [534, 54] on span "In mẫu A5 theo số lượng (1)" at bounding box center [508, 53] width 101 height 13
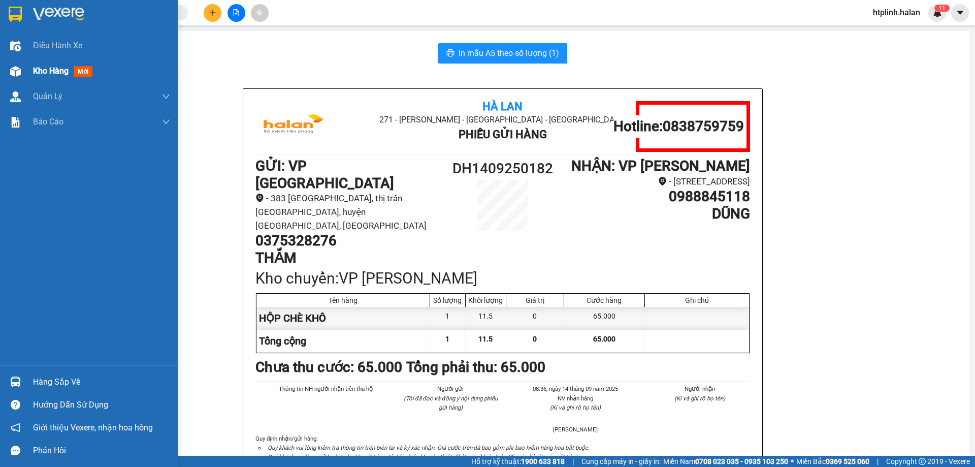
click at [0, 72] on div "Kho hàng mới" at bounding box center [89, 70] width 178 height 25
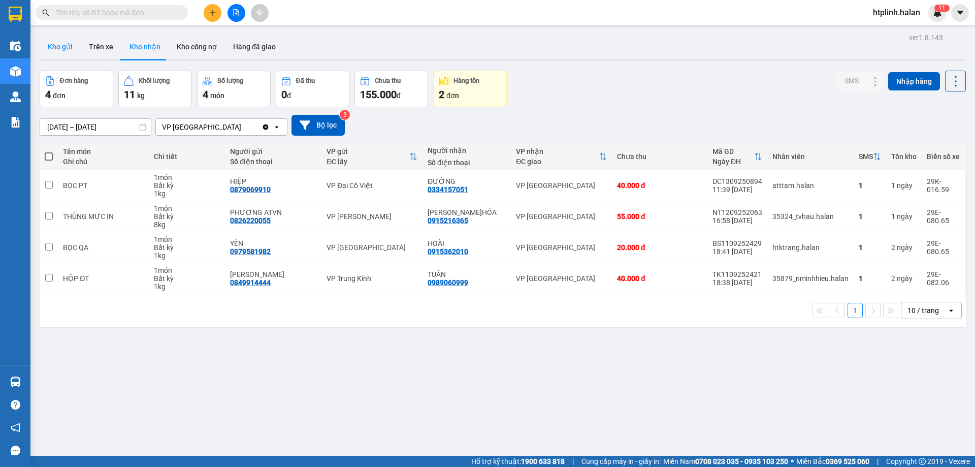
click at [52, 51] on button "Kho gửi" at bounding box center [60, 47] width 41 height 24
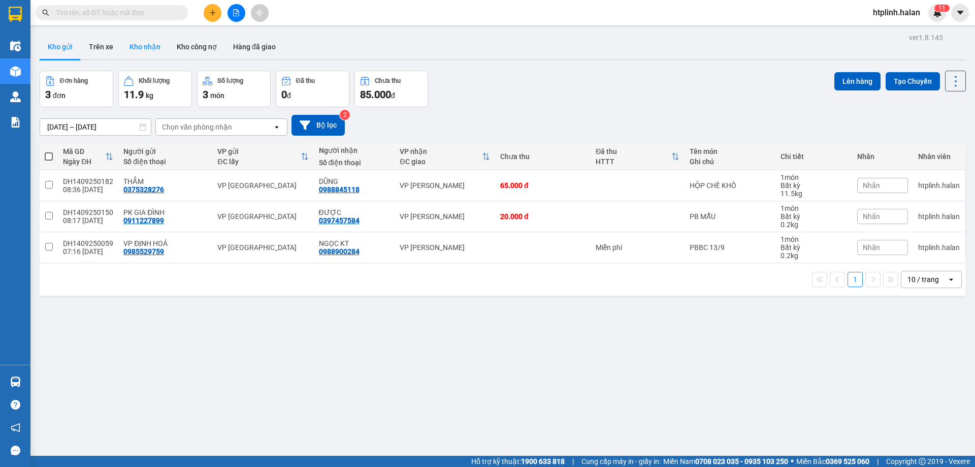
click at [123, 47] on button "Kho nhận" at bounding box center [144, 47] width 47 height 24
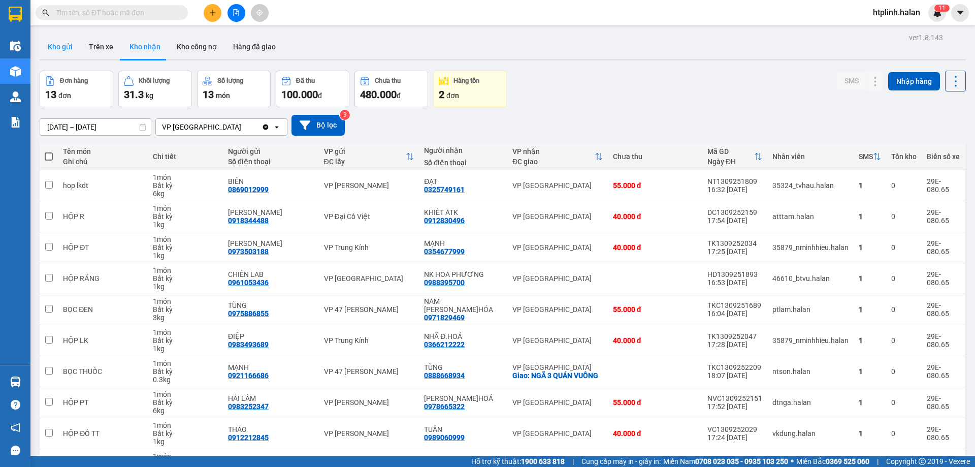
click at [62, 37] on button "Kho gửi" at bounding box center [60, 47] width 41 height 24
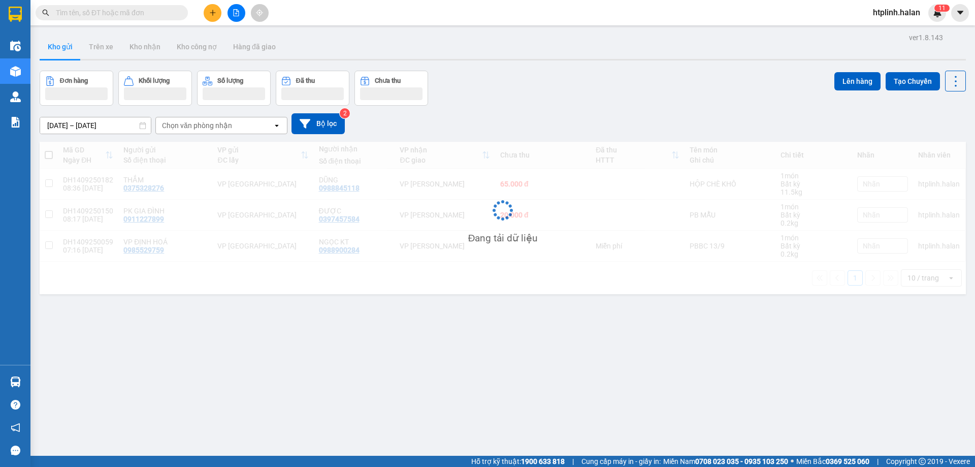
click at [71, 196] on td "DH1409250182 08:36 14/09" at bounding box center [88, 184] width 60 height 31
checkbox input "true"
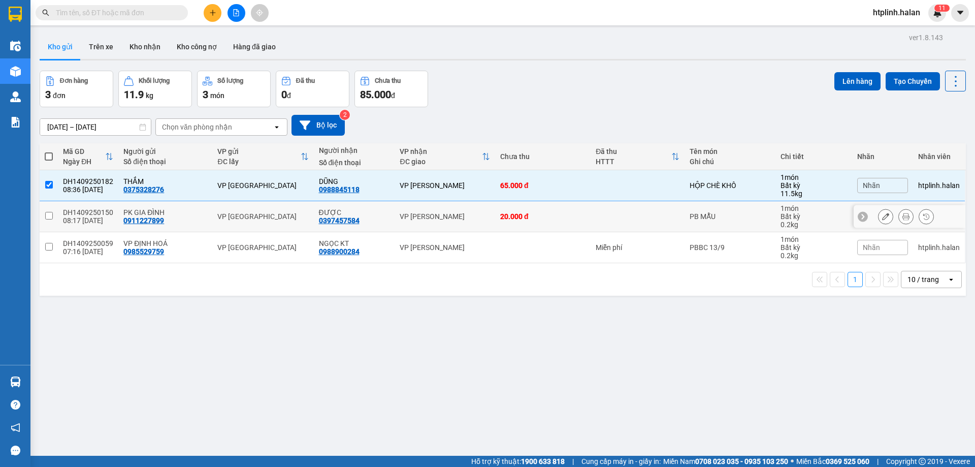
click at [78, 222] on div "08:17 14/09" at bounding box center [88, 220] width 50 height 8
checkbox input "true"
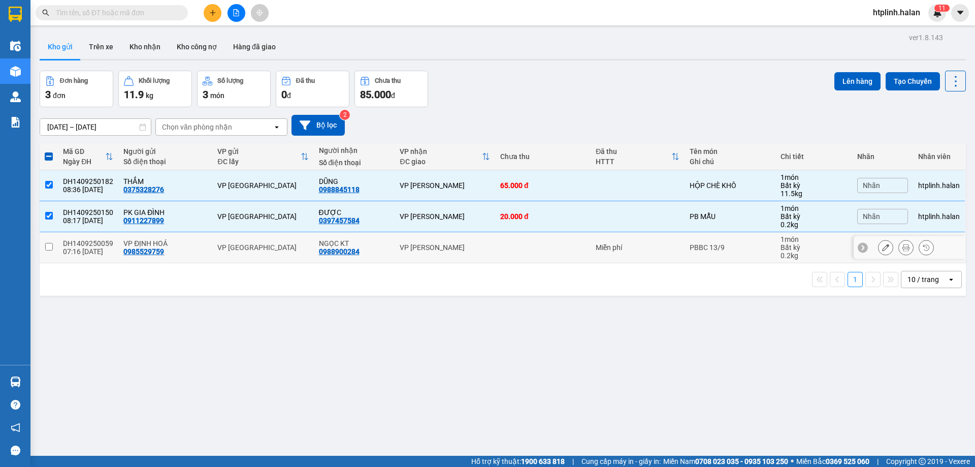
click at [84, 244] on div "DH1409250059" at bounding box center [88, 243] width 50 height 8
checkbox input "true"
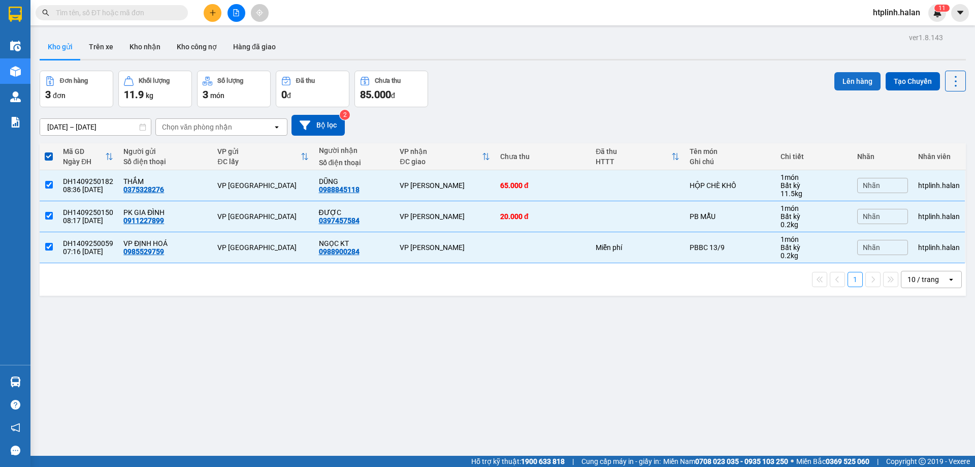
click at [843, 84] on button "Lên hàng" at bounding box center [857, 81] width 46 height 18
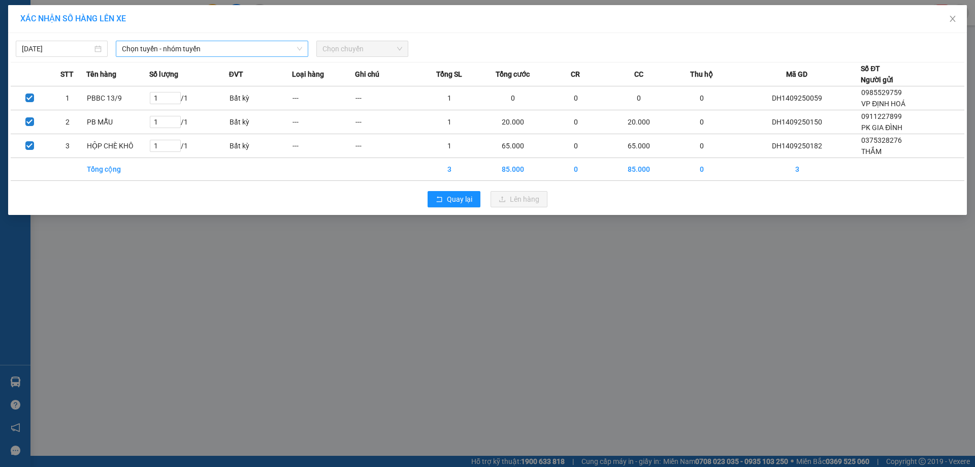
click at [186, 39] on div "14/09/2025 Chọn tuyến - nhóm tuyến Chọn chuyến" at bounding box center [487, 46] width 953 height 21
click at [186, 51] on span "Chọn tuyến - nhóm tuyến" at bounding box center [212, 48] width 180 height 15
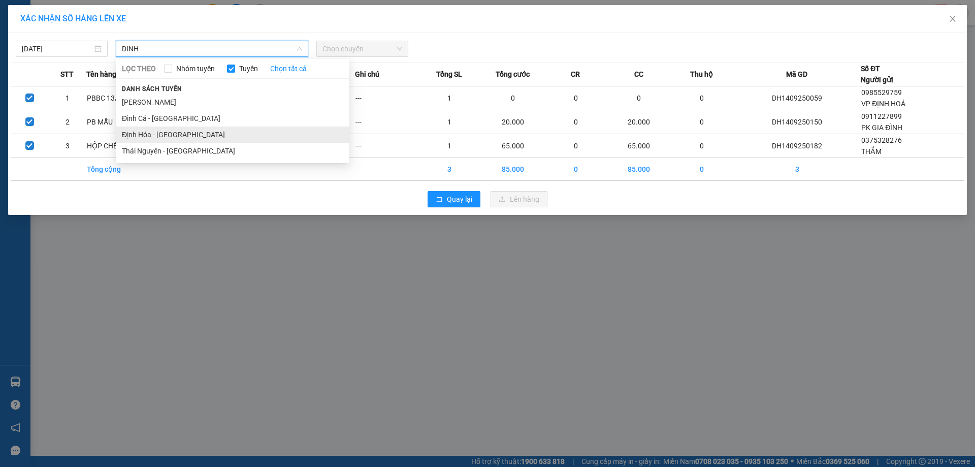
type input "DINH"
click at [132, 137] on li "Định Hóa - Thái Nguyên" at bounding box center [233, 134] width 234 height 16
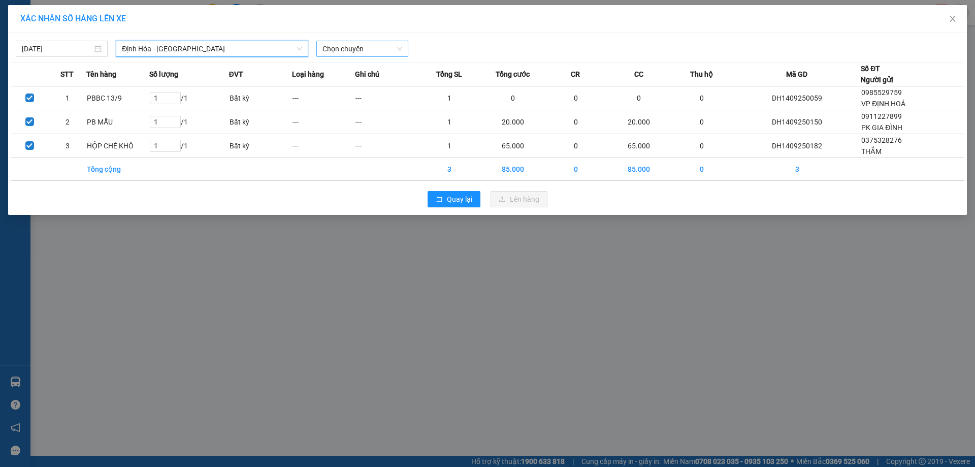
click at [363, 56] on div "Chọn chuyến" at bounding box center [362, 49] width 92 height 16
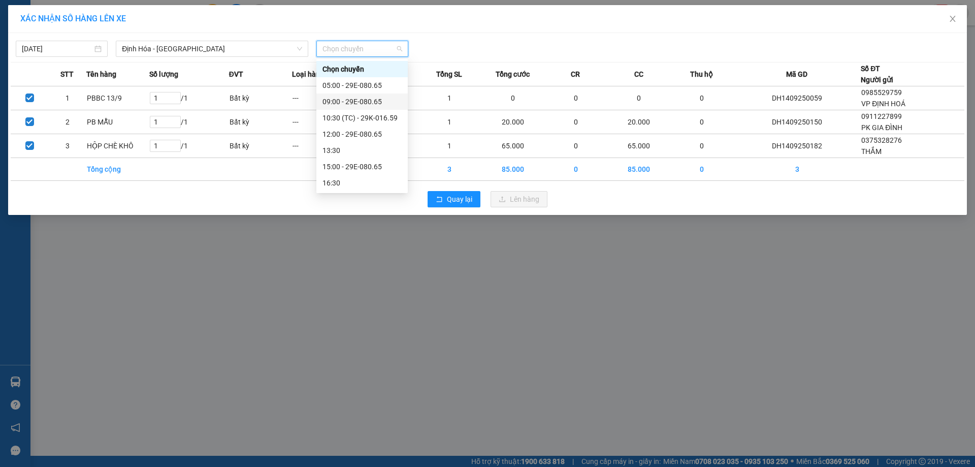
click at [364, 104] on div "09:00 - 29E-080.65" at bounding box center [361, 101] width 79 height 11
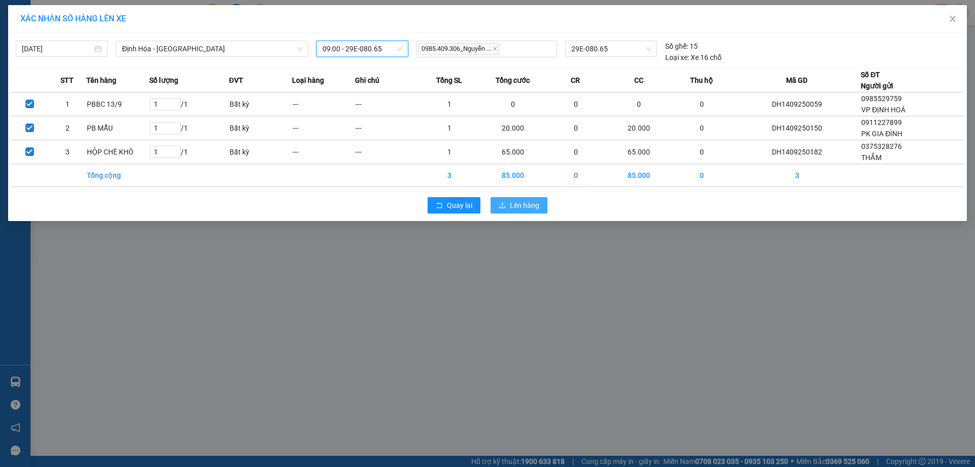
click at [520, 205] on span "Lên hàng" at bounding box center [524, 205] width 29 height 11
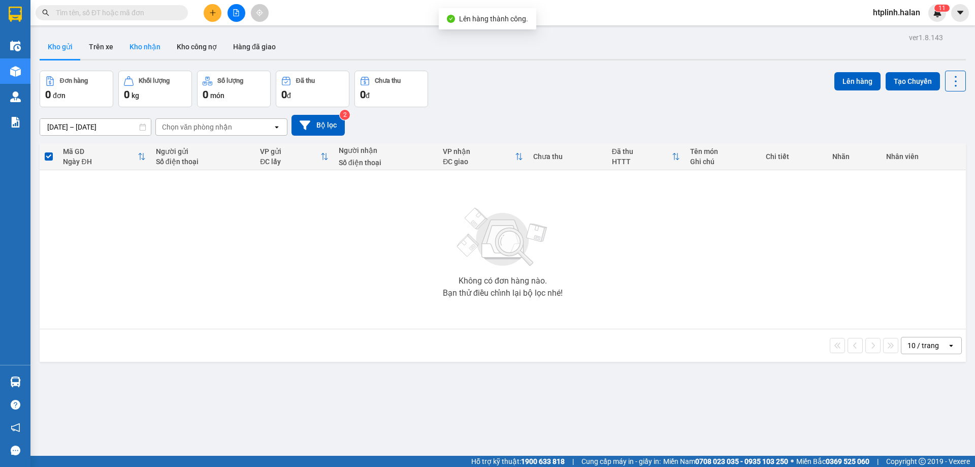
click at [135, 43] on button "Kho nhận" at bounding box center [144, 47] width 47 height 24
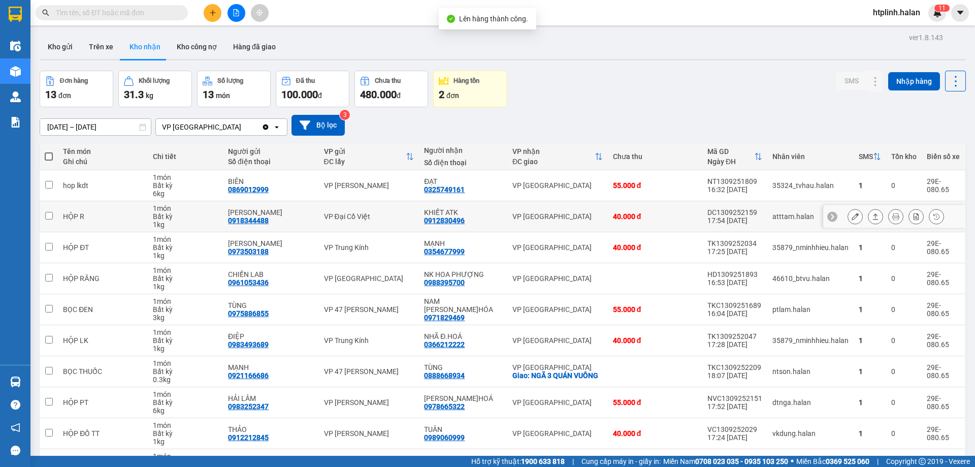
scroll to position [66, 0]
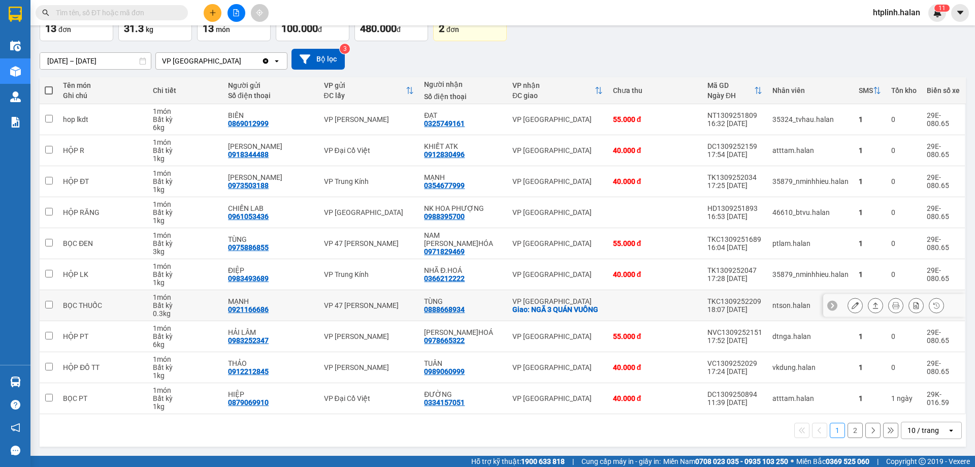
click at [451, 307] on div "0888668934" at bounding box center [444, 309] width 41 height 8
copy div "0888668934"
click at [105, 9] on input "text" at bounding box center [116, 12] width 120 height 11
paste input "0888668934"
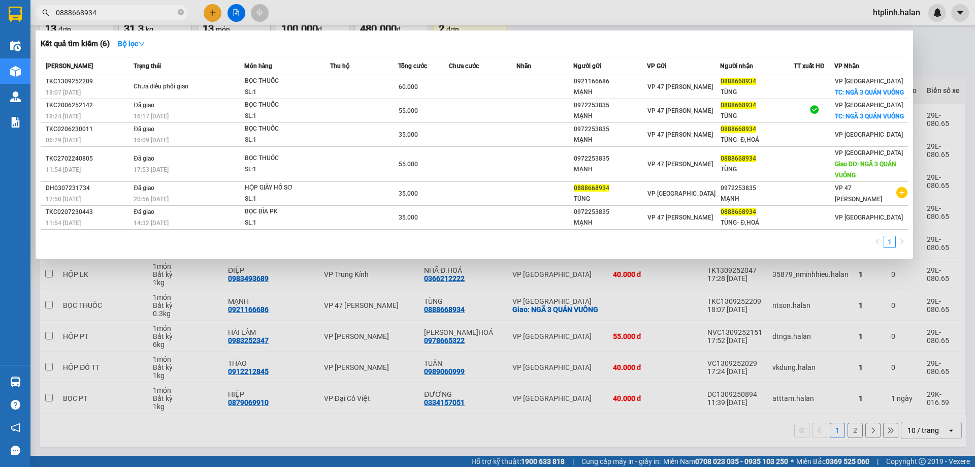
type input "0888668934"
click at [484, 296] on div at bounding box center [487, 233] width 975 height 467
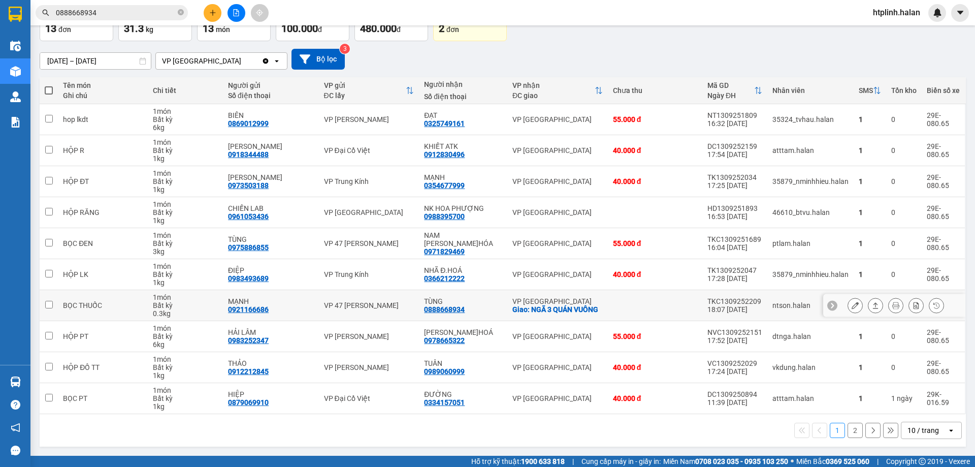
click at [445, 309] on div "0888668934" at bounding box center [444, 309] width 41 height 8
click at [849, 296] on div at bounding box center [894, 305] width 142 height 23
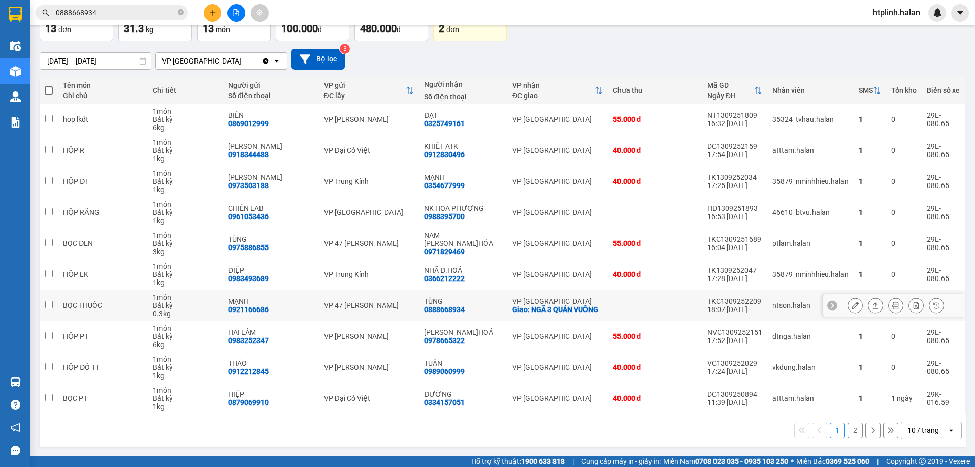
click at [848, 301] on button at bounding box center [855, 305] width 14 height 18
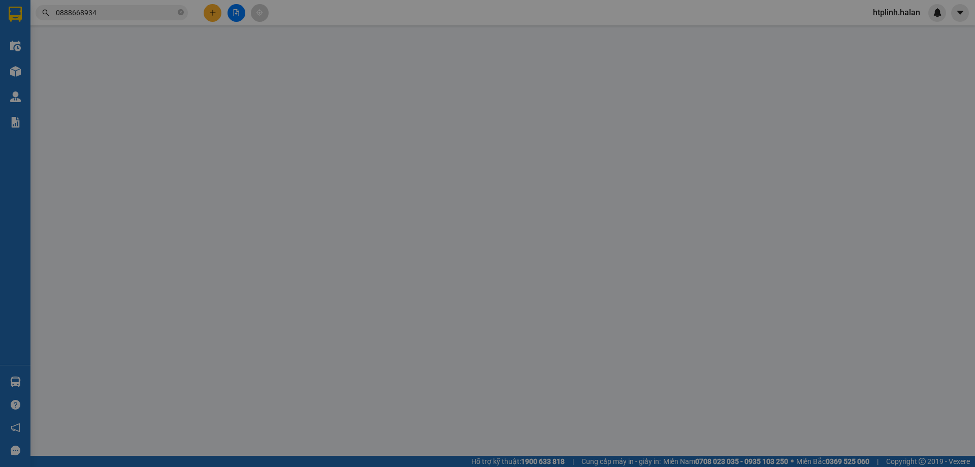
type input "0921166686"
type input "MẠNH"
type input "0888668934"
type input "TÙNG"
checkbox input "true"
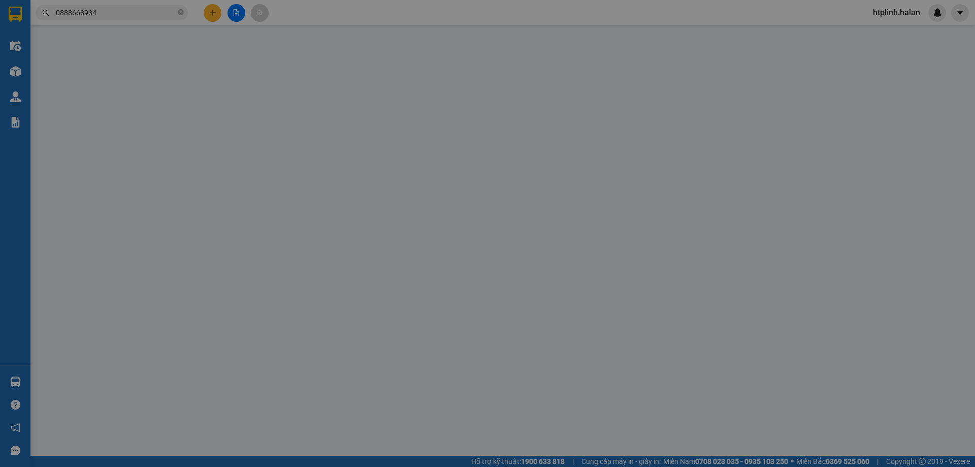
type input "NGÃ 3 QUÁN VUÔNG"
type input "20.000"
type input "60.000"
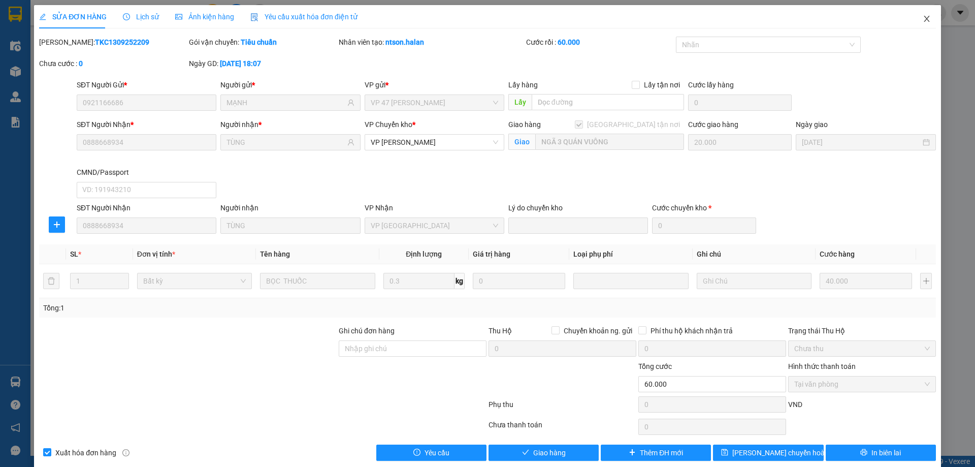
click at [915, 25] on span "Close" at bounding box center [926, 19] width 28 height 28
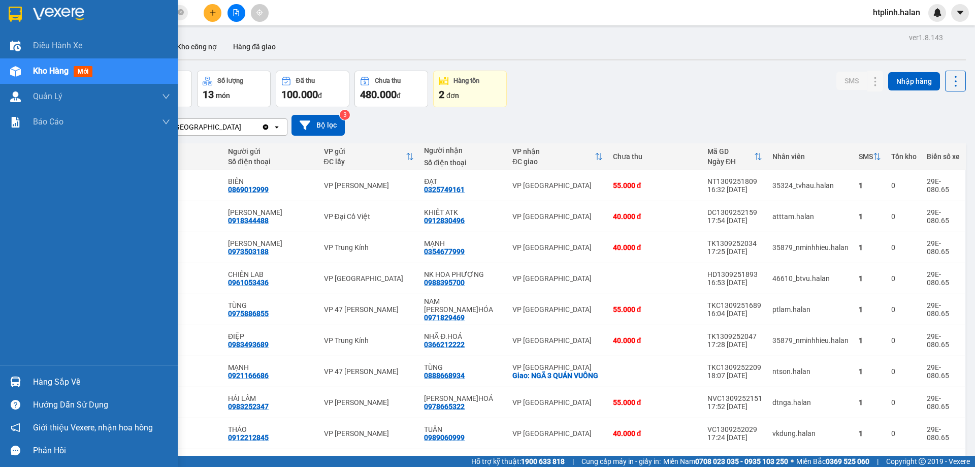
scroll to position [66, 0]
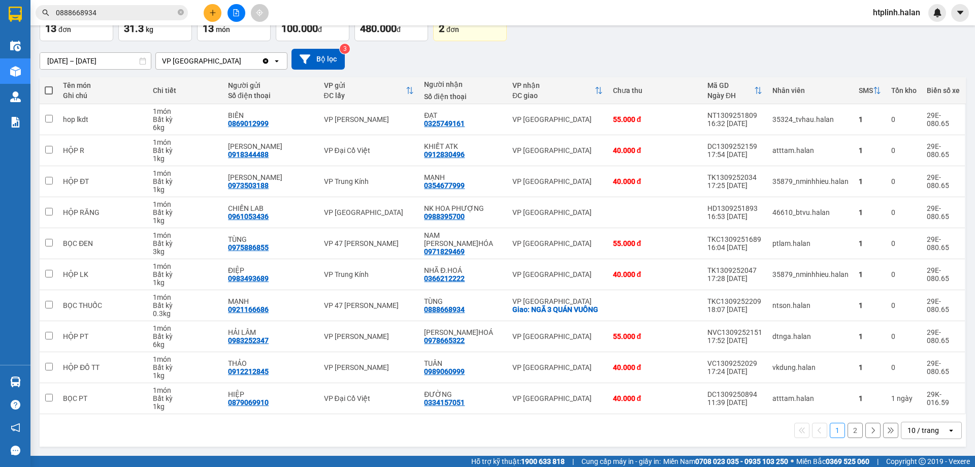
click at [856, 429] on div "1 2 10 / trang open" at bounding box center [503, 429] width 918 height 17
click at [847, 429] on button "2" at bounding box center [854, 429] width 15 height 15
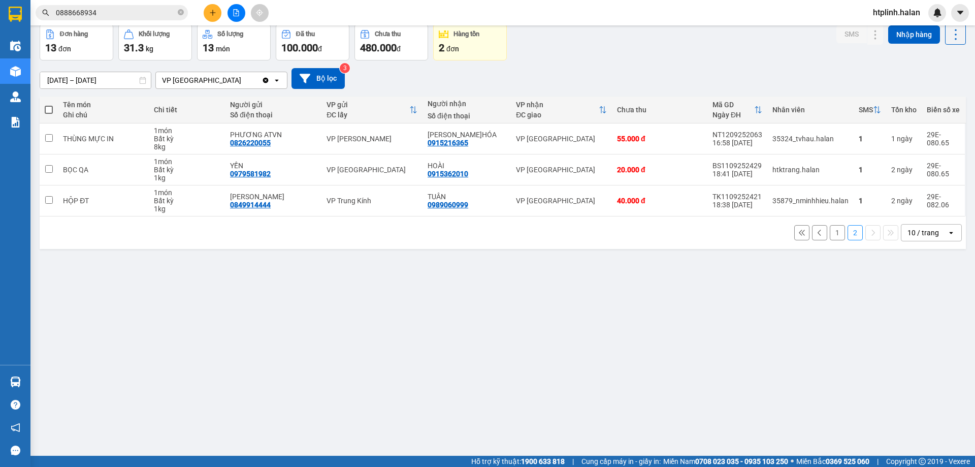
scroll to position [0, 0]
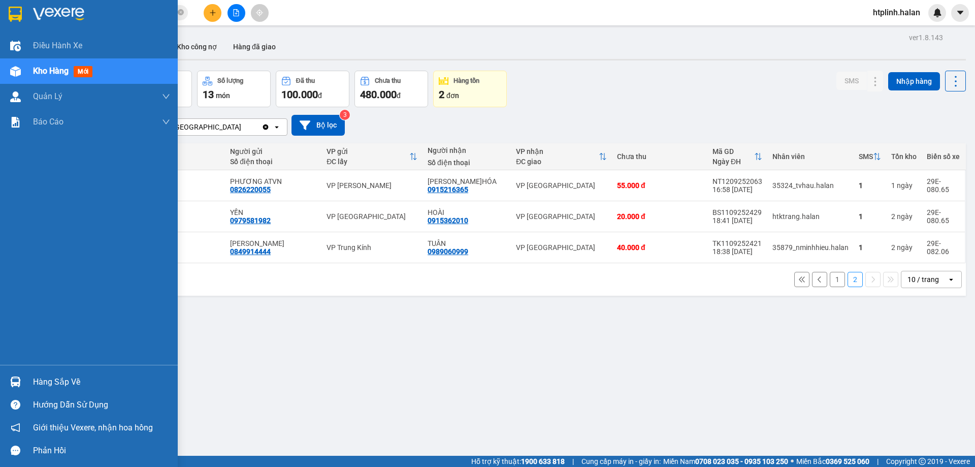
click at [59, 371] on div "Hàng sắp về" at bounding box center [89, 381] width 178 height 23
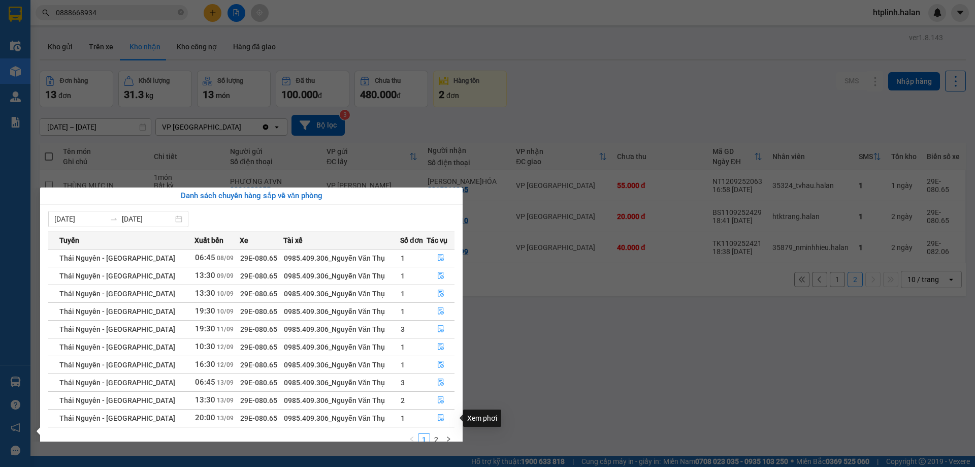
scroll to position [16, 0]
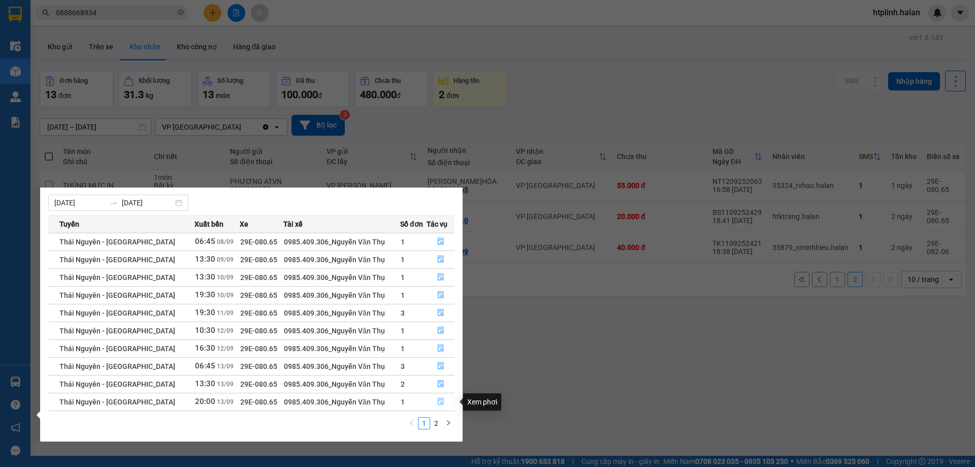
click at [434, 404] on button "button" at bounding box center [440, 401] width 27 height 16
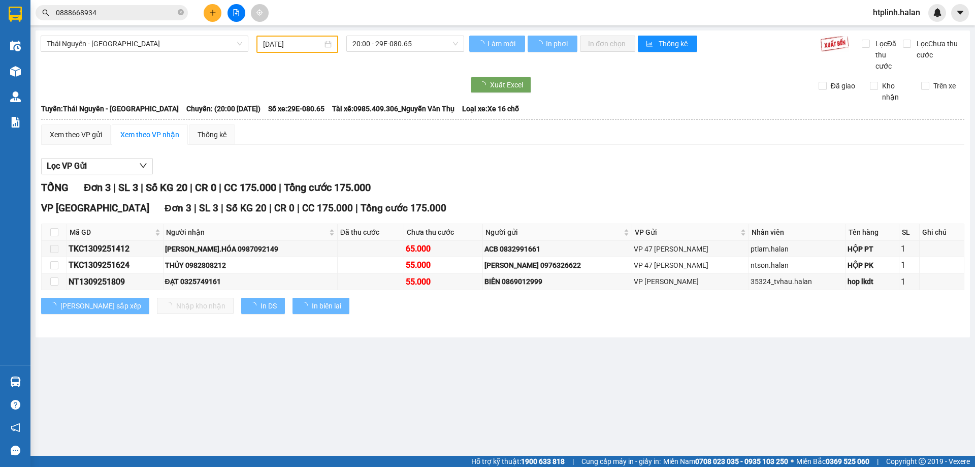
click at [929, 80] on div "Xuất Excel" at bounding box center [714, 85] width 501 height 16
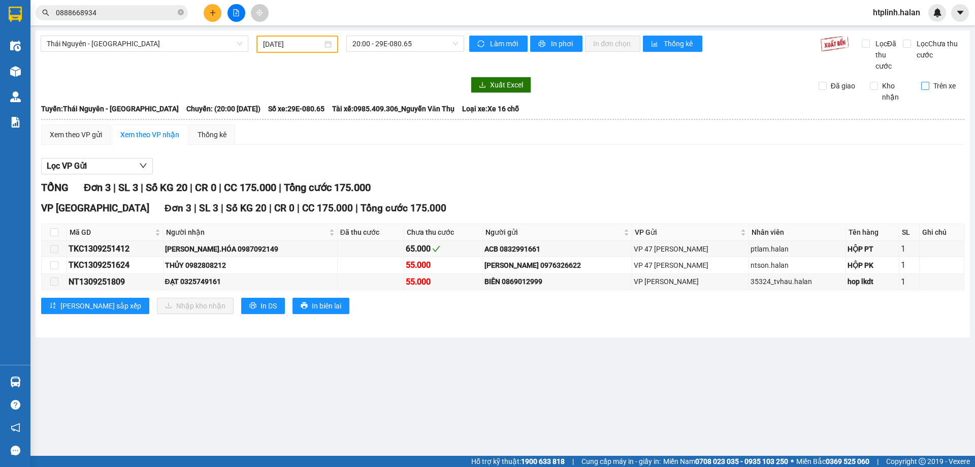
click at [929, 85] on span "Trên xe" at bounding box center [944, 85] width 30 height 11
click at [929, 85] on input "Trên xe" at bounding box center [925, 86] width 8 height 8
checkbox input "true"
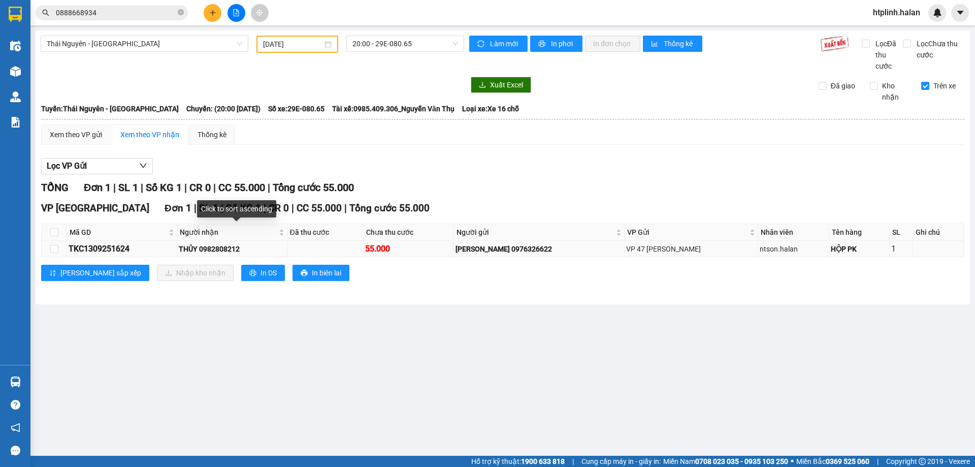
click at [223, 254] on div "THỦY 0982808212" at bounding box center [232, 248] width 107 height 11
click at [222, 250] on div "THỦY 0982808212" at bounding box center [232, 248] width 107 height 11
copy div "0982808212"
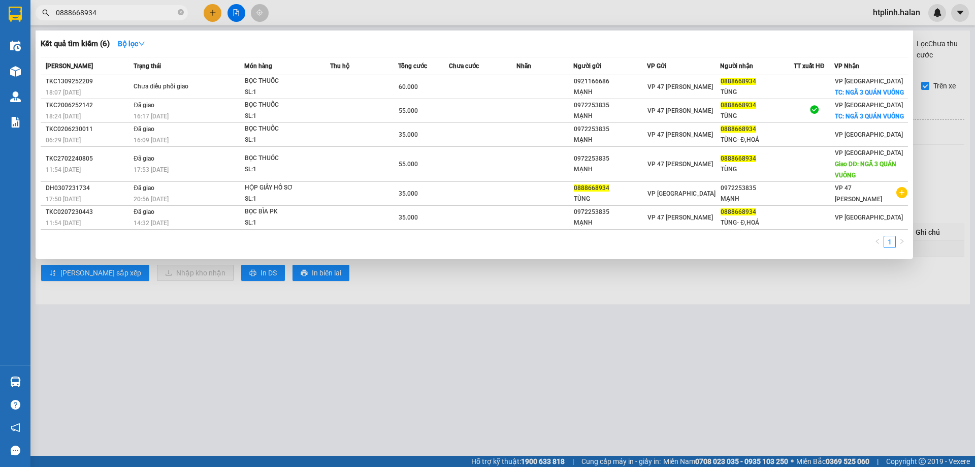
click at [125, 9] on input "0888668934" at bounding box center [116, 12] width 120 height 11
paste input "982808212"
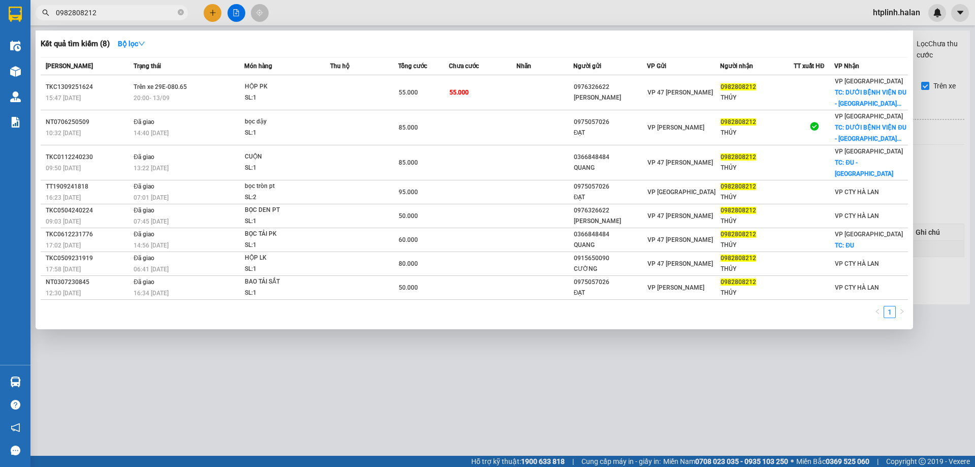
type input "0982808212"
click at [259, 339] on div at bounding box center [487, 233] width 975 height 467
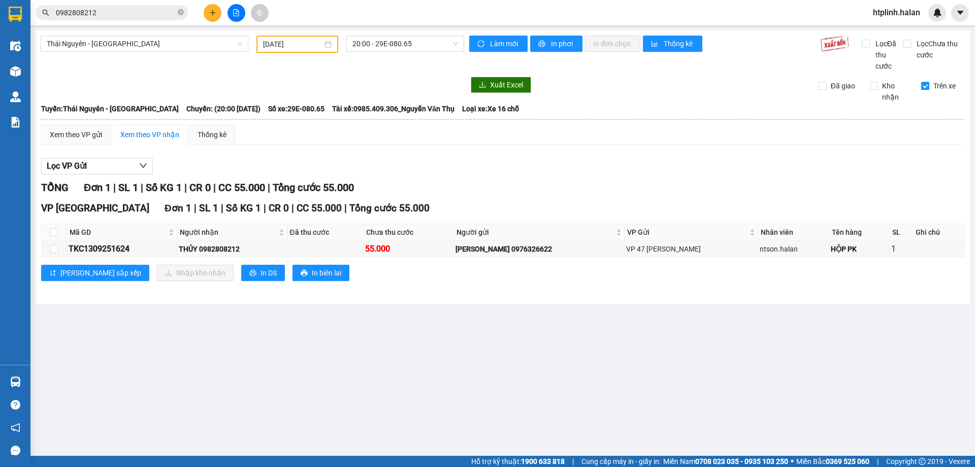
click at [615, 347] on main "Thái Nguyên - Định Hóa 13/09/2025 20:00 - 29E-080.65 Làm mới In phơi In đơn chọ…" at bounding box center [487, 227] width 975 height 455
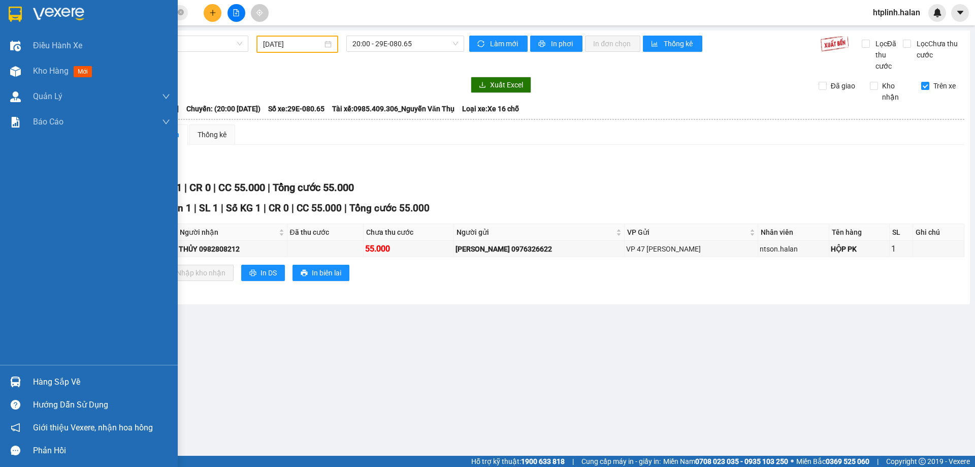
click at [50, 378] on div "Hàng sắp về" at bounding box center [101, 381] width 137 height 15
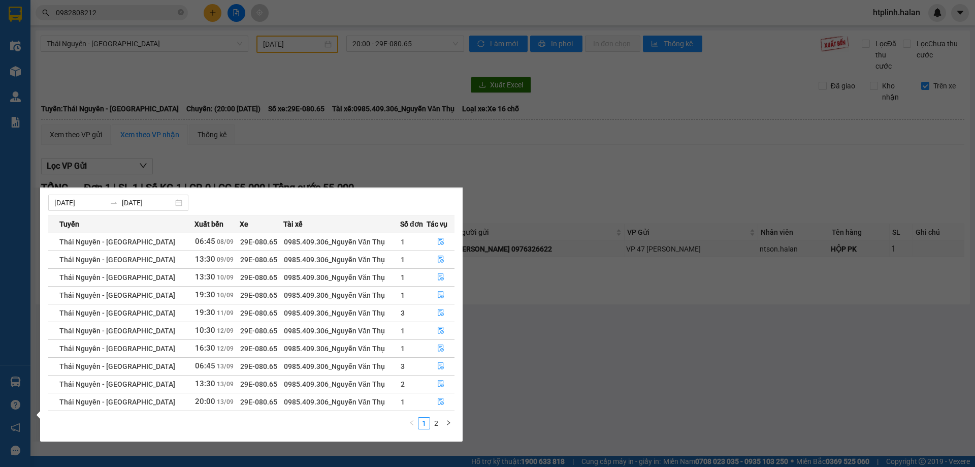
click at [440, 415] on div "Tuyến Xuất bến Xe Tài xế Số đơn Tác vụ Thái Nguyên - Định Hóa 06:45 08/09 29E-0…" at bounding box center [251, 325] width 406 height 220
click at [436, 424] on link "2" at bounding box center [436, 422] width 11 height 11
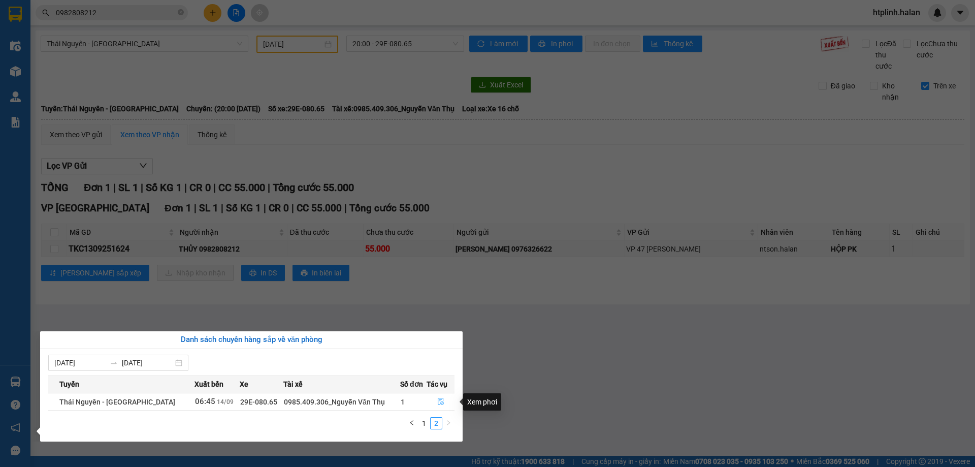
click at [447, 397] on button "button" at bounding box center [440, 401] width 27 height 16
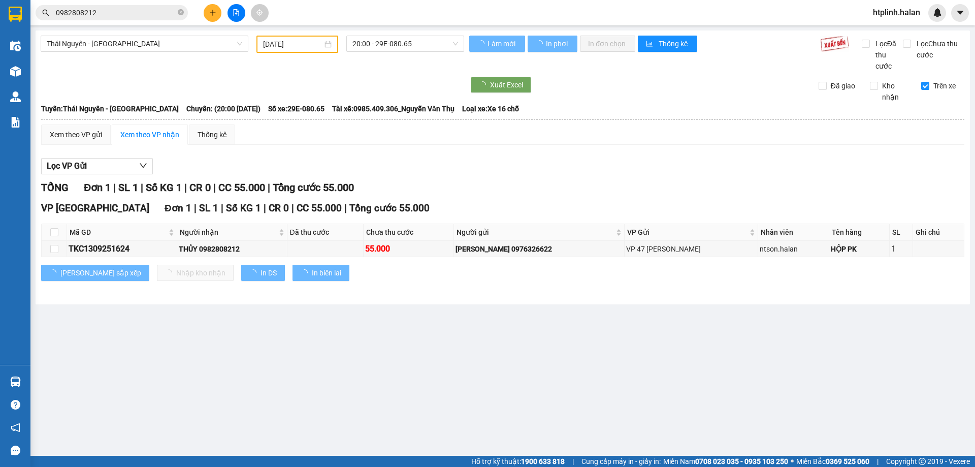
type input "[DATE]"
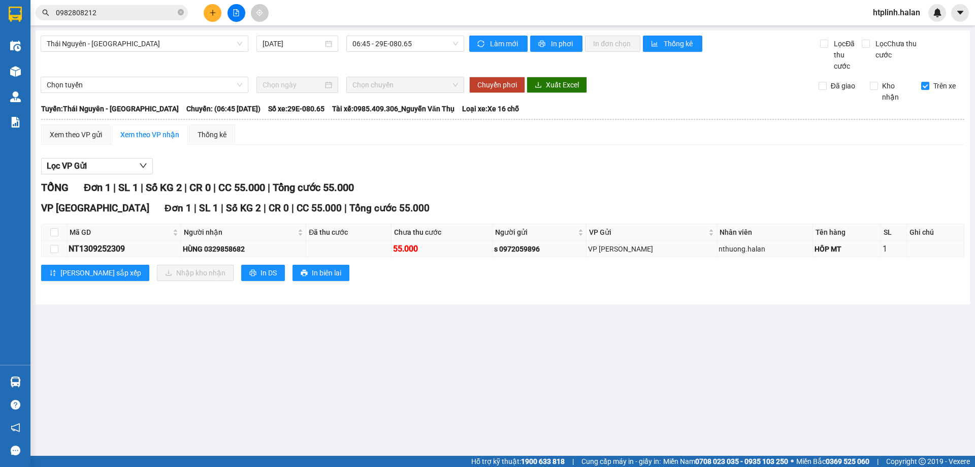
click at [233, 251] on div "HÙNG 0329858682" at bounding box center [243, 248] width 121 height 11
copy div "0329858682"
click at [145, 3] on div "Kết quả tìm kiếm ( 8 ) Bộ lọc Mã ĐH Trạng thái Món hàng Thu hộ Tổng cước Chưa c…" at bounding box center [487, 12] width 975 height 25
click at [147, 9] on input "0982808212" at bounding box center [116, 12] width 120 height 11
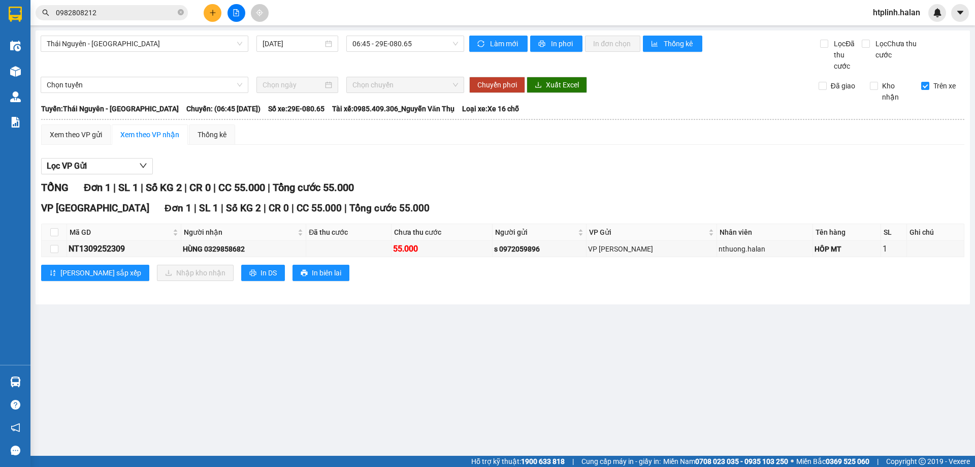
click at [147, 9] on input "0982808212" at bounding box center [116, 12] width 120 height 11
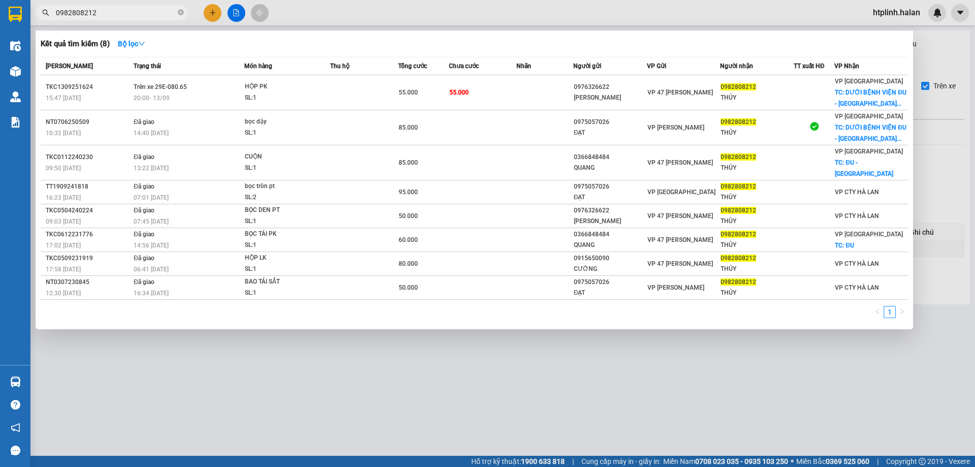
paste input "32985868"
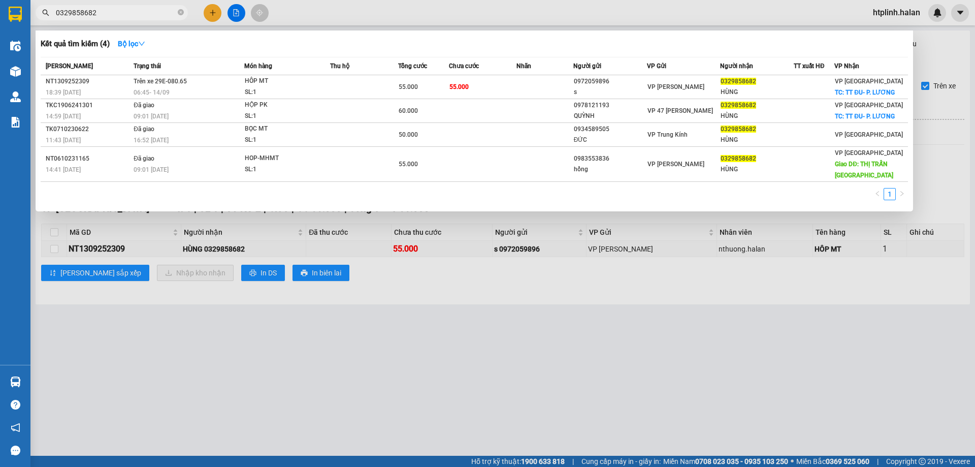
type input "0329858682"
click at [370, 413] on div at bounding box center [487, 233] width 975 height 467
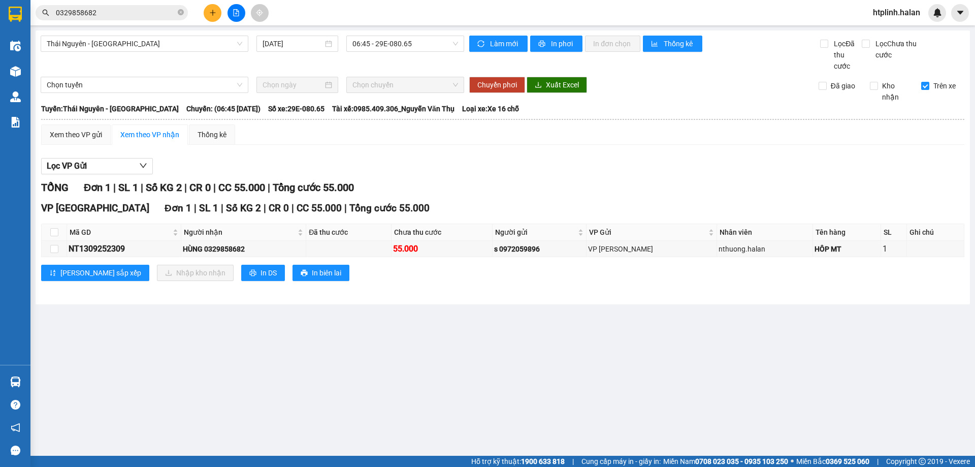
click at [764, 185] on div "TỔNG Đơn 1 | SL 1 | Số KG 2 | CR 0 | CC 55.000 | Tổng cước 55.000" at bounding box center [502, 188] width 923 height 16
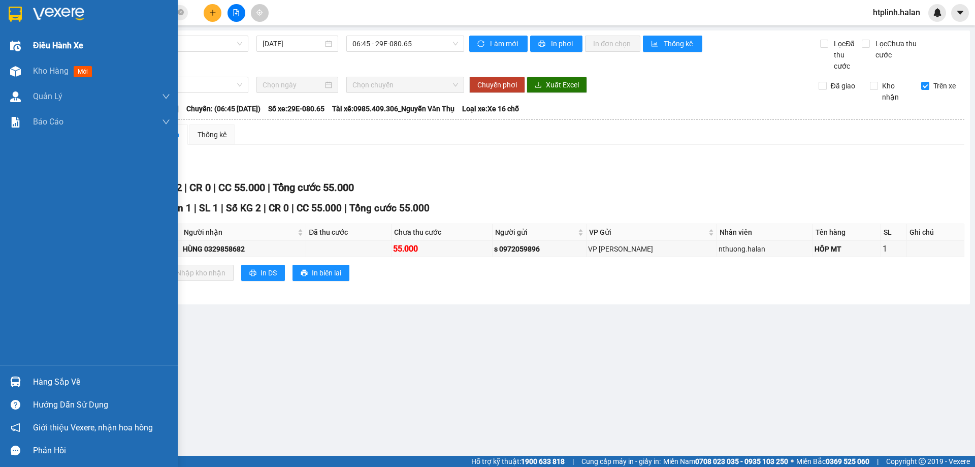
click at [81, 46] on span "Điều hành xe" at bounding box center [58, 45] width 50 height 13
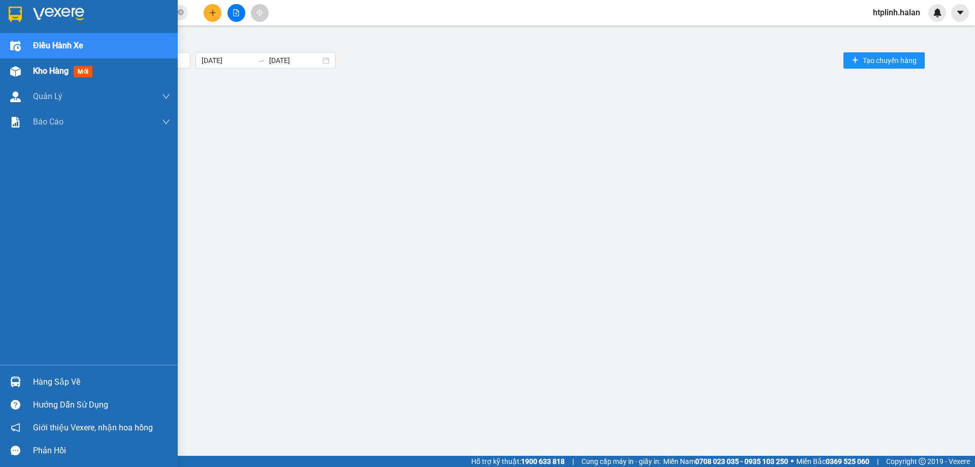
drag, startPoint x: 104, startPoint y: 72, endPoint x: 116, endPoint y: 70, distance: 12.4
click at [105, 73] on div "Kho hàng mới" at bounding box center [101, 70] width 137 height 25
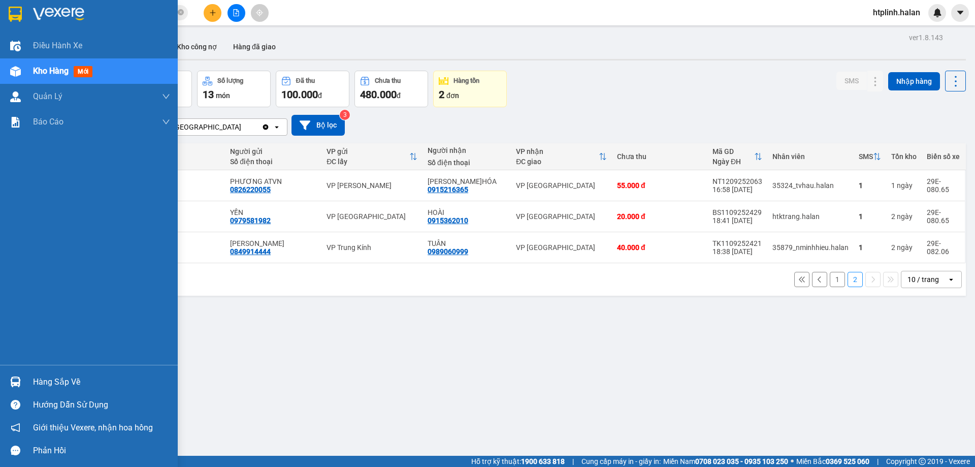
click at [25, 385] on div "Hàng sắp về" at bounding box center [89, 381] width 178 height 23
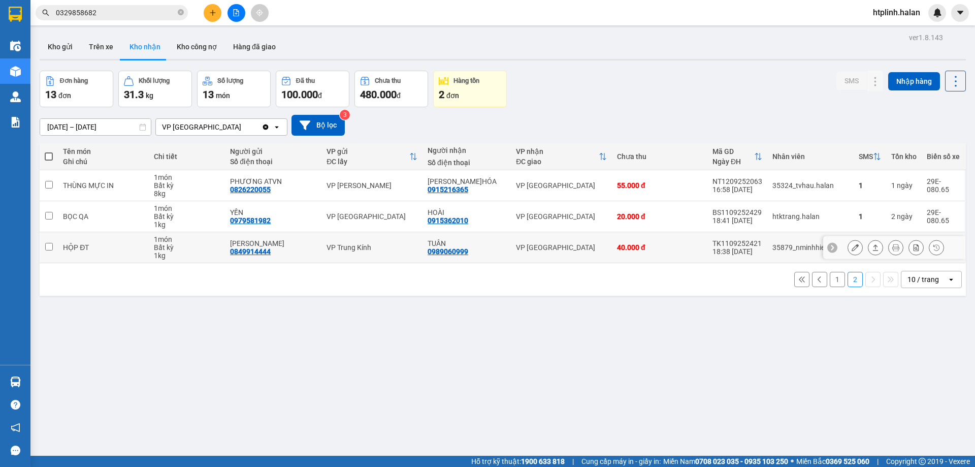
click at [170, 250] on section "Kết quả tìm kiếm ( 4 ) Bộ lọc Mã ĐH Trạng thái Món hàng Thu hộ Tổng cước Chưa c…" at bounding box center [487, 233] width 975 height 467
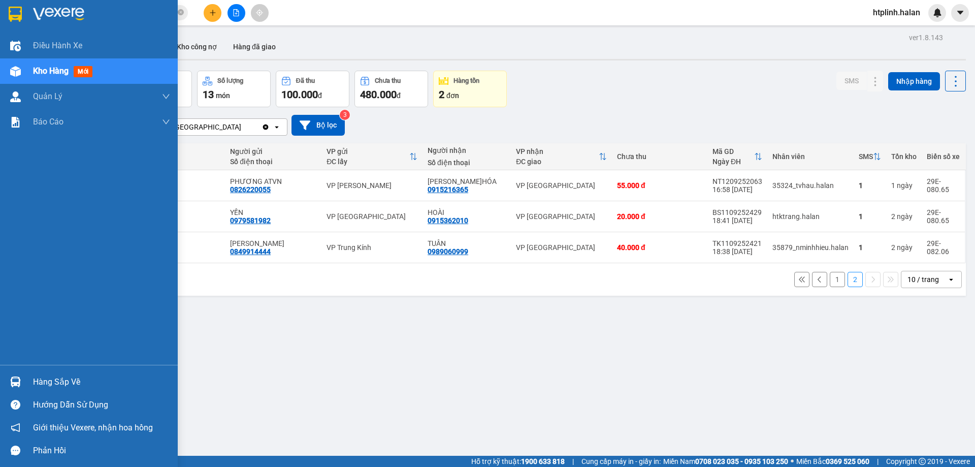
click at [43, 378] on div "Hàng sắp về" at bounding box center [101, 381] width 137 height 15
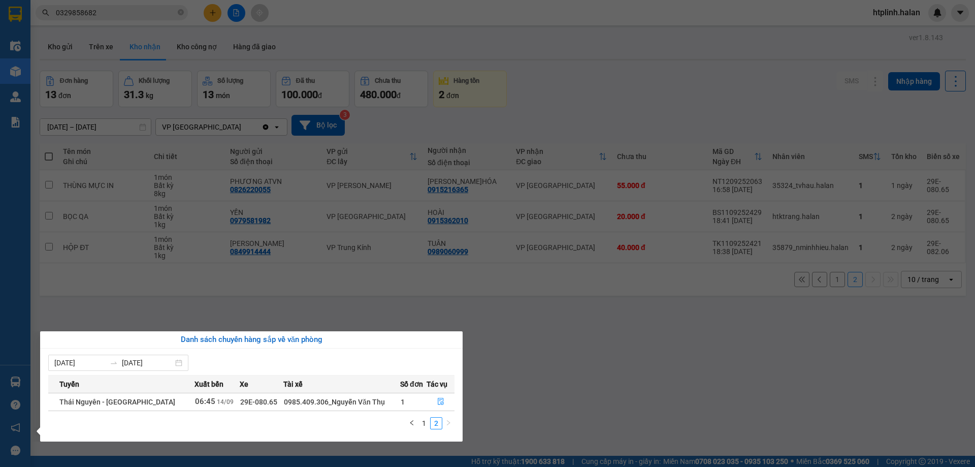
click at [648, 356] on section "Kết quả tìm kiếm ( 4 ) Bộ lọc Mã ĐH Trạng thái Món hàng Thu hộ Tổng cước Chưa c…" at bounding box center [487, 233] width 975 height 467
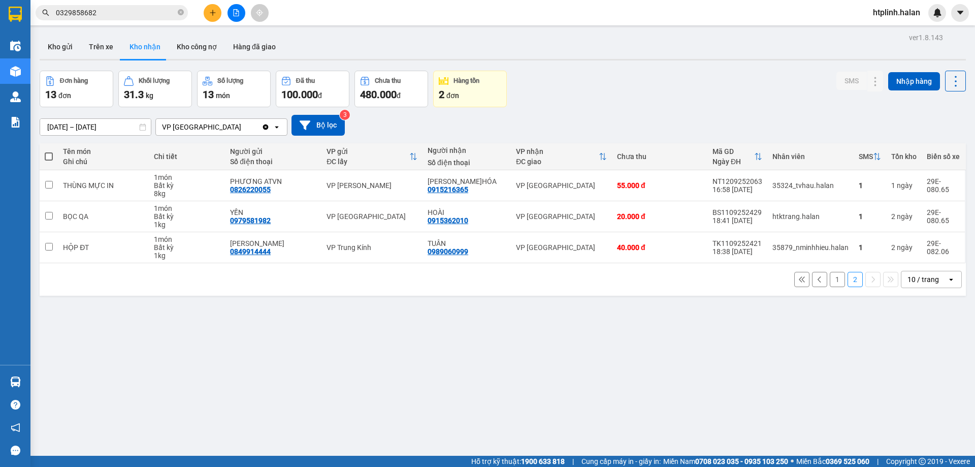
click at [832, 283] on button "1" at bounding box center [837, 279] width 15 height 15
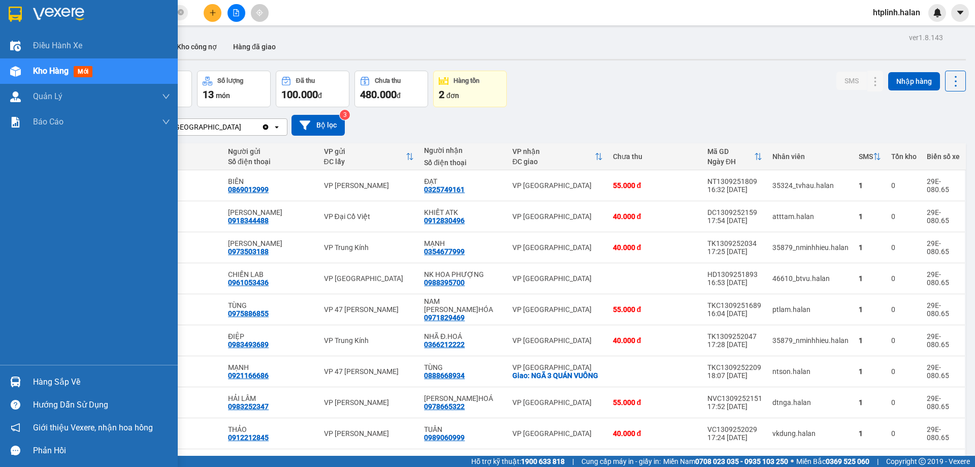
click at [89, 387] on div "Hàng sắp về" at bounding box center [101, 381] width 137 height 15
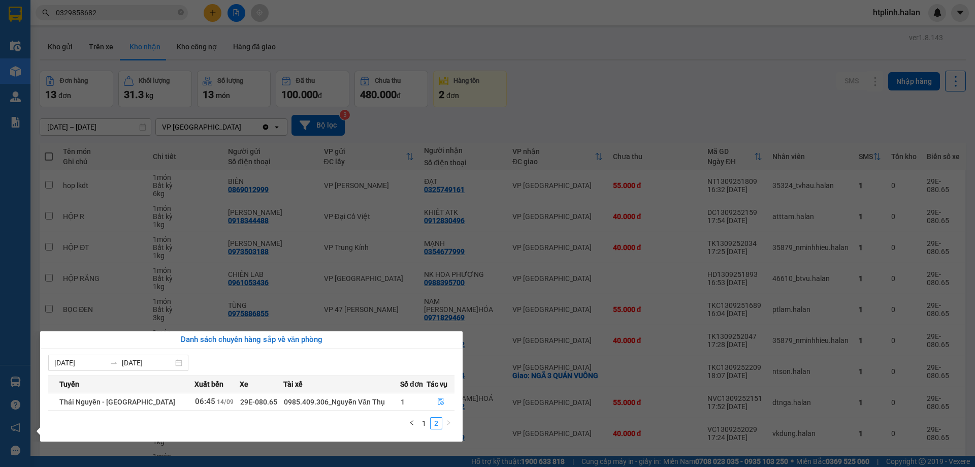
click at [615, 337] on section "Kết quả tìm kiếm ( 4 ) Bộ lọc Mã ĐH Trạng thái Món hàng Thu hộ Tổng cước Chưa c…" at bounding box center [487, 233] width 975 height 467
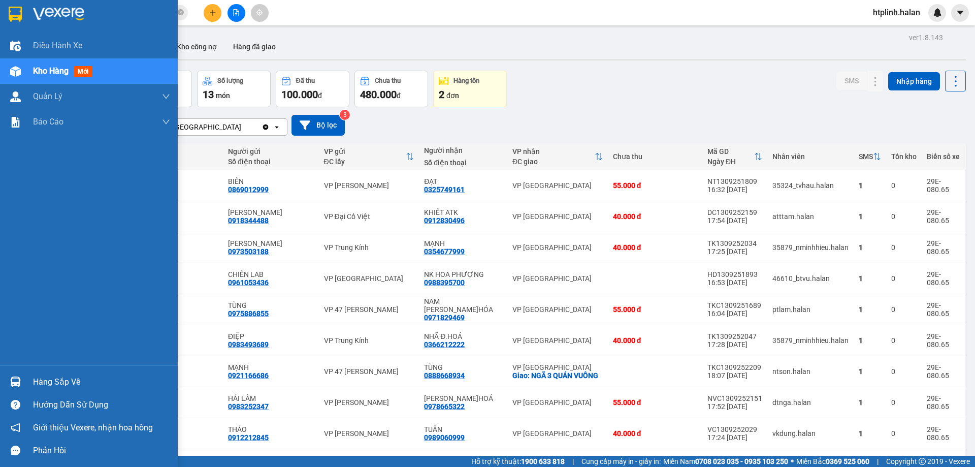
click at [11, 380] on img at bounding box center [15, 381] width 11 height 11
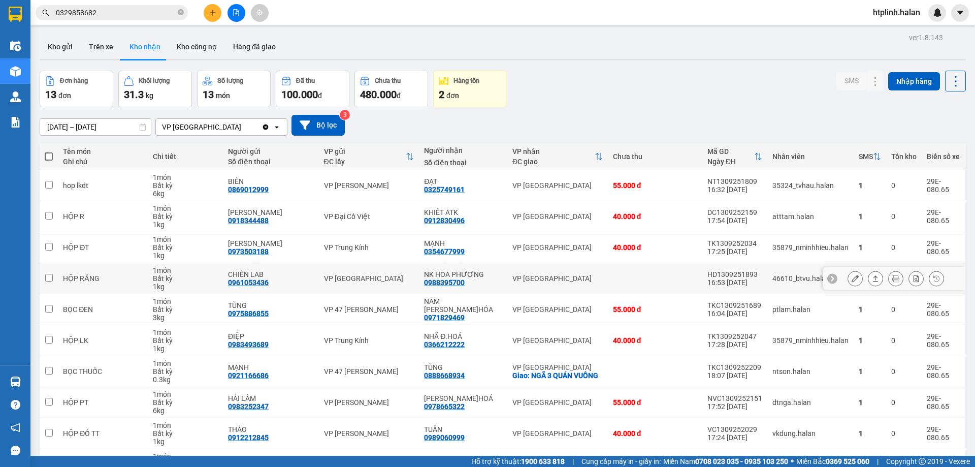
click at [206, 277] on section "Kết quả tìm kiếm ( 4 ) Bộ lọc Mã ĐH Trạng thái Món hàng Thu hộ Tổng cước Chưa c…" at bounding box center [487, 233] width 975 height 467
click at [55, 45] on button "Kho gửi" at bounding box center [60, 47] width 41 height 24
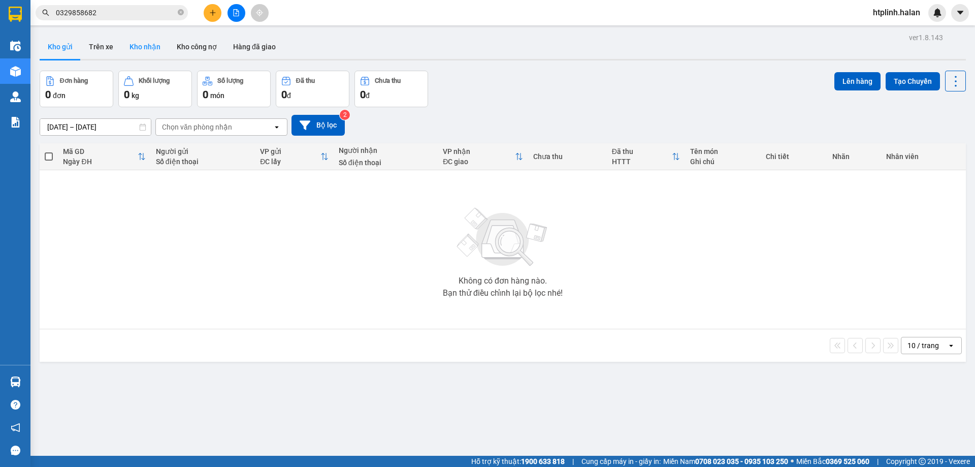
click at [134, 54] on button "Kho nhận" at bounding box center [144, 47] width 47 height 24
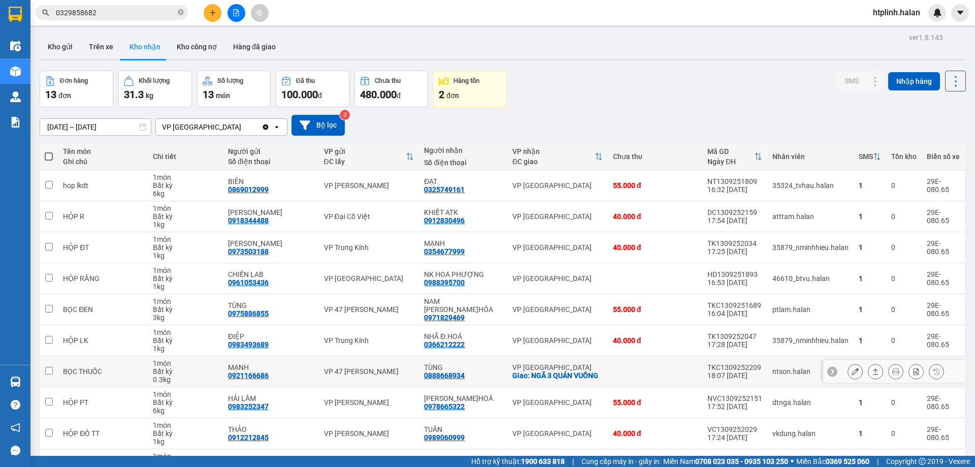
scroll to position [66, 0]
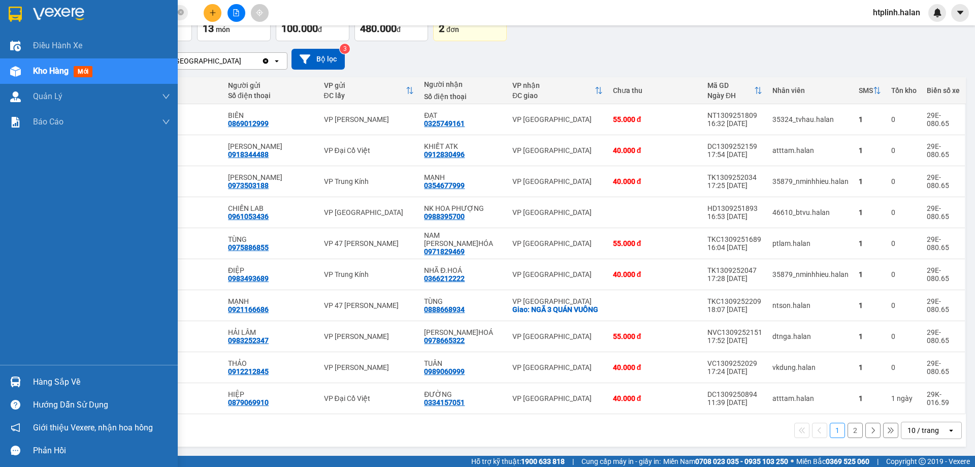
click at [29, 376] on div "Hàng sắp về" at bounding box center [89, 381] width 178 height 23
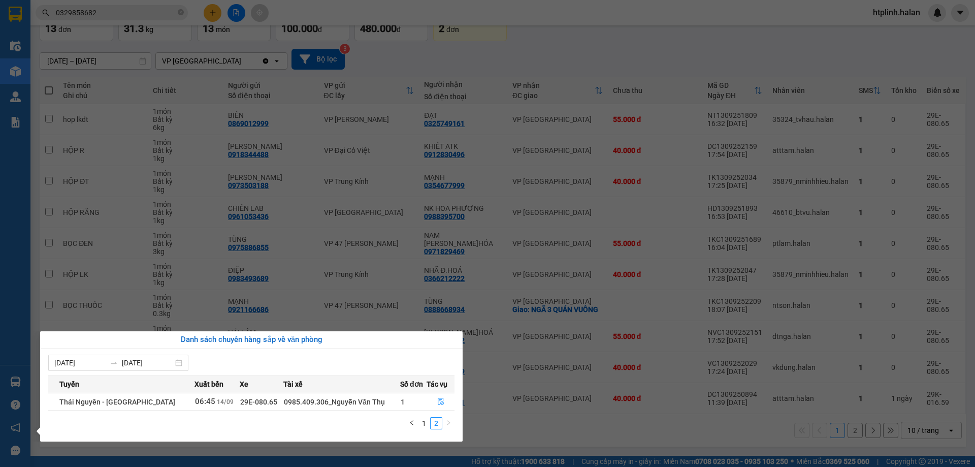
click at [163, 91] on section "Kết quả tìm kiếm ( 4 ) Bộ lọc Mã ĐH Trạng thái Món hàng Thu hộ Tổng cước Chưa c…" at bounding box center [487, 233] width 975 height 467
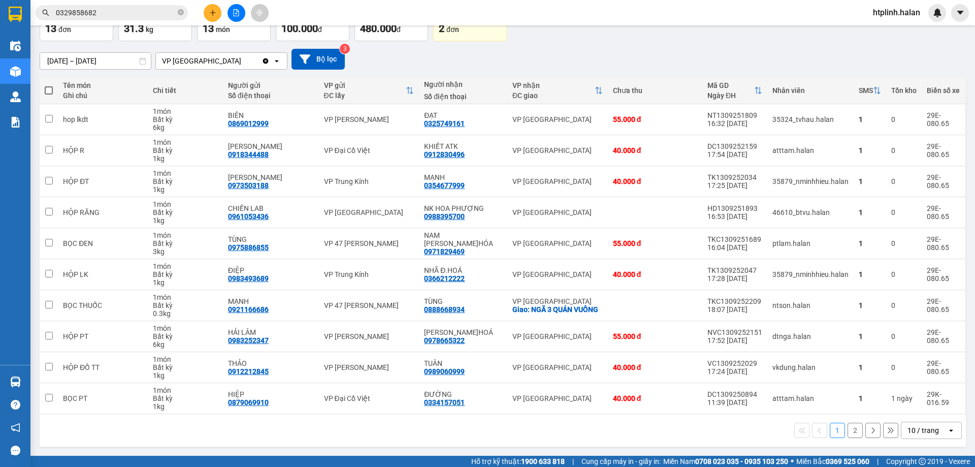
scroll to position [0, 0]
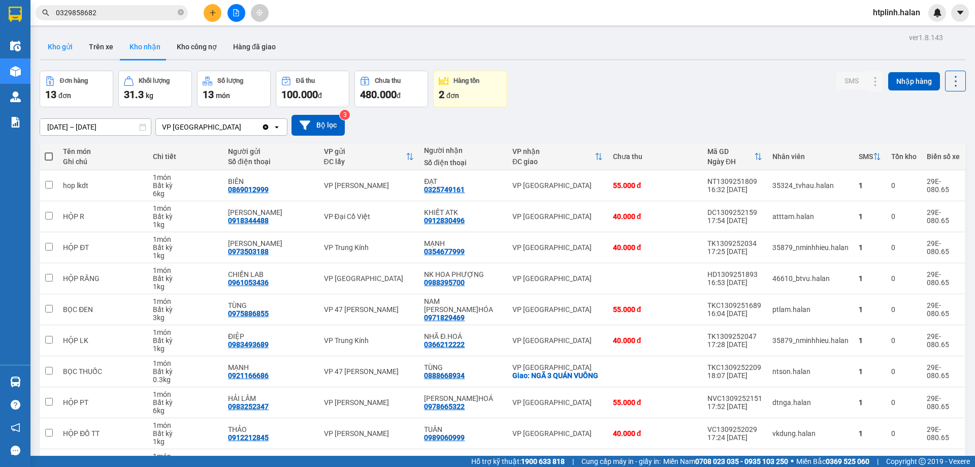
click at [69, 37] on button "Kho gửi" at bounding box center [60, 47] width 41 height 24
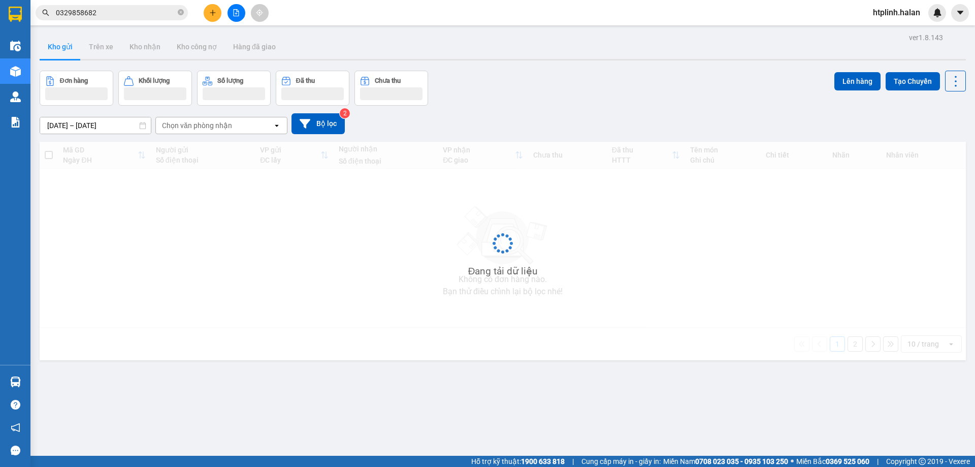
scroll to position [47, 0]
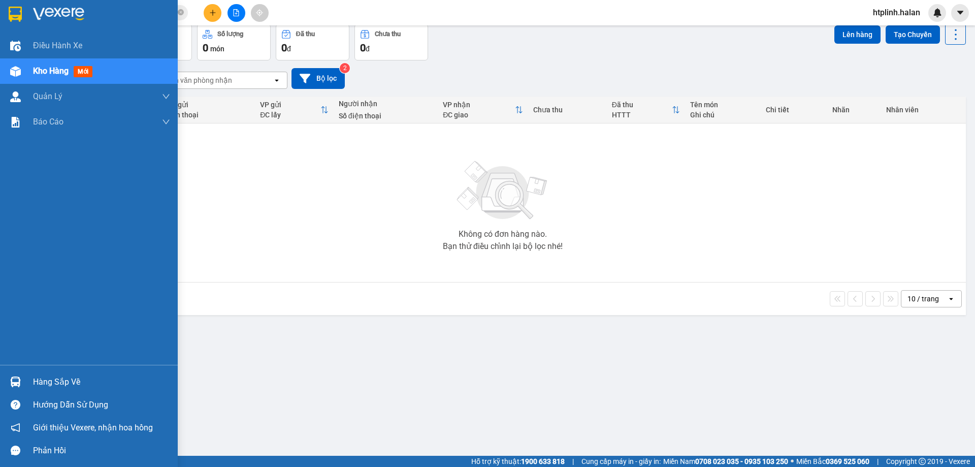
click at [61, 377] on div "Hàng sắp về" at bounding box center [101, 381] width 137 height 15
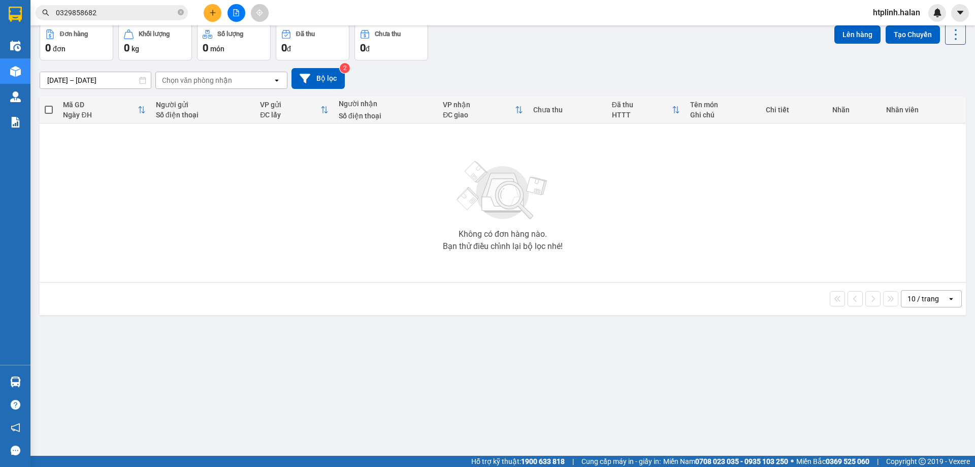
drag, startPoint x: 620, startPoint y: 416, endPoint x: 374, endPoint y: 422, distance: 246.3
click at [605, 418] on section "Kết quả tìm kiếm ( 4 ) Bộ lọc Mã ĐH Trạng thái Món hàng Thu hộ Tổng cước Chưa c…" at bounding box center [487, 233] width 975 height 467
drag, startPoint x: 196, startPoint y: 189, endPoint x: 191, endPoint y: 187, distance: 5.5
click at [192, 190] on div "Không có đơn hàng nào. Bạn thử điều chỉnh lại bộ lọc nhé!" at bounding box center [503, 202] width 916 height 152
click at [115, 7] on input "0329858682" at bounding box center [116, 12] width 120 height 11
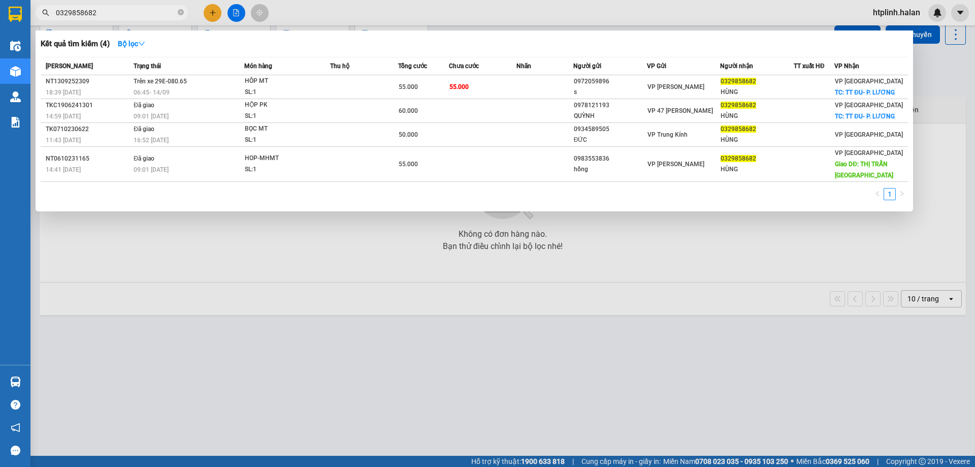
click at [115, 7] on input "0329858682" at bounding box center [116, 12] width 120 height 11
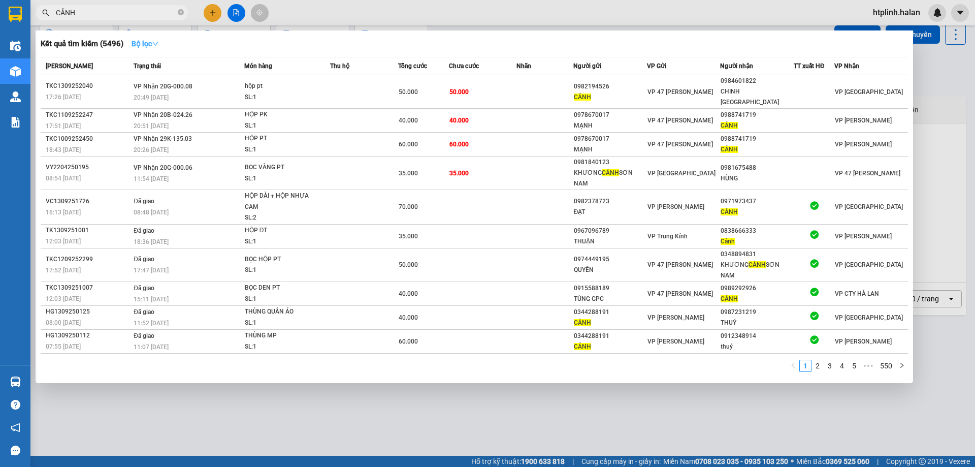
type input "CẢNH"
click at [149, 45] on strong "Bộ lọc" at bounding box center [144, 44] width 27 height 8
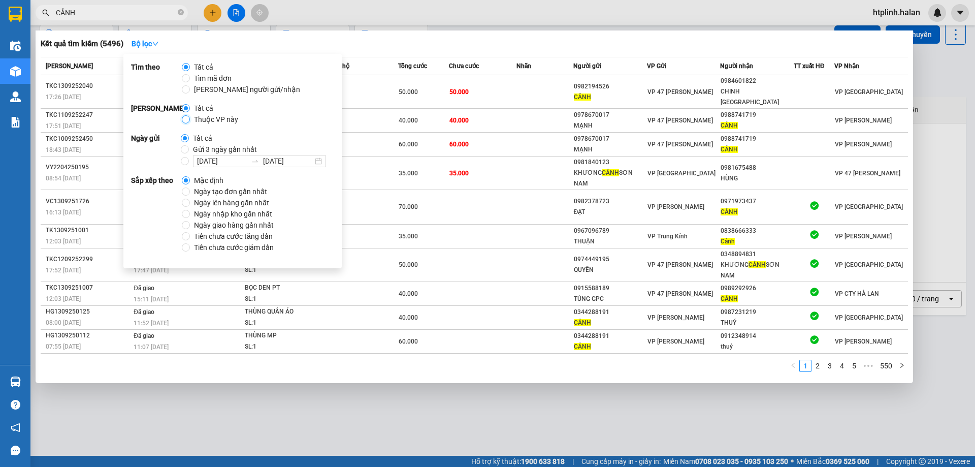
click at [185, 118] on input "Thuộc VP này" at bounding box center [186, 119] width 8 height 8
radio input "true"
radio input "false"
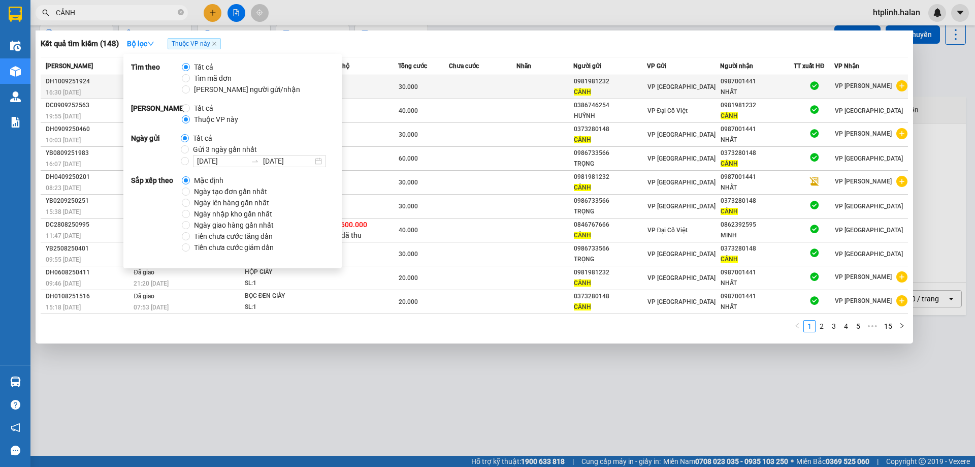
click at [597, 77] on div "0981981232" at bounding box center [610, 81] width 73 height 11
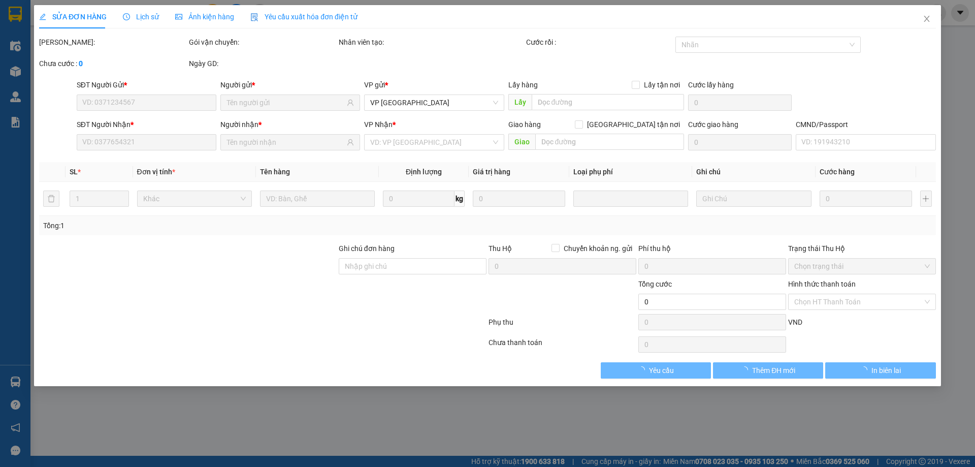
type input "0981981232"
type input "0987001441"
type input "30.000"
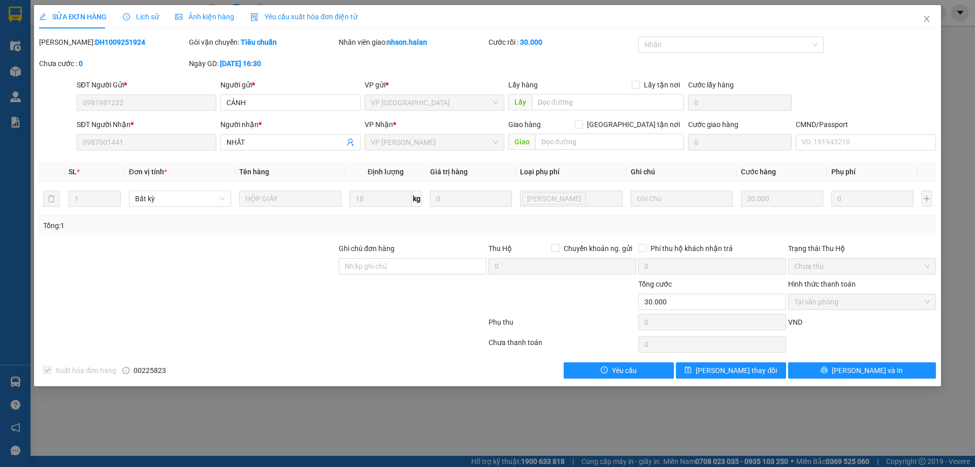
click at [11, 375] on div "SỬA ĐƠN HÀNG Lịch sử Ảnh kiện hàng Yêu cầu xuất hóa đơn điện tử Total Paid Fee …" at bounding box center [487, 233] width 975 height 467
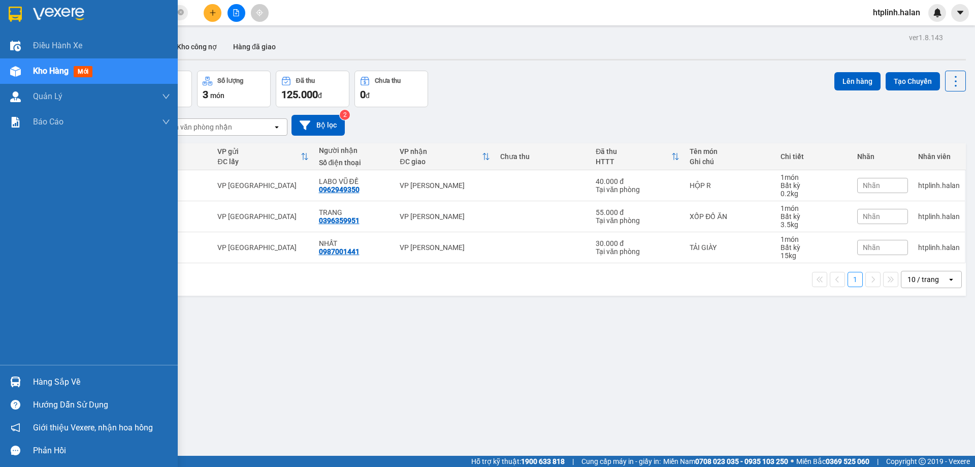
drag, startPoint x: 14, startPoint y: 379, endPoint x: 465, endPoint y: 415, distance: 452.3
click at [15, 379] on img at bounding box center [15, 381] width 11 height 11
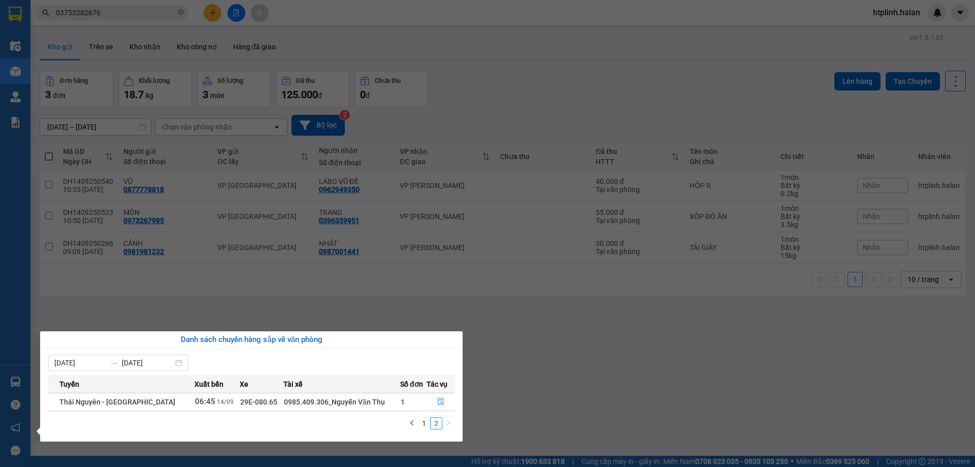
click at [632, 375] on section "Kết quả tìm kiếm ( 0 ) Bộ lọc No Data 03753282676 htplinh.halan Điều hành xe Kh…" at bounding box center [487, 233] width 975 height 467
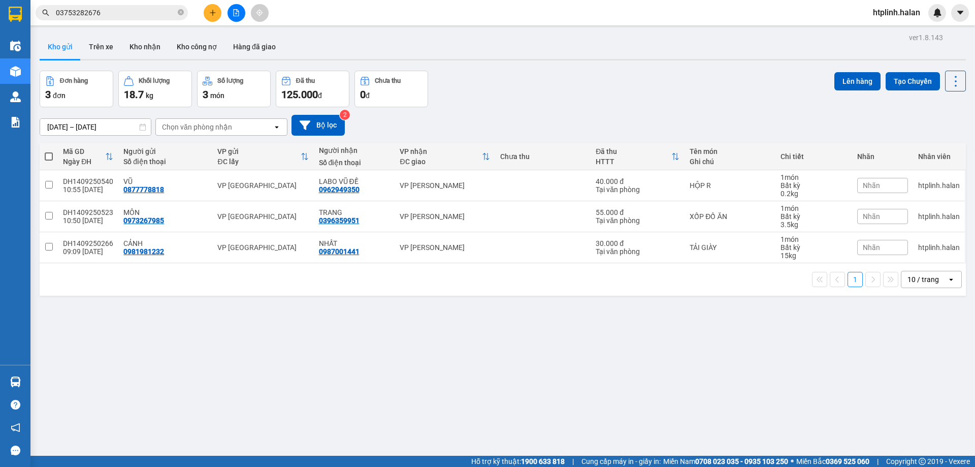
scroll to position [47, 0]
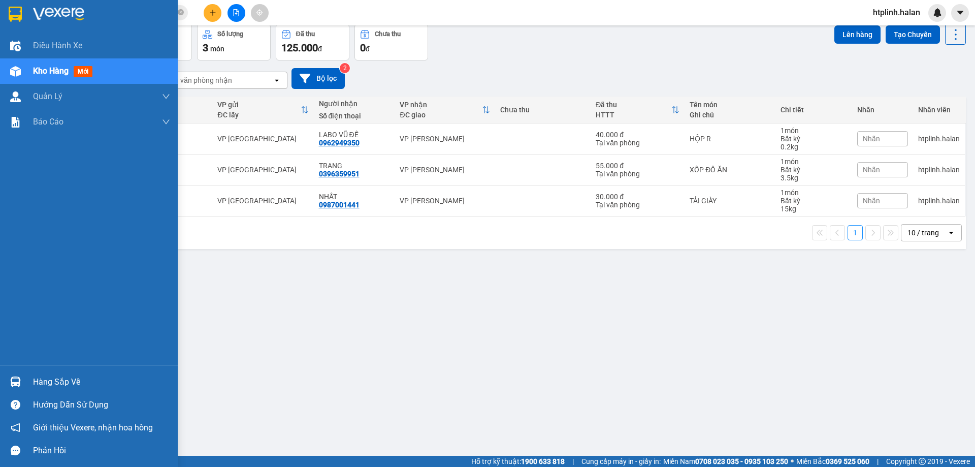
click at [22, 385] on div at bounding box center [16, 382] width 18 height 18
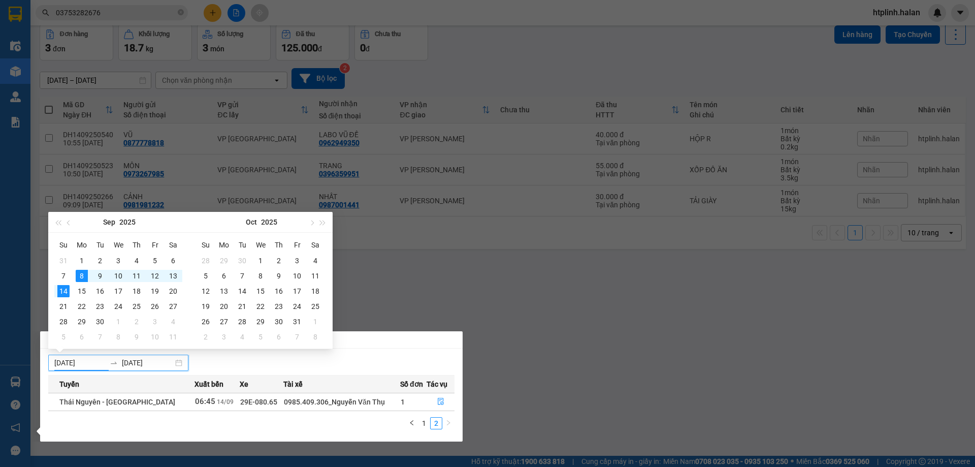
click at [99, 367] on input "[DATE]" at bounding box center [79, 362] width 51 height 11
click at [417, 303] on section "Kết quả tìm kiếm ( 0 ) Bộ lọc No Data 03753282676 htplinh.halan Điều hành xe Kh…" at bounding box center [487, 233] width 975 height 467
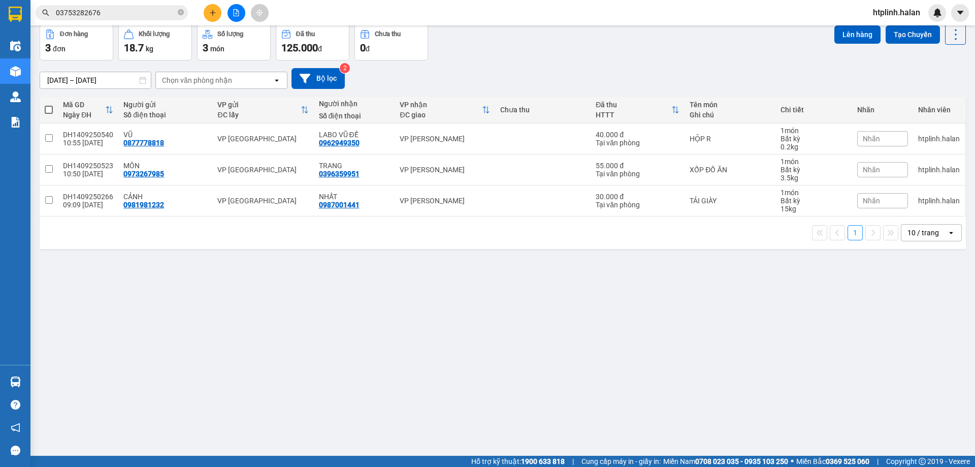
click at [619, 344] on div "ver 1.8.143 Kho gửi Trên xe Kho nhận Kho công nợ Hàng đã giao Đơn hàng 3 đơn Kh…" at bounding box center [503, 217] width 934 height 467
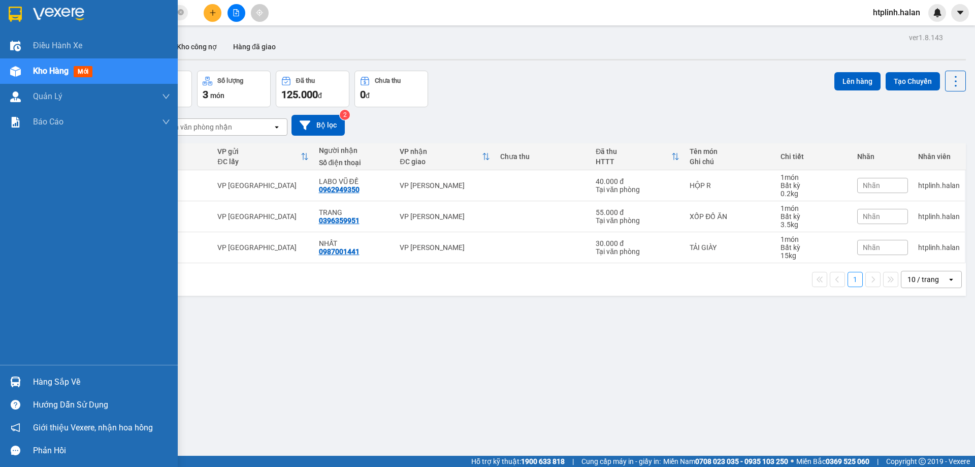
click at [19, 385] on img at bounding box center [15, 381] width 11 height 11
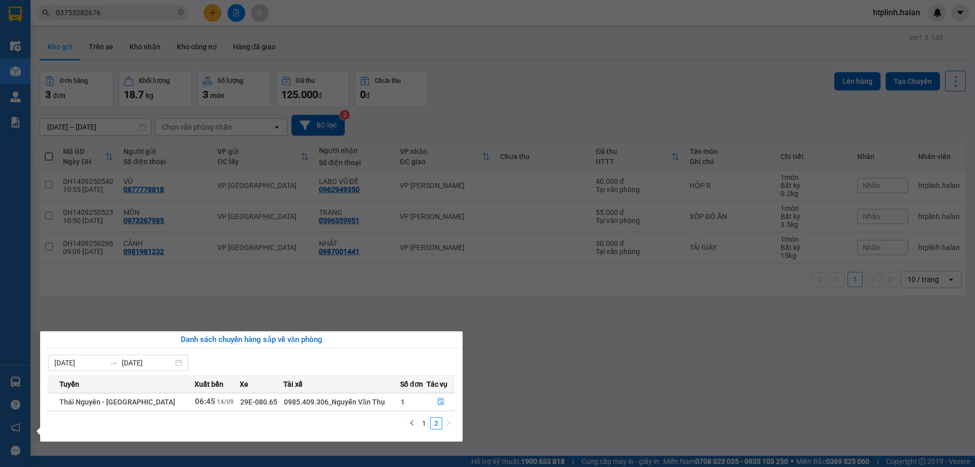
click at [525, 360] on section "Kết quả tìm kiếm ( 0 ) Bộ lọc No Data 03753282676 htplinh.halan Điều hành xe Kh…" at bounding box center [487, 233] width 975 height 467
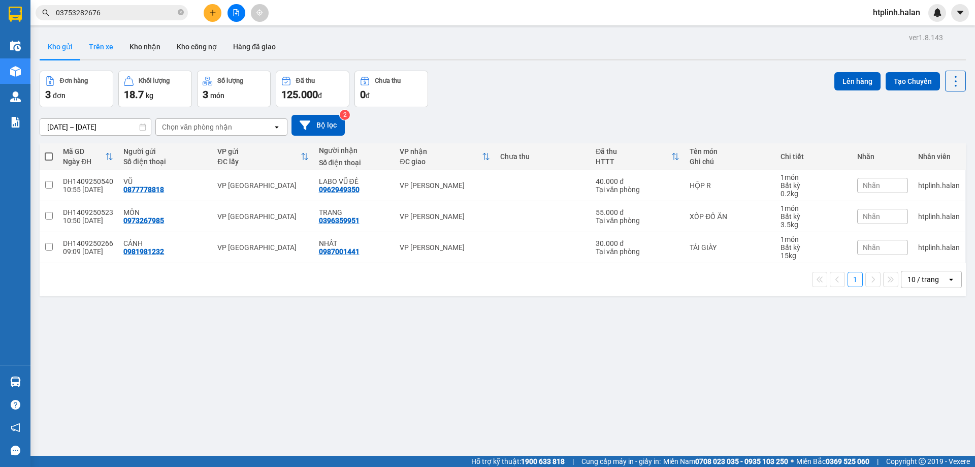
click at [101, 43] on button "Trên xe" at bounding box center [101, 47] width 41 height 24
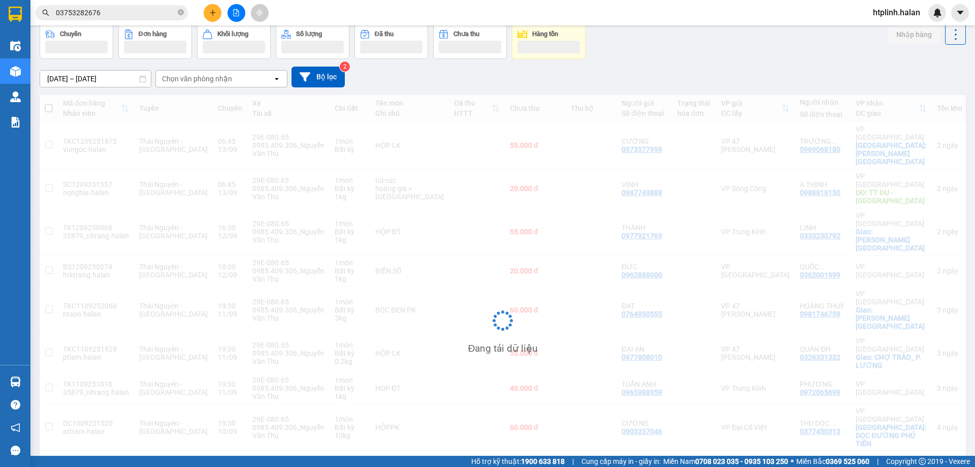
scroll to position [64, 0]
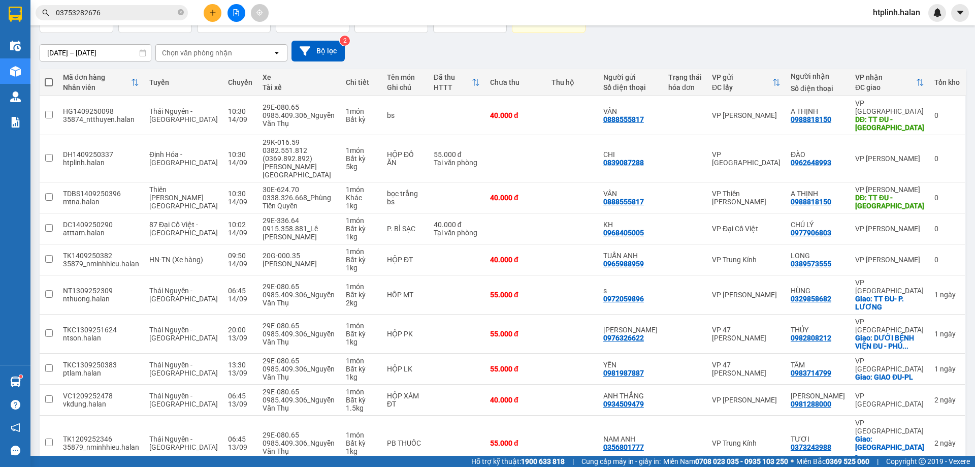
scroll to position [0, 0]
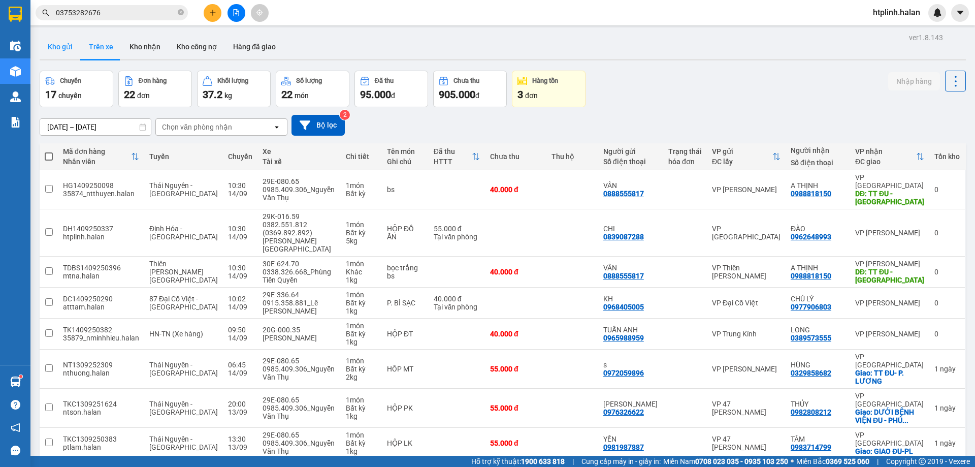
click at [61, 43] on button "Kho gửi" at bounding box center [60, 47] width 41 height 24
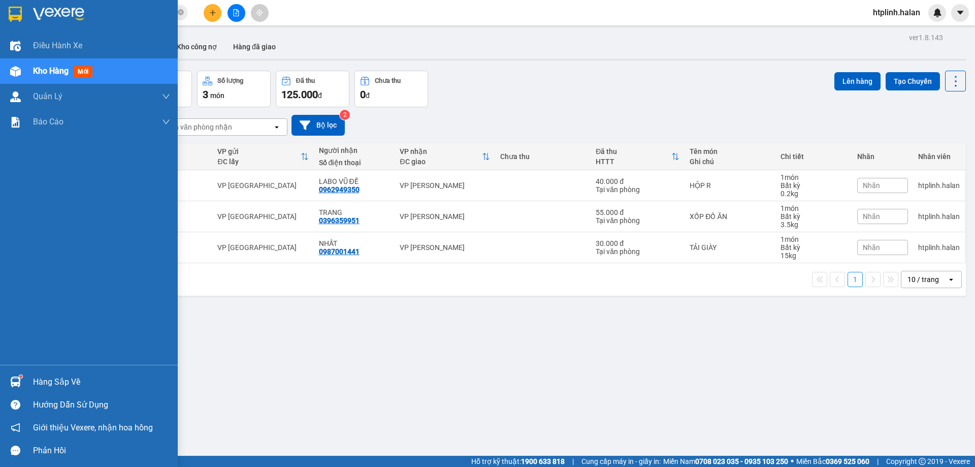
click at [23, 372] on div "Hàng sắp về" at bounding box center [89, 381] width 178 height 23
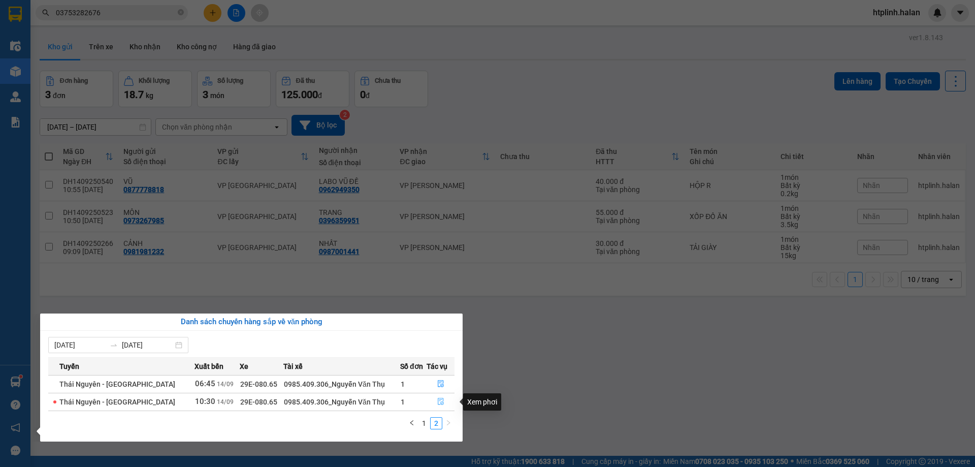
click at [444, 399] on button "button" at bounding box center [440, 401] width 27 height 16
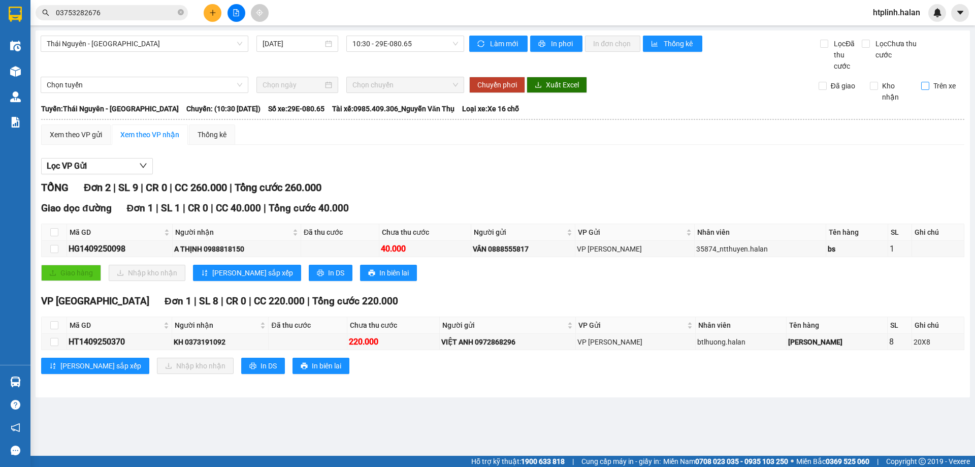
click at [926, 85] on input "Trên xe" at bounding box center [925, 86] width 8 height 8
checkbox input "true"
click at [207, 346] on div "KH 0373191092" at bounding box center [220, 341] width 93 height 11
copy div "0373191092"
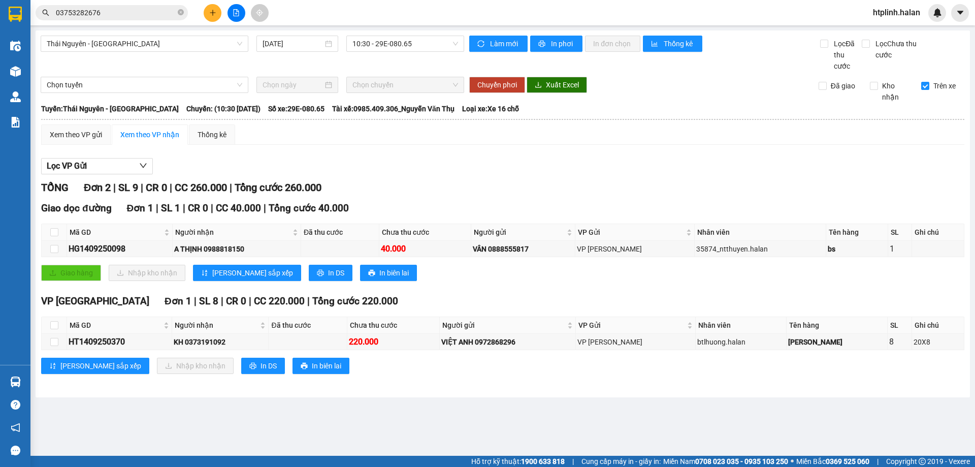
click at [151, 8] on input "03753282676" at bounding box center [116, 12] width 120 height 11
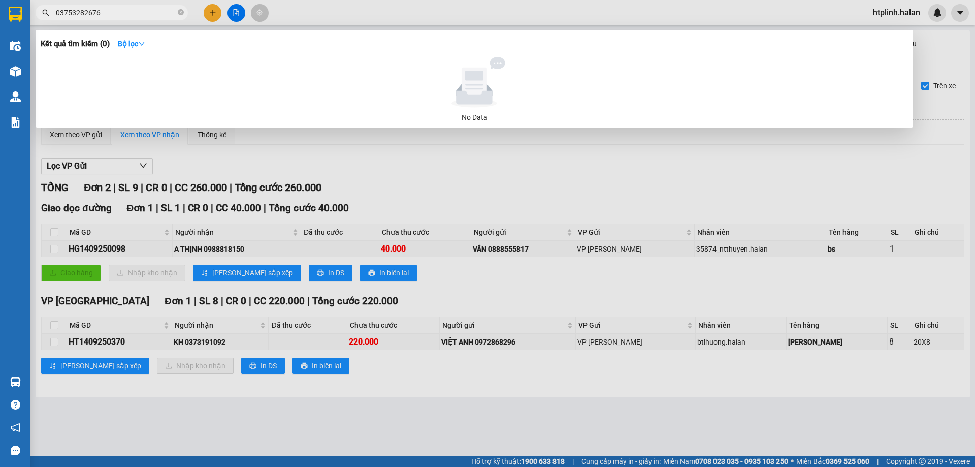
click at [151, 8] on input "03753282676" at bounding box center [116, 12] width 120 height 11
paste input "3191092"
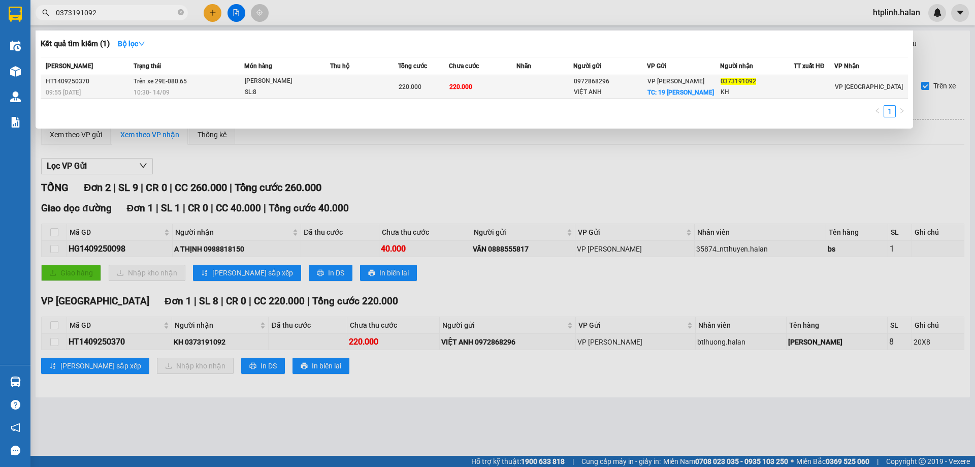
type input "0373191092"
click at [205, 91] on div "10:30 - 14/09" at bounding box center [189, 92] width 110 height 11
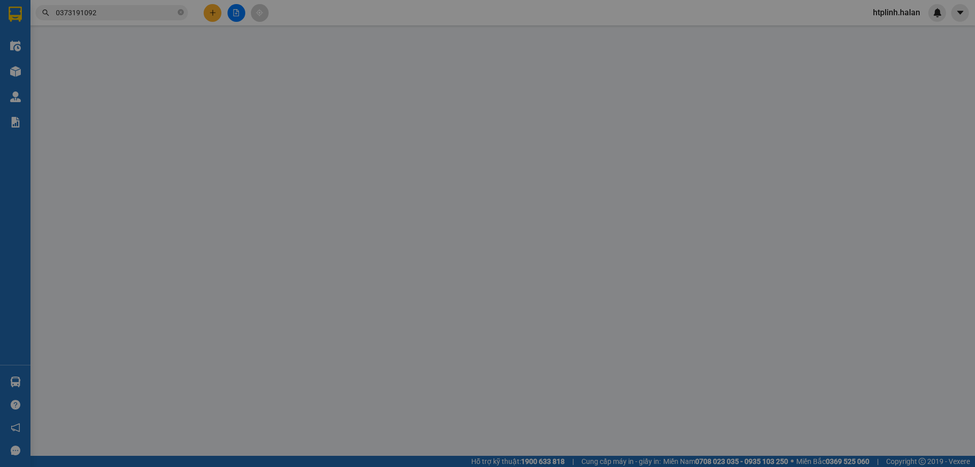
type input "0972868296"
type input "VIỆT ANH"
checkbox input "true"
type input "19 HOÀNG NGÂN"
type input "60.000"
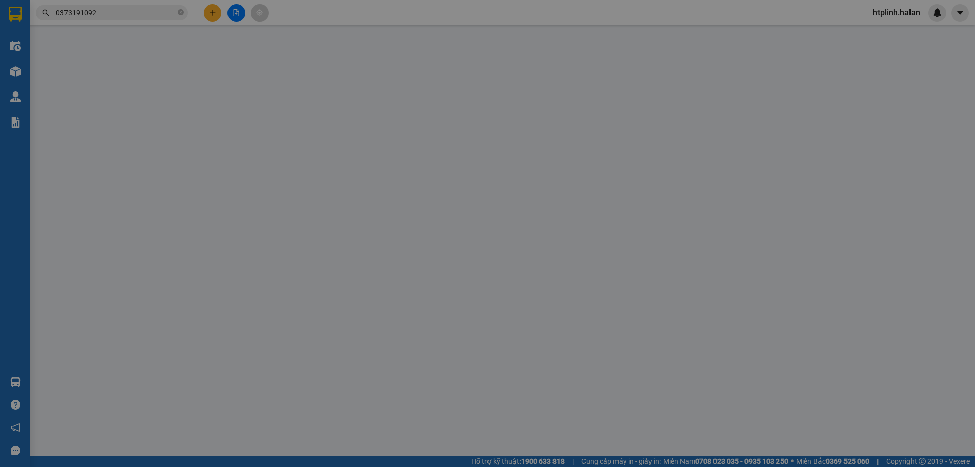
type input "0373191092"
type input "KH"
type input "220.000"
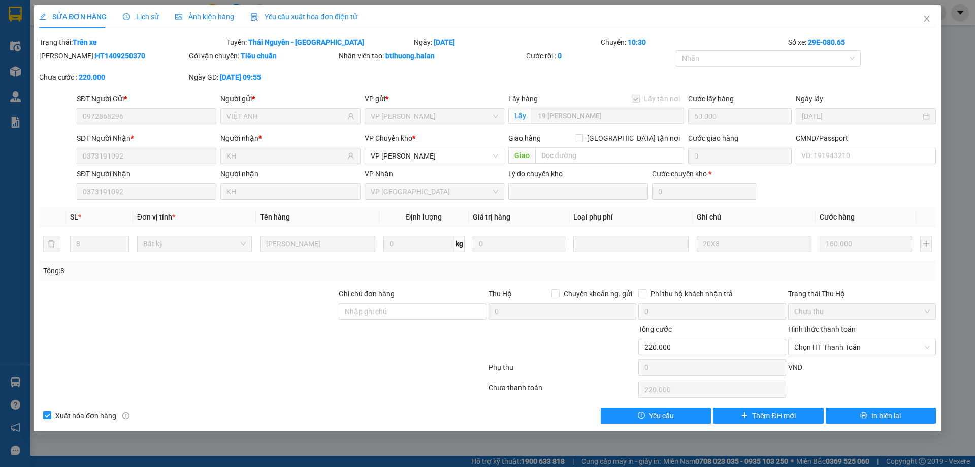
click at [140, 13] on span "Lịch sử" at bounding box center [141, 17] width 36 height 8
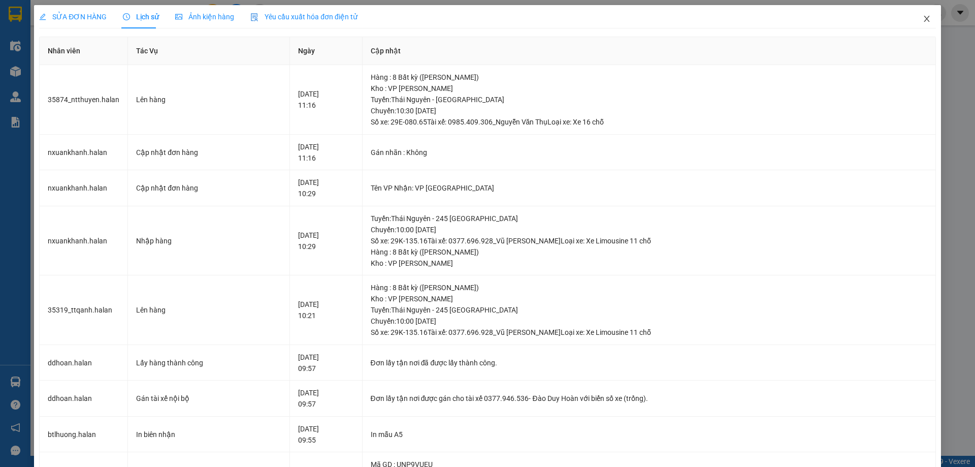
click at [922, 20] on icon "close" at bounding box center [926, 19] width 8 height 8
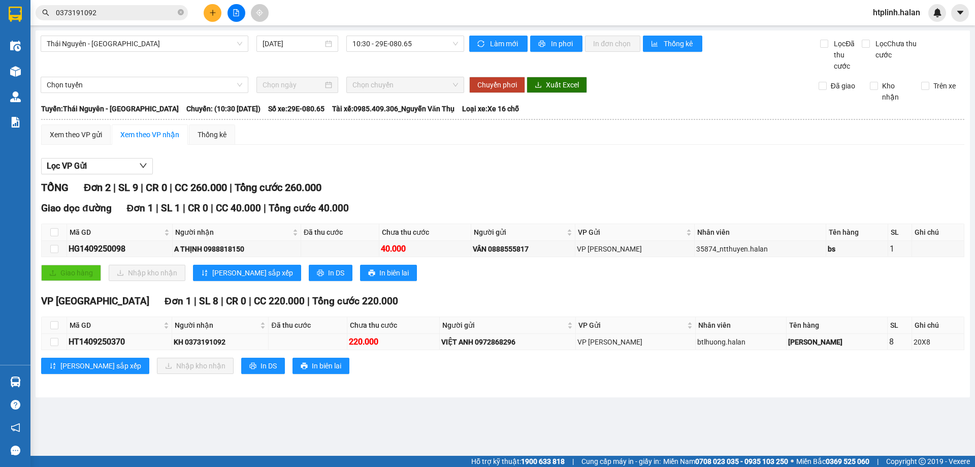
click at [220, 341] on div "KH 0373191092" at bounding box center [220, 341] width 93 height 11
copy div "0373191092"
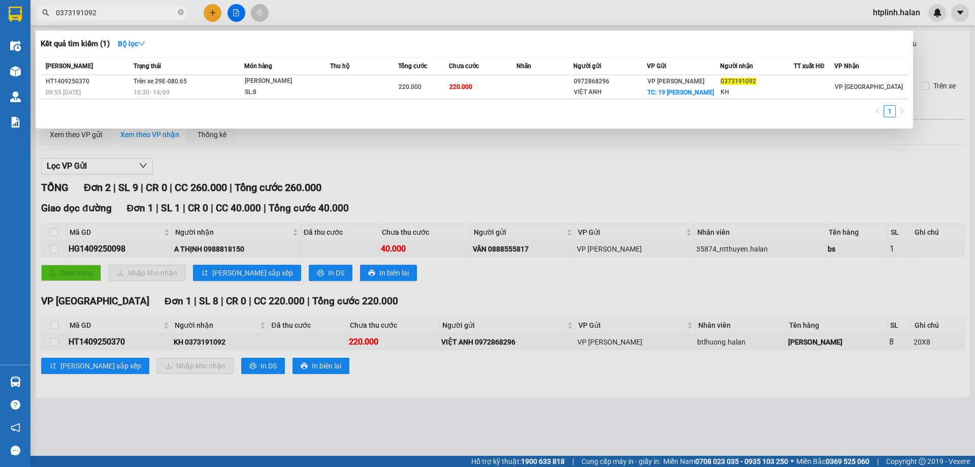
click at [140, 14] on input "0373191092" at bounding box center [116, 12] width 120 height 11
click at [243, 97] on div "10:30 - 14/09" at bounding box center [189, 92] width 110 height 11
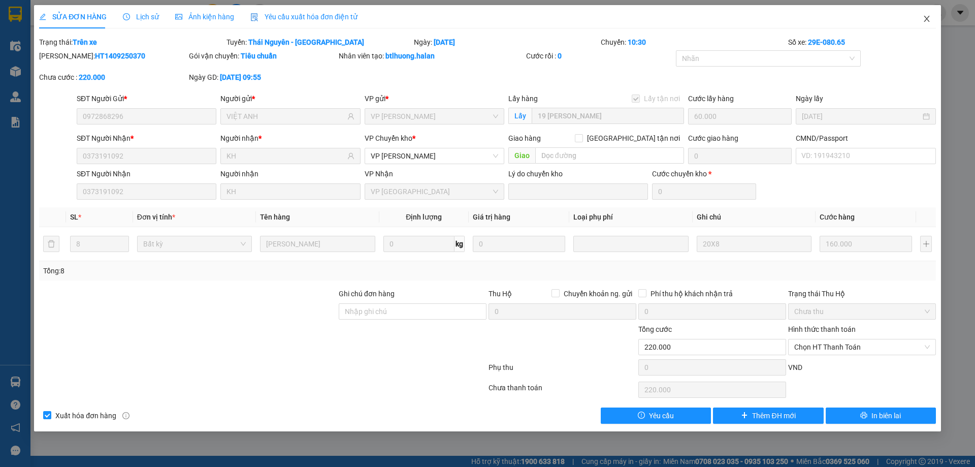
click at [928, 9] on span "Close" at bounding box center [926, 19] width 28 height 28
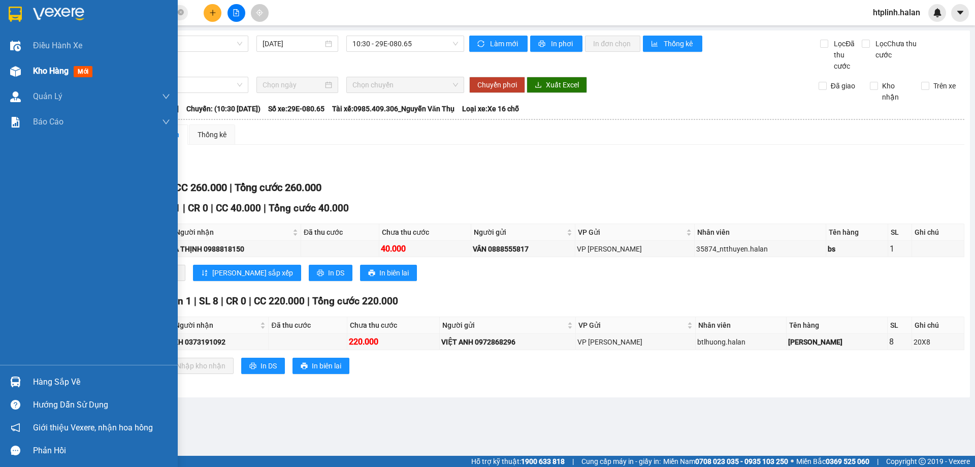
click at [53, 63] on div "Kho hàng mới" at bounding box center [101, 70] width 137 height 25
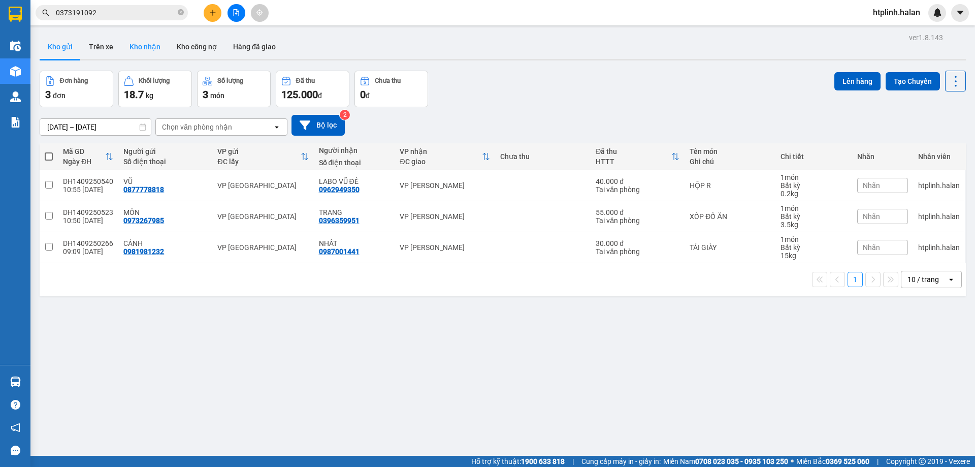
drag, startPoint x: 137, startPoint y: 44, endPoint x: 137, endPoint y: 61, distance: 17.3
click at [137, 45] on button "Kho nhận" at bounding box center [144, 47] width 47 height 24
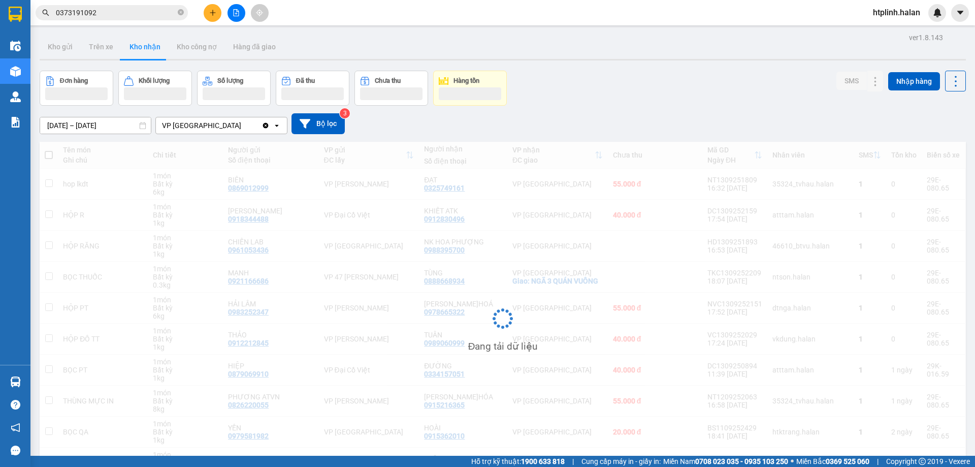
scroll to position [64, 0]
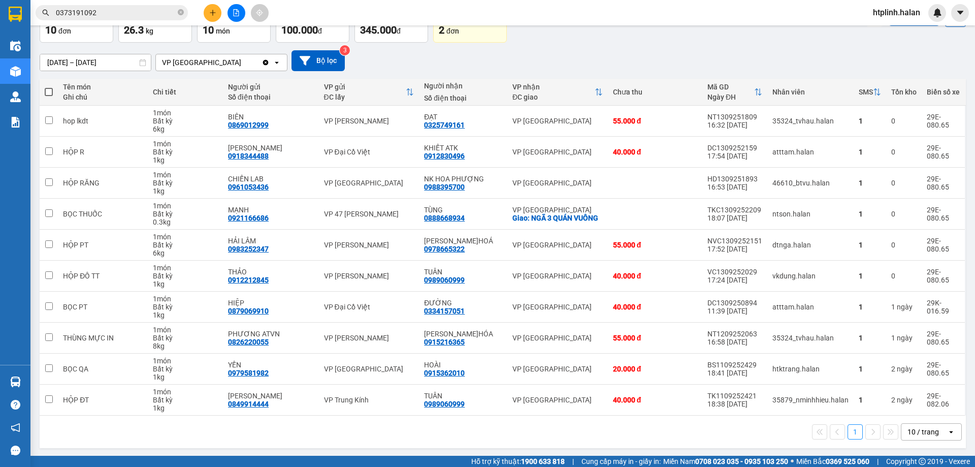
click at [118, 14] on input "0373191092" at bounding box center [116, 12] width 120 height 11
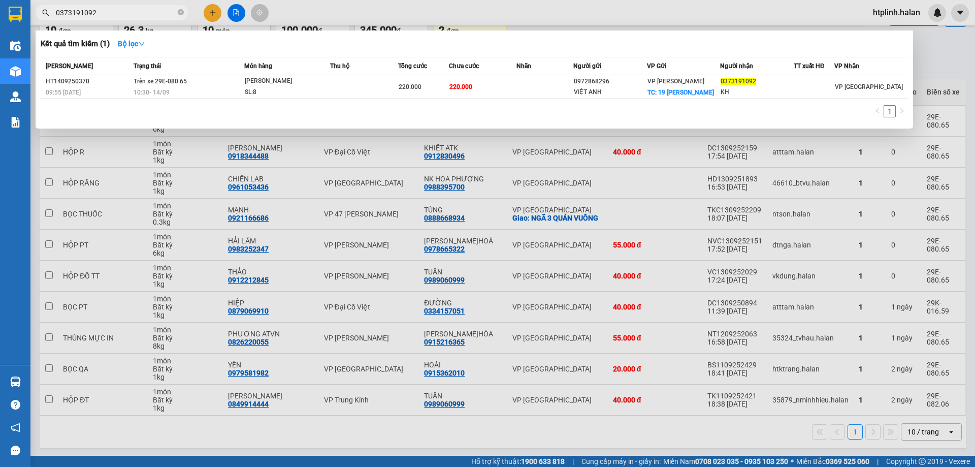
click at [118, 14] on input "0373191092" at bounding box center [116, 12] width 120 height 11
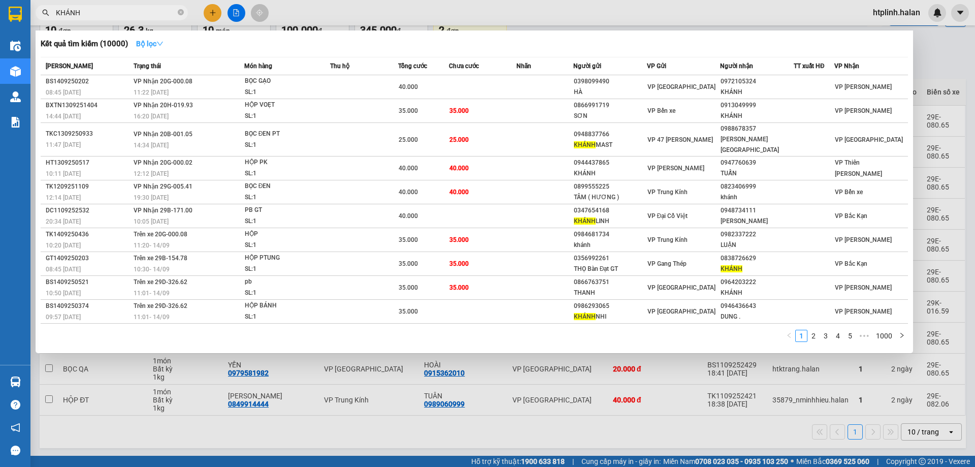
type input "KHÁNH"
click at [160, 48] on strong "Bộ lọc" at bounding box center [149, 44] width 27 height 8
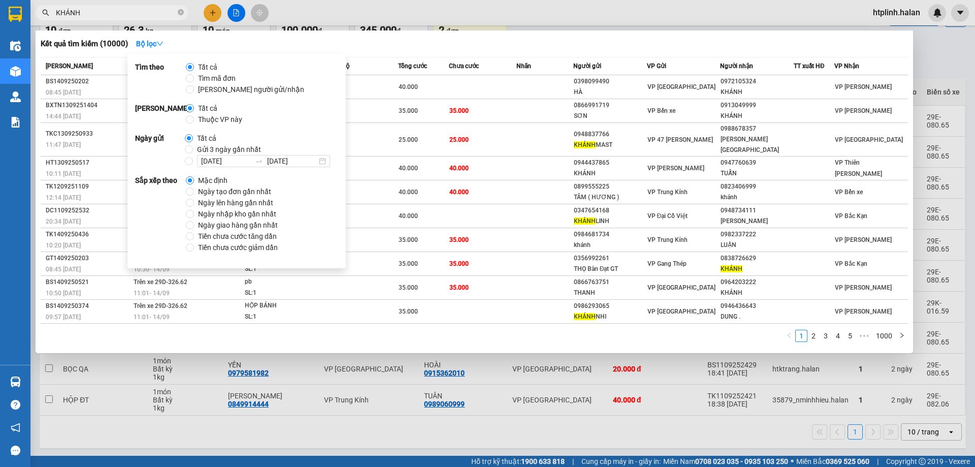
click at [200, 114] on span "Thuộc VP này" at bounding box center [220, 119] width 52 height 11
click at [194, 115] on input "Thuộc VP này" at bounding box center [190, 119] width 8 height 8
radio input "true"
radio input "false"
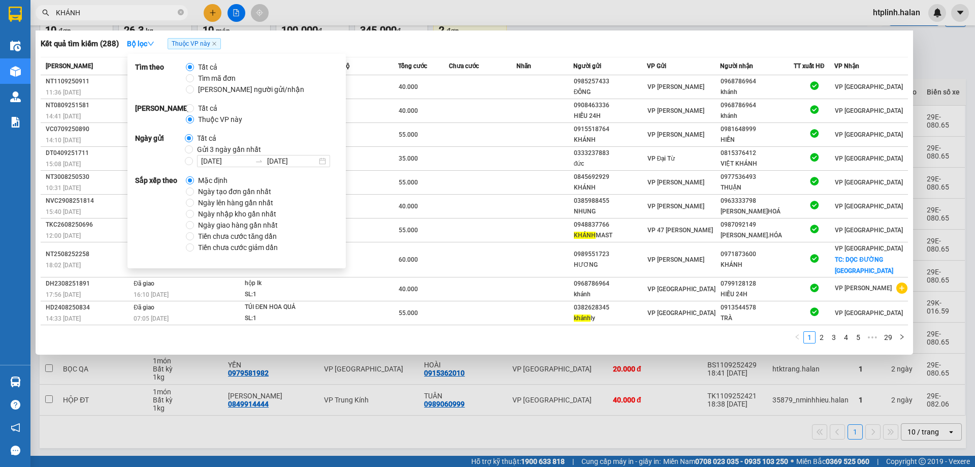
click at [491, 332] on div "1 2 3 4 5 ••• 29" at bounding box center [474, 340] width 867 height 18
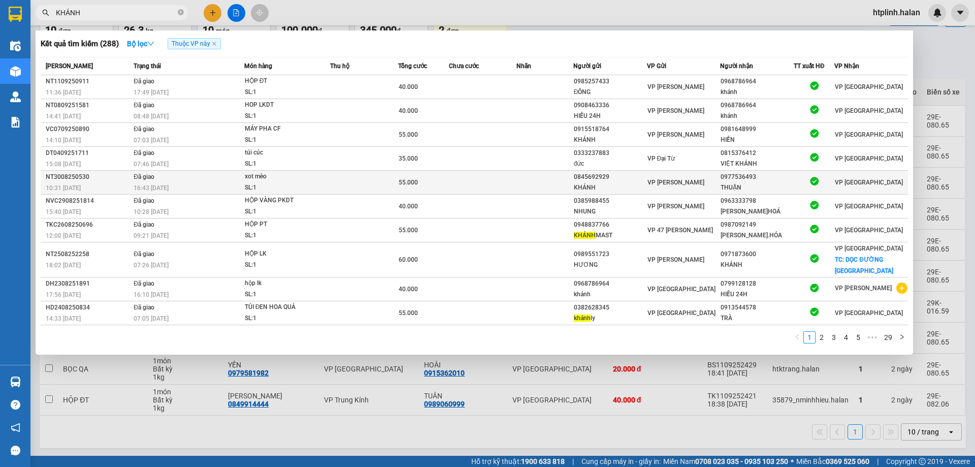
click at [282, 178] on div "xot mèo" at bounding box center [283, 176] width 76 height 11
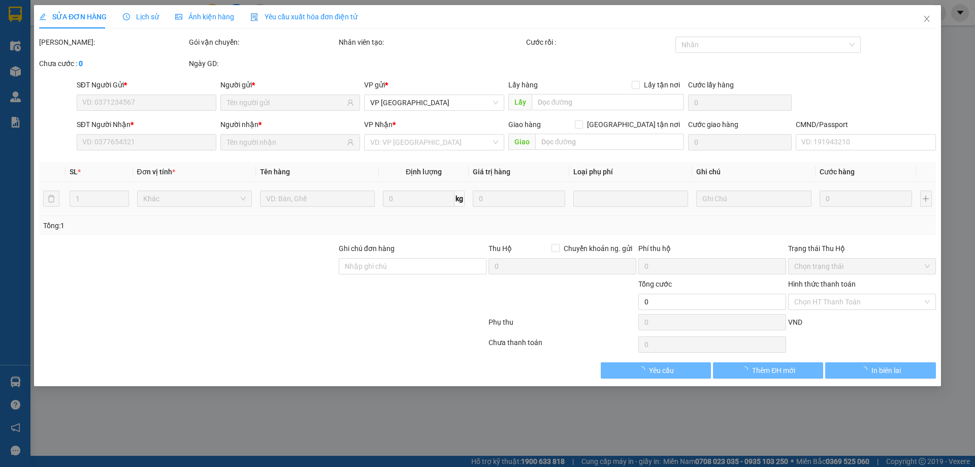
type input "0845692929"
type input "KHÁNH"
type input "0977536493"
type input "THUẬN"
type input "55.000"
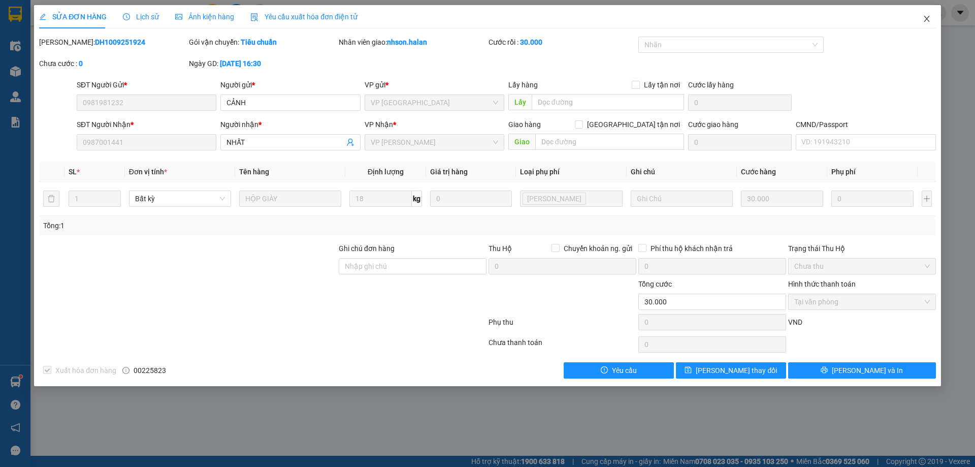
click at [925, 14] on span "Close" at bounding box center [926, 19] width 28 height 28
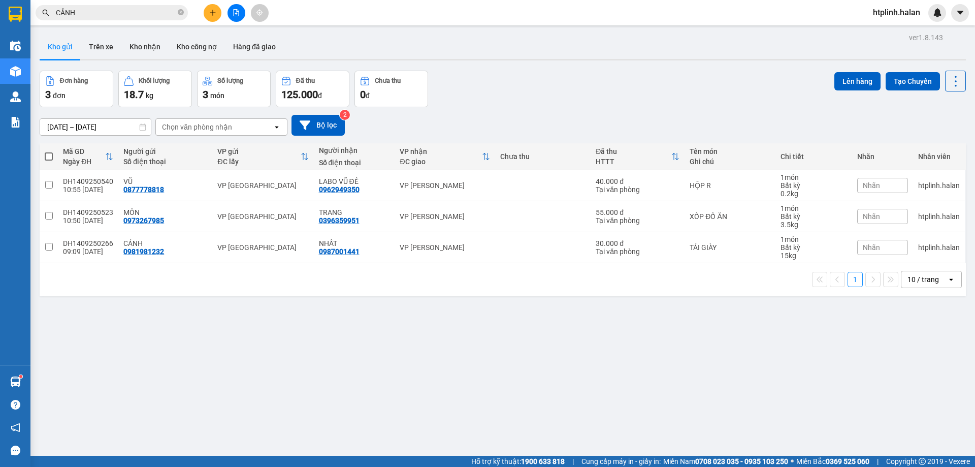
click at [204, 12] on button at bounding box center [213, 13] width 18 height 18
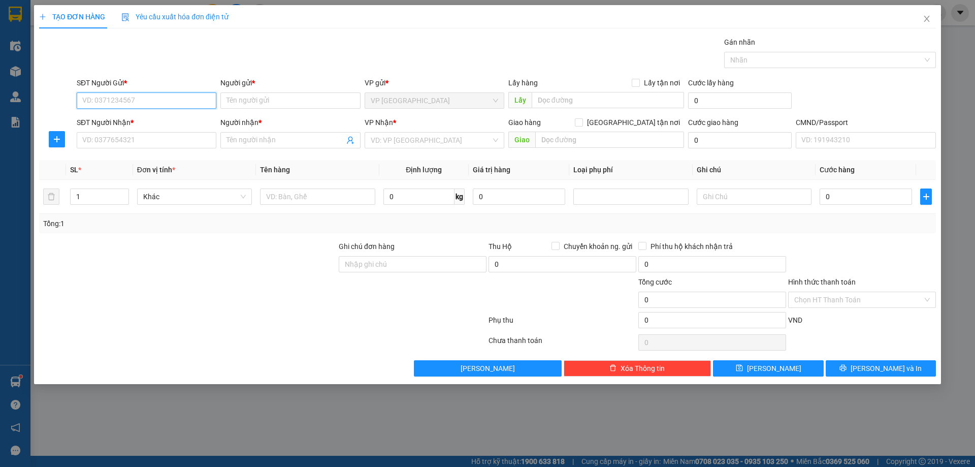
paste input "0977536493"
type input "0977536493"
click at [141, 116] on div "0977536493 - THUẬN" at bounding box center [146, 120] width 127 height 11
type input "THUẬN"
type input "0977536493"
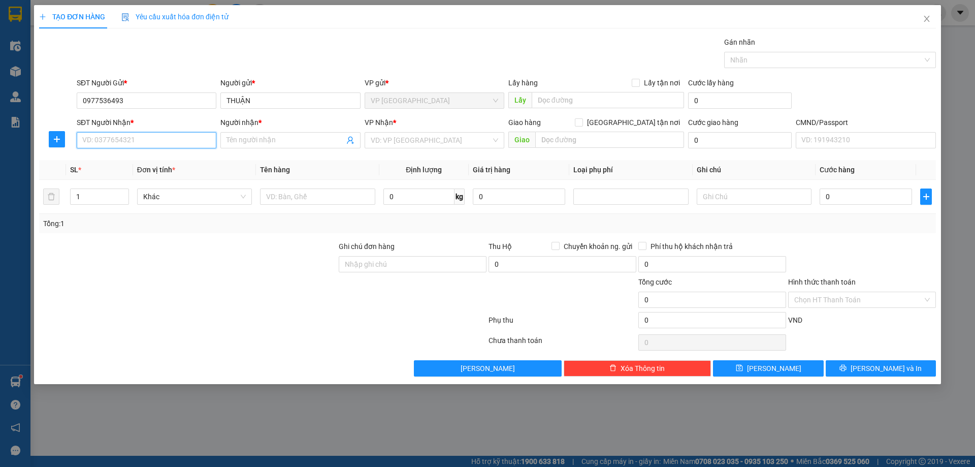
click at [148, 145] on input "SĐT Người Nhận *" at bounding box center [147, 140] width 140 height 16
click at [322, 194] on input "text" at bounding box center [317, 196] width 115 height 16
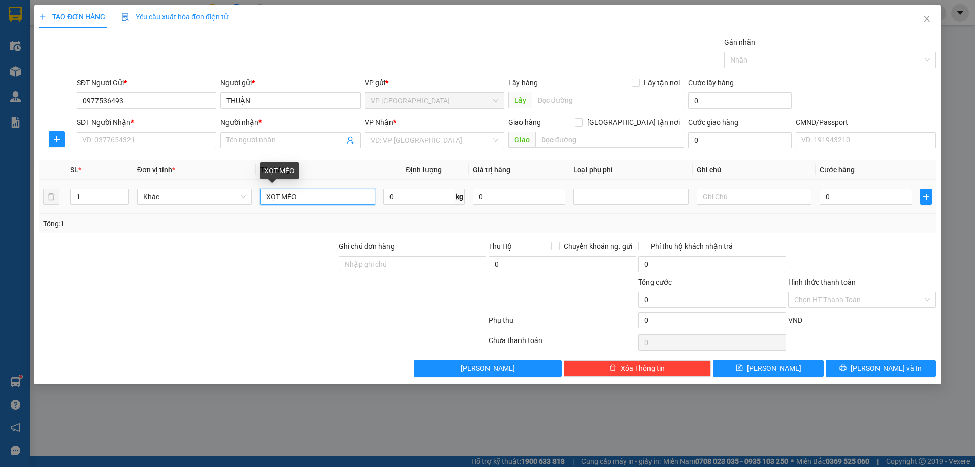
click at [373, 198] on input "XỌT MÈO" at bounding box center [317, 196] width 115 height 16
type input "XỌT MÈO"
click at [395, 196] on input "0" at bounding box center [418, 196] width 71 height 16
type input "2"
click at [430, 216] on div "Tổng: 1" at bounding box center [487, 223] width 897 height 19
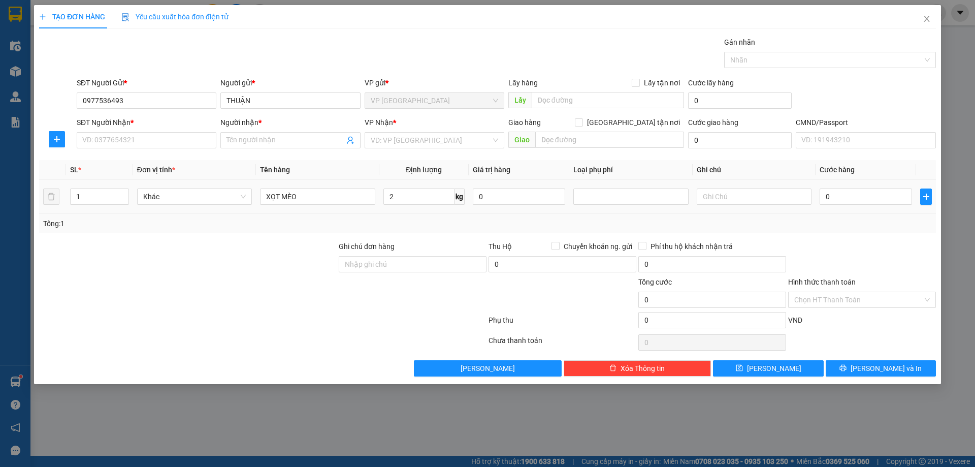
click at [409, 180] on td "2 kg" at bounding box center [423, 197] width 89 height 34
click at [417, 198] on input "2" at bounding box center [418, 196] width 71 height 16
type input "2.5"
click at [129, 134] on input "SĐT Người Nhận *" at bounding box center [147, 140] width 140 height 16
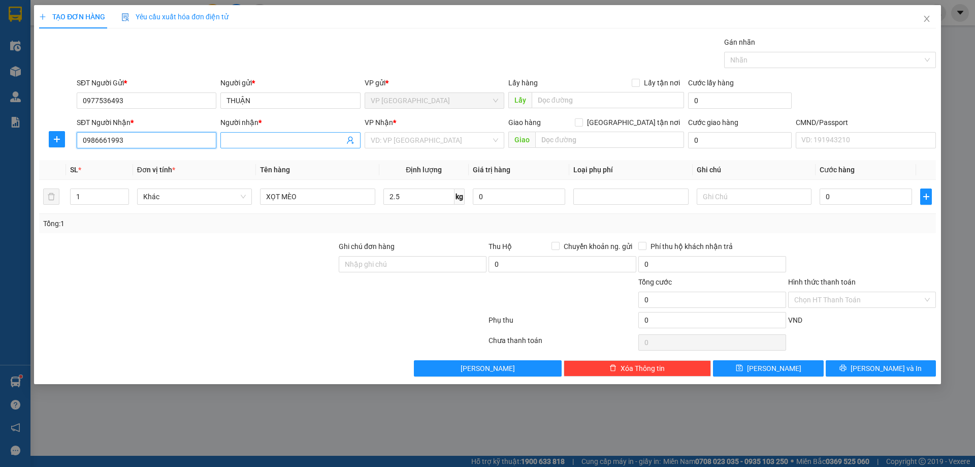
type input "0986661993"
click at [244, 139] on input "Người nhận *" at bounding box center [284, 140] width 117 height 11
click at [594, 144] on input "text" at bounding box center [609, 139] width 149 height 16
type input "59 NGÕ 2 CẦU BƯNG,"
click at [451, 133] on input "search" at bounding box center [431, 140] width 120 height 15
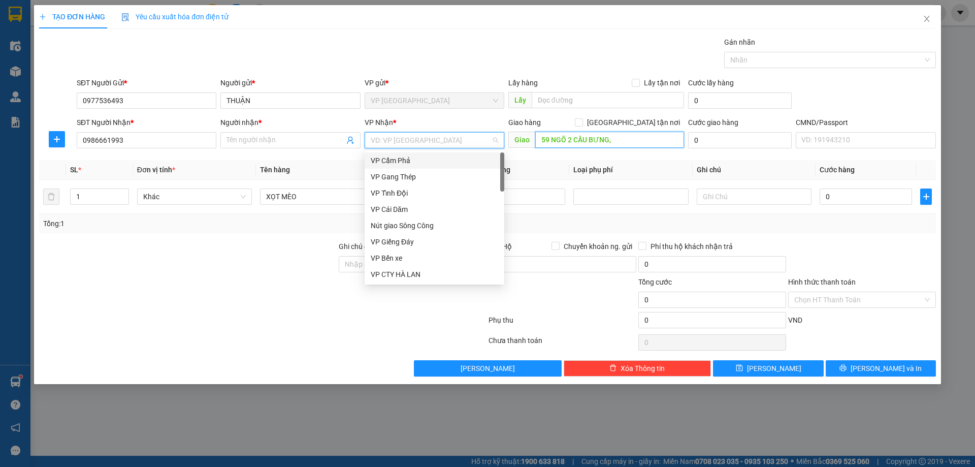
click at [644, 141] on input "59 NGÕ 2 CẦU BƯNG," at bounding box center [609, 139] width 149 height 16
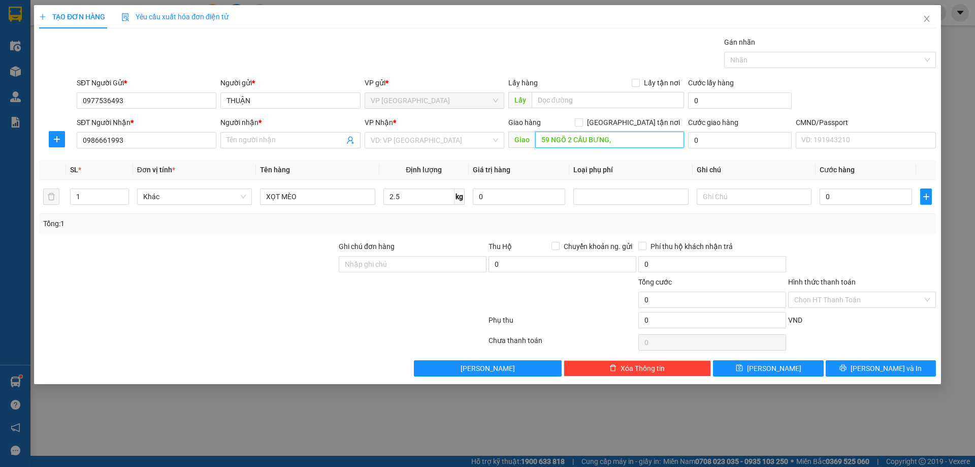
click at [644, 141] on input "59 NGÕ 2 CẦU BƯNG," at bounding box center [609, 139] width 149 height 16
click at [259, 139] on input "Người nhận *" at bounding box center [284, 140] width 117 height 11
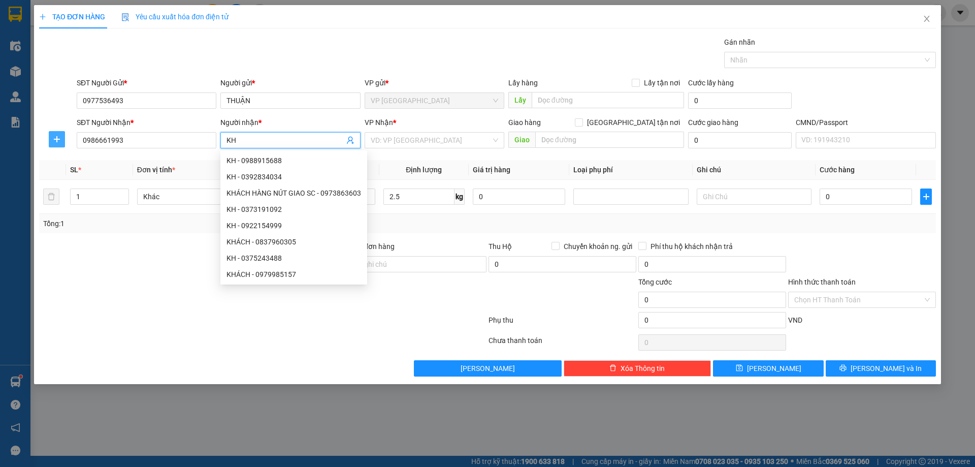
type input "KH"
click at [51, 138] on span "plus" at bounding box center [56, 139] width 15 height 8
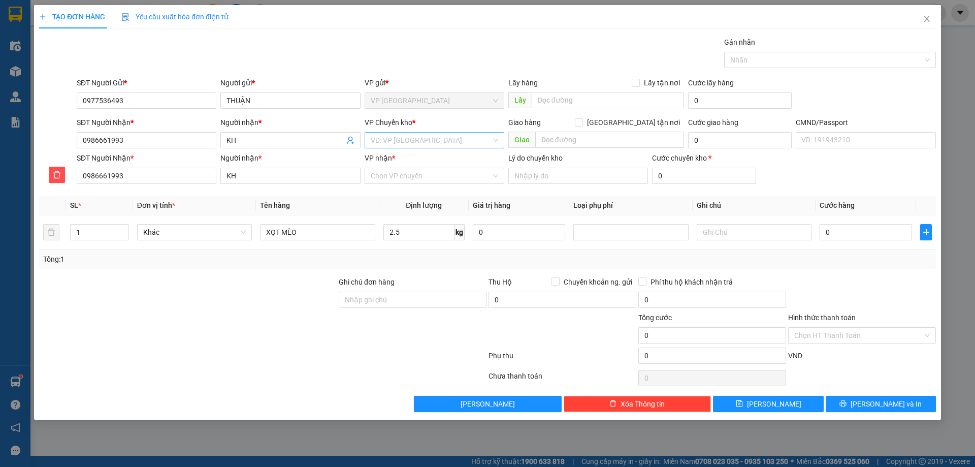
click at [393, 143] on input "search" at bounding box center [431, 140] width 120 height 15
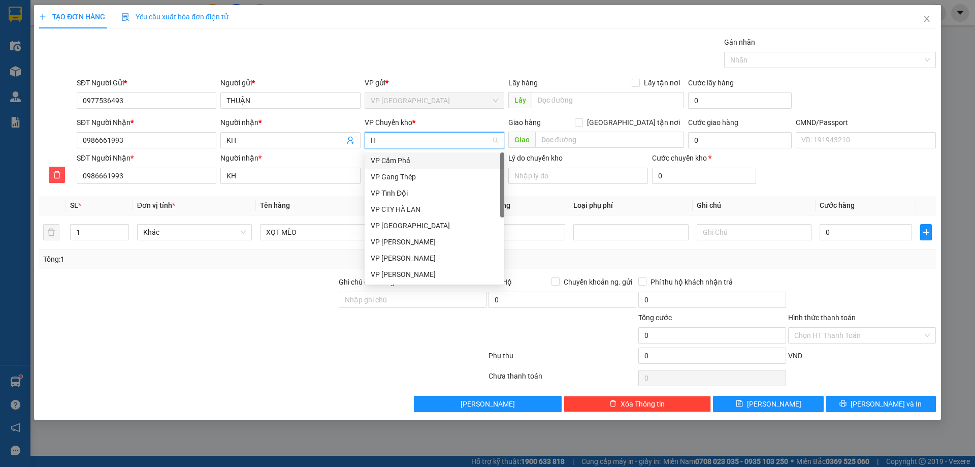
type input "HG"
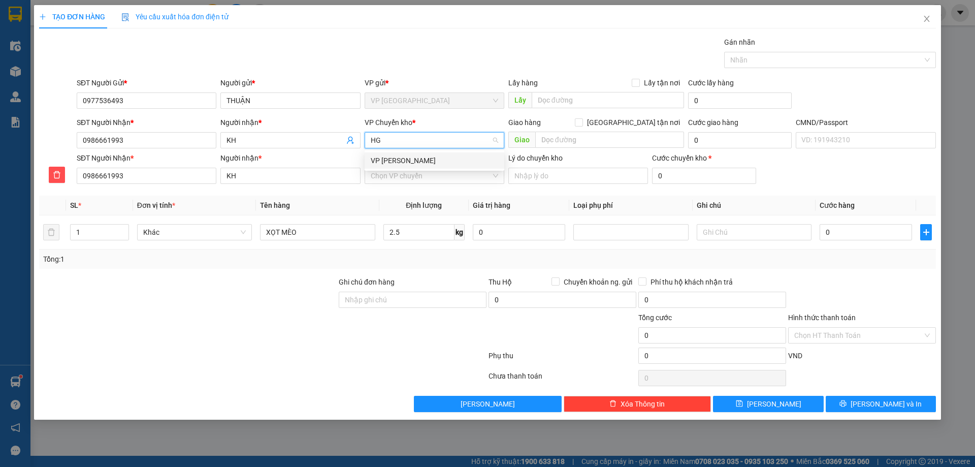
click at [413, 157] on div "VP [PERSON_NAME]" at bounding box center [434, 160] width 127 height 11
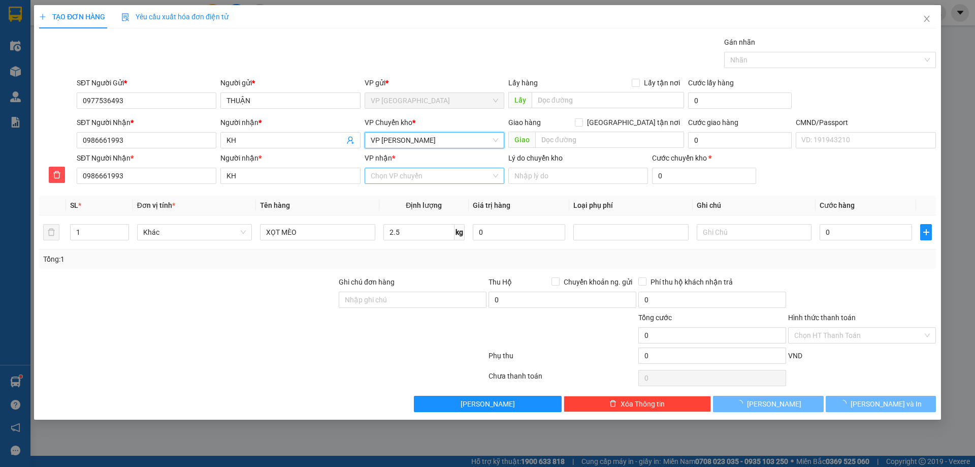
click at [413, 178] on input "VP nhận *" at bounding box center [431, 175] width 120 height 15
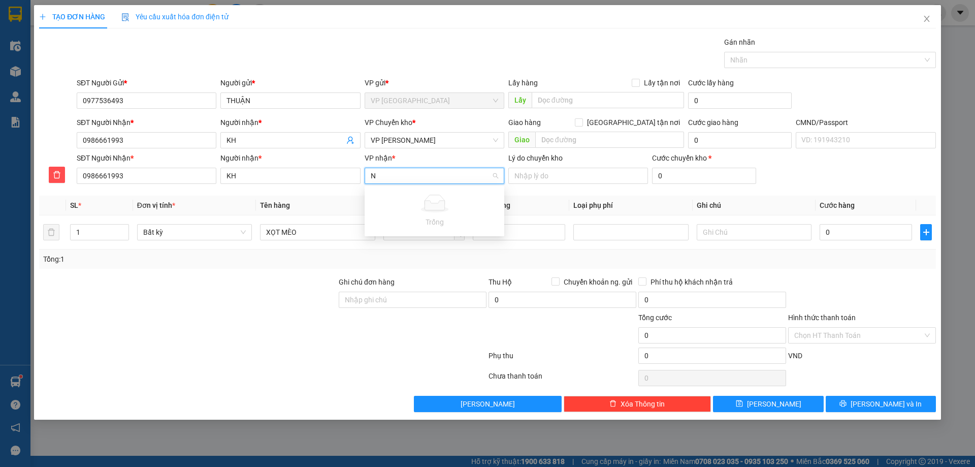
type input "NT"
click at [440, 195] on div "VP [PERSON_NAME]" at bounding box center [434, 195] width 127 height 11
click at [840, 227] on input "0" at bounding box center [865, 232] width 92 height 16
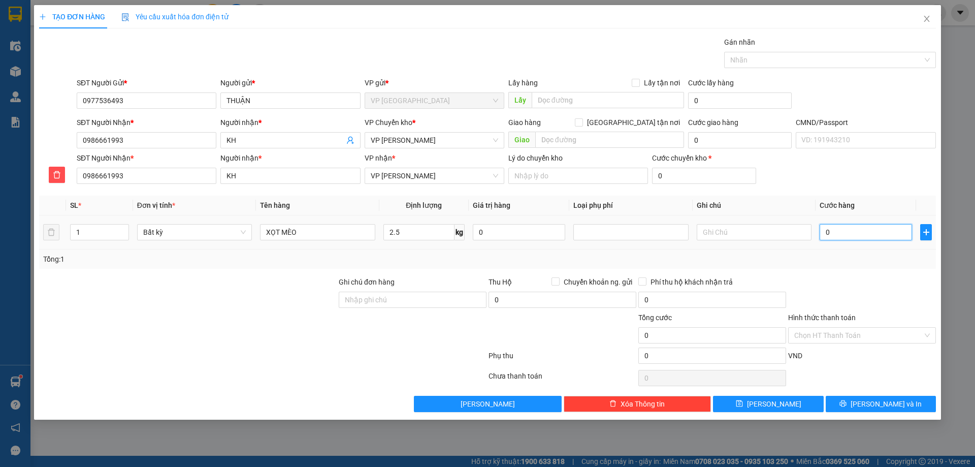
type input "5"
type input "55"
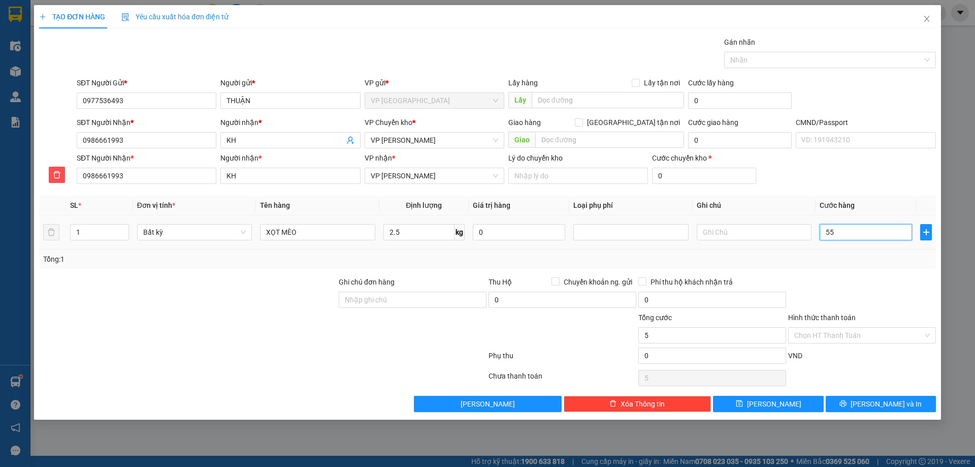
type input "55"
type input "55.000"
click at [846, 269] on div "Transit Pickup Surcharge Ids Transit Deliver Surcharge Ids Transit Deliver Surc…" at bounding box center [487, 224] width 897 height 375
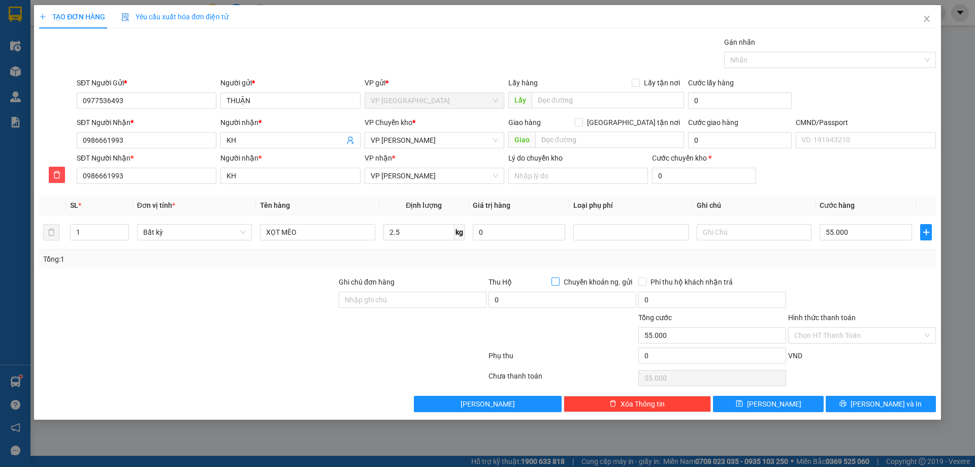
click at [570, 278] on span "Chuyển khoản ng. gửi" at bounding box center [597, 281] width 77 height 11
click at [558, 278] on input "Chuyển khoản ng. gửi" at bounding box center [554, 280] width 7 height 7
checkbox input "true"
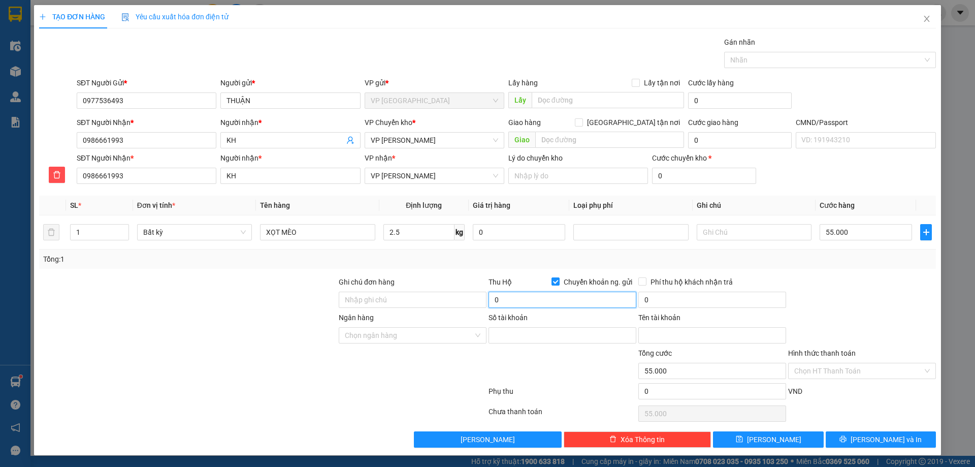
click at [506, 303] on input "0" at bounding box center [562, 299] width 148 height 16
type input "700.000"
click at [455, 368] on div at bounding box center [413, 365] width 150 height 36
type input "30.000"
click at [443, 337] on input "Ngân hàng" at bounding box center [409, 334] width 128 height 15
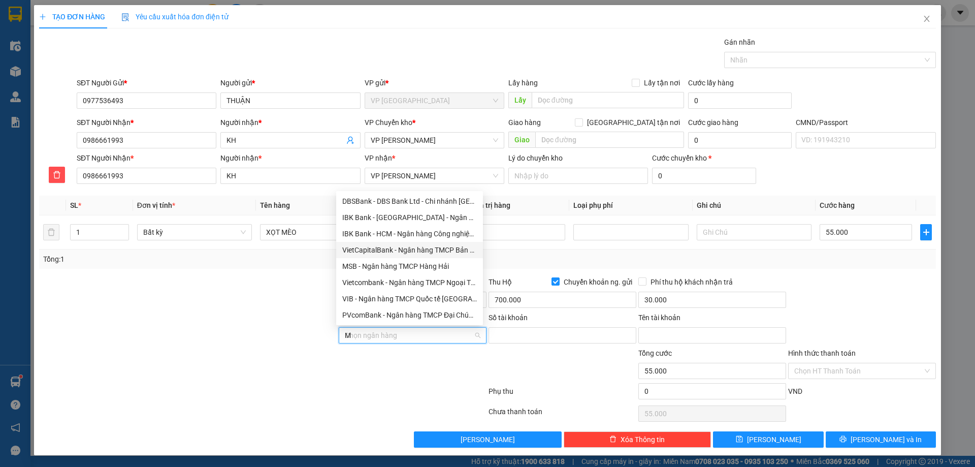
type input "MB"
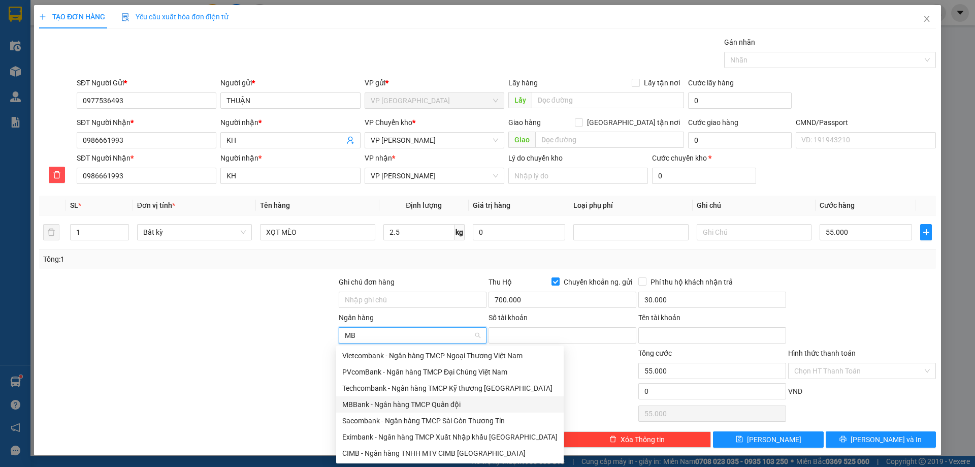
click at [370, 400] on div "MBBank - Ngân hàng TMCP Quân đội" at bounding box center [449, 404] width 215 height 11
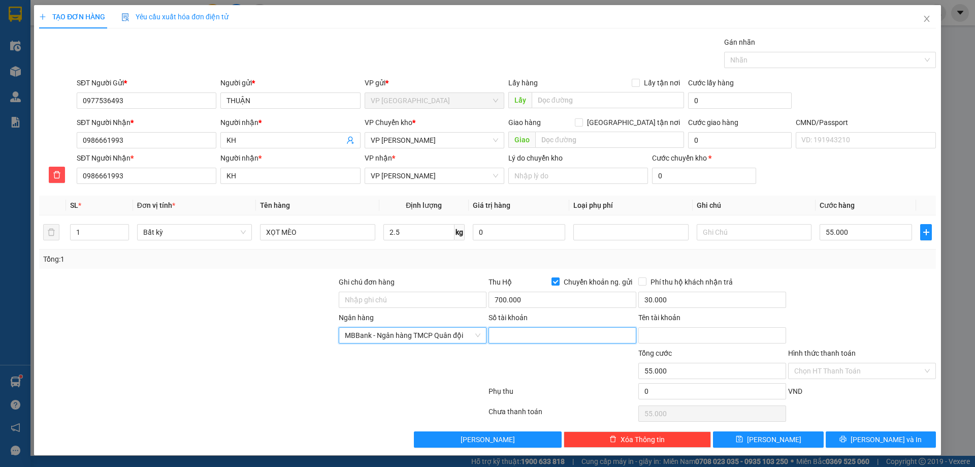
click at [528, 341] on input "Số tài khoản" at bounding box center [562, 335] width 148 height 16
type input "0977536493"
click at [533, 351] on div at bounding box center [562, 365] width 150 height 36
click at [663, 332] on input "Tên tài khoản" at bounding box center [712, 335] width 148 height 16
type input "[PERSON_NAME]"
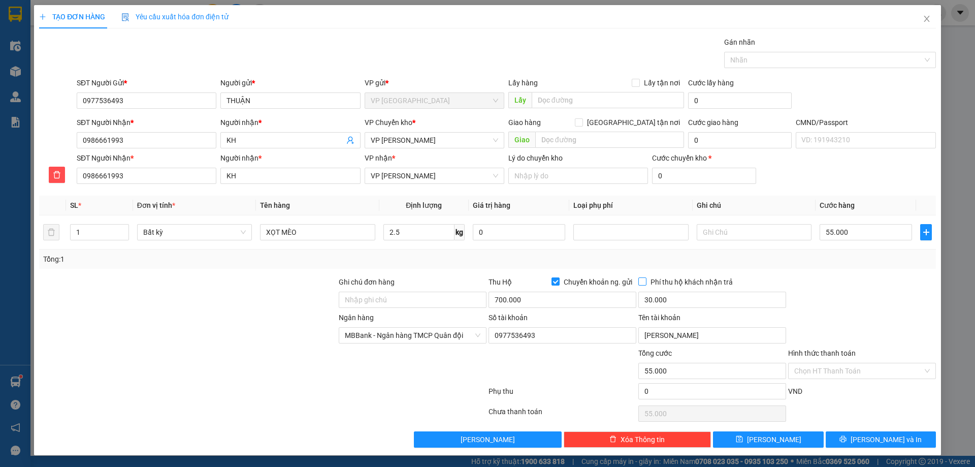
click at [646, 281] on span "Phí thu hộ khách nhận trả" at bounding box center [691, 281] width 90 height 11
click at [642, 281] on input "Phí thu hộ khách nhận trả" at bounding box center [641, 280] width 7 height 7
checkbox input "true"
click at [859, 449] on div "TẠO ĐƠN HÀNG Yêu cầu xuất hóa đơn điện tử Transit Pickup Surcharge Ids Transit …" at bounding box center [487, 230] width 907 height 450
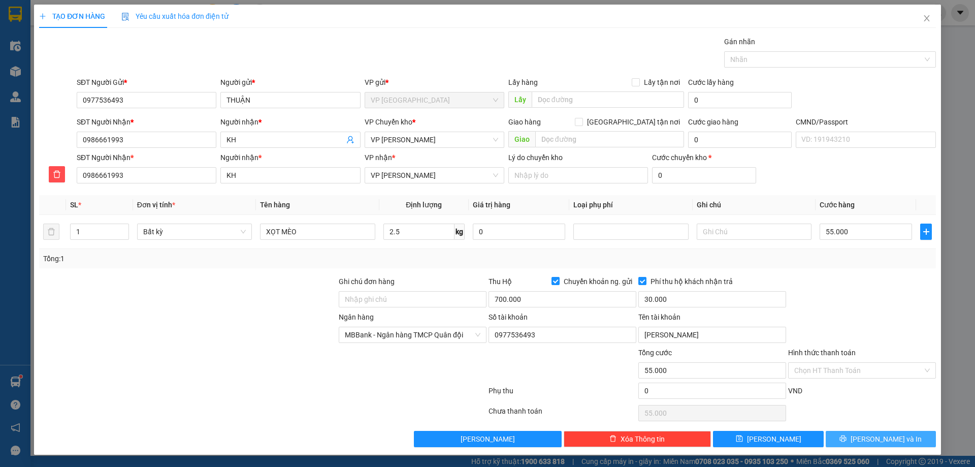
click at [860, 431] on button "[PERSON_NAME] và In" at bounding box center [880, 439] width 110 height 16
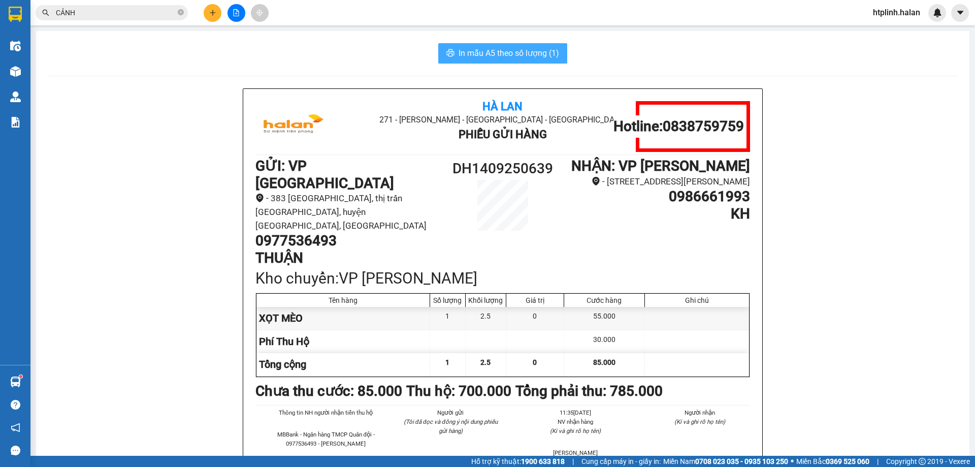
click at [516, 53] on span "In mẫu A5 theo số lượng (1)" at bounding box center [508, 53] width 101 height 13
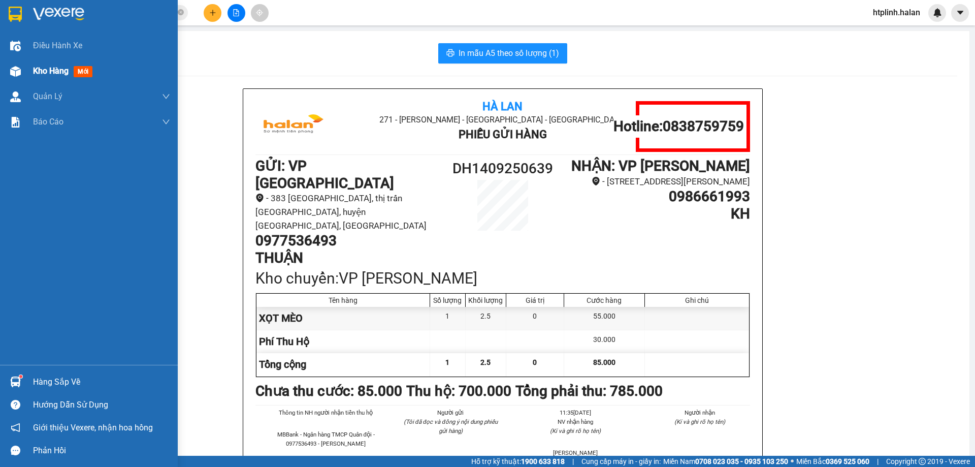
click at [36, 73] on span "Kho hàng" at bounding box center [51, 71] width 36 height 10
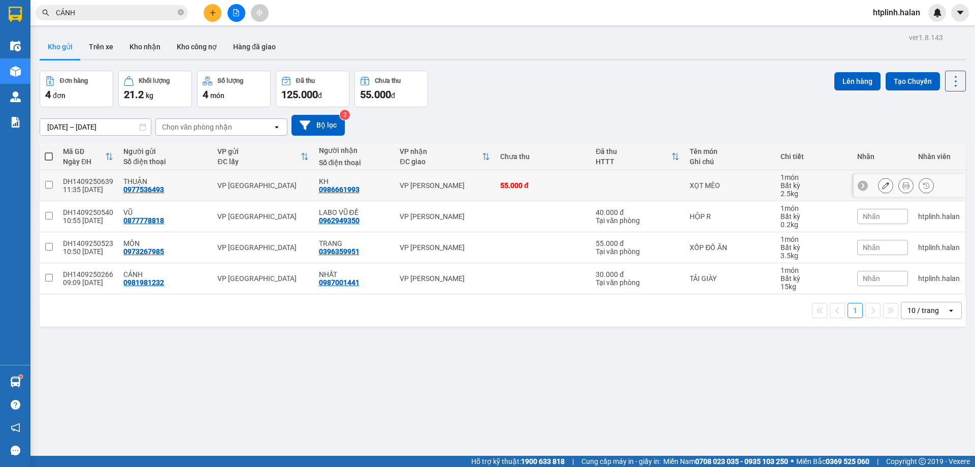
click at [878, 185] on button at bounding box center [885, 186] width 14 height 18
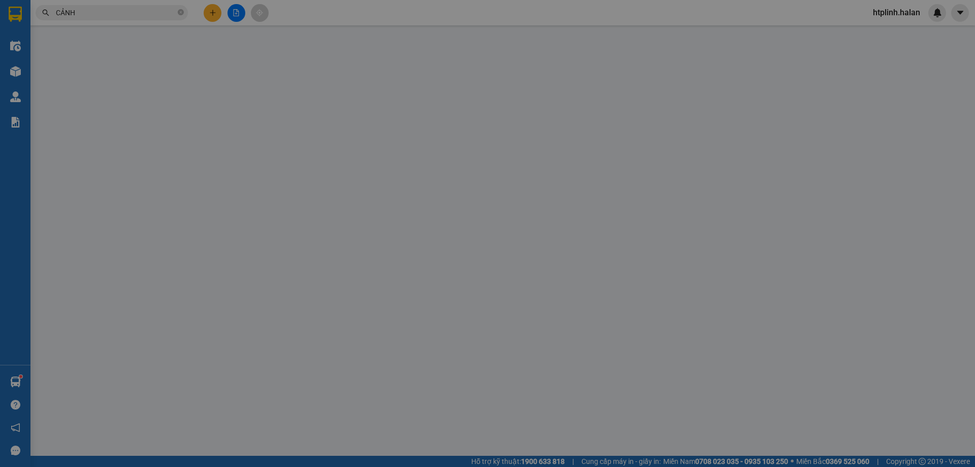
type input "0977536493"
type input "0986661993"
checkbox input "true"
type input "700.000"
type input "30.000"
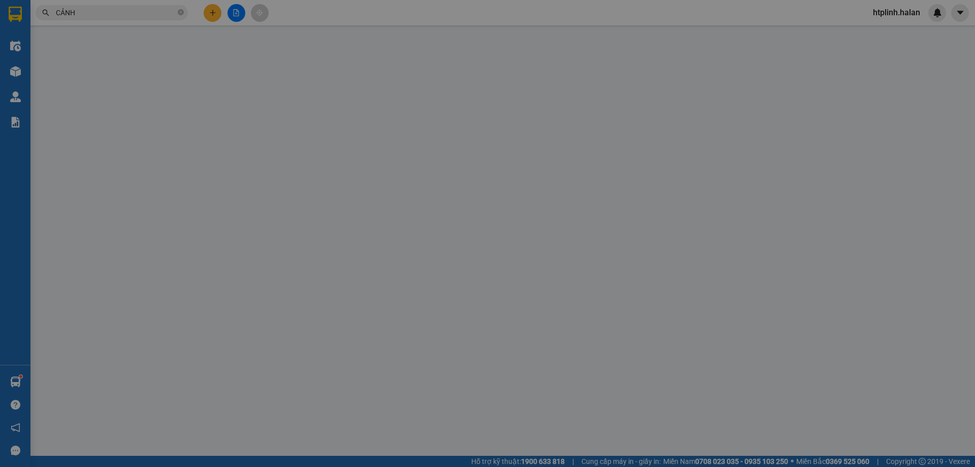
type input "55.000"
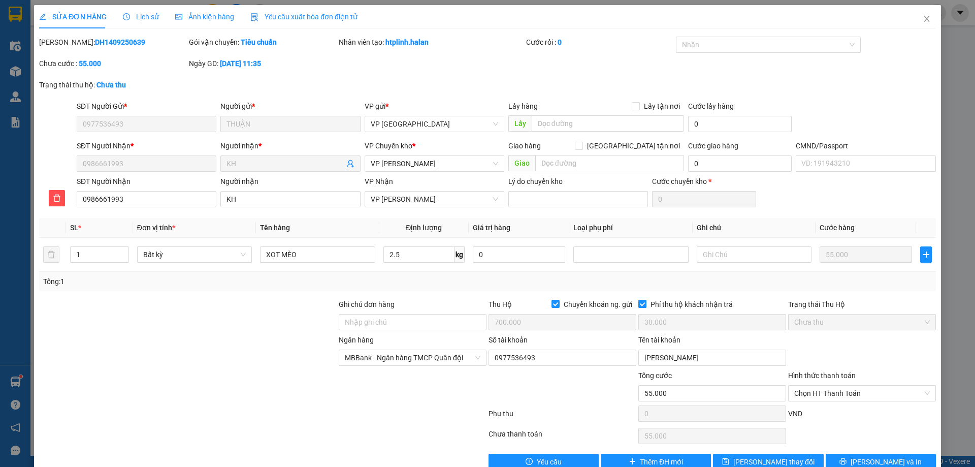
click at [638, 306] on input "Phí thu hộ khách nhận trả" at bounding box center [641, 303] width 7 height 7
checkbox input "false"
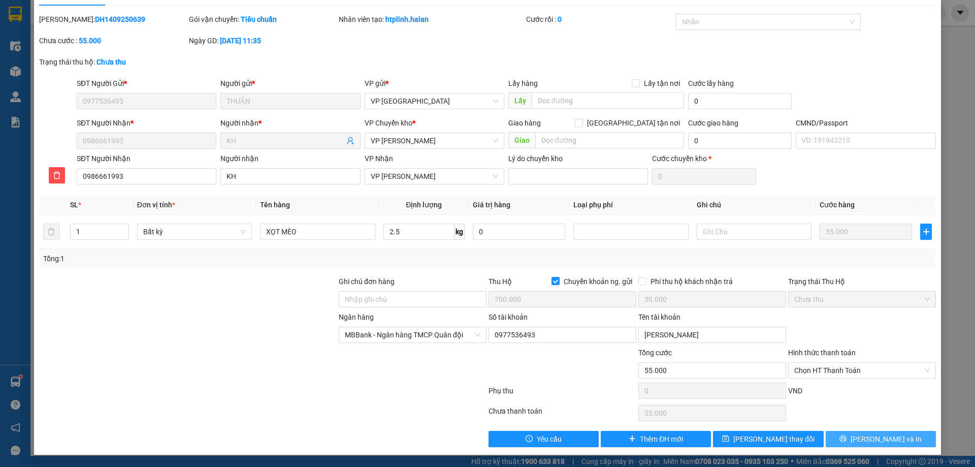
click at [846, 440] on icon "printer" at bounding box center [842, 438] width 7 height 7
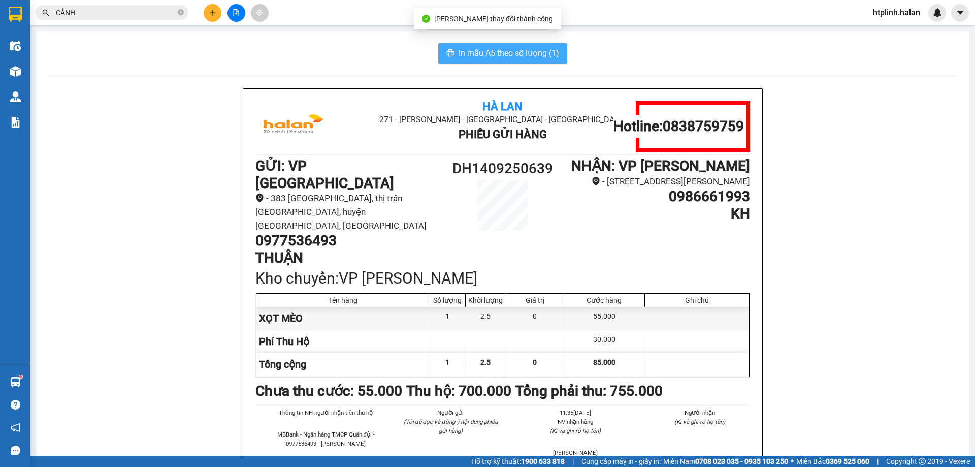
click at [490, 61] on button "In mẫu A5 theo số lượng (1)" at bounding box center [502, 53] width 129 height 20
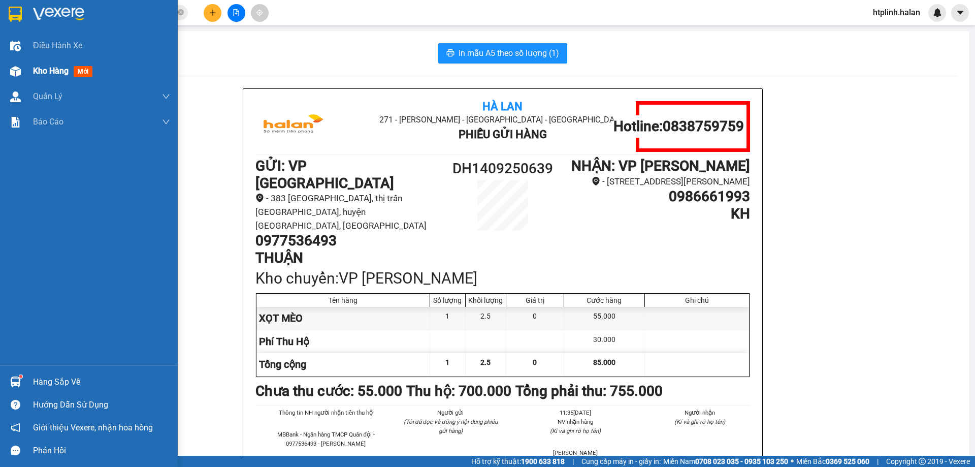
click at [72, 67] on div "Kho hàng mới" at bounding box center [64, 70] width 63 height 13
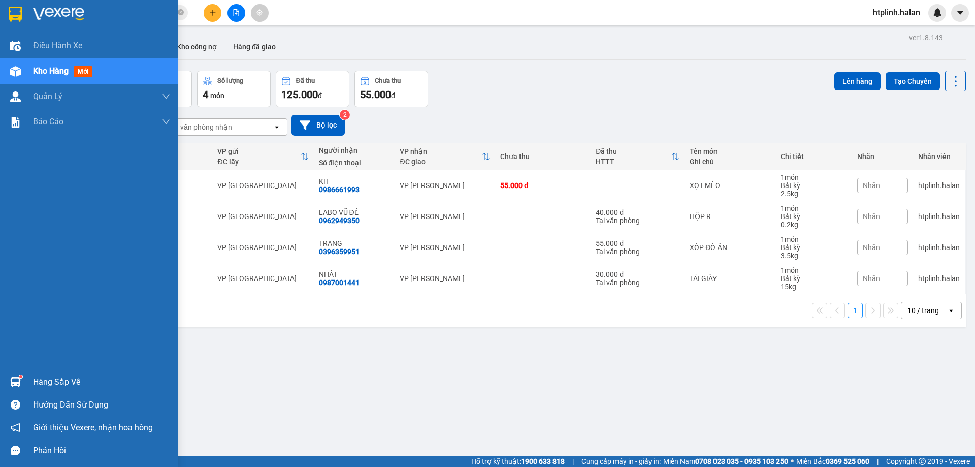
click at [23, 369] on div "Hàng sắp về Hướng dẫn sử dụng Giới thiệu Vexere, nhận hoa hồng Phản hồi" at bounding box center [89, 413] width 178 height 97
click at [45, 386] on div "Hàng sắp về" at bounding box center [101, 381] width 137 height 15
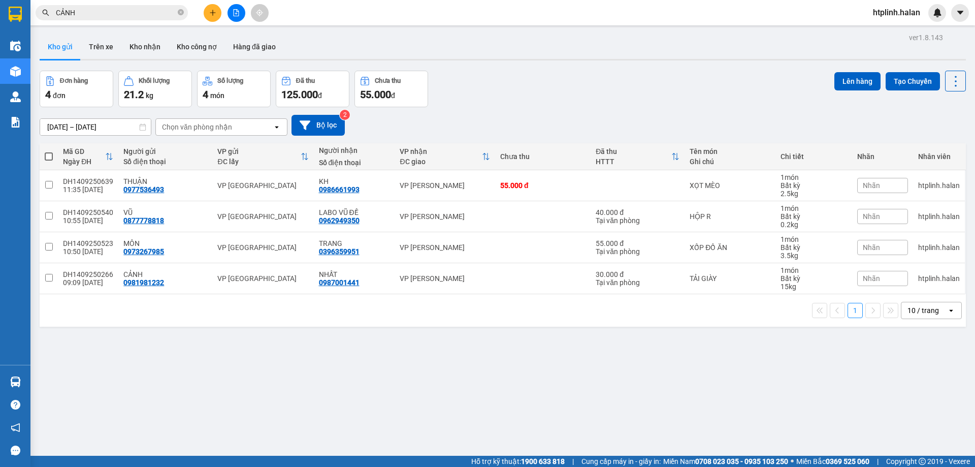
click at [577, 87] on section "Kết quả tìm kiếm ( 148 ) Bộ lọc Thuộc VP này [PERSON_NAME] thái Món hàng Thu hộ…" at bounding box center [487, 233] width 975 height 467
click at [150, 44] on button "Kho nhận" at bounding box center [144, 47] width 47 height 24
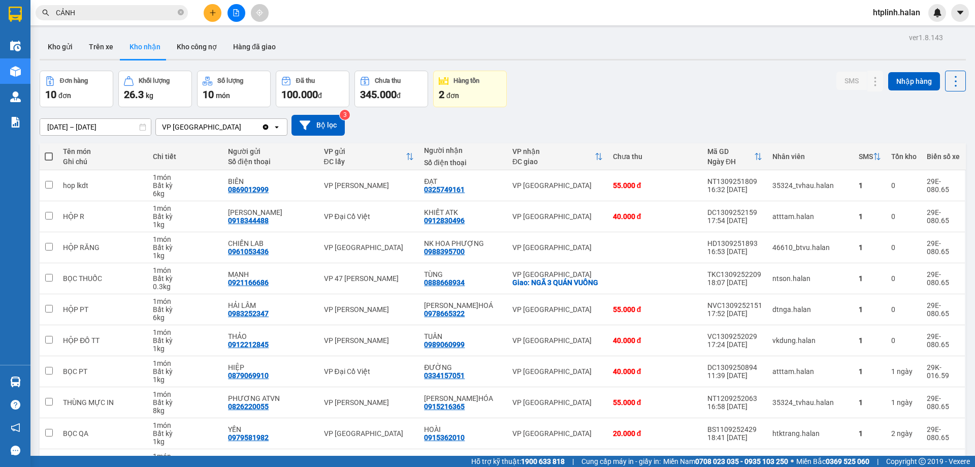
click at [811, 94] on div "Đơn hàng 10 đơn Khối lượng 26.3 kg Số lượng 10 món Đã thu 100.000 đ Chưa thu 34…" at bounding box center [503, 89] width 926 height 37
click at [64, 44] on button "Kho gửi" at bounding box center [60, 47] width 41 height 24
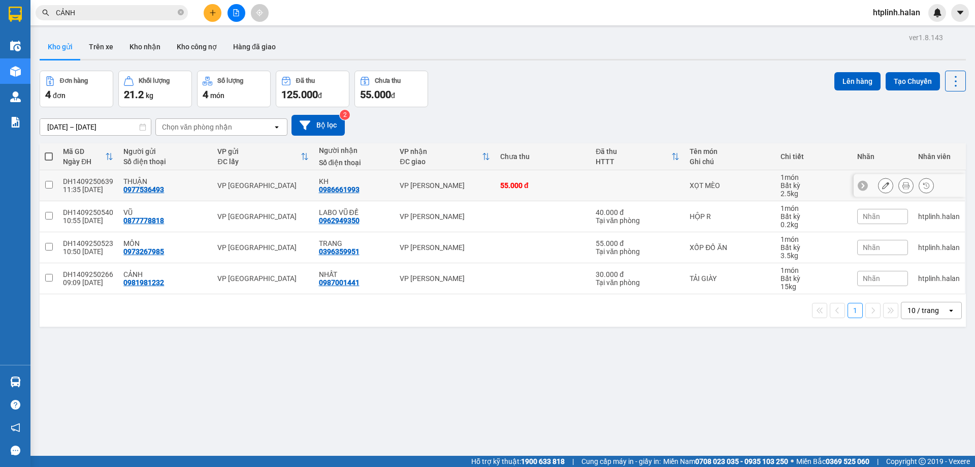
click at [284, 190] on td "VP [GEOGRAPHIC_DATA]" at bounding box center [262, 185] width 101 height 31
checkbox input "true"
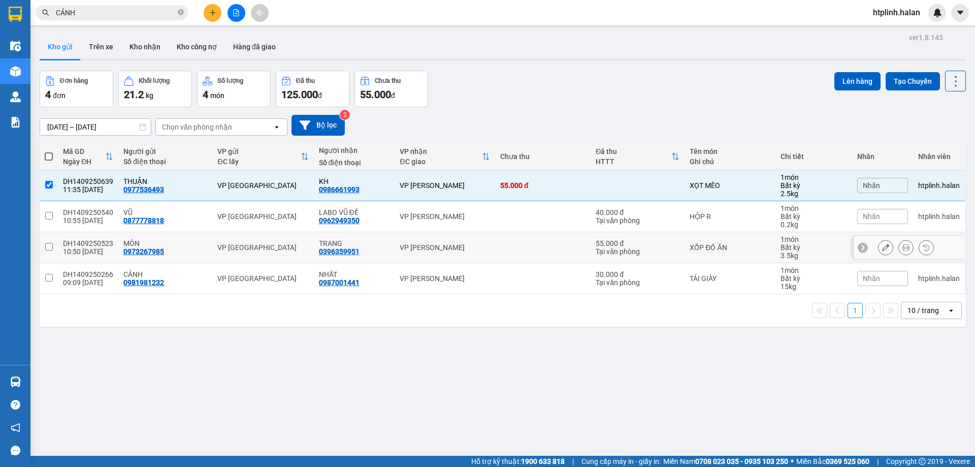
click at [300, 239] on td "VP [GEOGRAPHIC_DATA]" at bounding box center [262, 247] width 101 height 31
checkbox input "true"
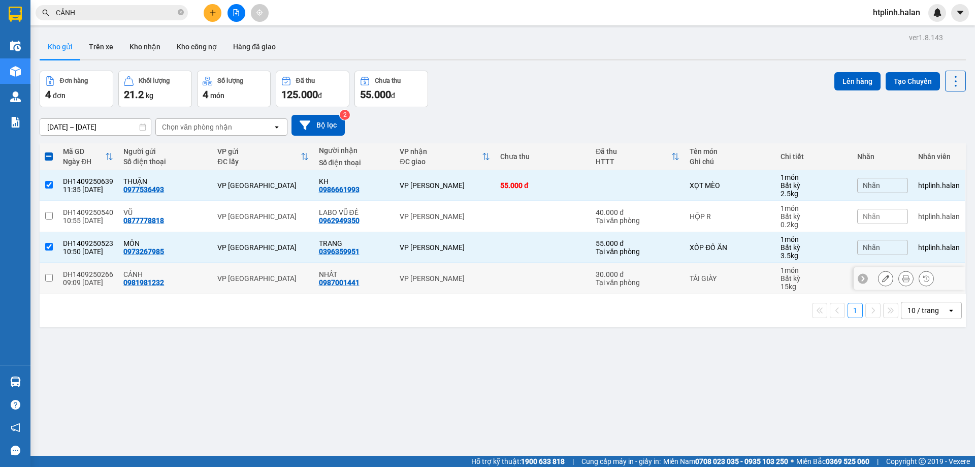
drag, startPoint x: 303, startPoint y: 277, endPoint x: 239, endPoint y: 216, distance: 88.4
click at [297, 276] on div "VP [GEOGRAPHIC_DATA]" at bounding box center [262, 278] width 91 height 8
checkbox input "true"
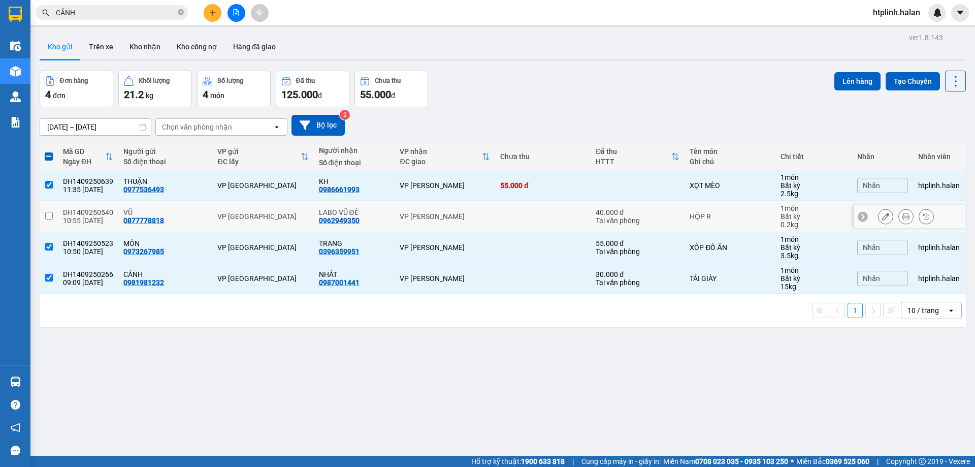
click at [247, 199] on td "VP [GEOGRAPHIC_DATA]" at bounding box center [262, 185] width 101 height 31
checkbox input "false"
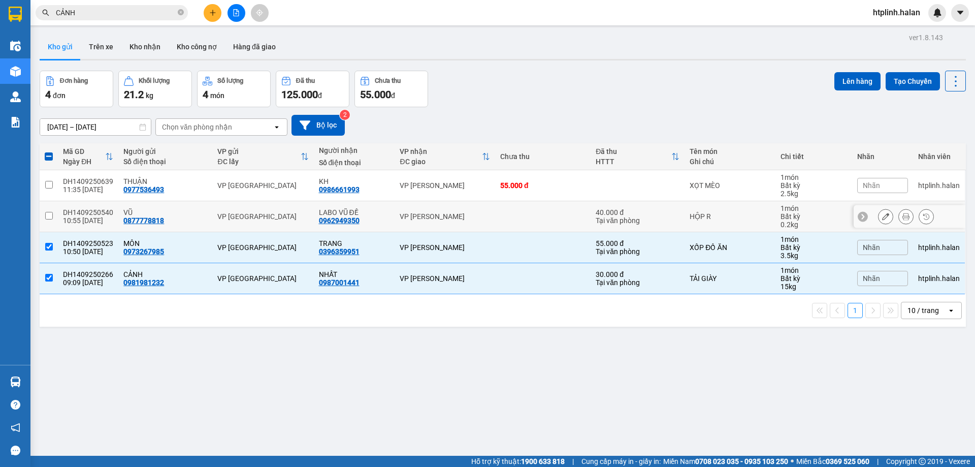
click at [372, 219] on div "LABO VŨ ĐỀ 0962949350" at bounding box center [354, 216] width 71 height 16
checkbox input "true"
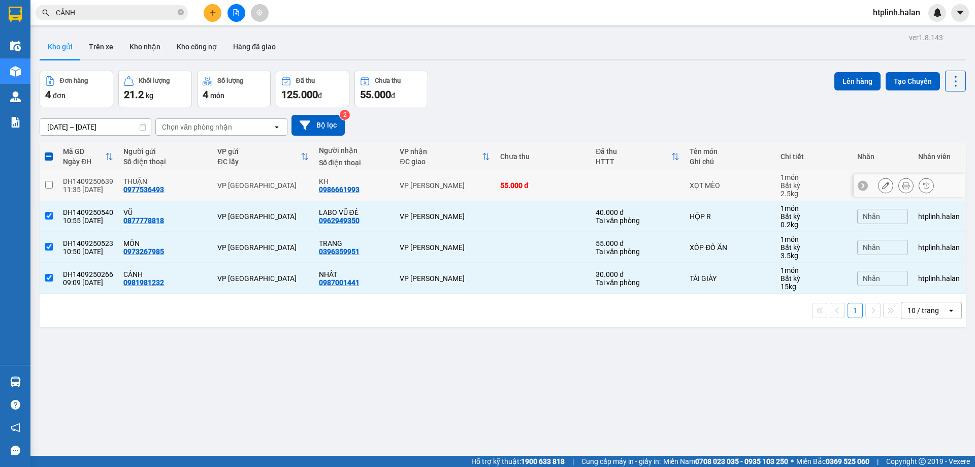
click at [457, 193] on td "VP [PERSON_NAME]" at bounding box center [444, 185] width 101 height 31
checkbox input "true"
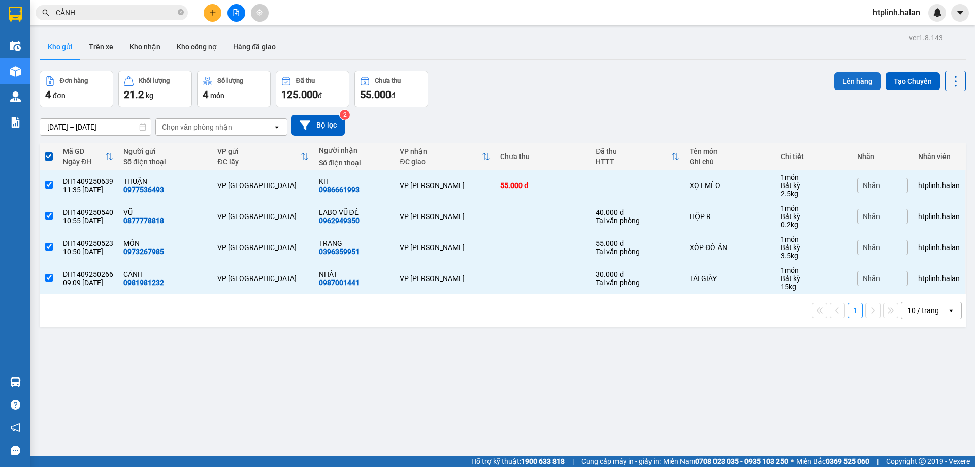
click at [844, 82] on button "Lên hàng" at bounding box center [857, 81] width 46 height 18
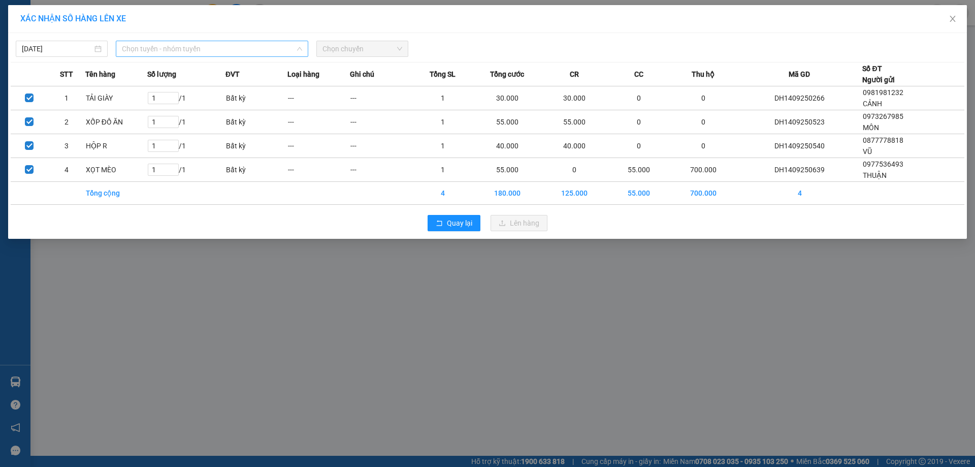
click at [265, 56] on span "Chọn tuyến - nhóm tuyến" at bounding box center [212, 48] width 180 height 15
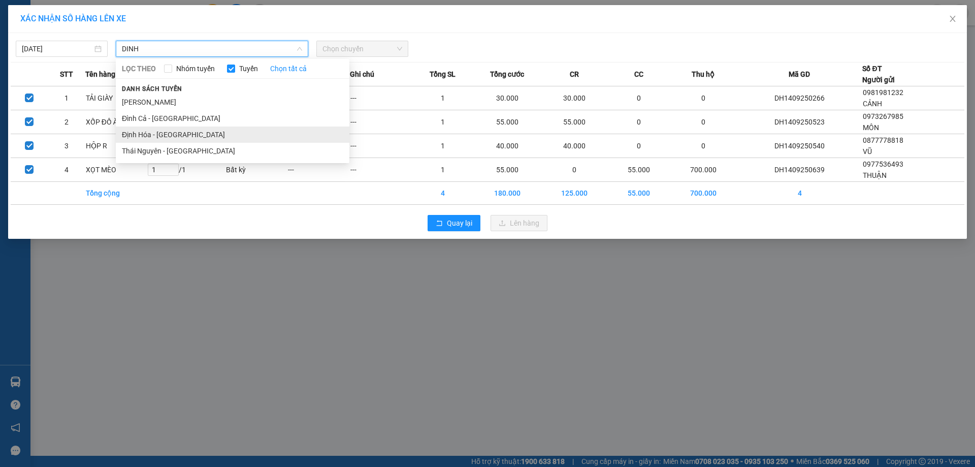
type input "DINH"
click at [209, 127] on li "Định Hóa - [GEOGRAPHIC_DATA]" at bounding box center [233, 134] width 234 height 16
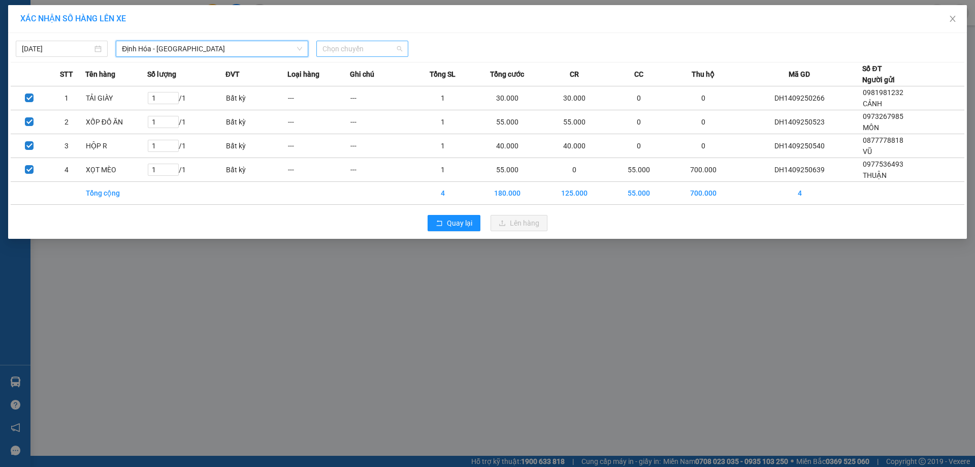
click at [383, 52] on span "Chọn chuyến" at bounding box center [362, 48] width 80 height 15
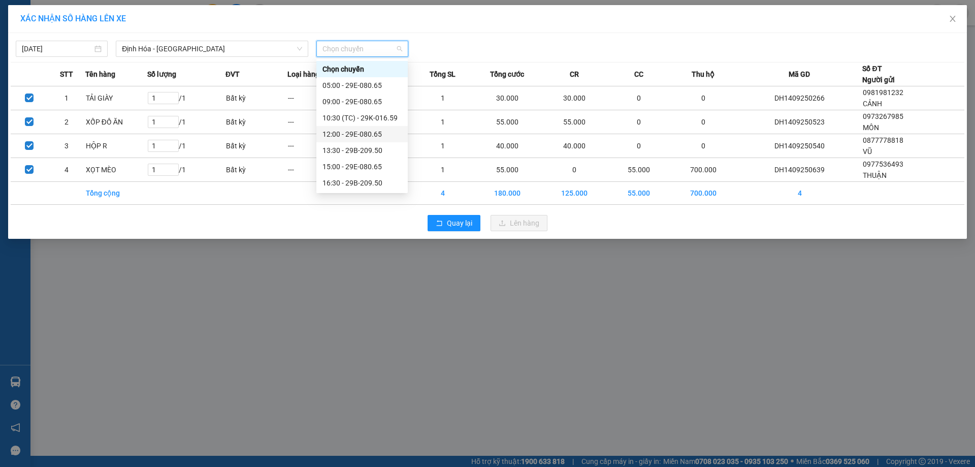
click at [369, 135] on div "12:00 - 29E-080.65" at bounding box center [361, 133] width 79 height 11
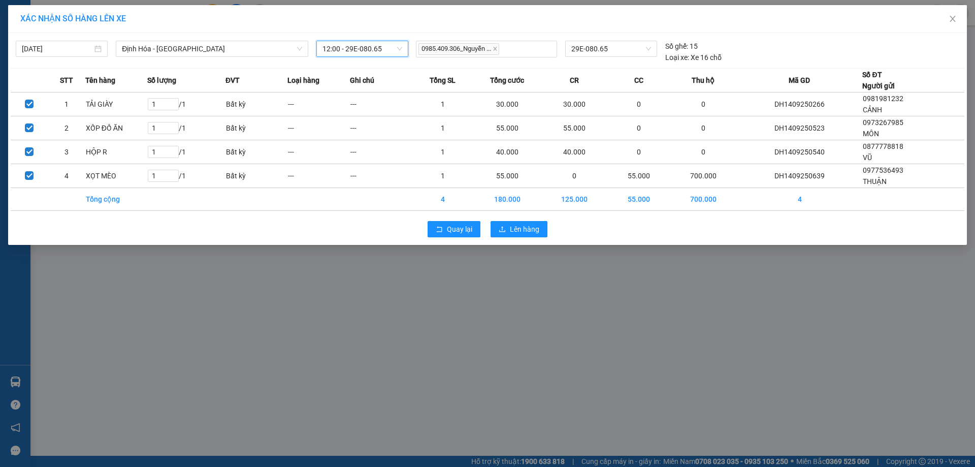
click at [506, 220] on div "Quay lại Lên hàng" at bounding box center [487, 229] width 953 height 26
click at [518, 229] on span "Lên hàng" at bounding box center [524, 228] width 29 height 11
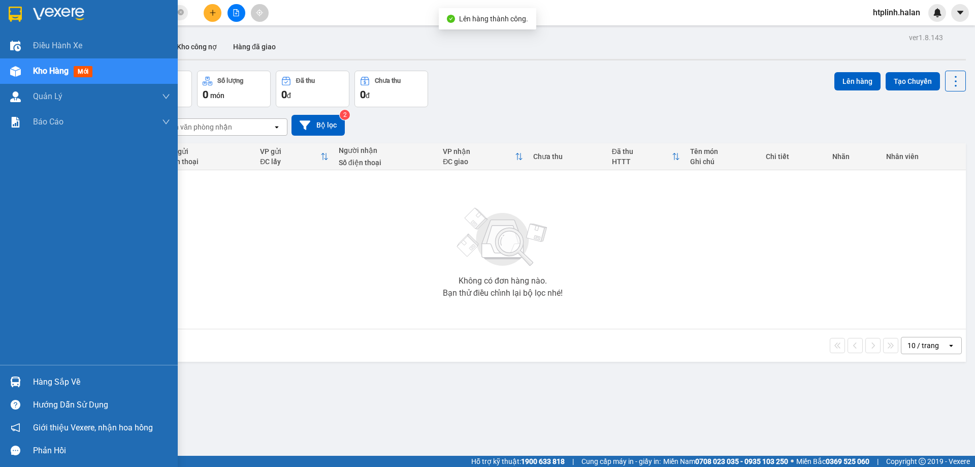
click at [27, 386] on div "Hàng sắp về" at bounding box center [89, 381] width 178 height 23
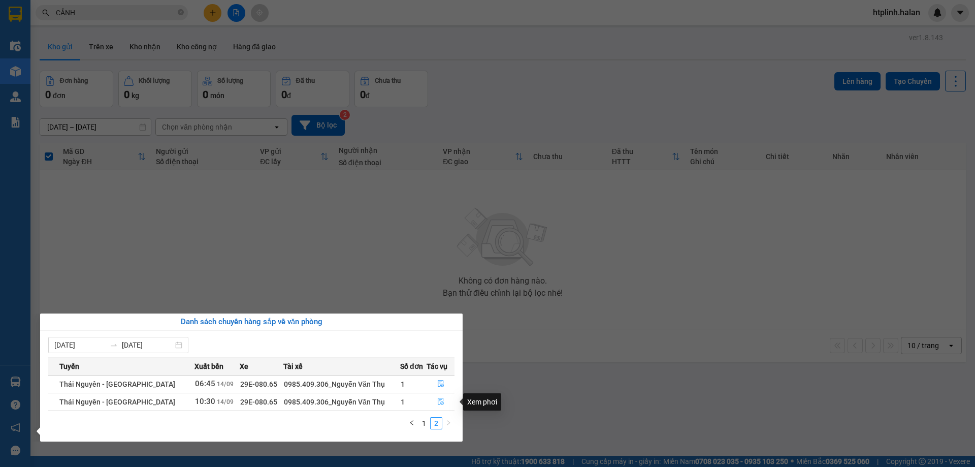
click at [438, 403] on icon "file-done" at bounding box center [440, 401] width 7 height 7
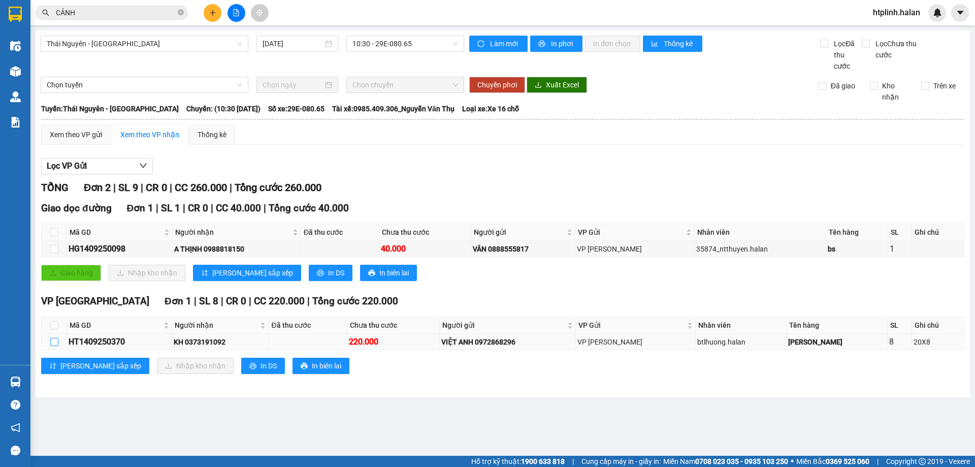
click at [54, 338] on input "checkbox" at bounding box center [54, 342] width 8 height 8
checkbox input "true"
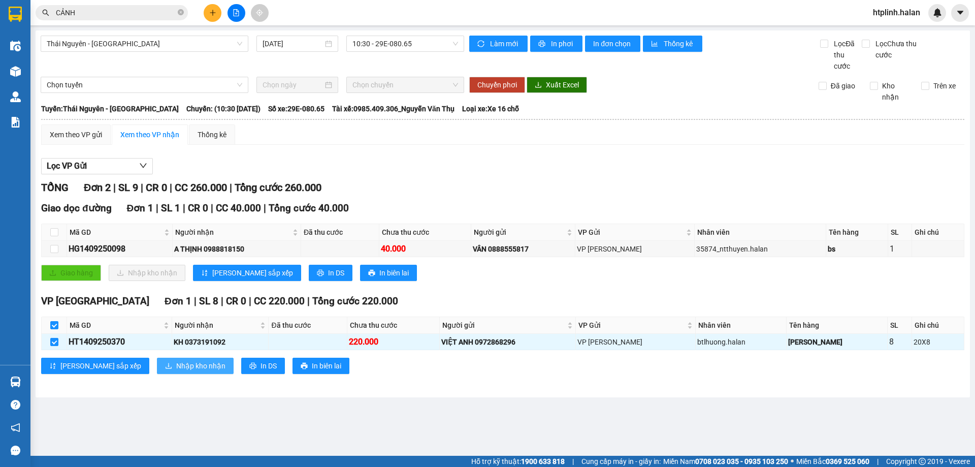
click at [176, 361] on span "Nhập kho nhận" at bounding box center [200, 365] width 49 height 11
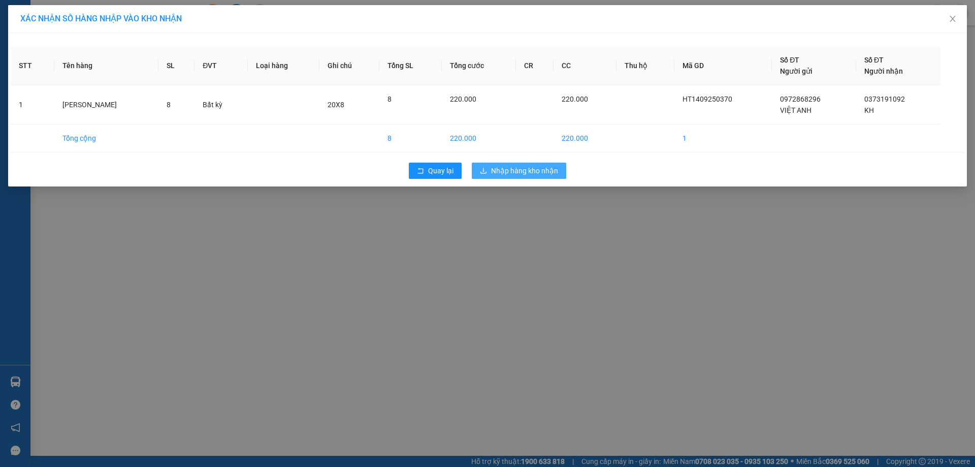
click at [532, 173] on span "Nhập hàng kho nhận" at bounding box center [524, 170] width 67 height 11
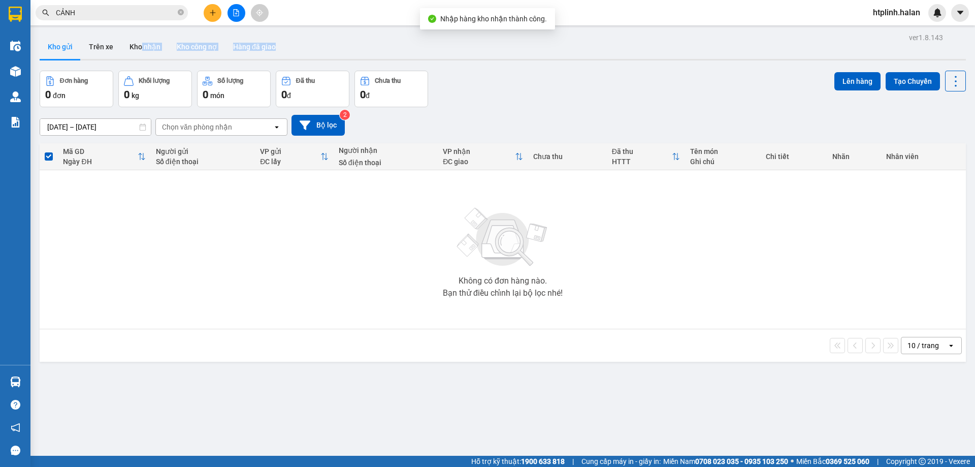
drag, startPoint x: 140, startPoint y: 32, endPoint x: 138, endPoint y: 62, distance: 30.0
click at [138, 60] on div "ver 1.8.143 Kho gửi Trên xe Kho nhận Kho công nợ Hàng đã giao Đơn hàng 0 đơn Kh…" at bounding box center [503, 263] width 934 height 467
click at [138, 62] on div "ver 1.8.143 Kho gửi Trên xe Kho nhận Kho công nợ Hàng đã giao Đơn hàng 0 đơn Kh…" at bounding box center [503, 263] width 934 height 467
click at [133, 49] on button "Kho nhận" at bounding box center [144, 47] width 47 height 24
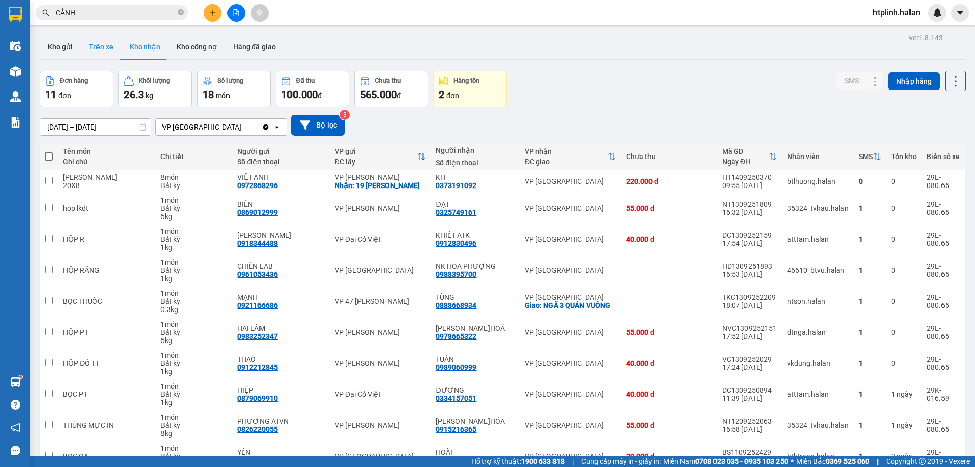
click at [98, 36] on button "Trên xe" at bounding box center [101, 47] width 41 height 24
type input "[DATE] – [DATE]"
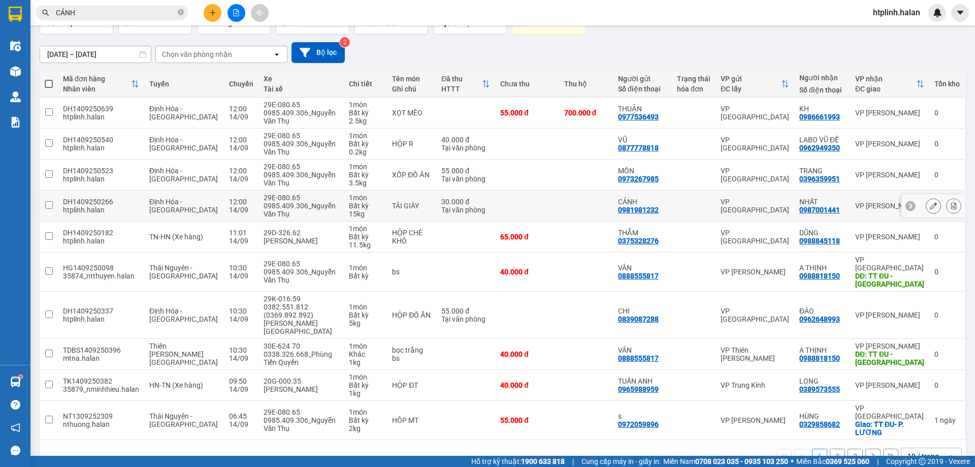
scroll to position [22, 0]
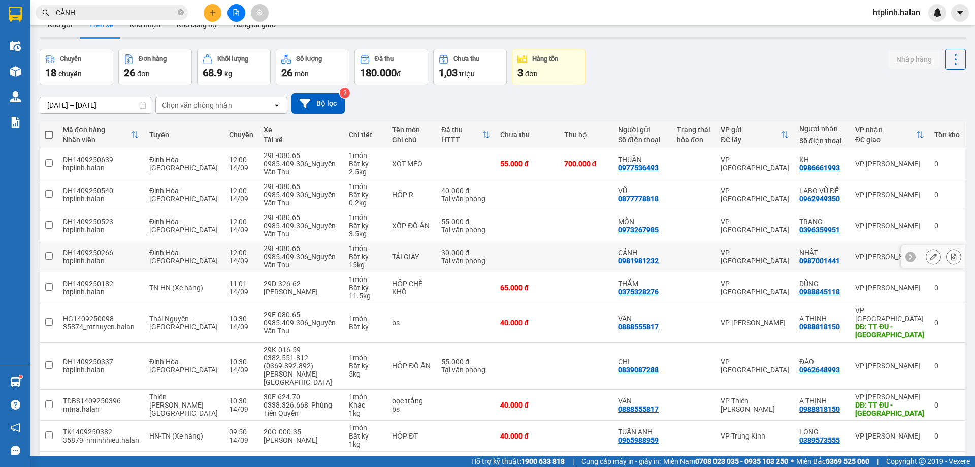
click at [926, 259] on button at bounding box center [933, 257] width 14 height 18
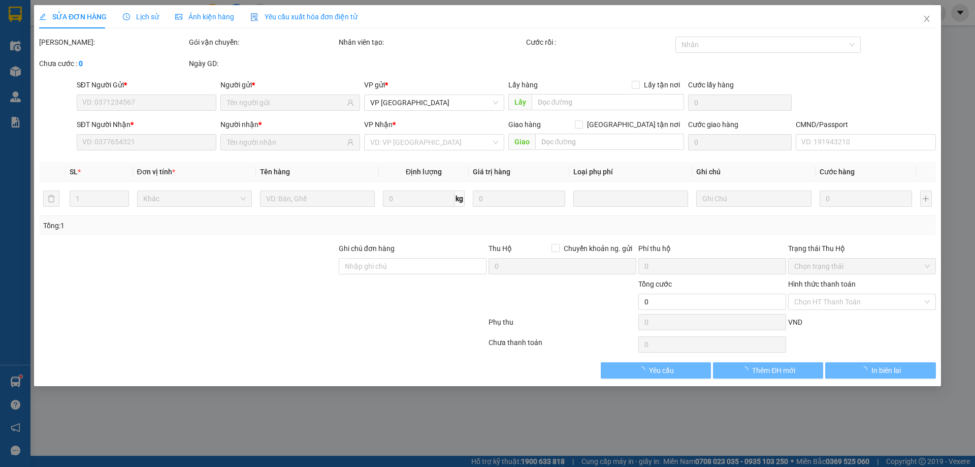
type input "0981981232"
type input "0987001441"
type input "30.000"
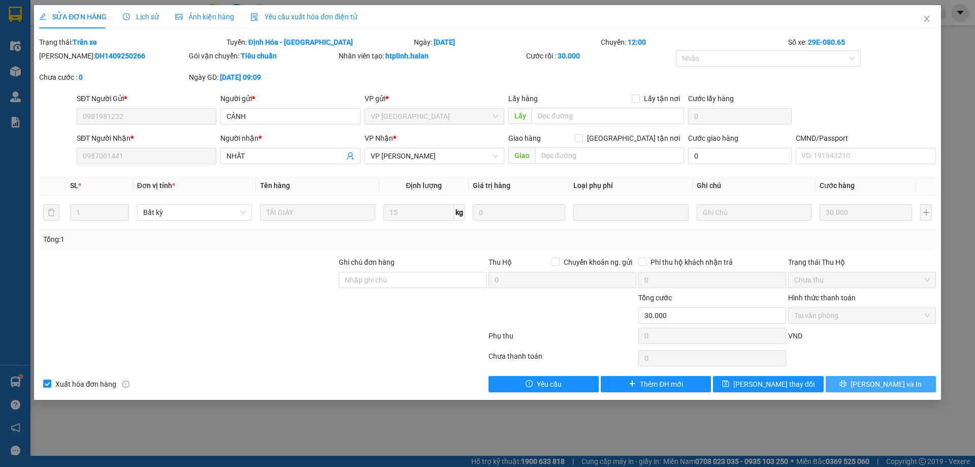
click at [838, 385] on button "[PERSON_NAME] và In" at bounding box center [880, 384] width 110 height 16
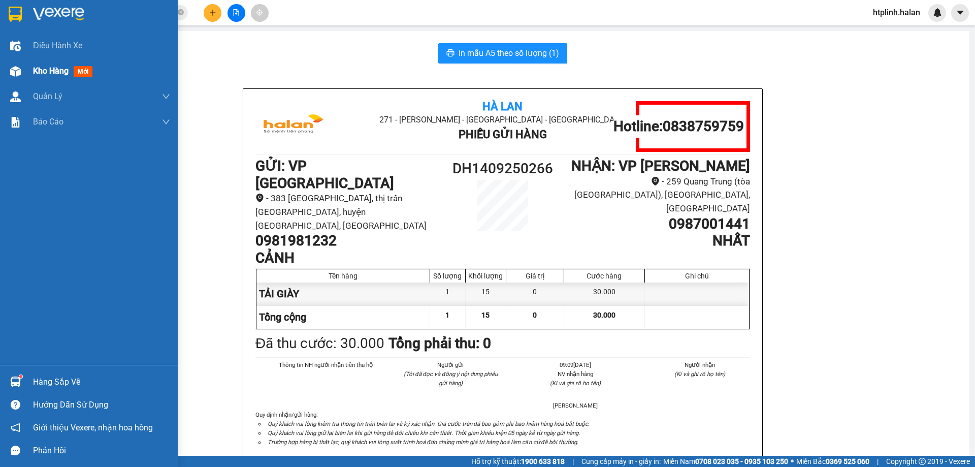
click at [42, 68] on span "Kho hàng" at bounding box center [51, 71] width 36 height 10
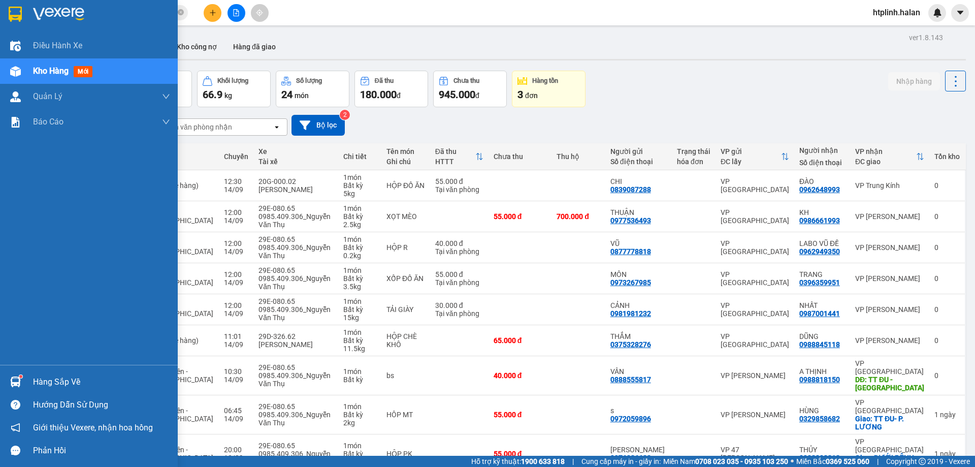
click at [12, 373] on div at bounding box center [16, 382] width 18 height 18
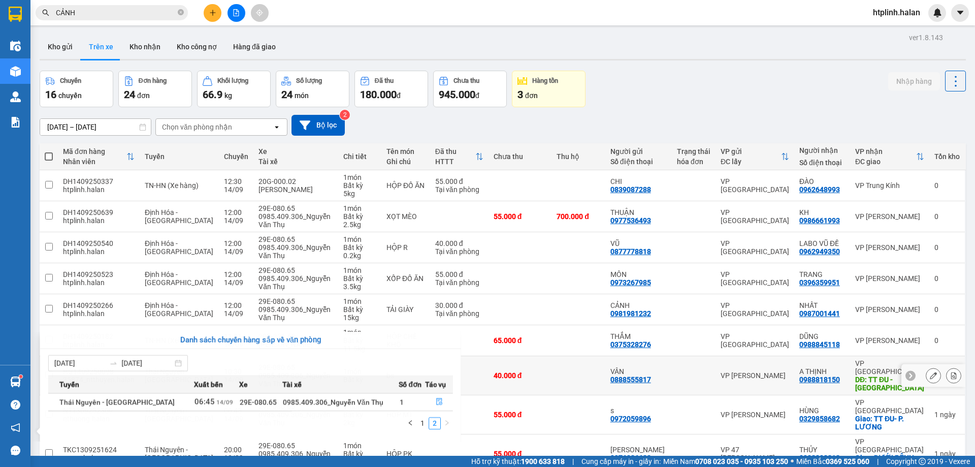
click at [525, 386] on section "Kết quả tìm kiếm ( 148 ) Bộ lọc Thuộc VP này [PERSON_NAME] thái Món hàng Thu hộ…" at bounding box center [487, 233] width 975 height 467
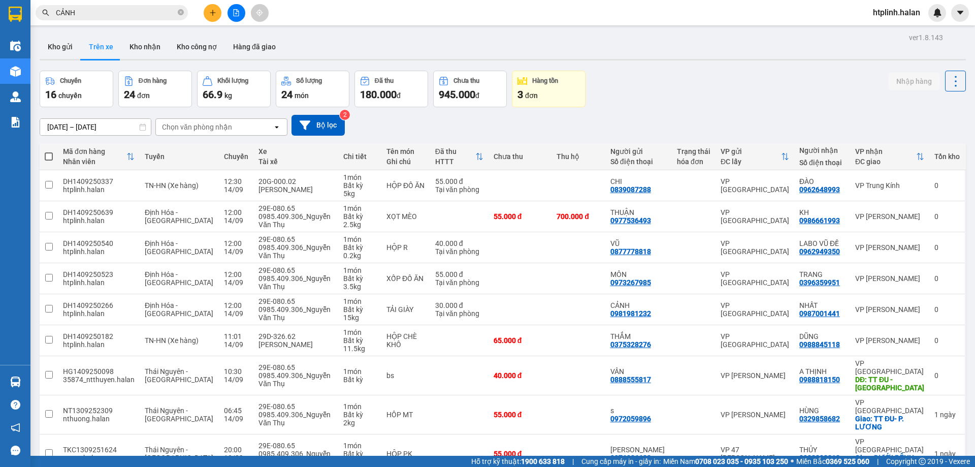
drag, startPoint x: 863, startPoint y: 65, endPoint x: 776, endPoint y: 94, distance: 91.0
click at [863, 65] on div "ver 1.8.143 Kho gửi Trên xe Kho nhận Kho công nợ Hàng đã giao Chuyến 16 chuyến …" at bounding box center [503, 285] width 934 height 510
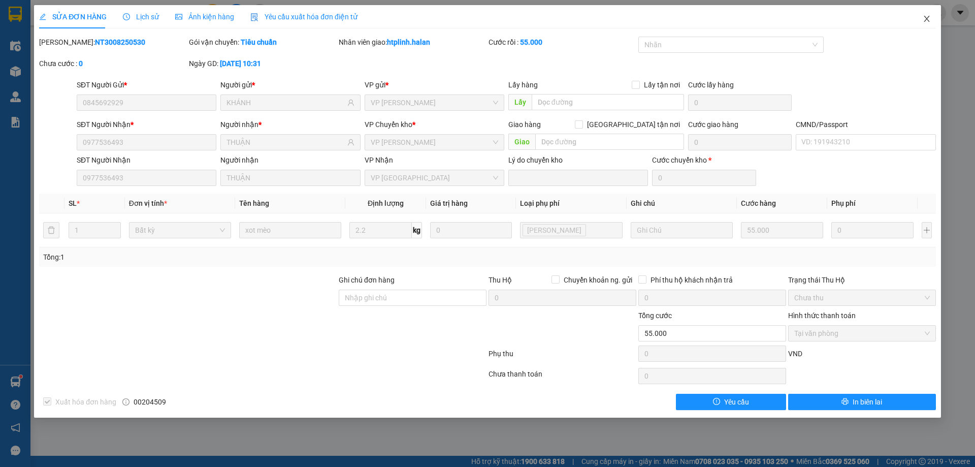
click at [916, 17] on span "Close" at bounding box center [926, 19] width 28 height 28
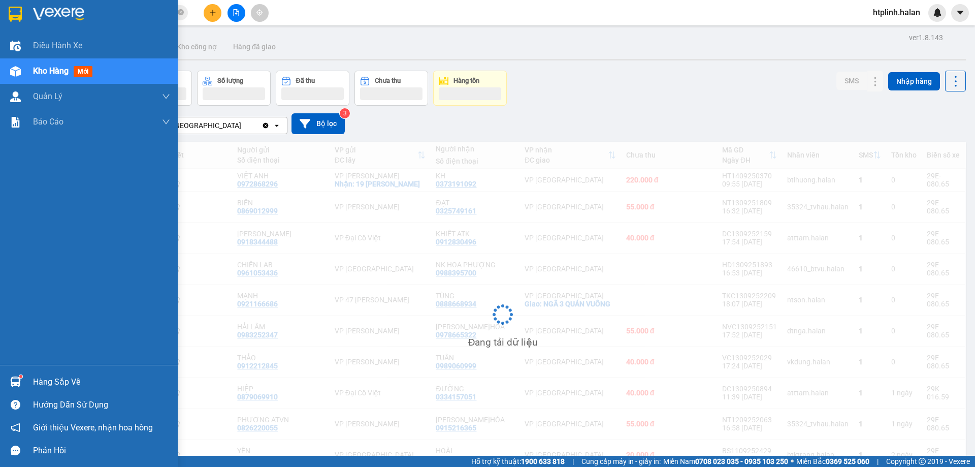
click at [18, 371] on div "Hàng sắp về" at bounding box center [89, 381] width 178 height 23
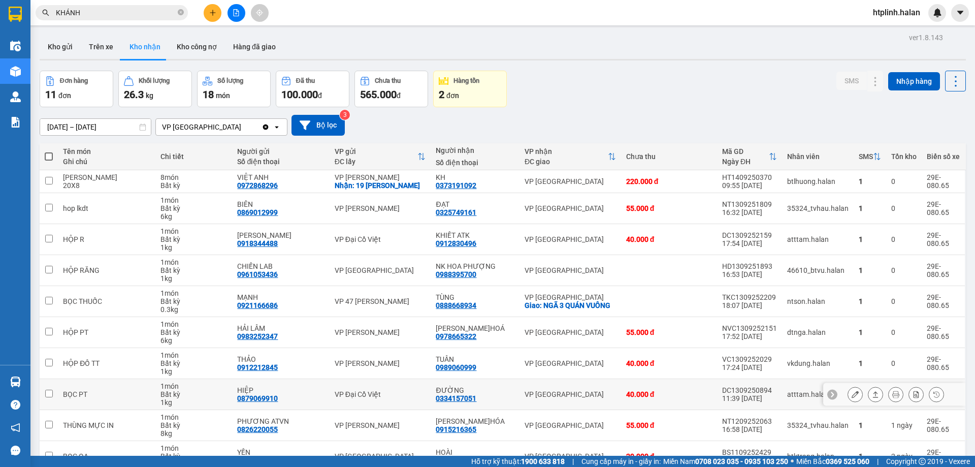
click at [674, 407] on section "Kết quả tìm kiếm ( 288 ) Bộ lọc Thuộc VP này Mã ĐH Trạng thái Món hàng Thu hộ T…" at bounding box center [487, 233] width 975 height 467
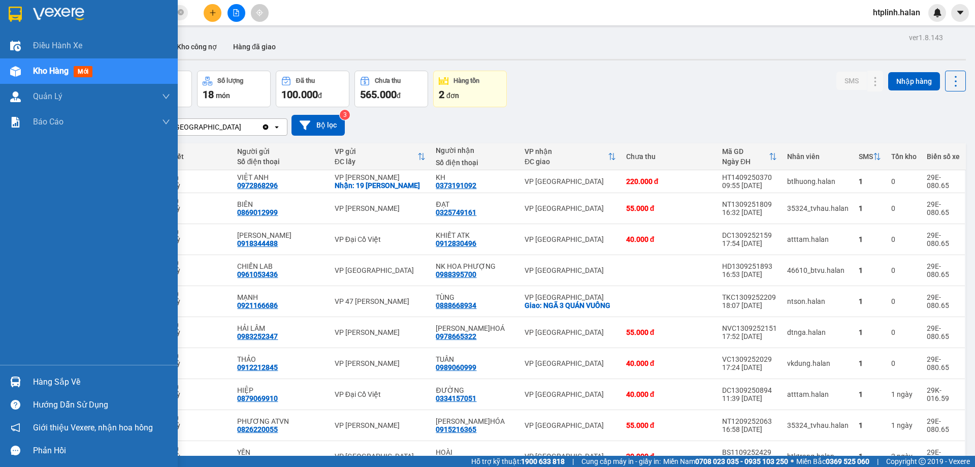
click at [13, 375] on div at bounding box center [16, 382] width 18 height 18
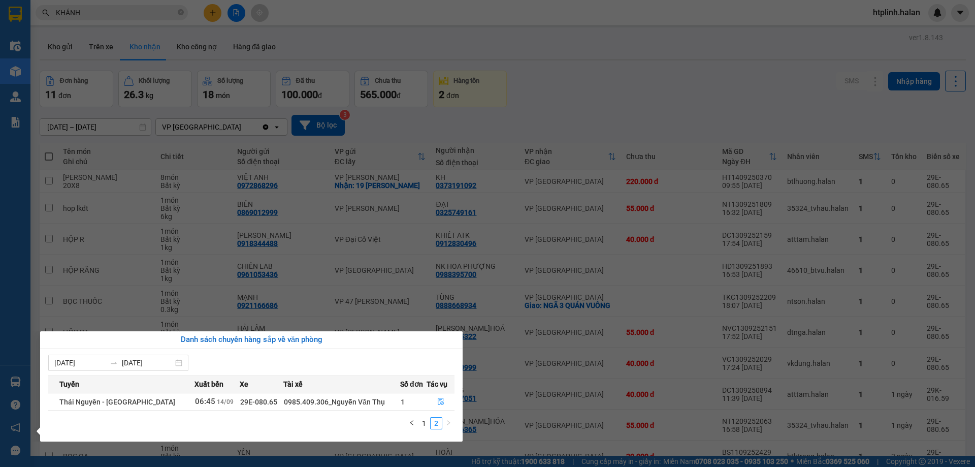
click at [561, 376] on section "Kết quả tìm kiếm ( 288 ) Bộ lọc Thuộc VP này Mã ĐH Trạng thái Món hàng Thu hộ T…" at bounding box center [487, 233] width 975 height 467
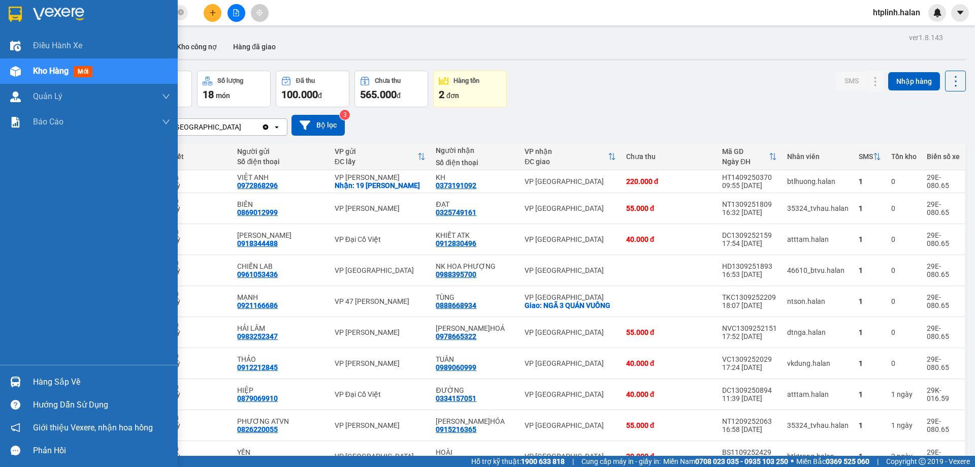
scroll to position [51, 0]
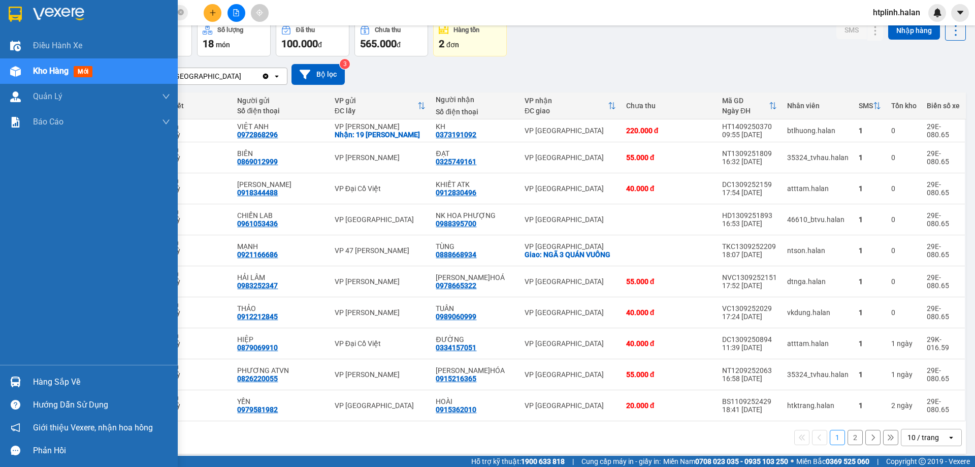
click at [36, 383] on div "Hàng sắp về" at bounding box center [101, 381] width 137 height 15
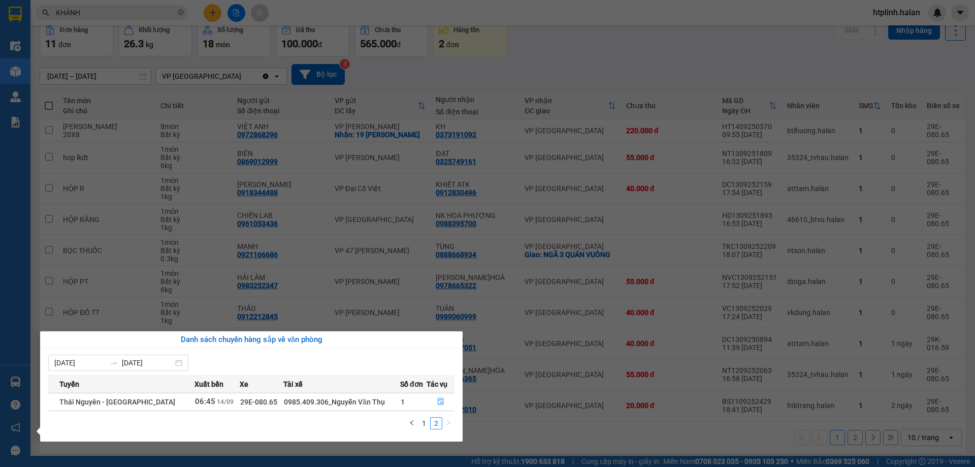
click at [538, 212] on section "Kết quả tìm kiếm ( 288 ) Bộ lọc Thuộc VP này Mã ĐH Trạng thái Món hàng Thu hộ T…" at bounding box center [487, 233] width 975 height 467
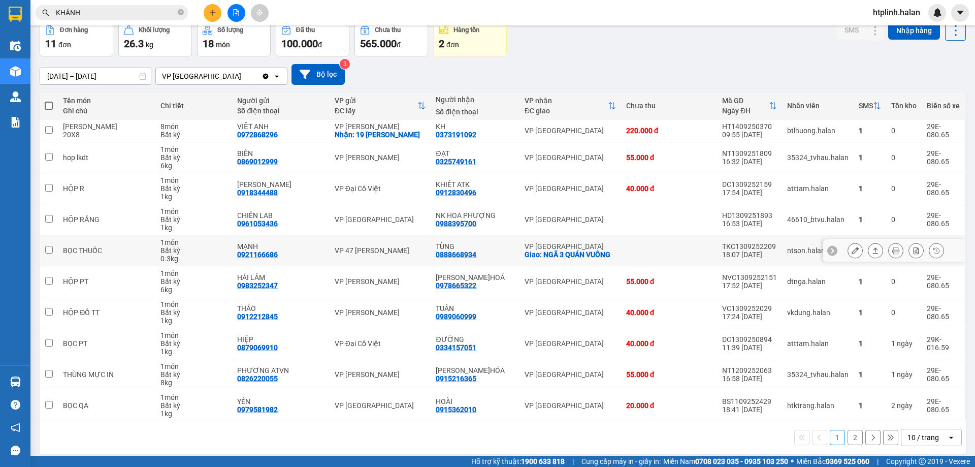
click at [872, 247] on icon at bounding box center [875, 250] width 7 height 7
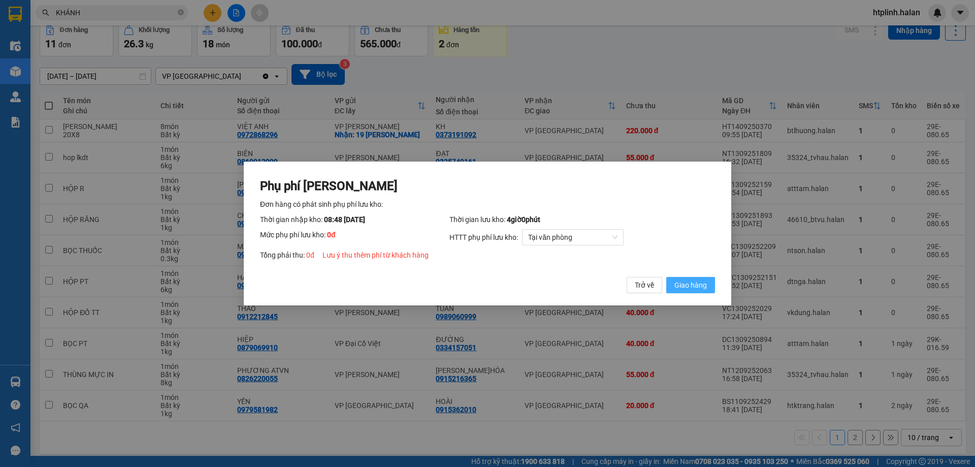
click at [700, 283] on span "Giao hàng" at bounding box center [690, 284] width 32 height 11
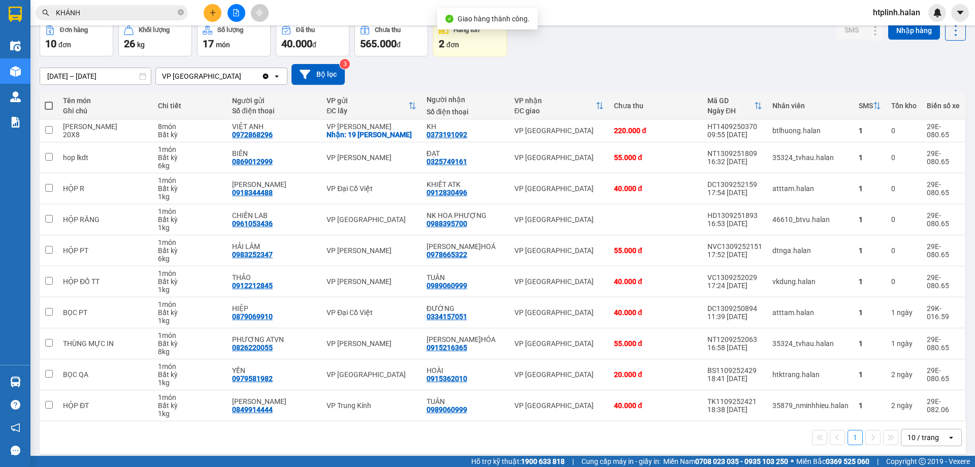
scroll to position [0, 0]
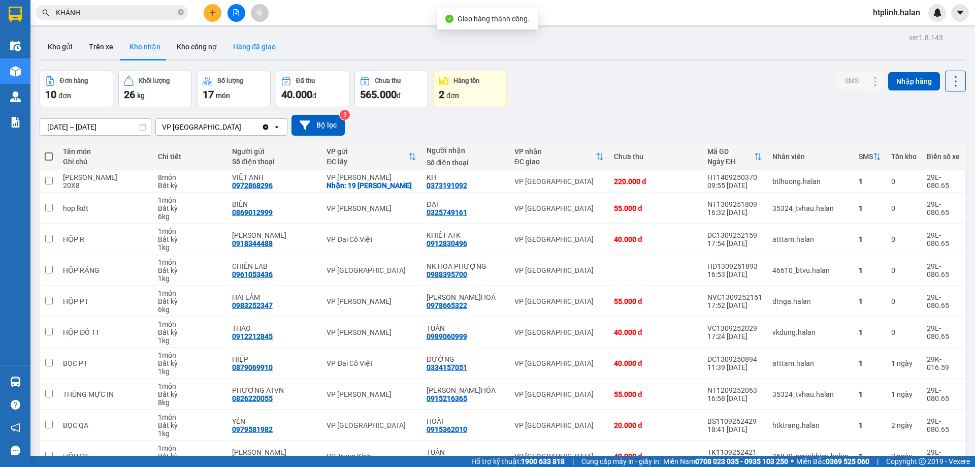
click at [267, 48] on button "Hàng đã giao" at bounding box center [254, 47] width 59 height 24
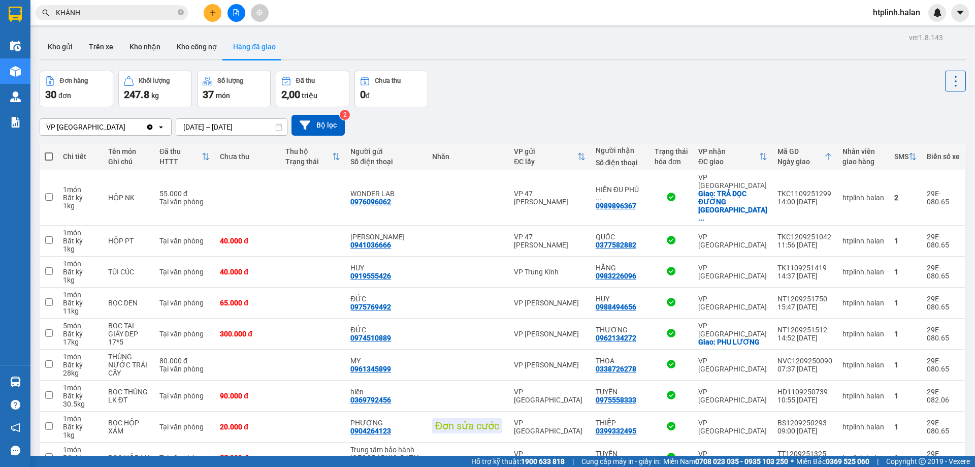
click at [203, 121] on input "[DATE] – [DATE]" at bounding box center [231, 127] width 111 height 16
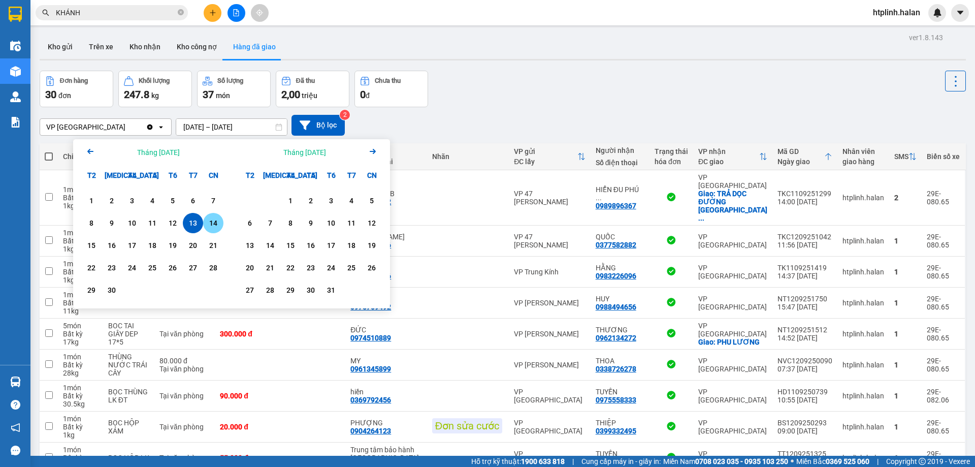
click at [208, 224] on div "14" at bounding box center [213, 223] width 14 height 12
type input "[DATE] – [DATE]"
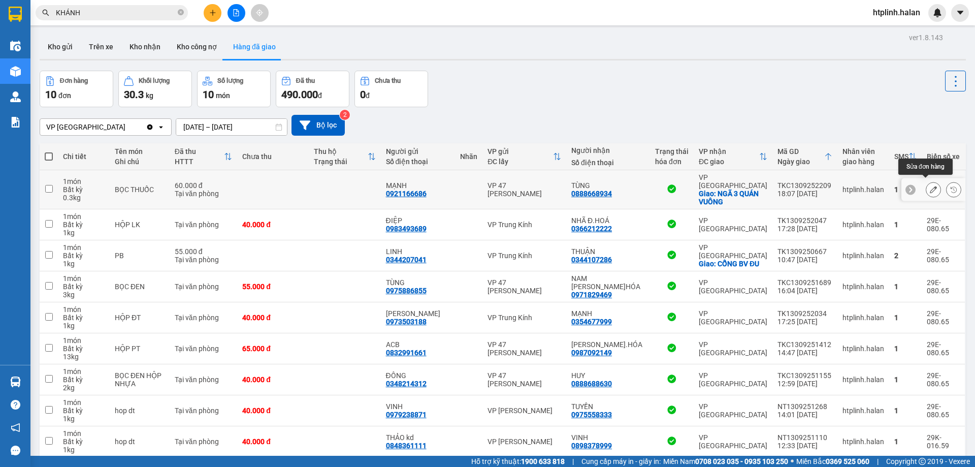
click at [930, 187] on icon at bounding box center [933, 189] width 7 height 7
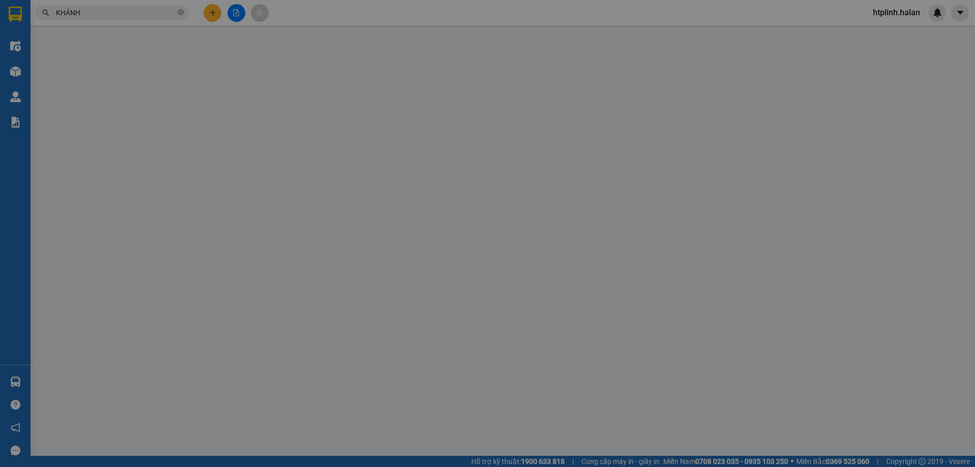
type input "0921166686"
type input "MẠNH"
type input "0888668934"
type input "TÙNG"
checkbox input "true"
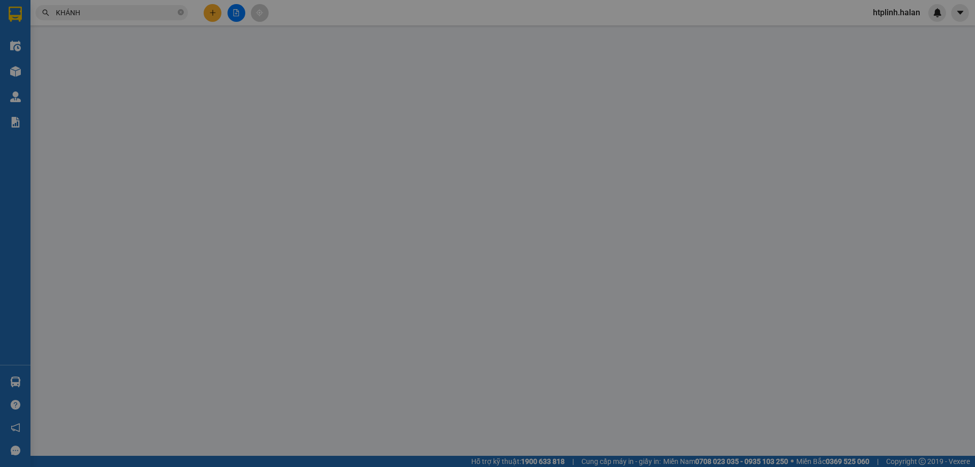
type input "NGÃ 3 QUÁN VUÔNG"
type input "20.000"
type input "60.000"
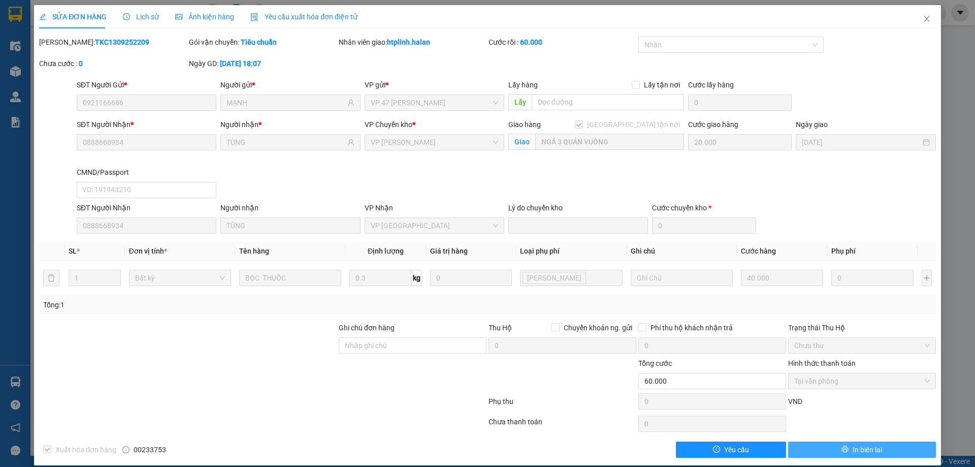
click at [855, 448] on span "In biên lai" at bounding box center [866, 449] width 29 height 11
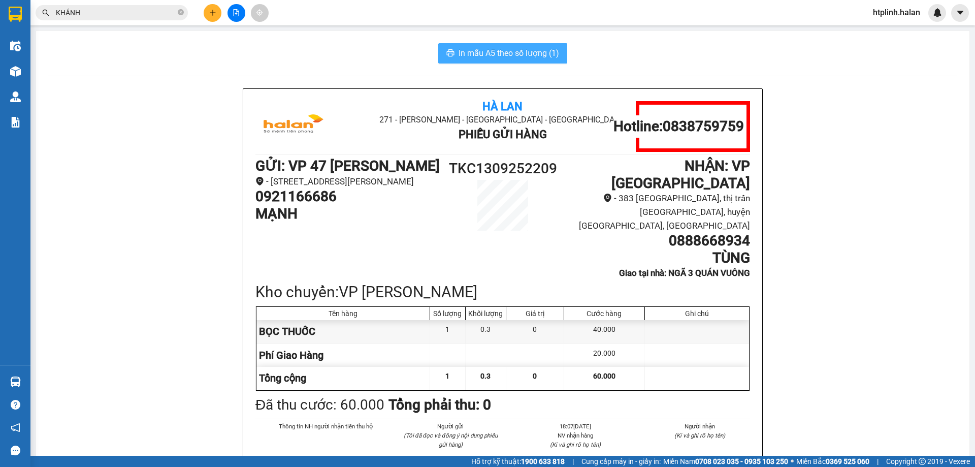
click at [532, 54] on span "In mẫu A5 theo số lượng (1)" at bounding box center [508, 53] width 101 height 13
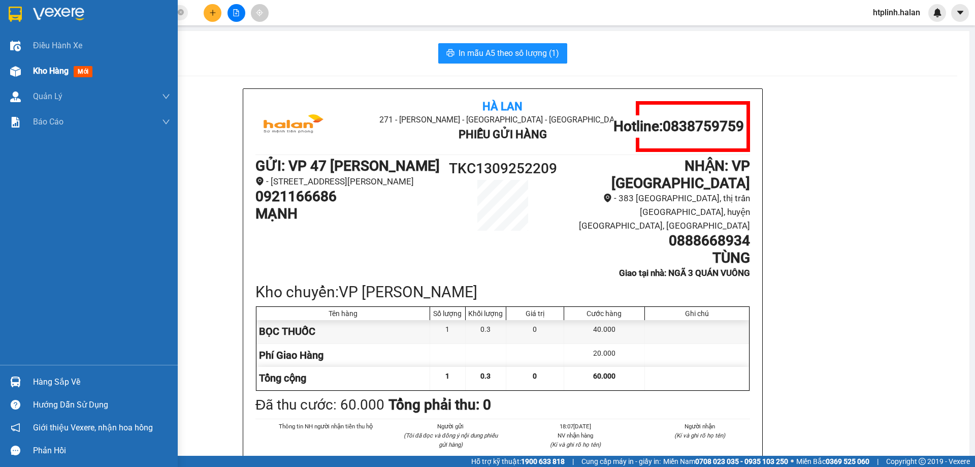
click at [0, 69] on div "Kho hàng mới" at bounding box center [89, 70] width 178 height 25
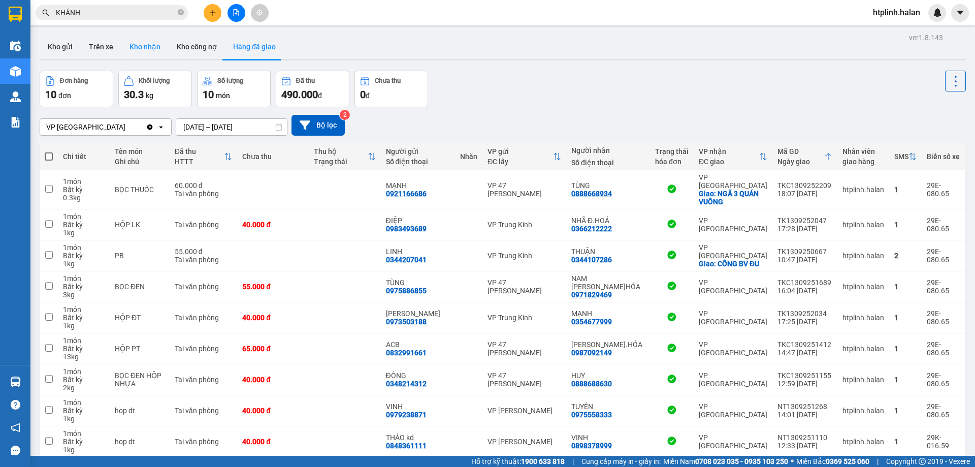
click at [128, 55] on button "Kho nhận" at bounding box center [144, 47] width 47 height 24
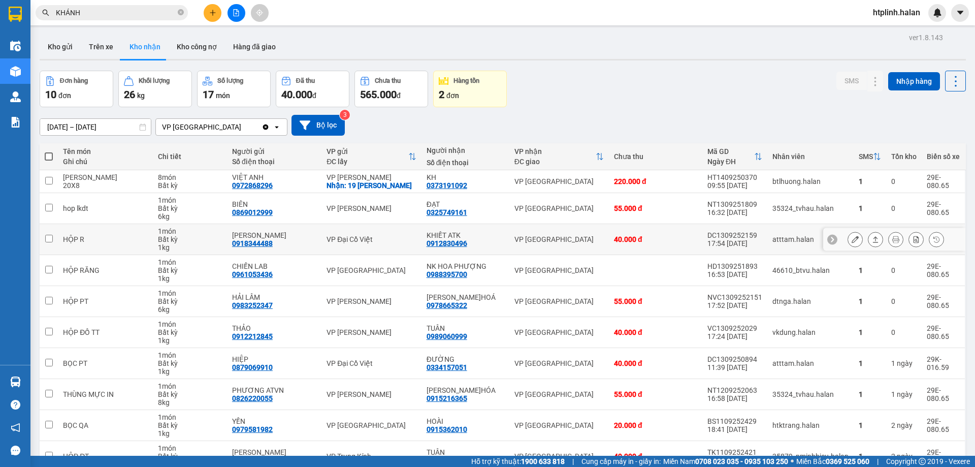
click at [872, 230] on button at bounding box center [875, 239] width 14 height 18
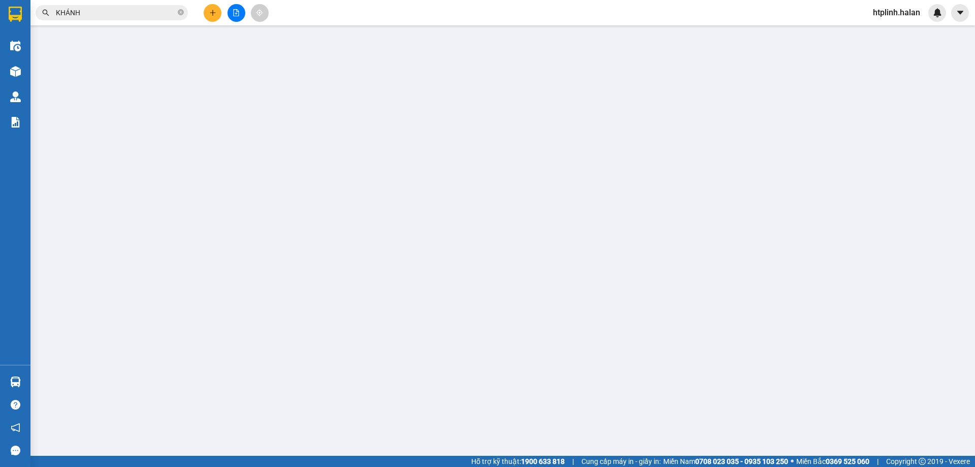
type input "0918344488"
type input "[PERSON_NAME]"
type input "0912830496"
type input "KHIẾT ATK"
type input "40.000"
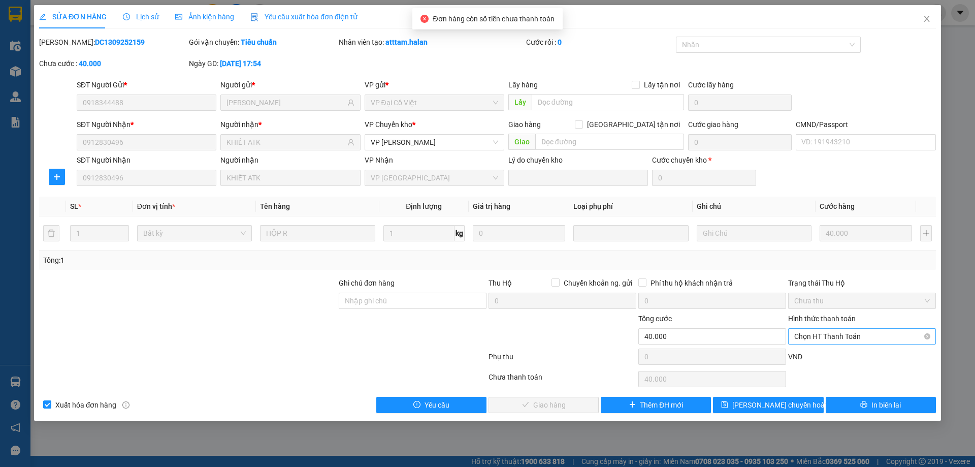
click at [812, 338] on span "Chọn HT Thanh Toán" at bounding box center [862, 335] width 136 height 15
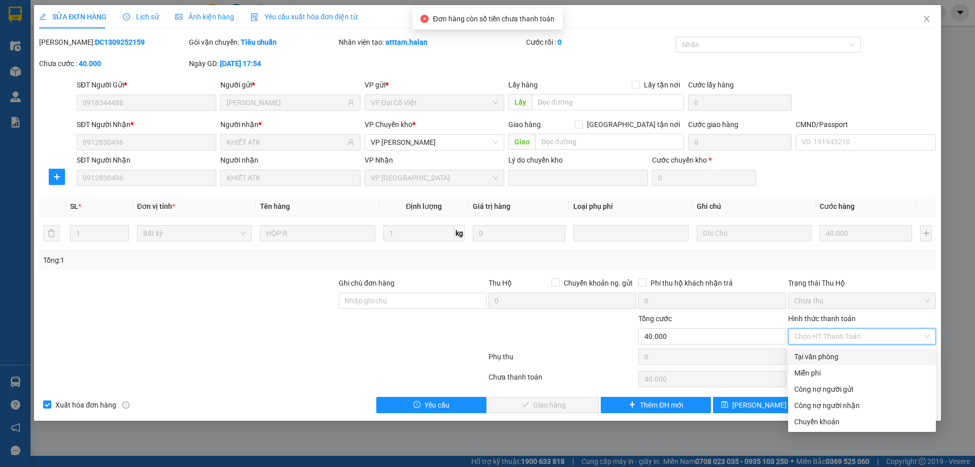
click at [814, 354] on div "Tại văn phòng" at bounding box center [862, 356] width 148 height 16
type input "0"
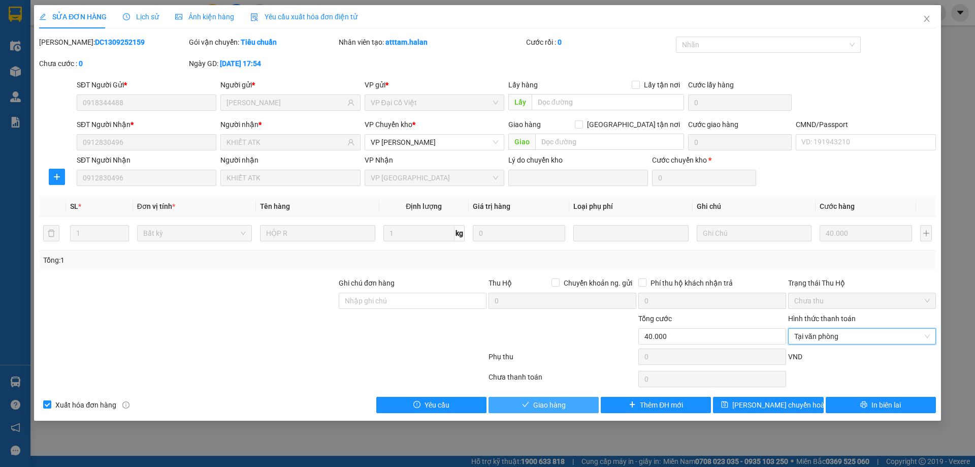
click at [542, 399] on span "Giao hàng" at bounding box center [549, 404] width 32 height 11
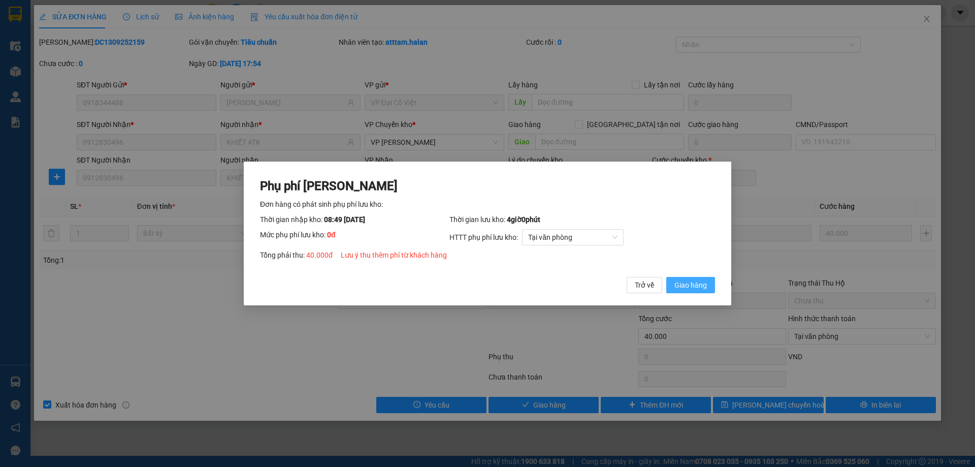
click at [680, 285] on span "Giao hàng" at bounding box center [690, 284] width 32 height 11
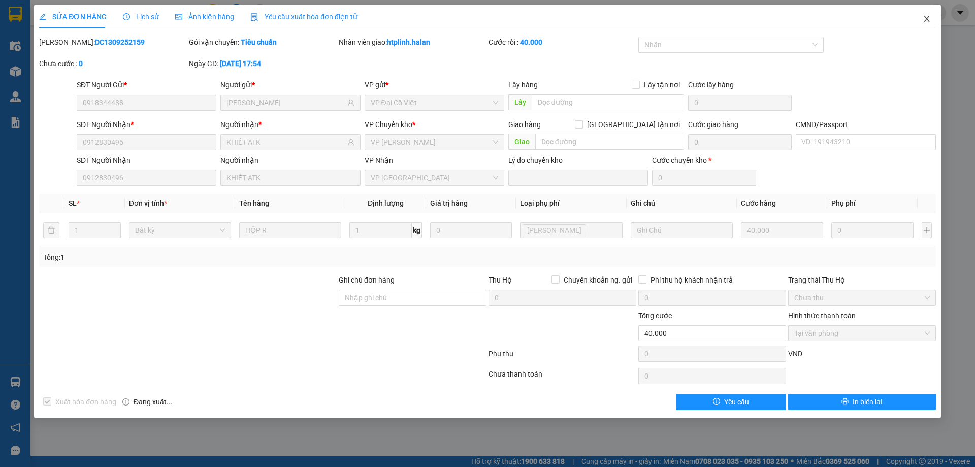
click at [928, 14] on span "Close" at bounding box center [926, 19] width 28 height 28
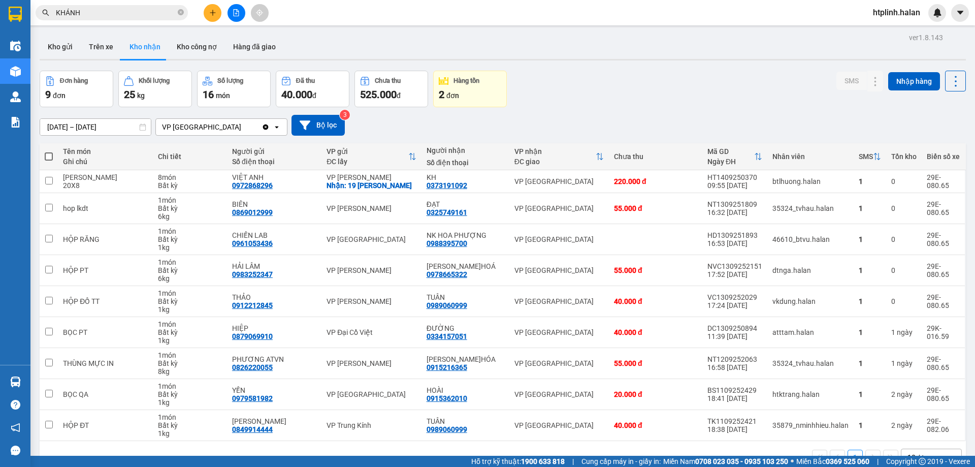
click at [180, 146] on div "Chi tiết" at bounding box center [190, 156] width 64 height 20
